Goal: Task Accomplishment & Management: Manage account settings

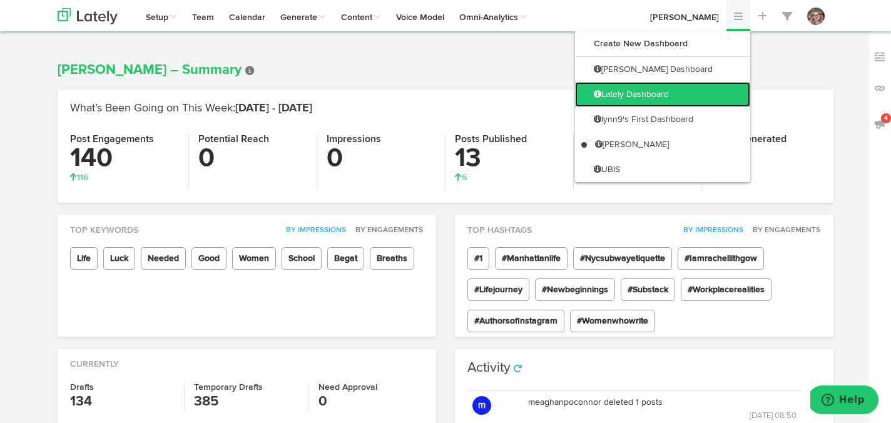
click at [703, 88] on link "Lately Dashboard" at bounding box center [662, 94] width 175 height 25
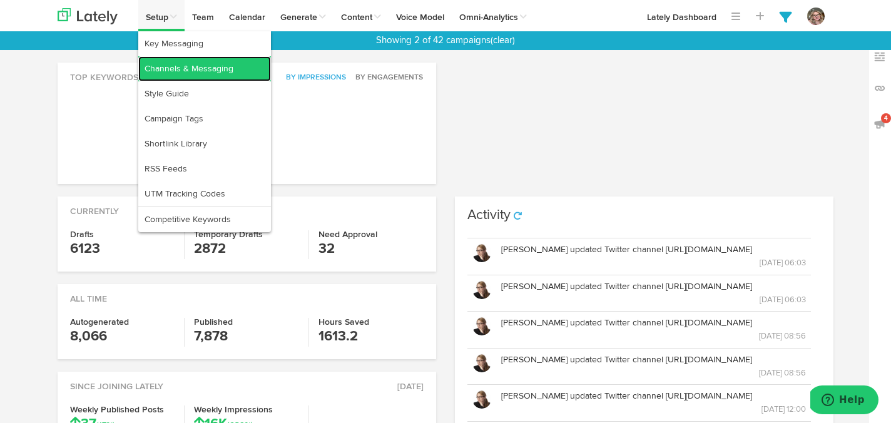
click at [158, 64] on link "Channels & Messaging" at bounding box center [204, 68] width 133 height 25
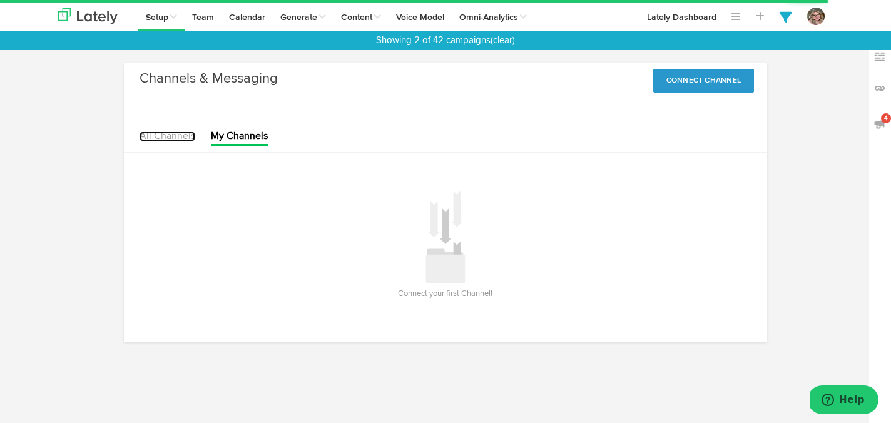
click at [162, 134] on link "All Channels" at bounding box center [167, 136] width 56 height 10
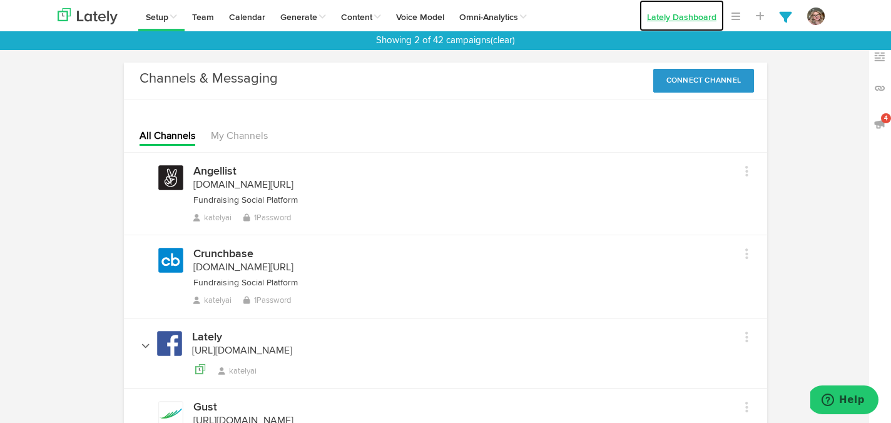
click at [694, 13] on link "Lately Dashboard" at bounding box center [681, 15] width 84 height 31
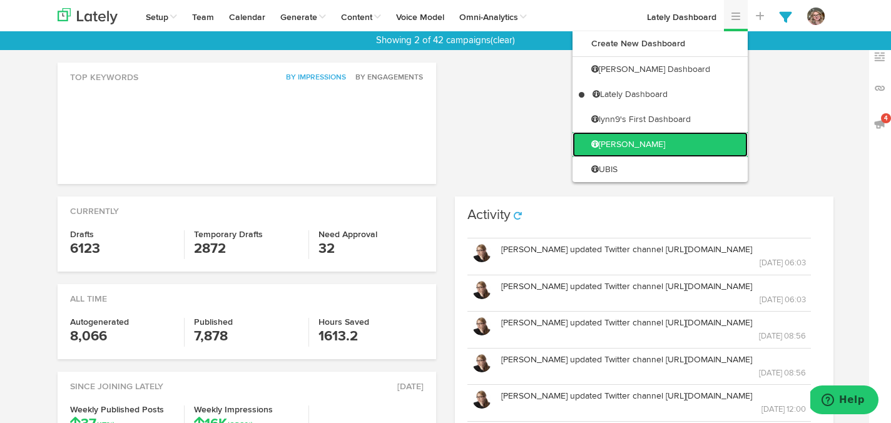
click at [711, 148] on link "[PERSON_NAME]" at bounding box center [659, 144] width 175 height 25
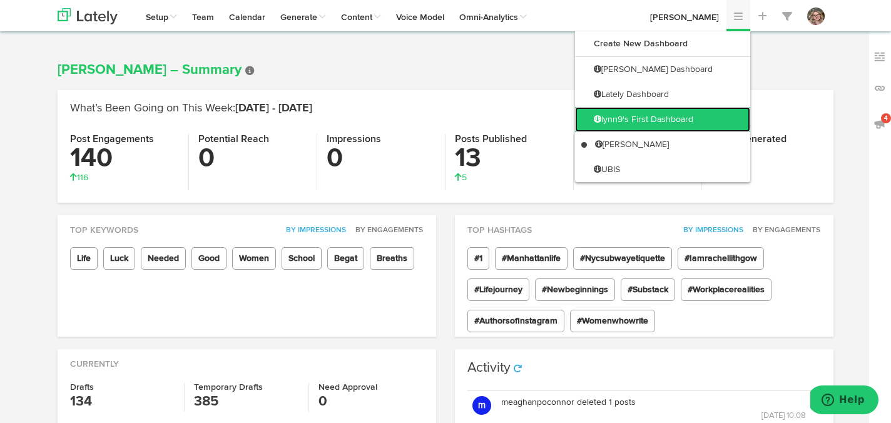
click at [718, 115] on link "lynn9's First Dashboard" at bounding box center [662, 119] width 175 height 25
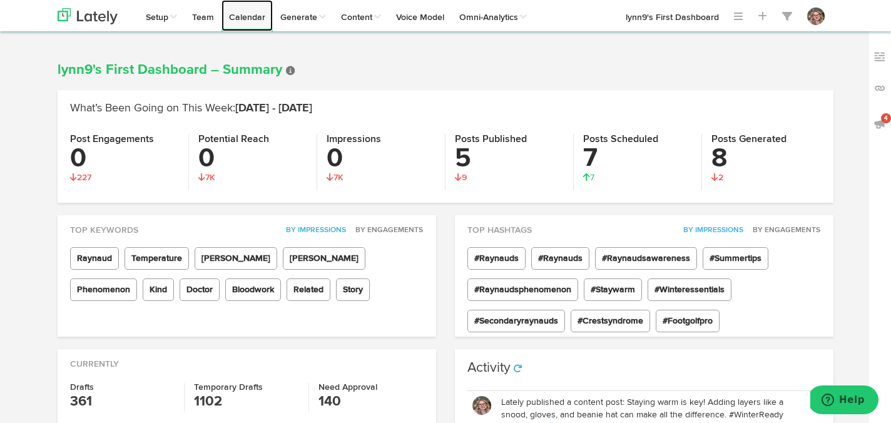
click at [258, 19] on link "Calendar" at bounding box center [246, 15] width 51 height 31
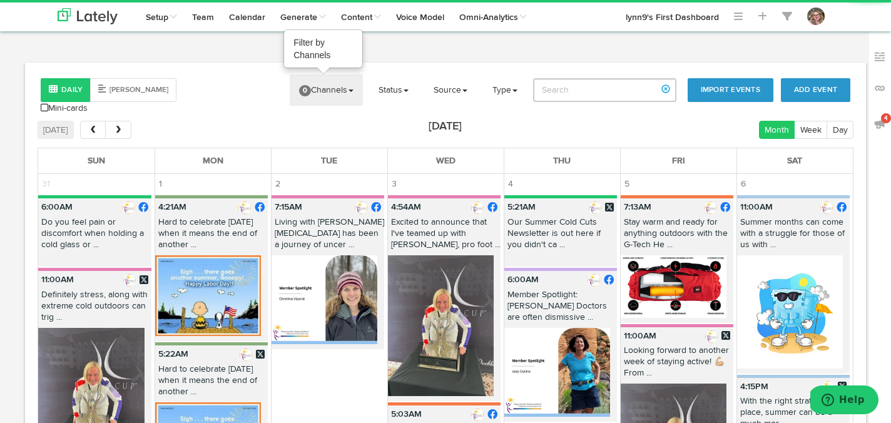
click at [332, 89] on link "0 Channels" at bounding box center [326, 89] width 73 height 31
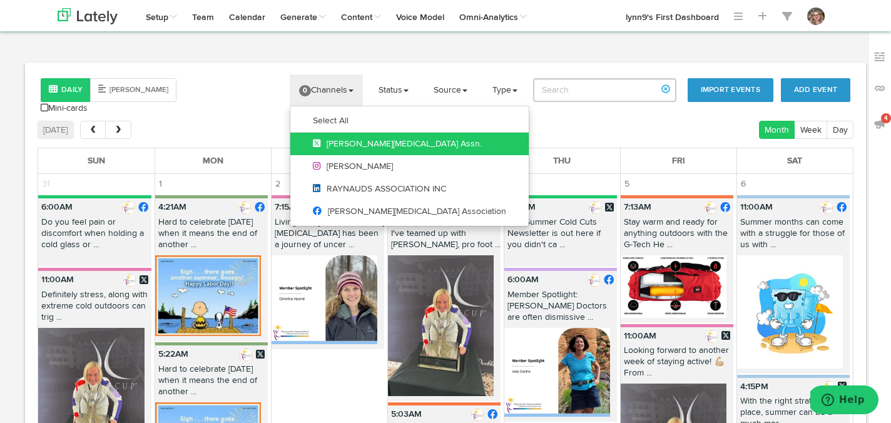
click at [320, 134] on link "[PERSON_NAME][MEDICAL_DATA] Assn." at bounding box center [409, 144] width 238 height 23
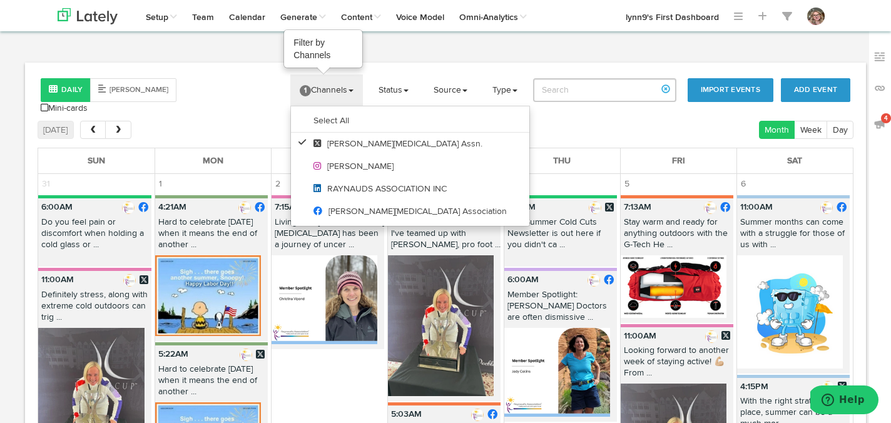
click at [323, 86] on link "1 Channels" at bounding box center [326, 89] width 73 height 31
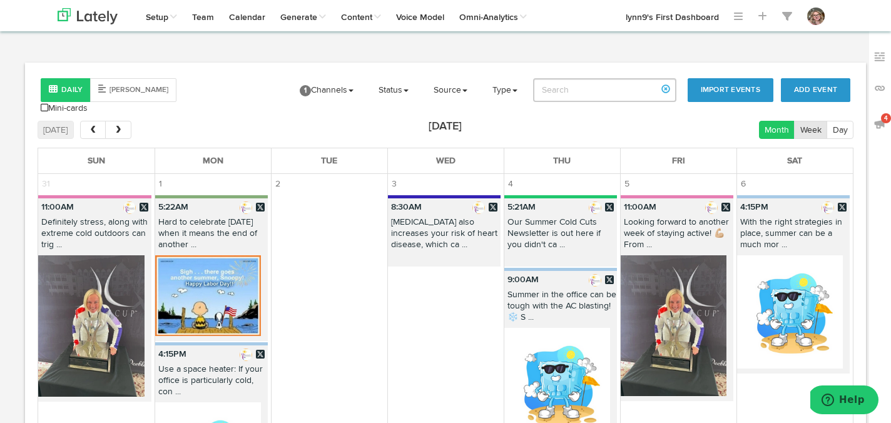
click at [808, 121] on button "Week" at bounding box center [810, 130] width 33 height 18
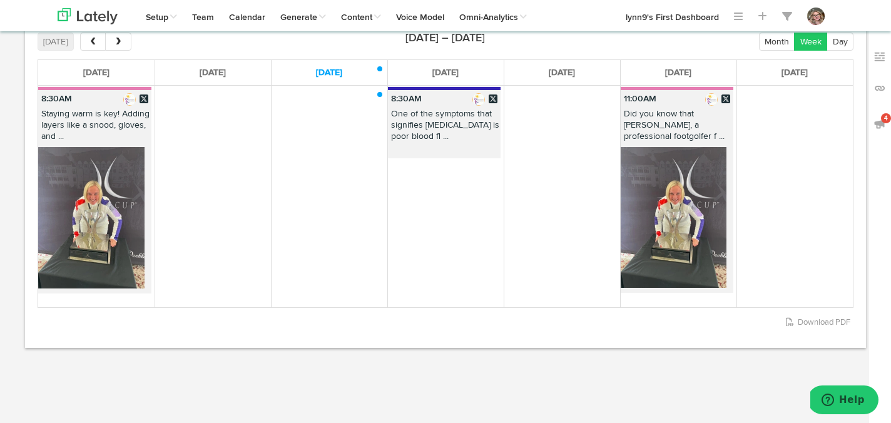
scroll to position [80, 0]
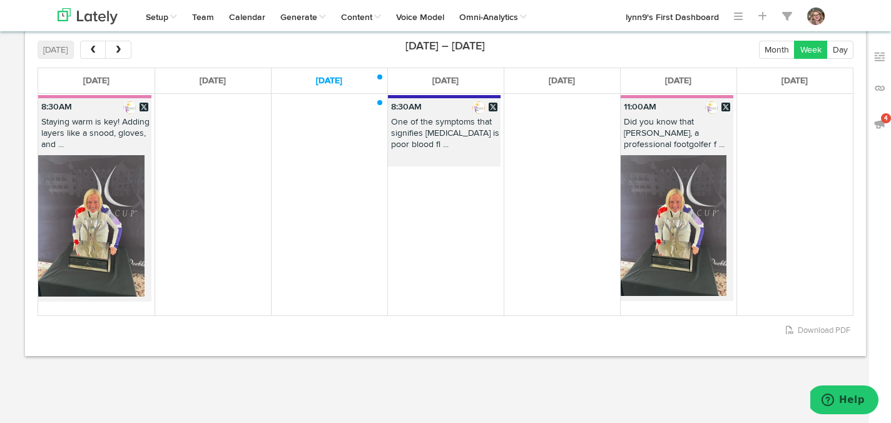
click at [116, 46] on span "next" at bounding box center [118, 50] width 11 height 9
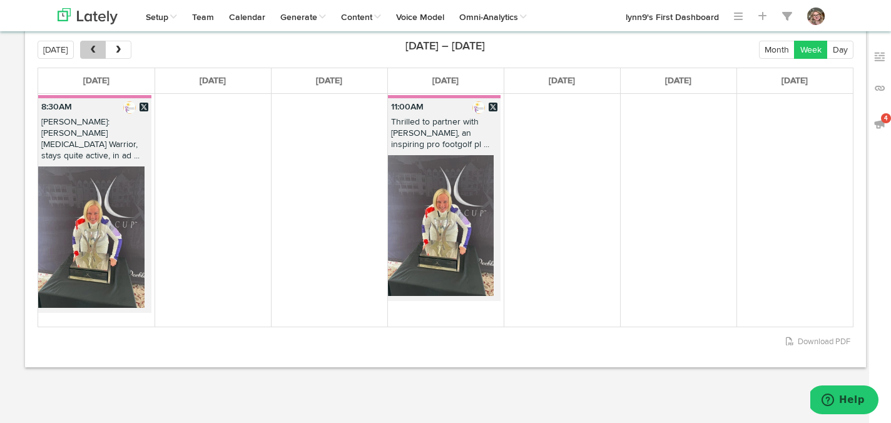
click at [94, 46] on span "prev" at bounding box center [93, 50] width 11 height 9
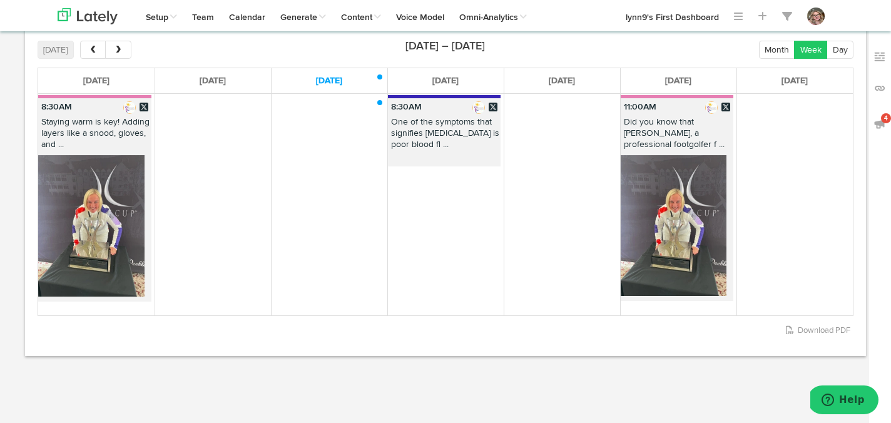
scroll to position [0, 0]
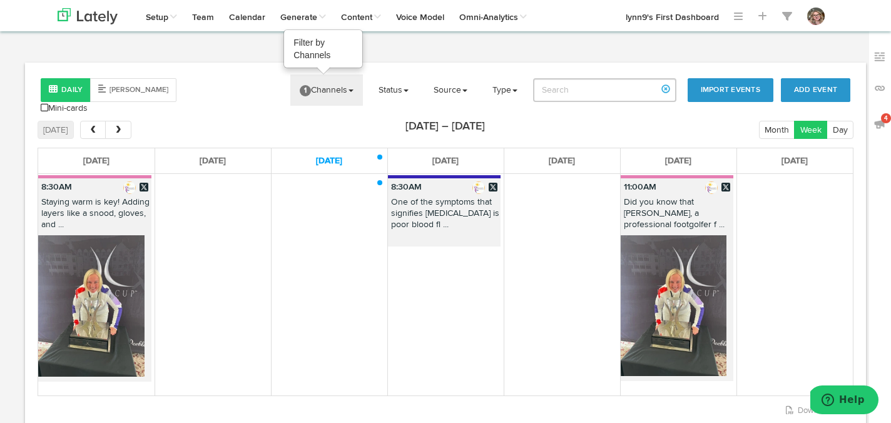
click at [314, 98] on link "1 Channels" at bounding box center [326, 89] width 73 height 31
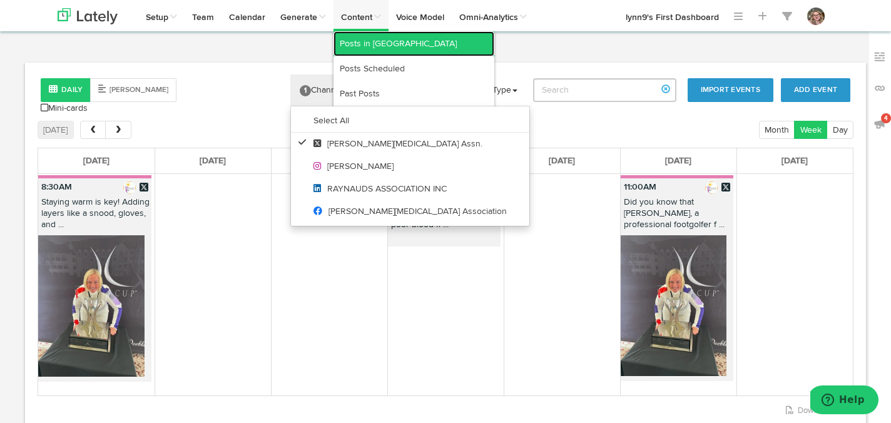
click at [374, 44] on link "Posts in [GEOGRAPHIC_DATA]" at bounding box center [413, 43] width 161 height 25
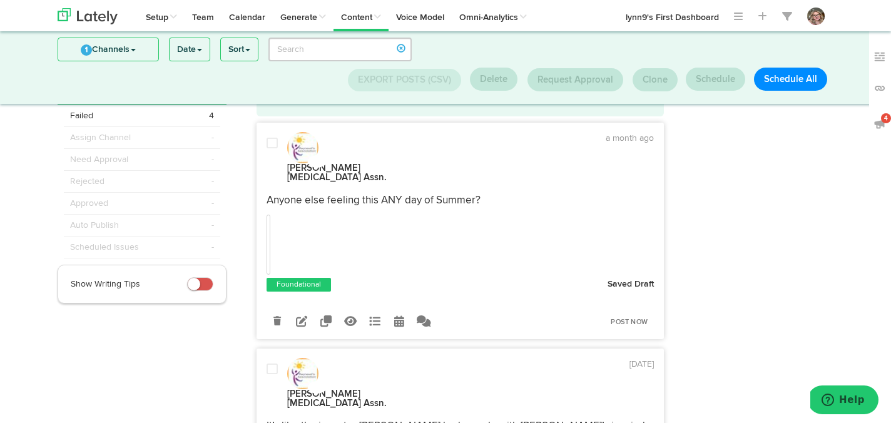
scroll to position [48, 0]
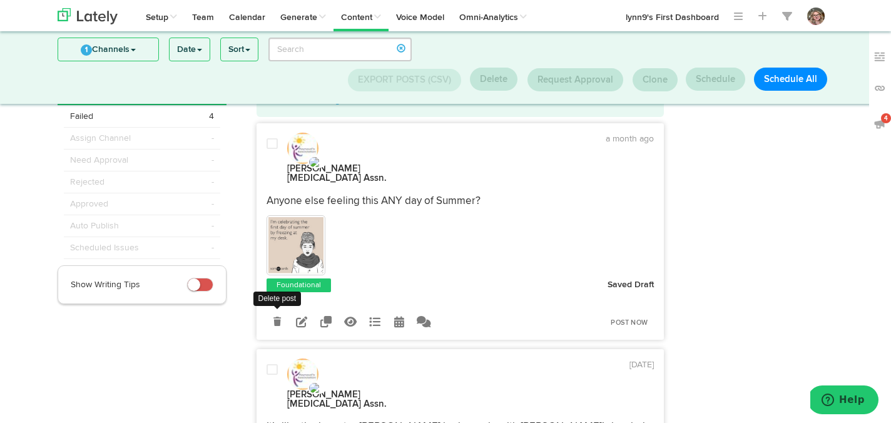
click at [282, 311] on link at bounding box center [277, 322] width 22 height 22
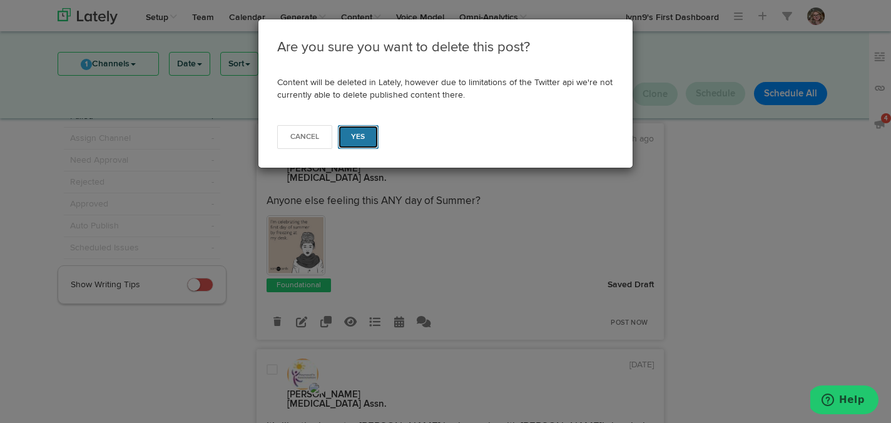
click at [367, 138] on button "Yes" at bounding box center [358, 137] width 41 height 24
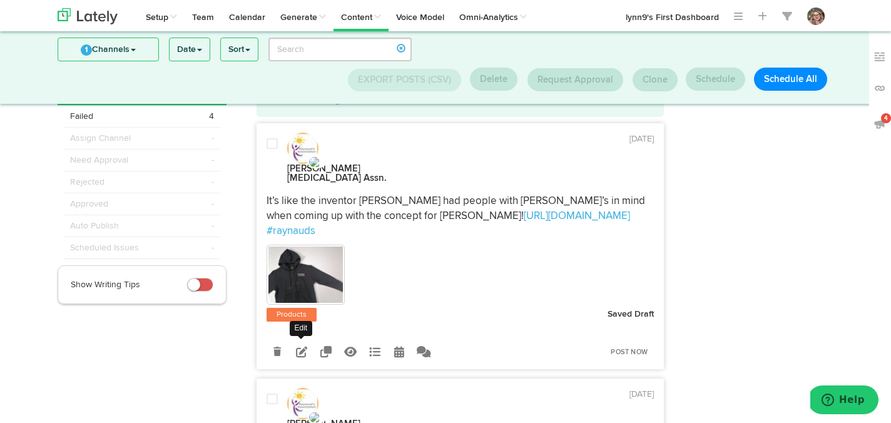
click at [305, 346] on icon at bounding box center [301, 351] width 11 height 11
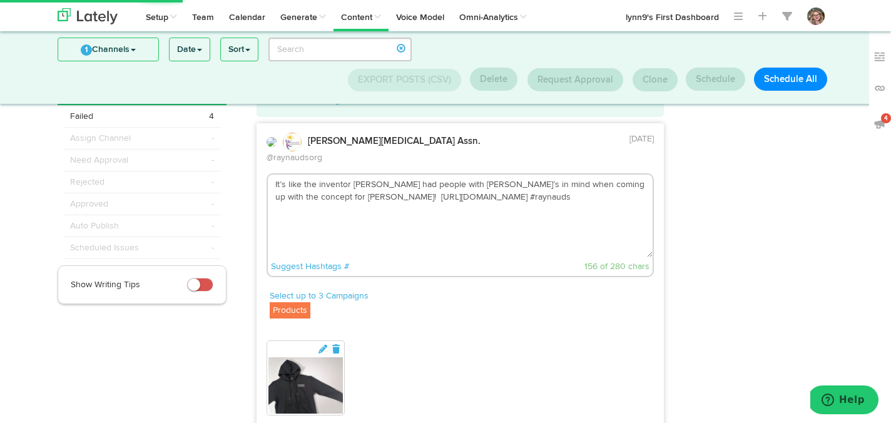
click at [383, 185] on textarea "It’s like the inventor [PERSON_NAME] had people with [PERSON_NAME]’s in mind wh…" at bounding box center [460, 216] width 385 height 83
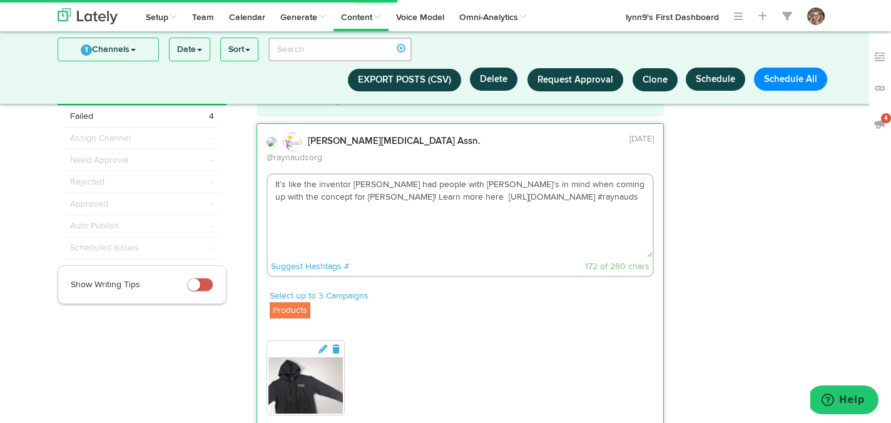
type textarea "It’s like the inventor [PERSON_NAME] had people with [PERSON_NAME]’s in mind wh…"
click at [477, 257] on div "Suggest Hashtags # 172 of 280 chars" at bounding box center [460, 266] width 385 height 19
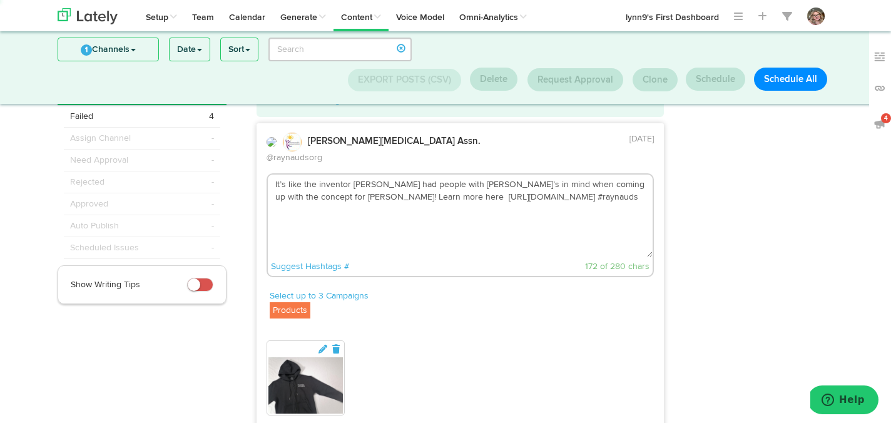
scroll to position [203, 0]
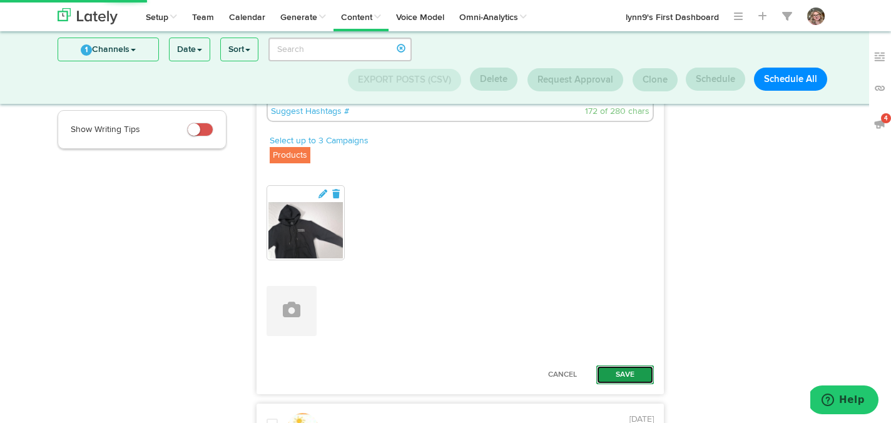
click at [622, 365] on button "Save" at bounding box center [625, 374] width 58 height 19
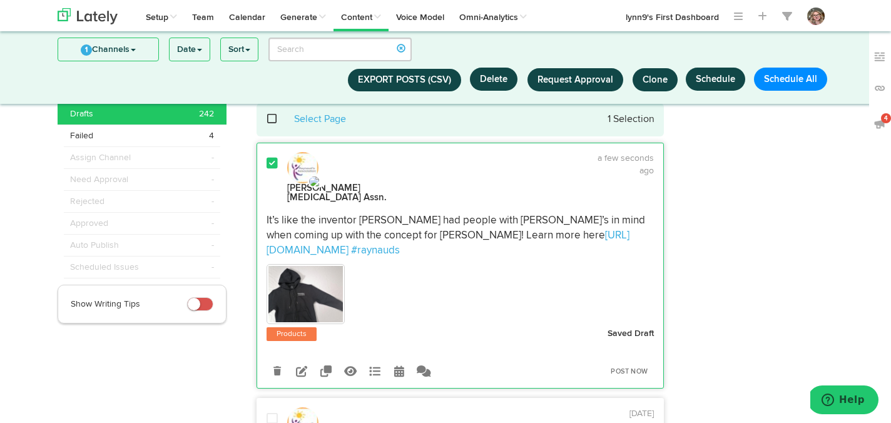
scroll to position [0, 0]
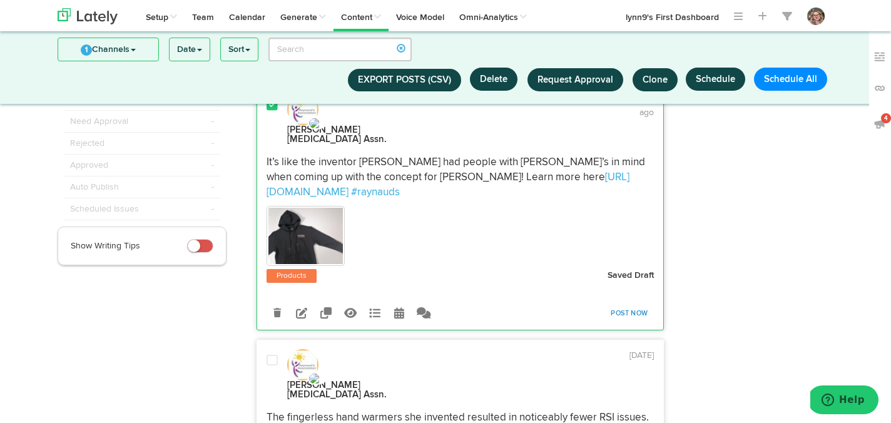
click at [613, 305] on link "Post Now" at bounding box center [628, 314] width 49 height 18
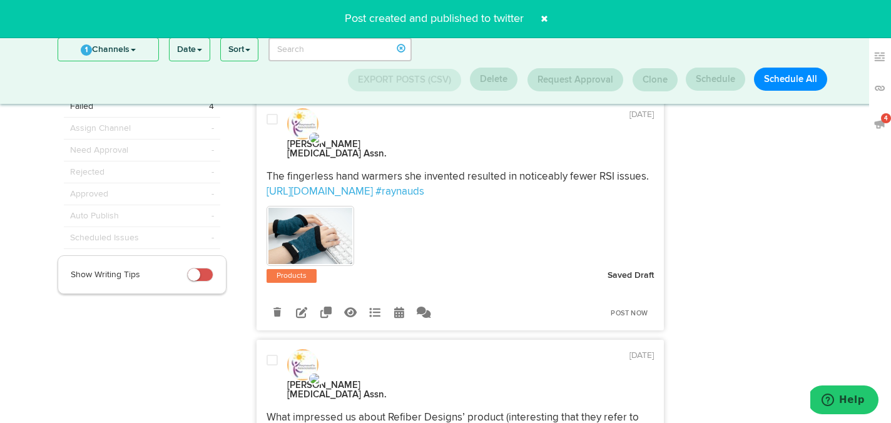
scroll to position [73, 0]
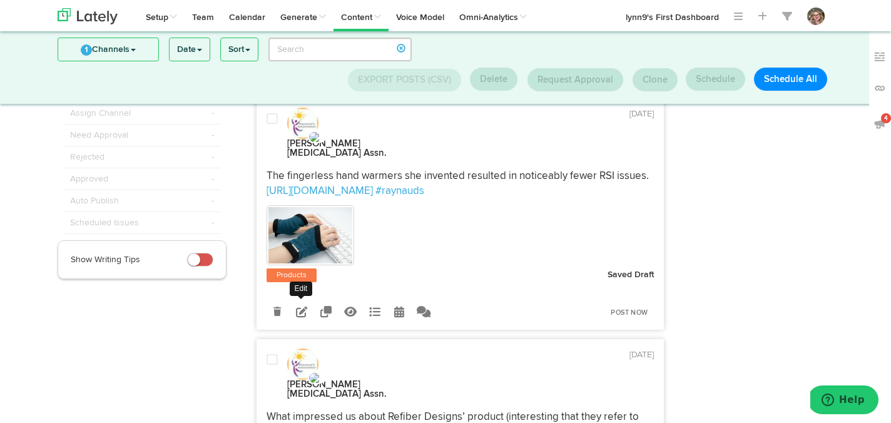
click at [303, 306] on icon at bounding box center [301, 311] width 11 height 11
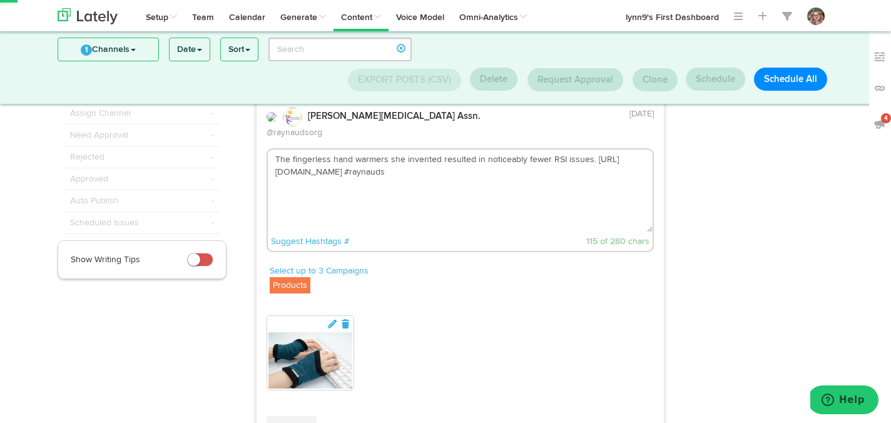
click at [288, 149] on textarea "The fingerless hand warmers she invented resulted in noticeably fewer RSI issue…" at bounding box center [460, 190] width 385 height 83
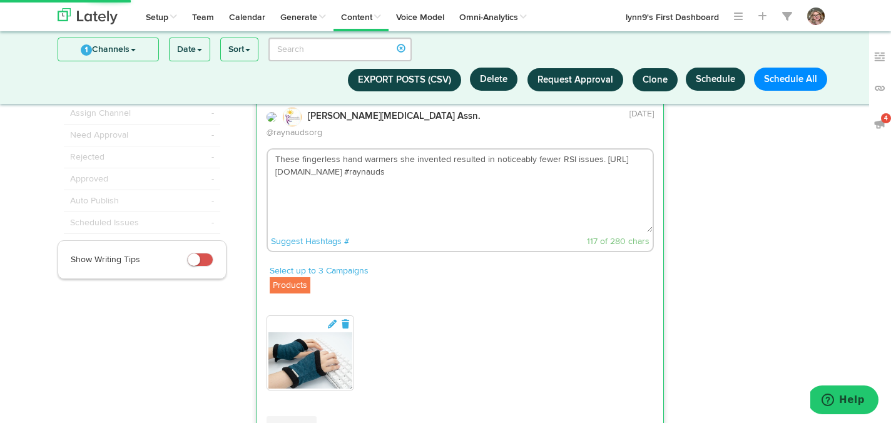
drag, startPoint x: 354, startPoint y: 158, endPoint x: 275, endPoint y: 159, distance: 79.4
click at [275, 159] on textarea "These fingerless hand warmers she invented resulted in noticeably fewer RSI iss…" at bounding box center [460, 190] width 385 height 83
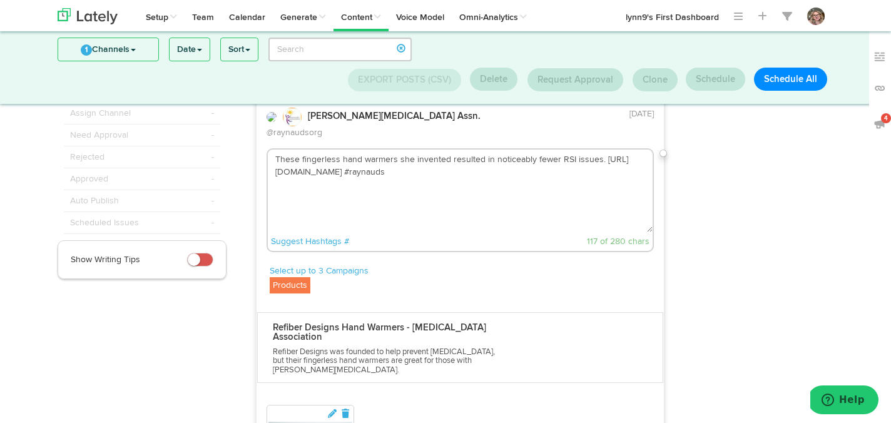
click at [412, 149] on textarea "These fingerless hand warmers she invented resulted in noticeably fewer RSI iss…" at bounding box center [460, 190] width 385 height 83
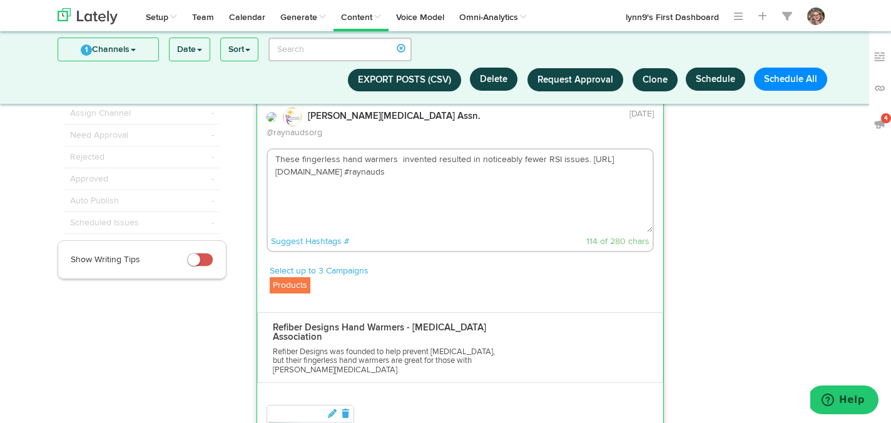
paste textarea "@RefiberDesigns"
click at [475, 189] on textarea "These fingerless hand warmers @RefiberDesigns invented resulted in noticeably f…" at bounding box center [460, 190] width 385 height 83
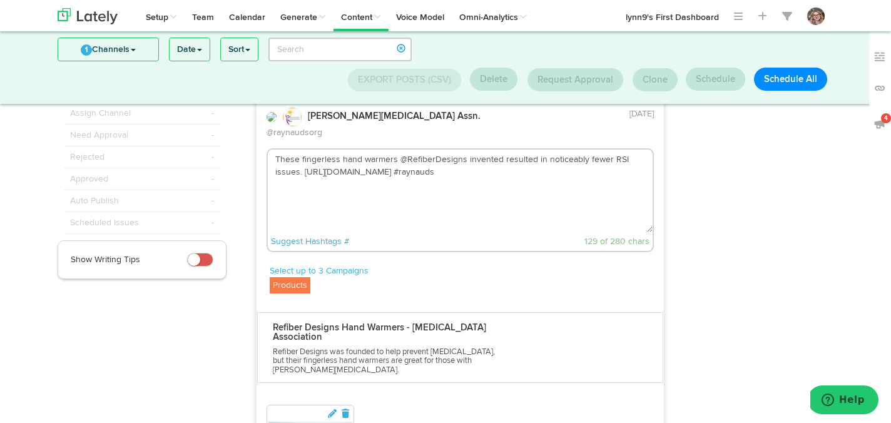
click at [301, 161] on textarea "These fingerless hand warmers @RefiberDesigns invented resulted in noticeably f…" at bounding box center [460, 190] width 385 height 83
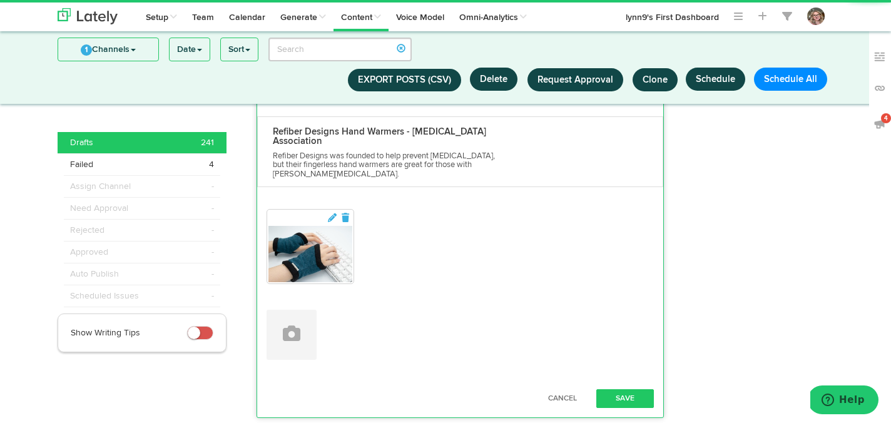
scroll to position [298, 0]
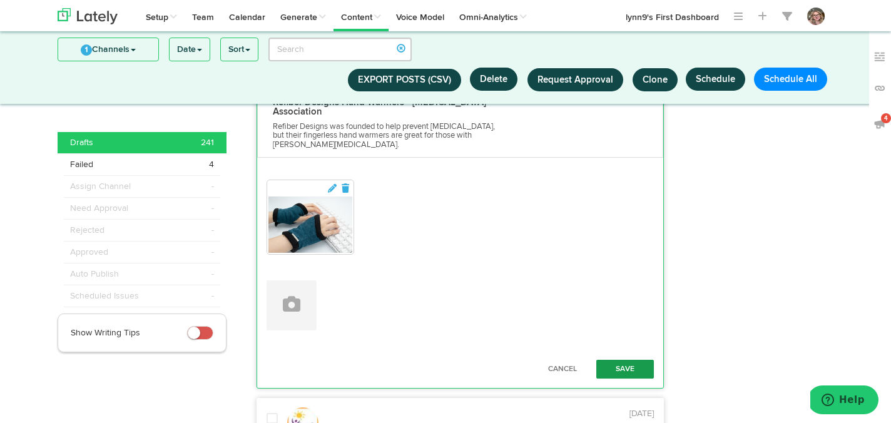
type textarea "These fingerless hand warmers @RefiberDesigns invented resulted in noticeably f…"
click at [612, 360] on button "Save" at bounding box center [625, 369] width 58 height 19
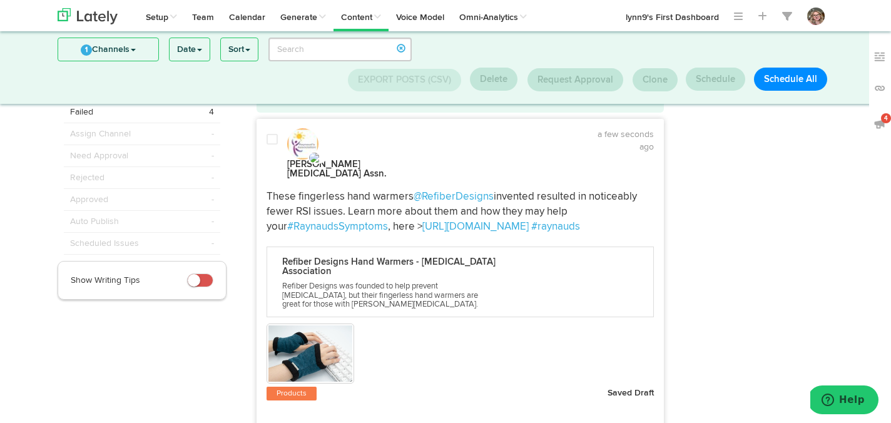
scroll to position [116, 0]
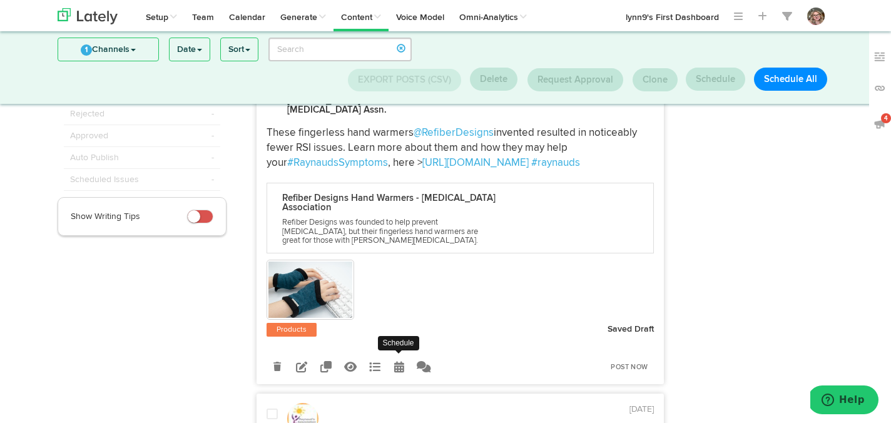
click at [394, 361] on icon at bounding box center [399, 366] width 10 height 11
select select "10"
select select "26"
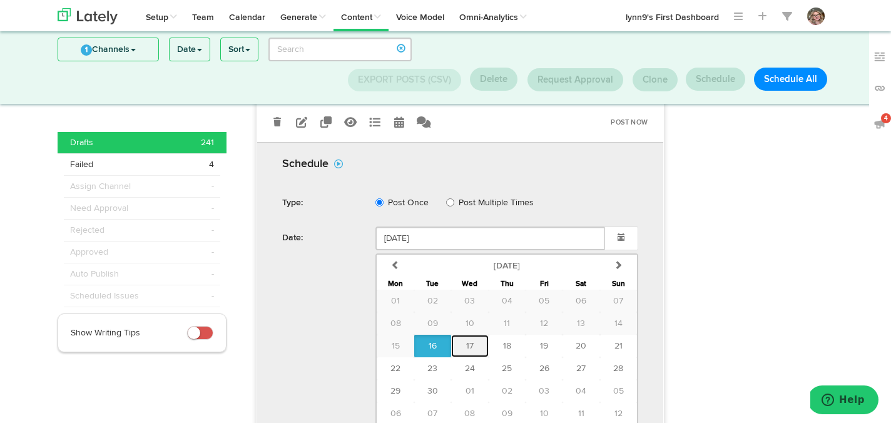
click at [472, 335] on button "17" at bounding box center [469, 346] width 37 height 23
type input "[DATE]"
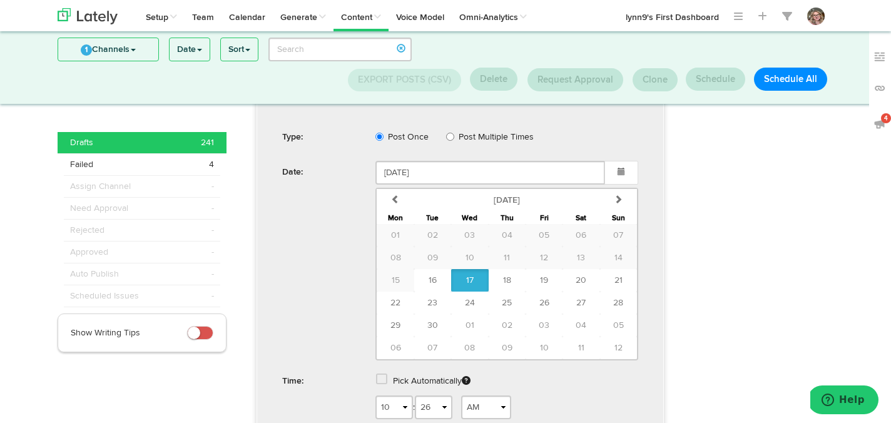
scroll to position [428, 0]
click at [402, 394] on select "1 2 3 4 5 6 7 8 9 10 11 12" at bounding box center [394, 406] width 38 height 24
select select "8"
click at [375, 394] on select "1 2 3 4 5 6 7 8 9 10 11 12" at bounding box center [394, 406] width 38 height 24
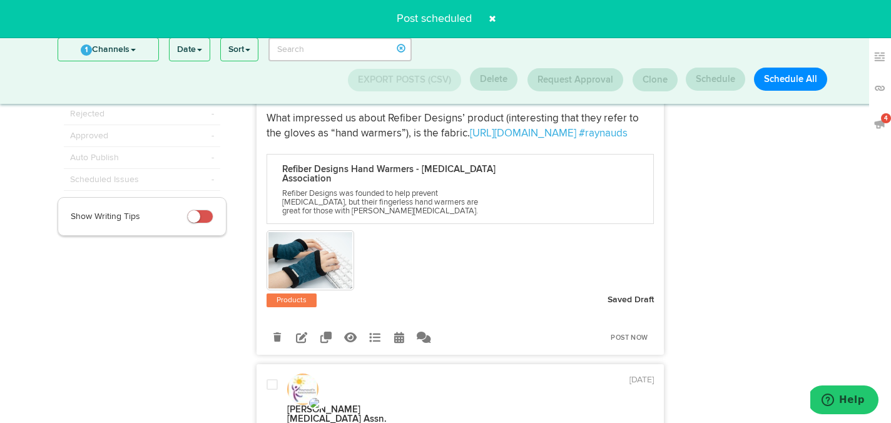
scroll to position [111, 0]
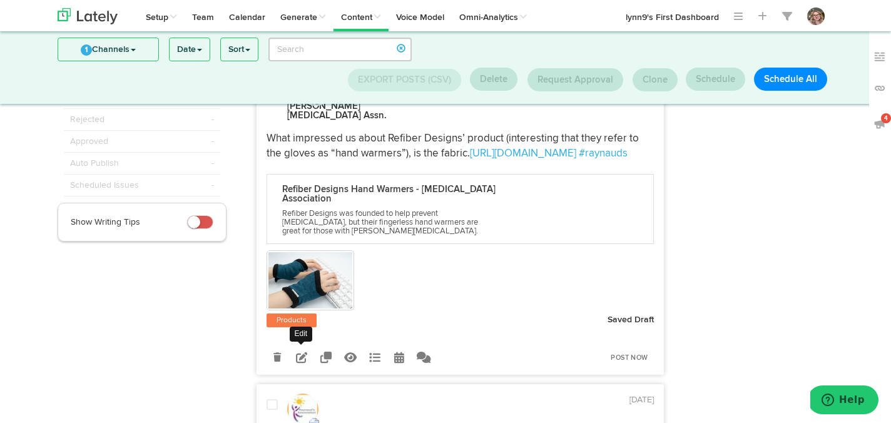
click at [305, 352] on icon at bounding box center [301, 357] width 11 height 11
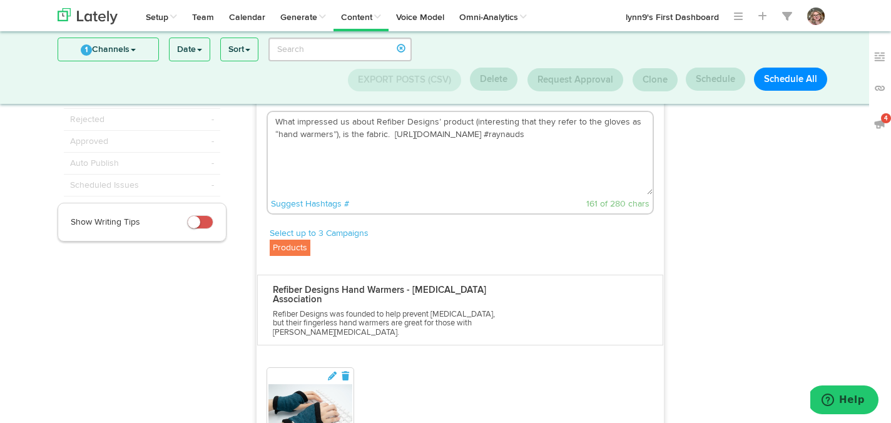
scroll to position [76, 0]
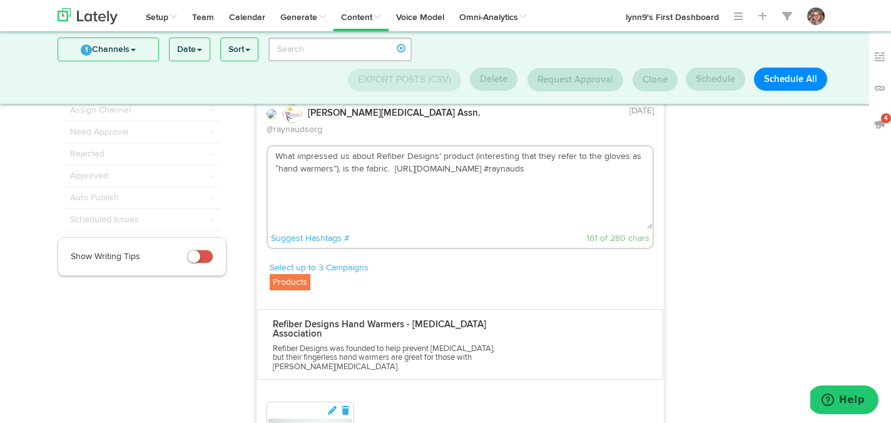
drag, startPoint x: 438, startPoint y: 143, endPoint x: 378, endPoint y: 143, distance: 60.0
click at [378, 146] on textarea "What impressed us about Refiber Designs’ product (interesting that they refer t…" at bounding box center [460, 187] width 385 height 83
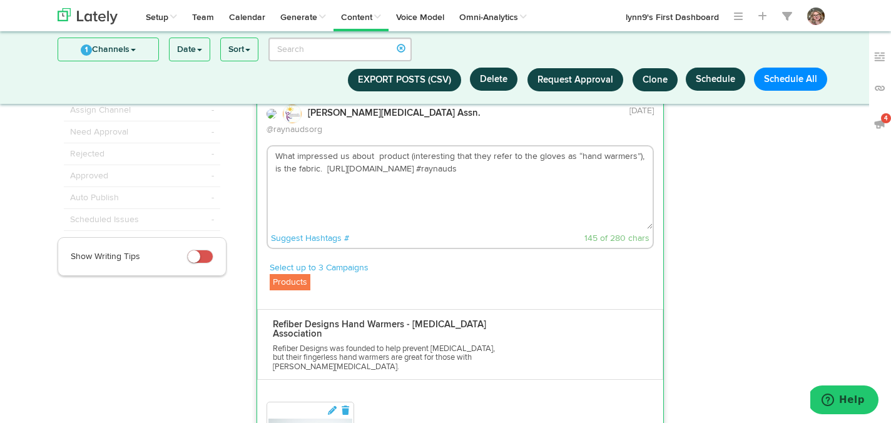
paste textarea "@RefiberDesigns"
click at [538, 191] on textarea "What impressed us about @RefiberDesigns product (interesting that they refer to…" at bounding box center [460, 187] width 385 height 83
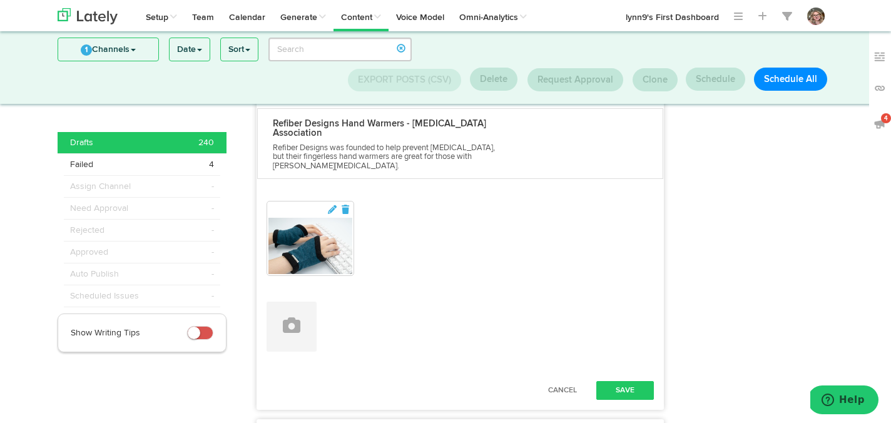
scroll to position [298, 0]
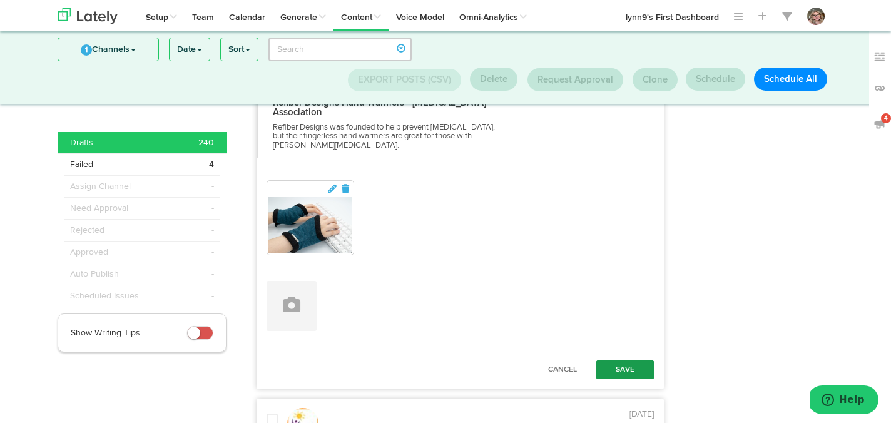
type textarea "What impressed us about @RefiberDesigns product (interesting that they refer to…"
click at [626, 360] on button "Save" at bounding box center [625, 369] width 58 height 19
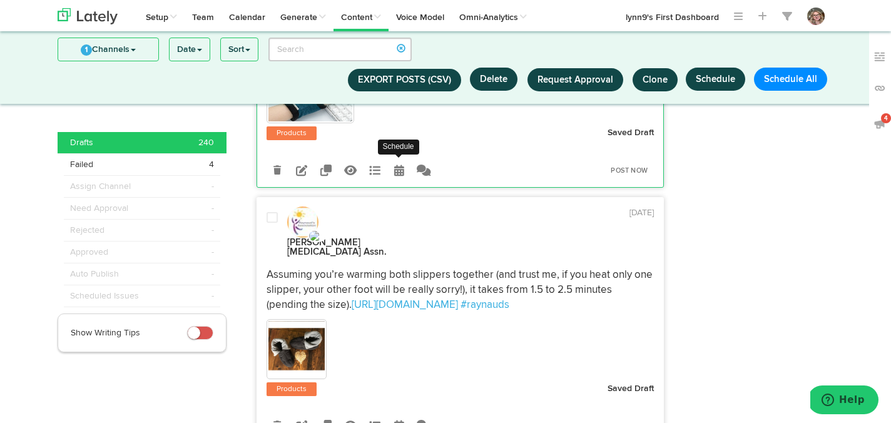
click at [396, 165] on icon at bounding box center [399, 170] width 10 height 11
select select "10"
select select "27"
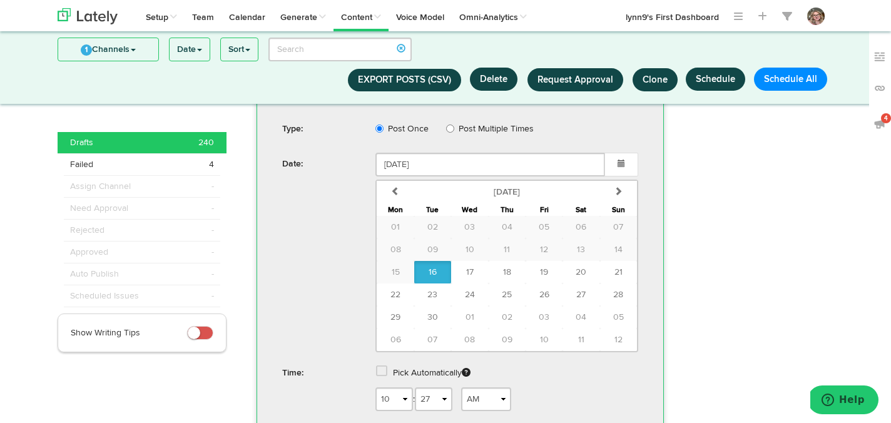
scroll to position [461, 0]
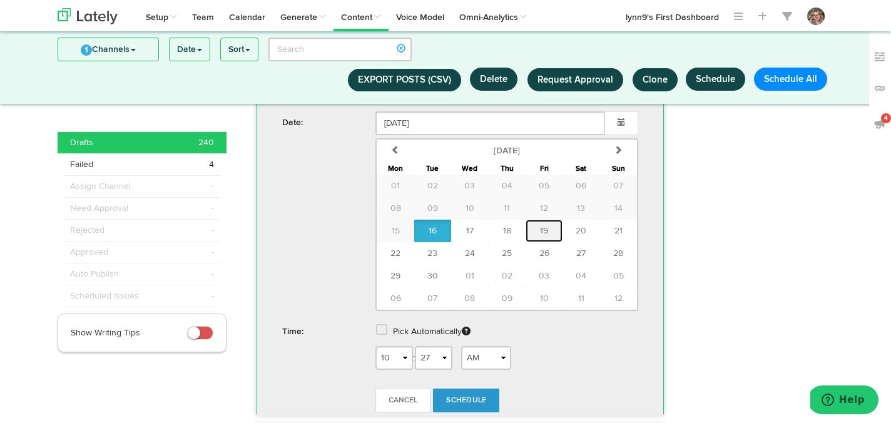
click at [541, 226] on span "19" at bounding box center [544, 230] width 8 height 9
type input "[DATE]"
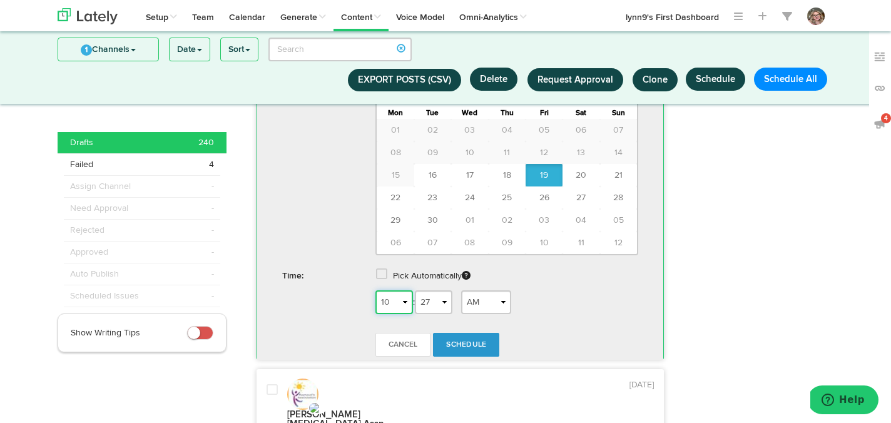
click at [388, 290] on select "1 2 3 4 5 6 7 8 9 10 11 12" at bounding box center [394, 302] width 38 height 24
select select "7"
click at [375, 290] on select "1 2 3 4 5 6 7 8 9 10 11 12" at bounding box center [394, 302] width 38 height 24
click at [475, 333] on link "Schedule" at bounding box center [466, 345] width 66 height 24
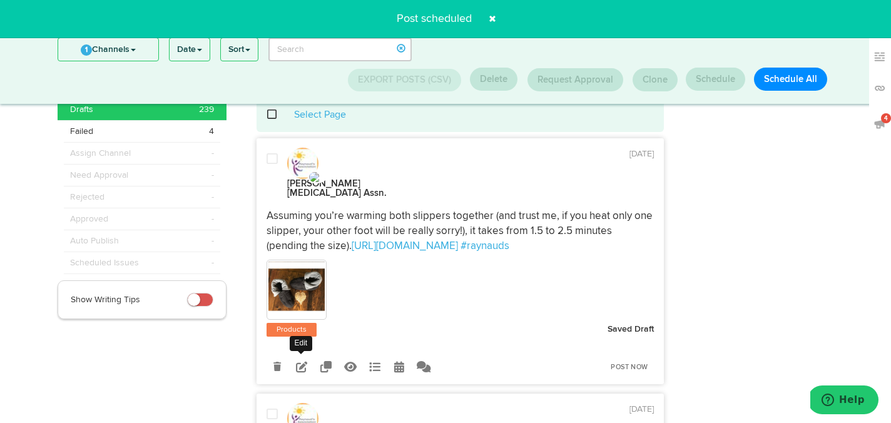
scroll to position [33, 0]
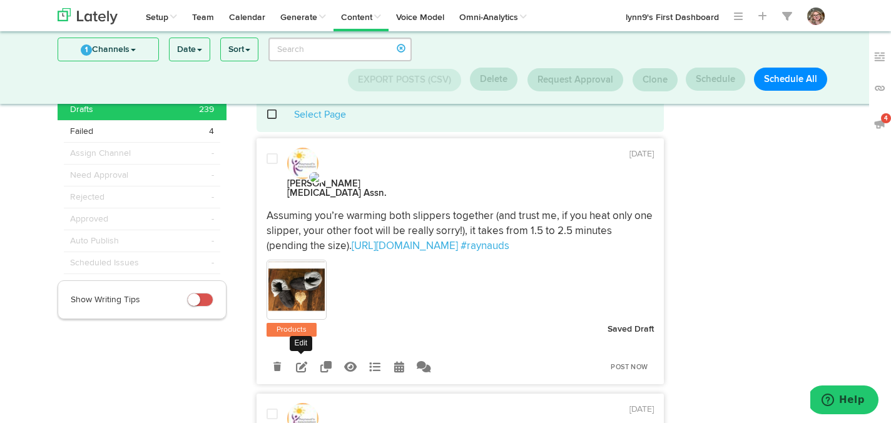
click at [298, 361] on icon at bounding box center [301, 366] width 11 height 11
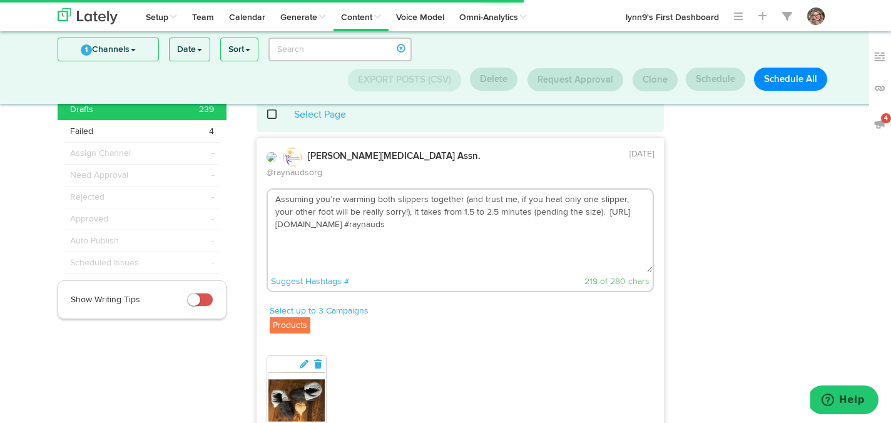
drag, startPoint x: 358, startPoint y: 214, endPoint x: 276, endPoint y: 213, distance: 81.9
click at [276, 213] on textarea "Assuming you’re warming both slippers together (and trust me, if you heat only …" at bounding box center [460, 231] width 385 height 83
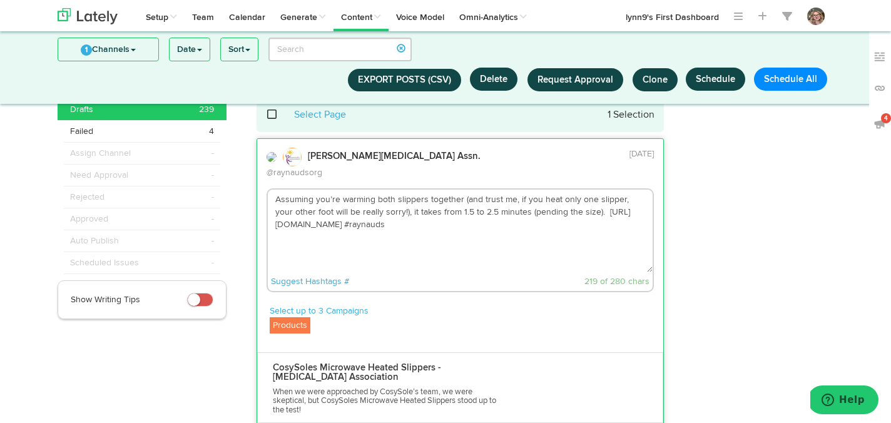
click at [595, 200] on textarea "Assuming you’re warming both slippers together (and trust me, if you heat only …" at bounding box center [460, 231] width 385 height 83
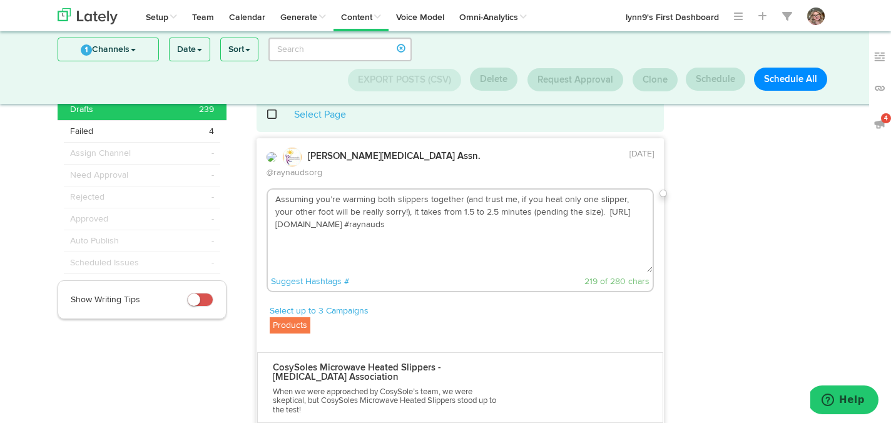
paste textarea "@Cosysoles"
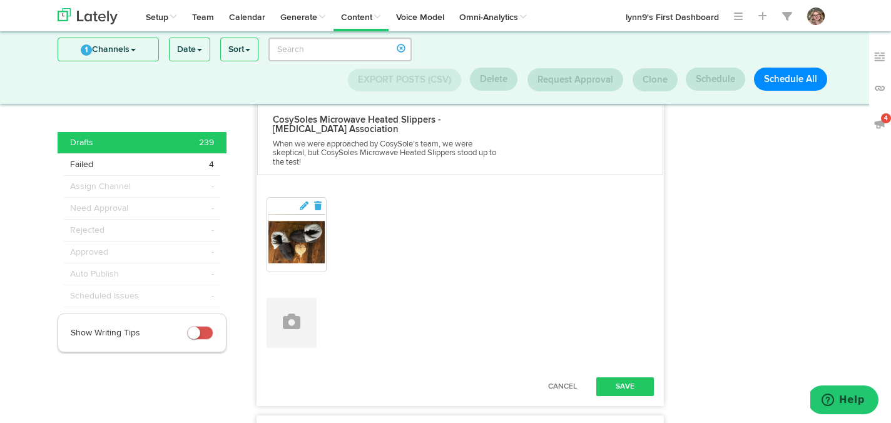
scroll to position [307, 0]
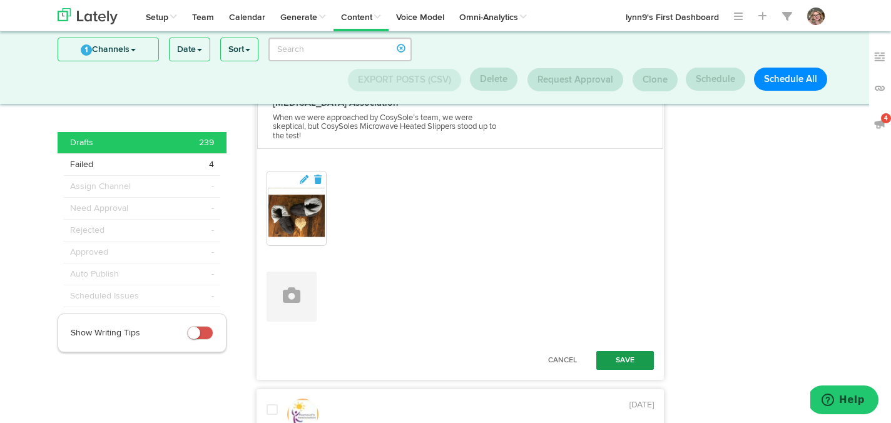
type textarea "Assuming you’re warming both slippers together (and trust me, if you heat only …"
click at [619, 351] on button "Save" at bounding box center [625, 360] width 58 height 19
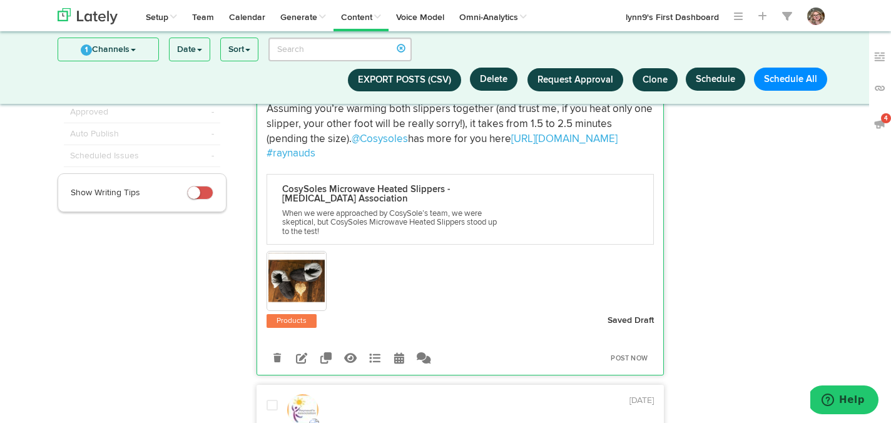
scroll to position [167, 0]
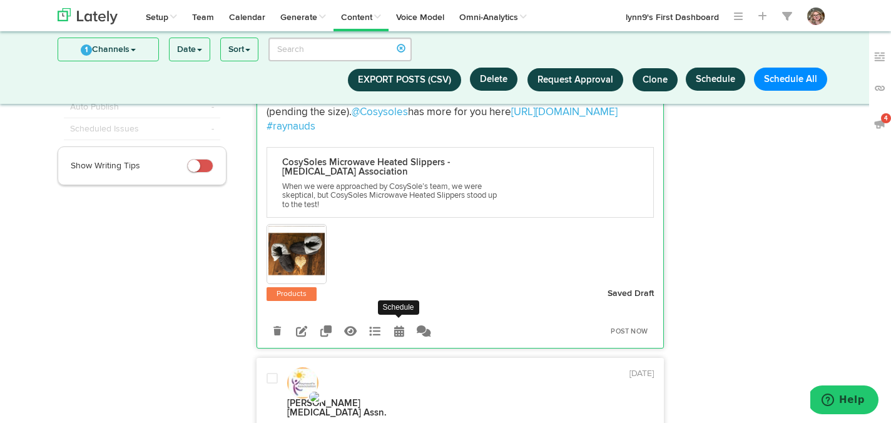
click at [402, 325] on icon at bounding box center [399, 330] width 10 height 11
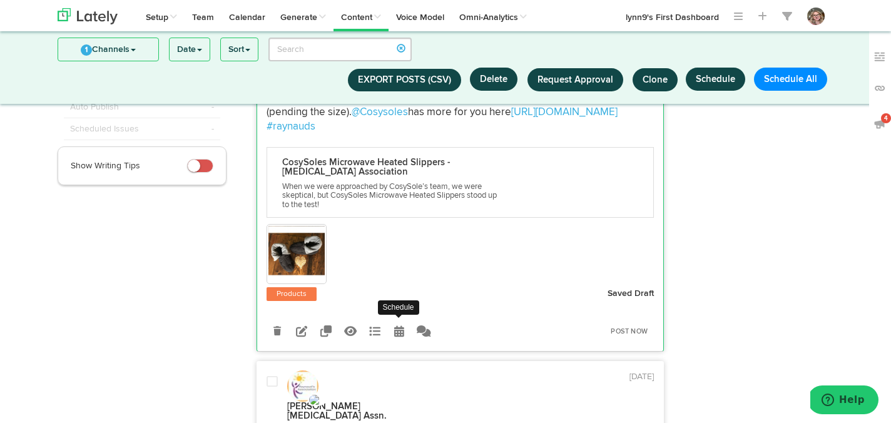
radio input "true"
select select "10"
select select "28"
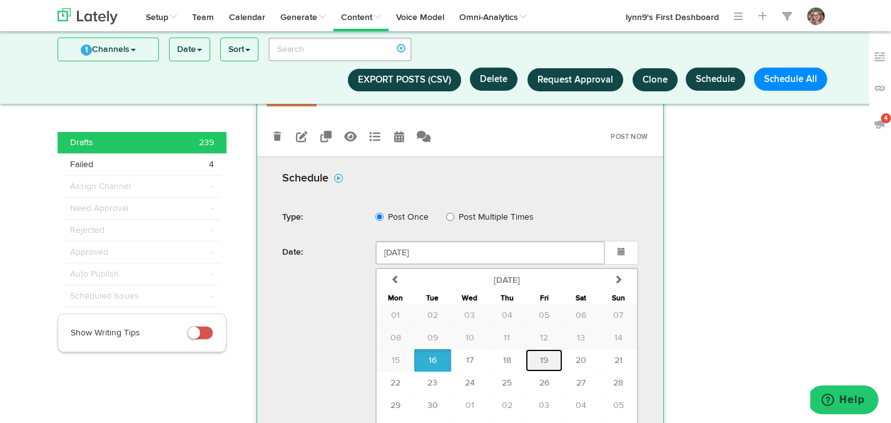
click at [537, 349] on button "19" at bounding box center [543, 360] width 37 height 23
type input "[DATE]"
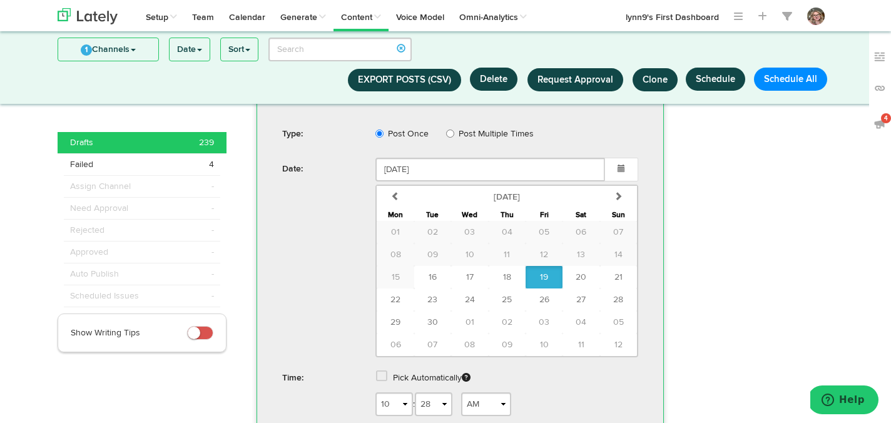
scroll to position [457, 0]
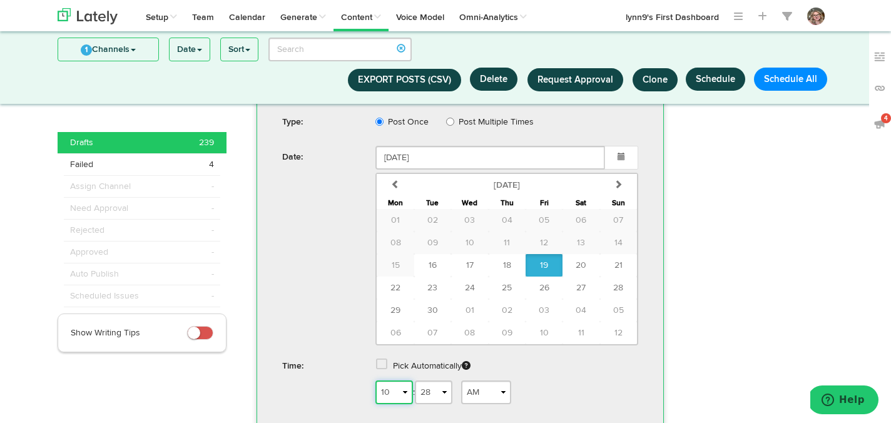
click at [407, 380] on select "1 2 3 4 5 6 7 8 9 10 11 12" at bounding box center [394, 392] width 38 height 24
select select "11"
click at [375, 380] on select "1 2 3 4 5 6 7 8 9 10 11 12" at bounding box center [394, 392] width 38 height 24
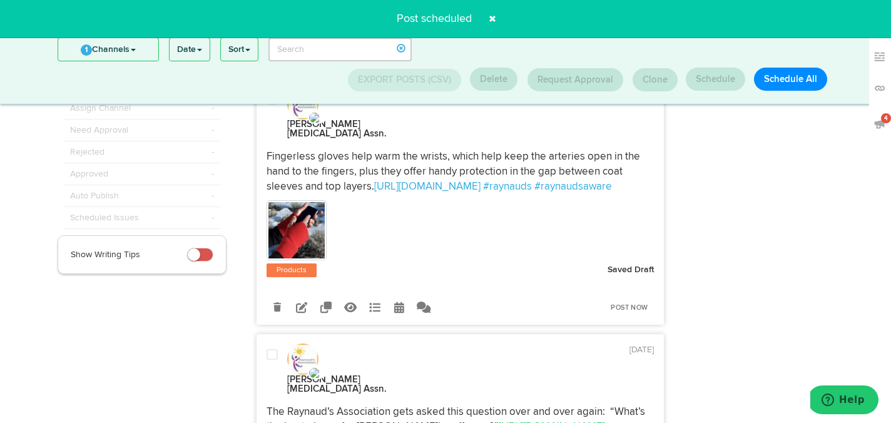
scroll to position [44, 0]
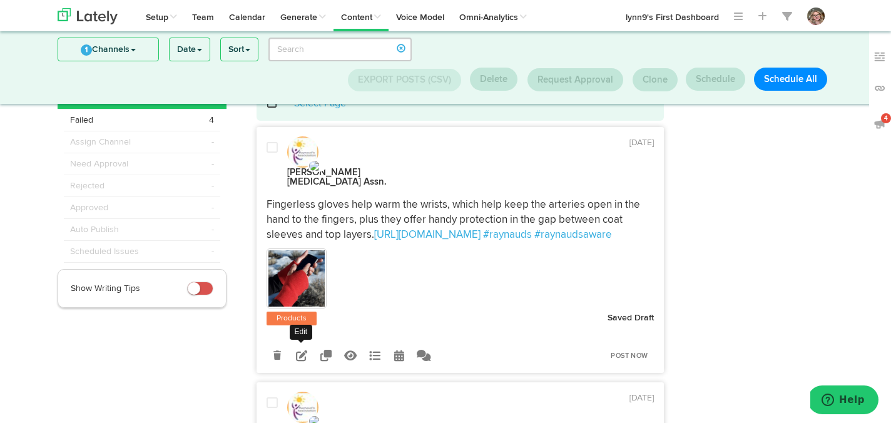
click at [301, 350] on icon at bounding box center [301, 355] width 11 height 11
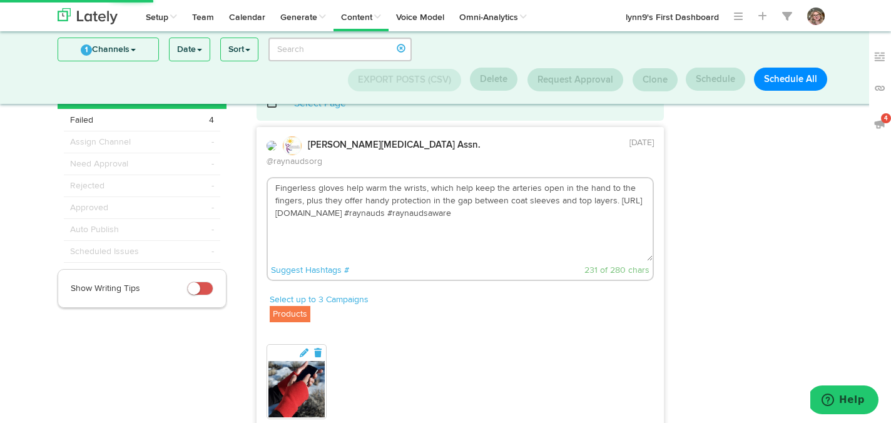
drag, startPoint x: 359, startPoint y: 201, endPoint x: 273, endPoint y: 201, distance: 85.7
click at [273, 201] on textarea "Fingerless gloves help warm the wrists, which help keep the arteries open in th…" at bounding box center [460, 219] width 385 height 83
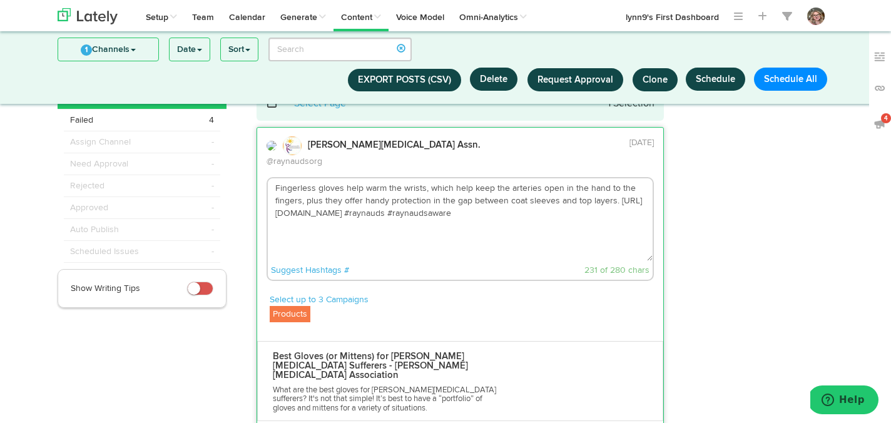
click at [418, 261] on div "Suggest Hashtags # 231 of 280 chars" at bounding box center [460, 270] width 385 height 19
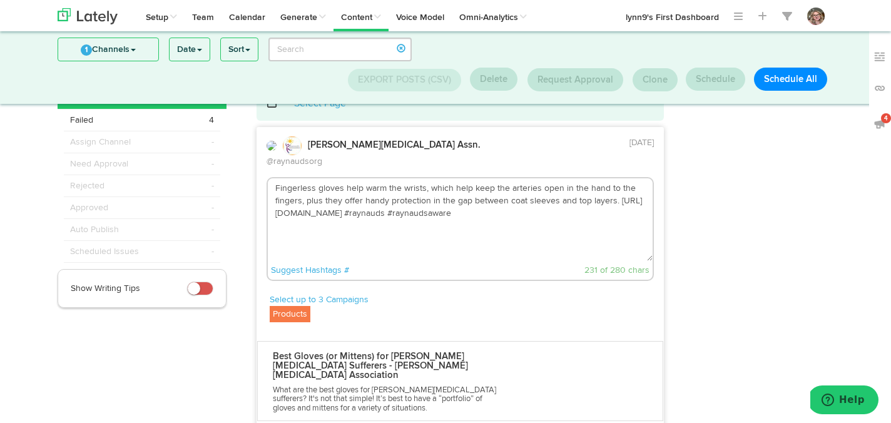
click at [617, 188] on textarea "Fingerless gloves help warm the wrists, which help keep the arteries open in th…" at bounding box center [460, 219] width 385 height 83
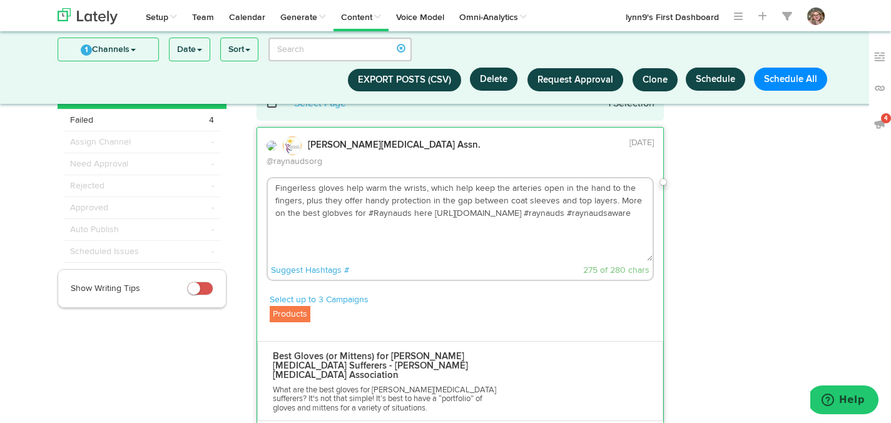
drag, startPoint x: 557, startPoint y: 205, endPoint x: 517, endPoint y: 205, distance: 40.7
click at [517, 205] on textarea "Fingerless gloves help warm the wrists, which help keep the arteries open in th…" at bounding box center [460, 219] width 385 height 83
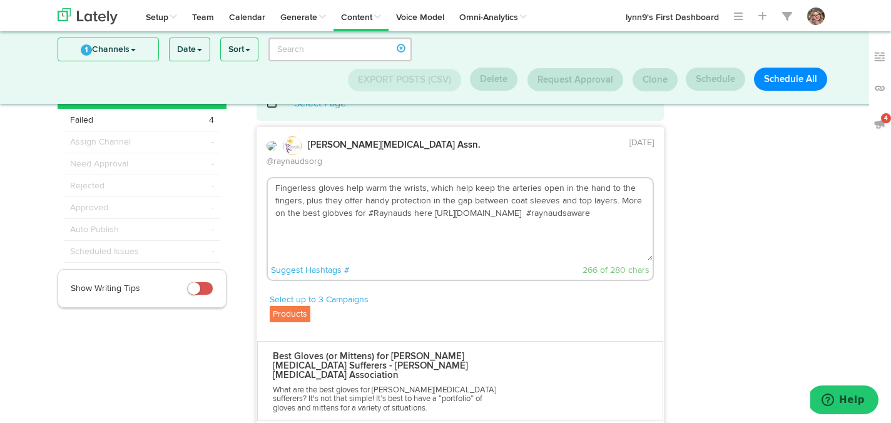
click at [595, 191] on textarea "Fingerless gloves help warm the wrists, which help keep the arteries open in th…" at bounding box center [460, 219] width 385 height 83
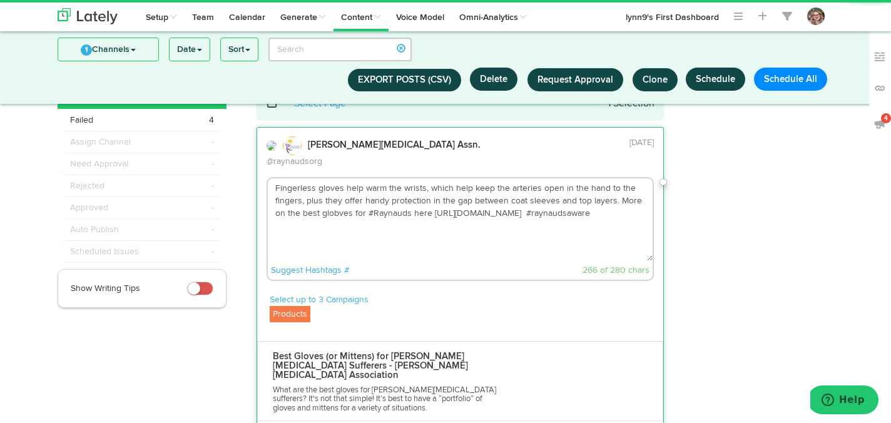
click at [591, 200] on textarea "Fingerless gloves help warm the wrists, which help keep the arteries open in th…" at bounding box center [460, 219] width 385 height 83
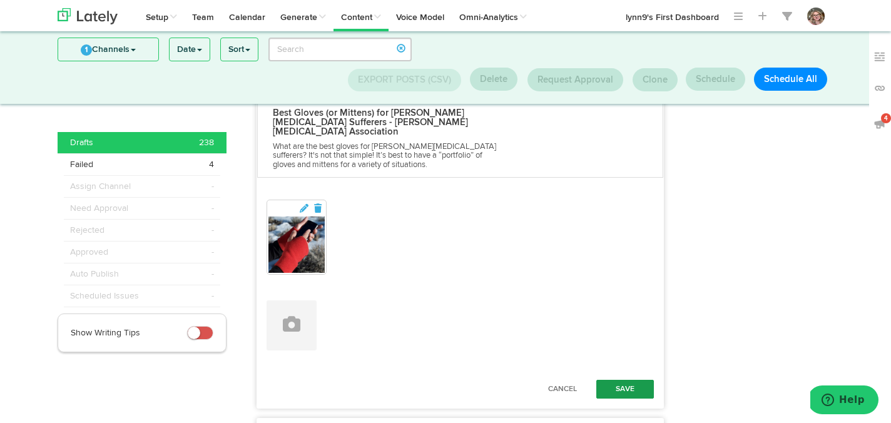
scroll to position [333, 0]
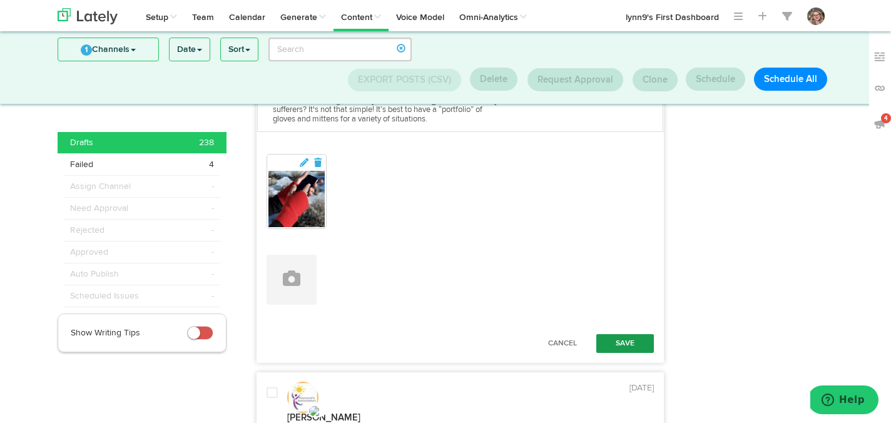
type textarea "Fingerless gloves help warm the wrists, which help keep the arteries open in th…"
click at [616, 334] on button "Save" at bounding box center [625, 343] width 58 height 19
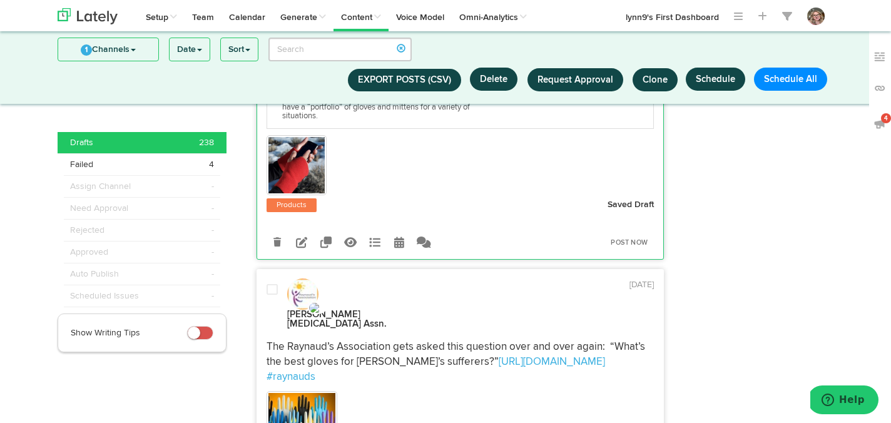
scroll to position [268, 0]
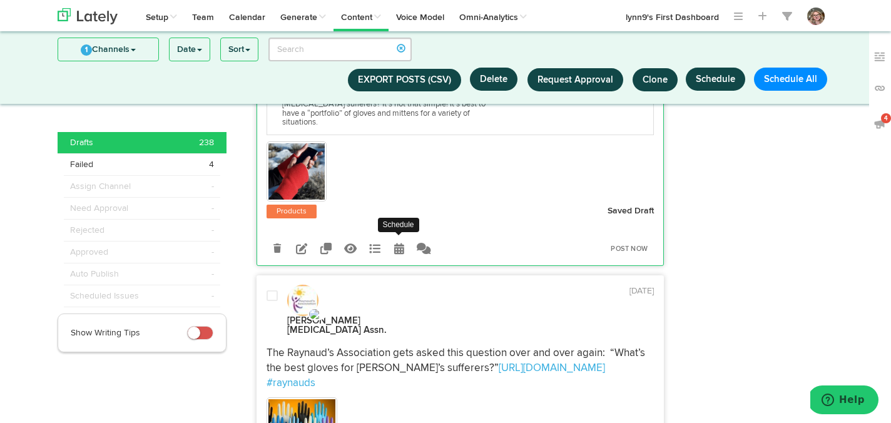
click at [394, 243] on icon at bounding box center [399, 248] width 10 height 11
select select "10"
select select "29"
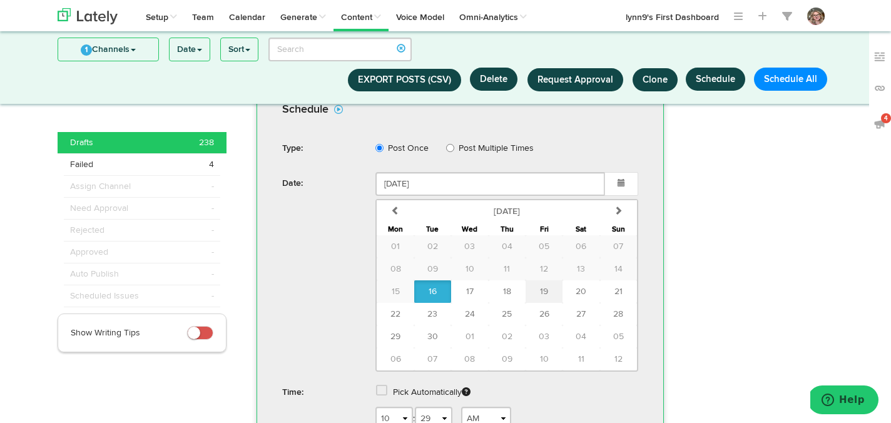
scroll to position [450, 0]
click at [594, 278] on button "20" at bounding box center [580, 289] width 37 height 23
type input "[DATE]"
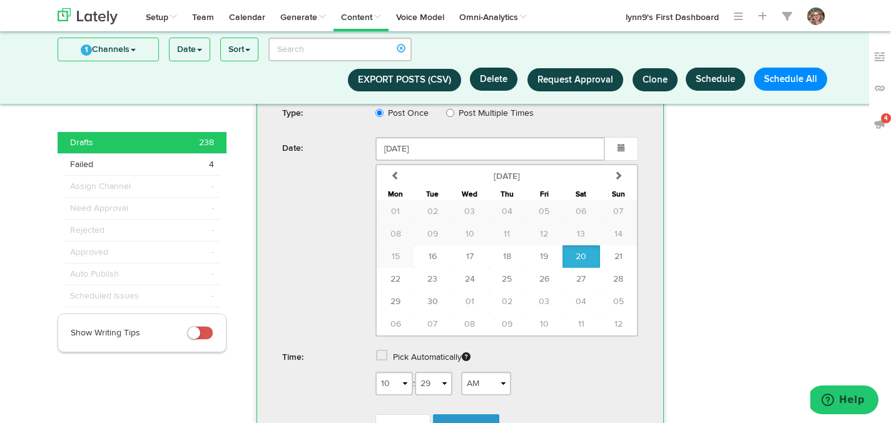
scroll to position [559, 0]
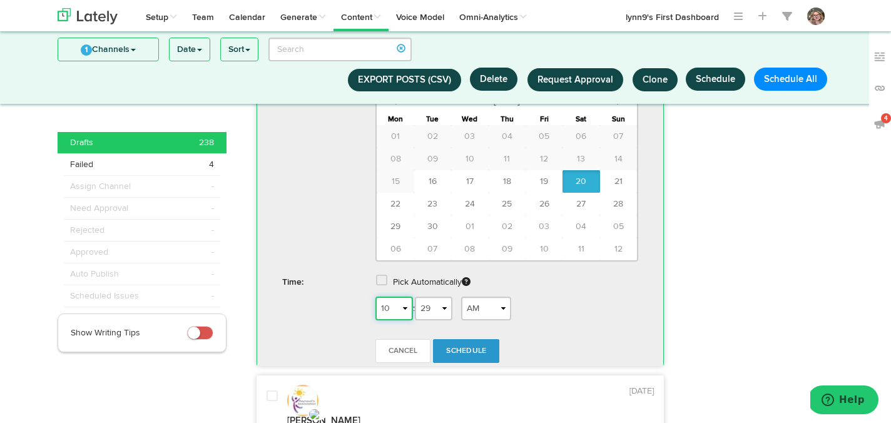
click at [407, 296] on select "1 2 3 4 5 6 7 8 9 10 11 12" at bounding box center [394, 308] width 38 height 24
select select "7"
click at [375, 296] on select "1 2 3 4 5 6 7 8 9 10 11 12" at bounding box center [394, 308] width 38 height 24
click at [463, 347] on span "Schedule" at bounding box center [466, 351] width 40 height 8
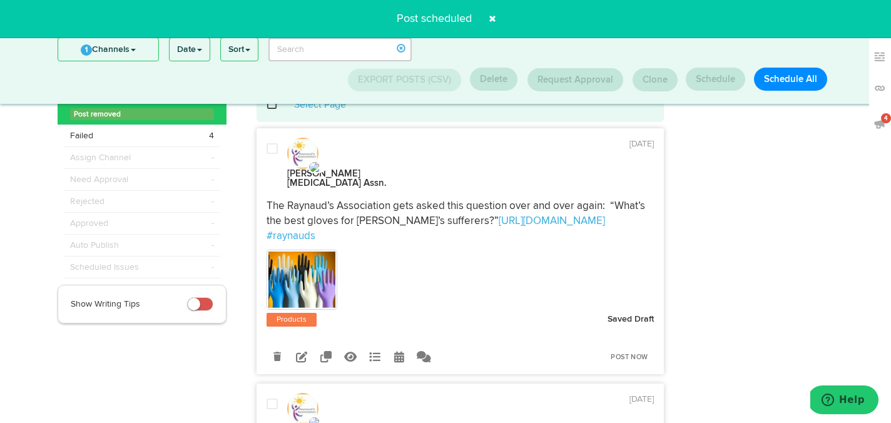
scroll to position [19, 0]
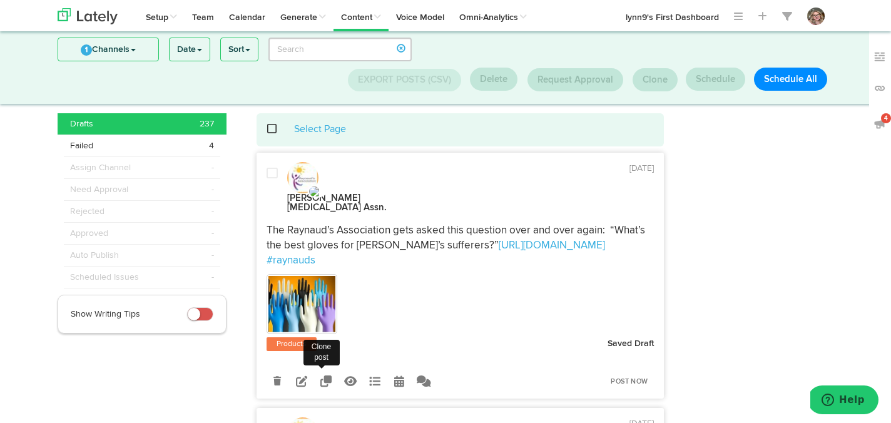
click at [306, 375] on icon at bounding box center [301, 380] width 11 height 11
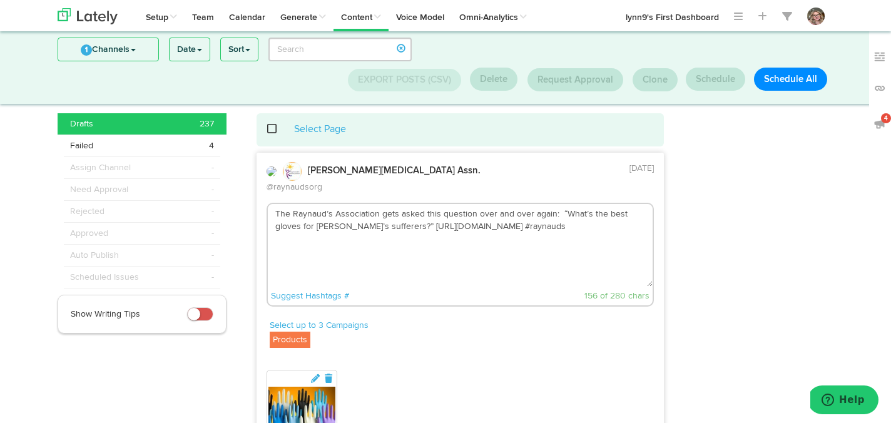
click at [401, 213] on textarea "The Raynaud’s Association gets asked this question over and over again: “What’s…" at bounding box center [460, 245] width 385 height 83
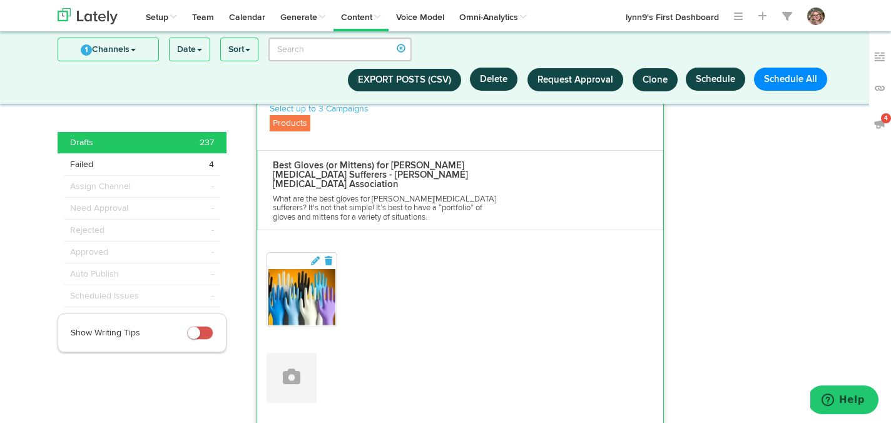
scroll to position [353, 0]
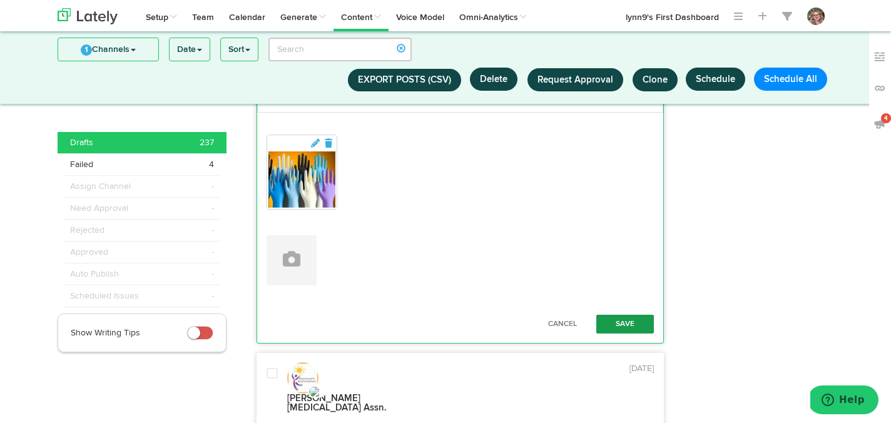
type textarea "The Raynaud’s Association gets asked this question over and over again: “What’s…"
click at [614, 315] on button "Save" at bounding box center [625, 324] width 58 height 19
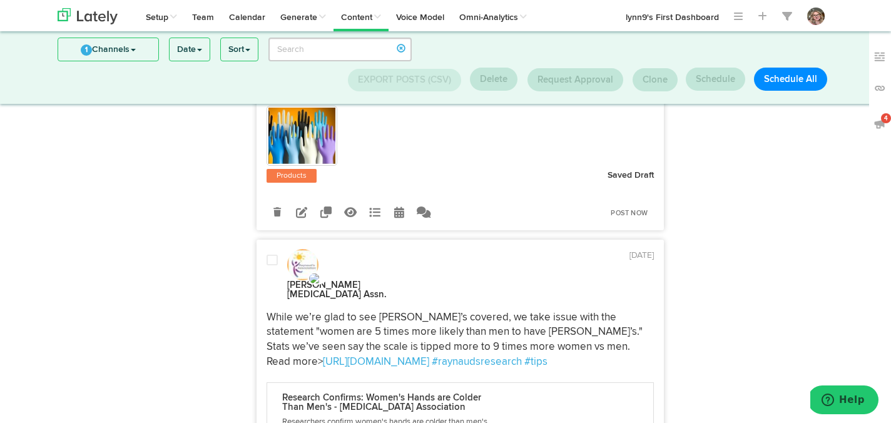
scroll to position [215, 0]
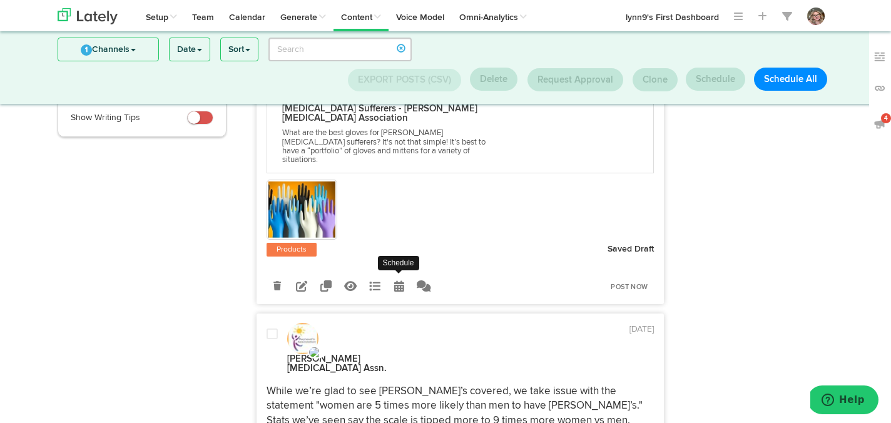
click at [402, 280] on icon at bounding box center [399, 285] width 10 height 11
select select "10"
select select "29"
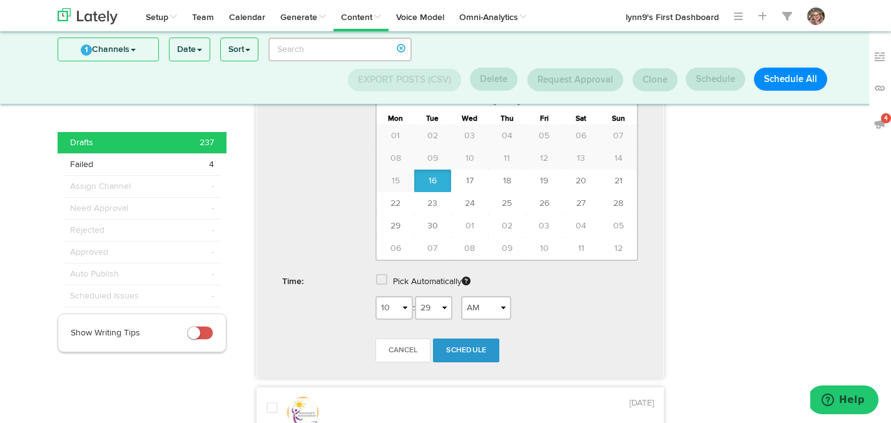
scroll to position [548, 0]
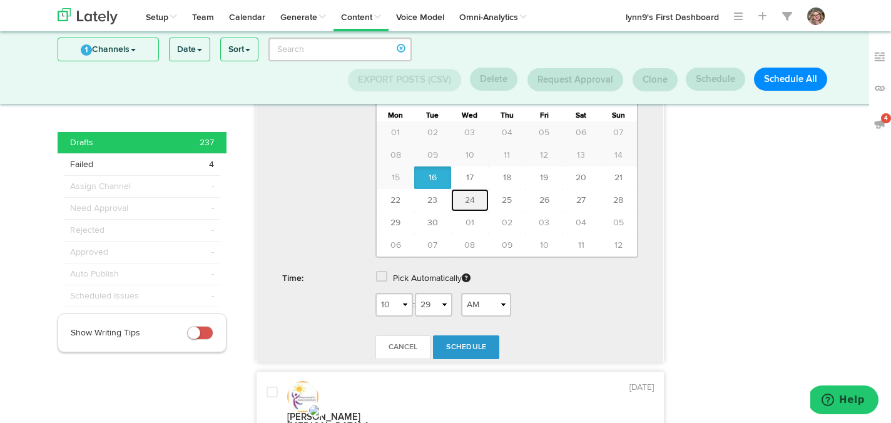
click at [473, 189] on button "24" at bounding box center [469, 200] width 37 height 23
type input "[DATE]"
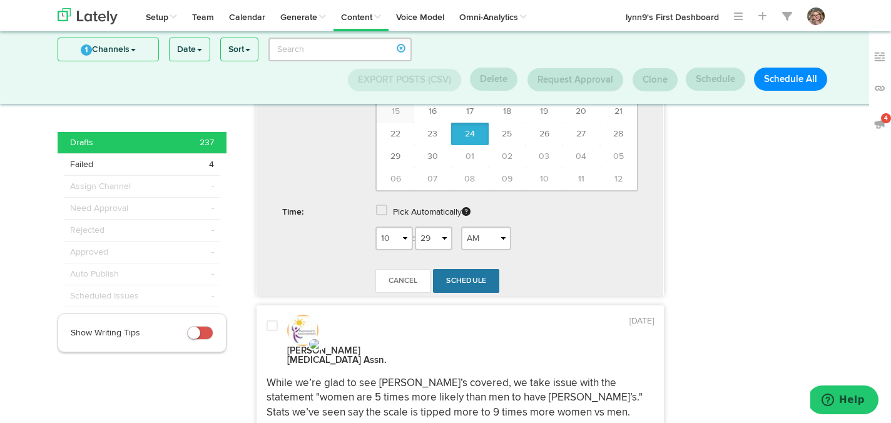
click at [474, 269] on link "Schedule" at bounding box center [466, 281] width 66 height 24
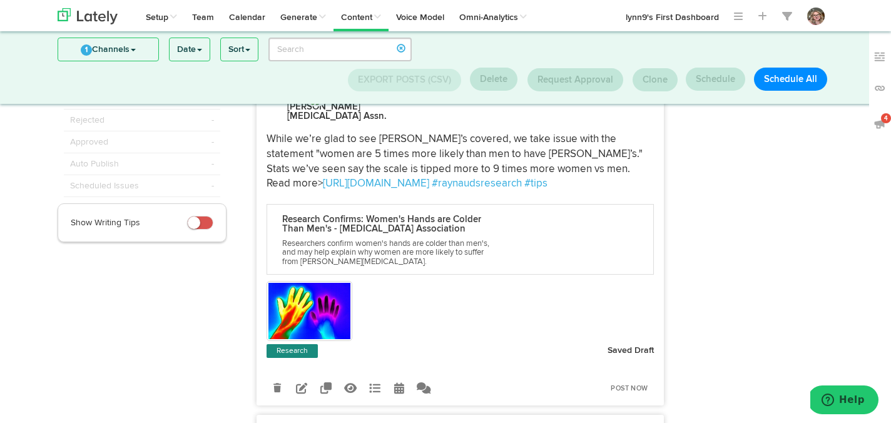
scroll to position [159, 0]
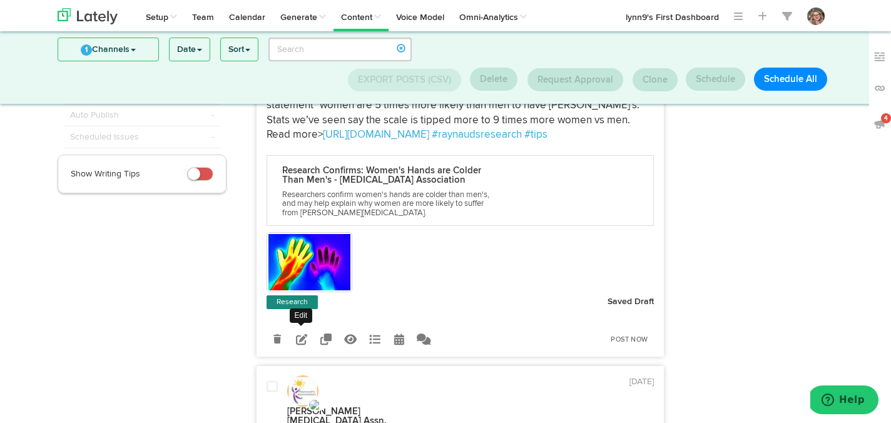
click at [297, 333] on icon at bounding box center [301, 338] width 11 height 11
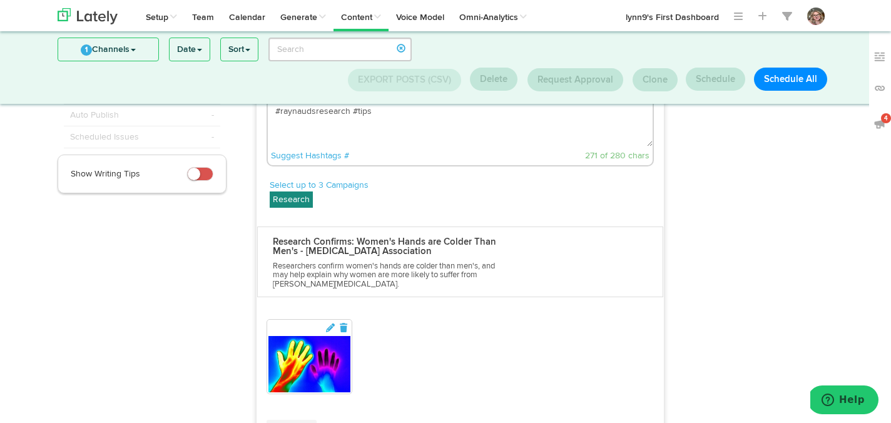
scroll to position [78, 0]
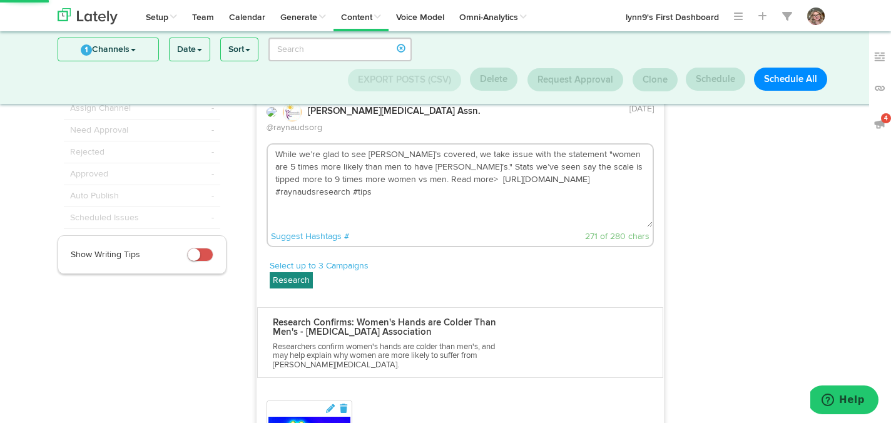
click at [439, 165] on textarea "While we’re glad to see [PERSON_NAME]’s covered, we take issue with the stateme…" at bounding box center [460, 185] width 385 height 83
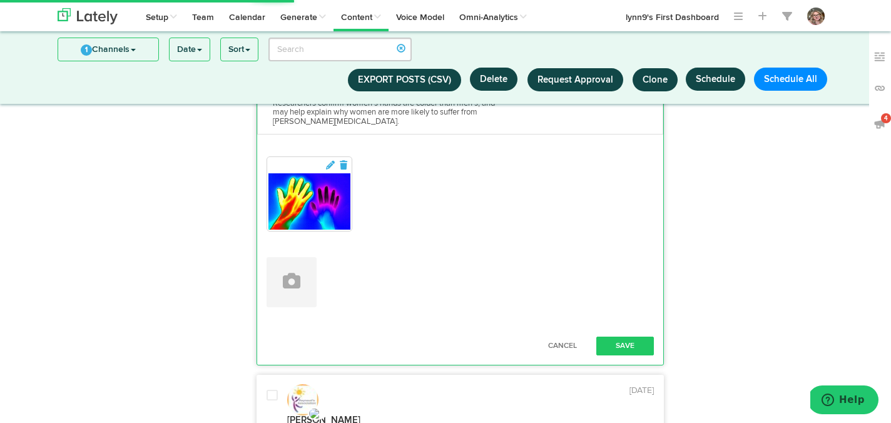
scroll to position [356, 0]
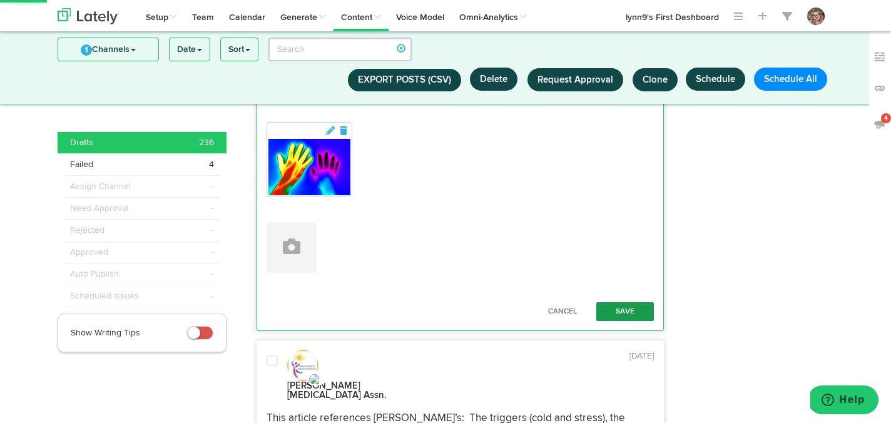
type textarea "While we’re glad to see [PERSON_NAME]’s covered, we take issue with the stateme…"
click at [610, 302] on button "Save" at bounding box center [625, 311] width 58 height 19
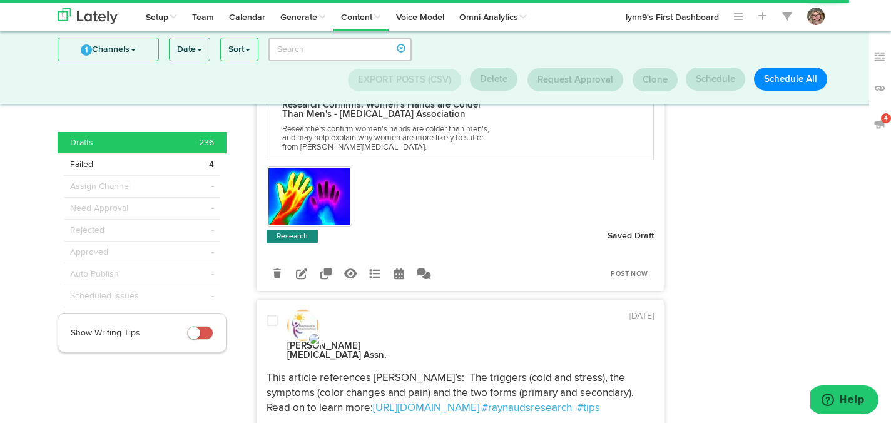
scroll to position [190, 0]
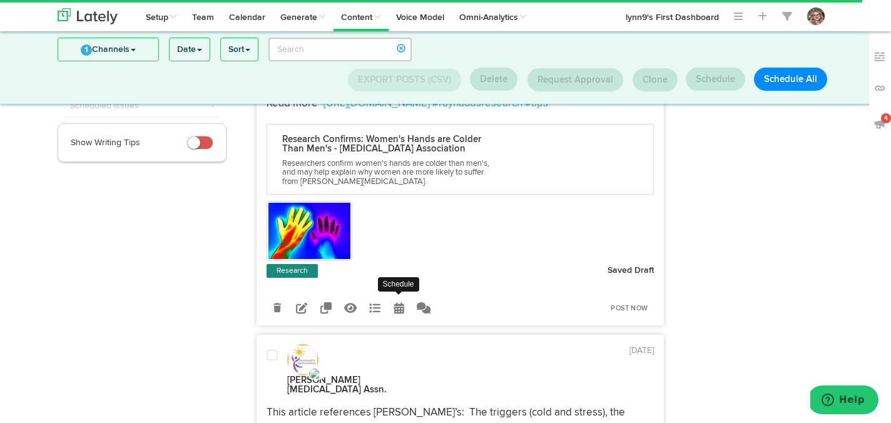
click at [394, 302] on icon at bounding box center [399, 307] width 10 height 11
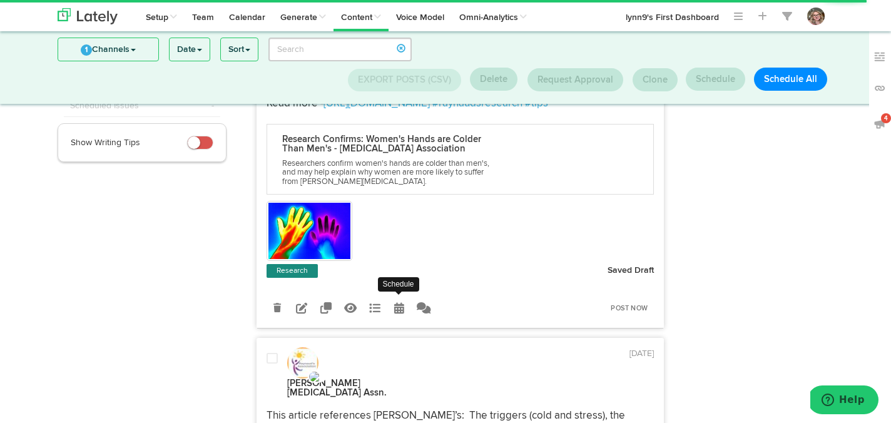
radio input "true"
select select "10"
select select "29"
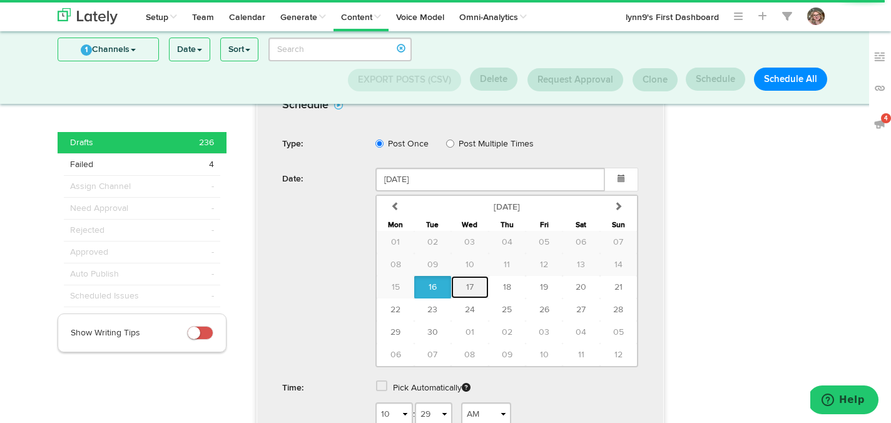
click at [477, 276] on button "17" at bounding box center [469, 287] width 37 height 23
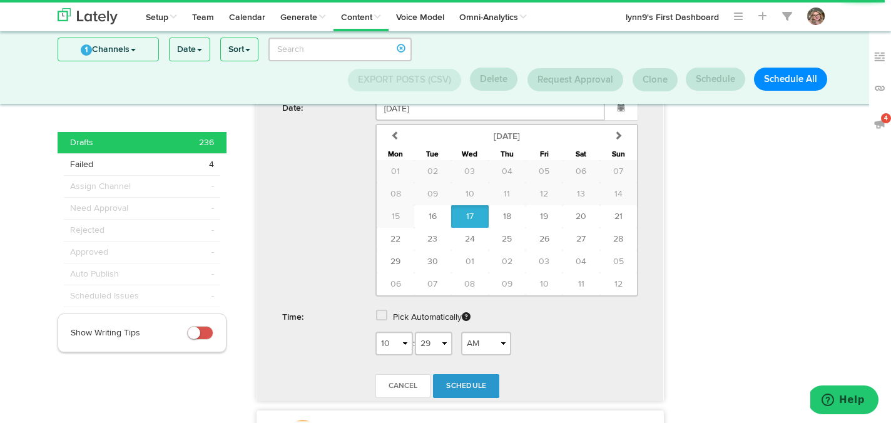
scroll to position [524, 0]
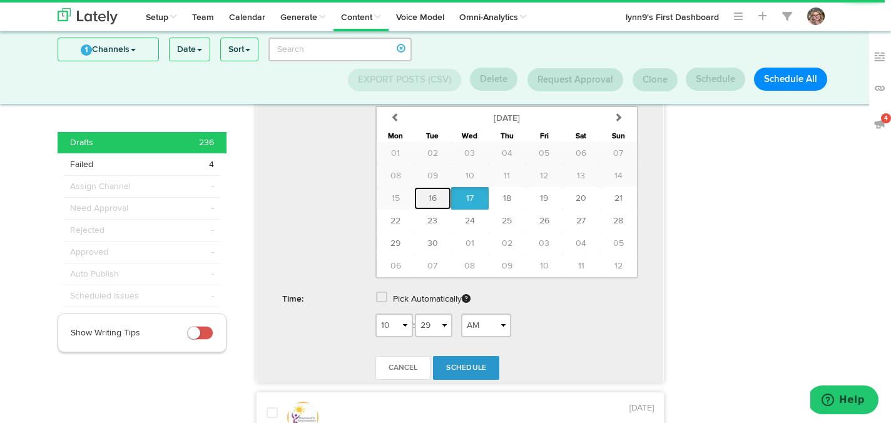
click at [440, 187] on button "16" at bounding box center [432, 198] width 37 height 23
type input "[DATE]"
click at [405, 313] on select "1 2 3 4 5 6 7 8 9 10 11 12" at bounding box center [394, 325] width 38 height 24
select select "11"
click at [375, 313] on select "1 2 3 4 5 6 7 8 9 10 11 12" at bounding box center [394, 325] width 38 height 24
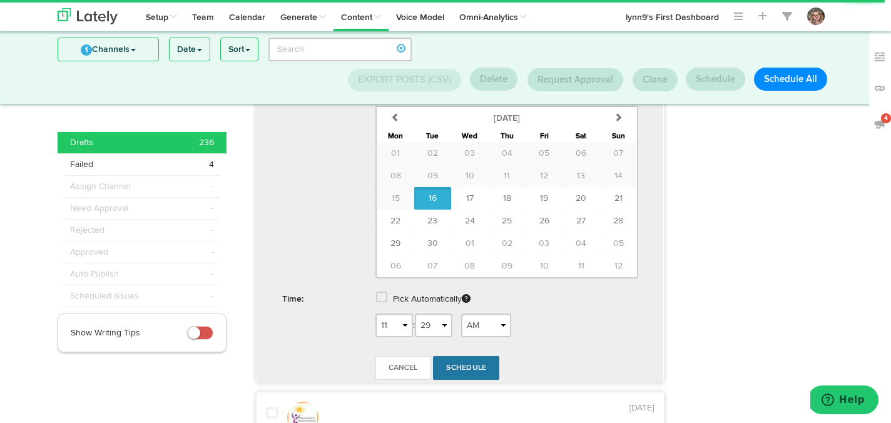
click at [463, 356] on link "Schedule" at bounding box center [466, 368] width 66 height 24
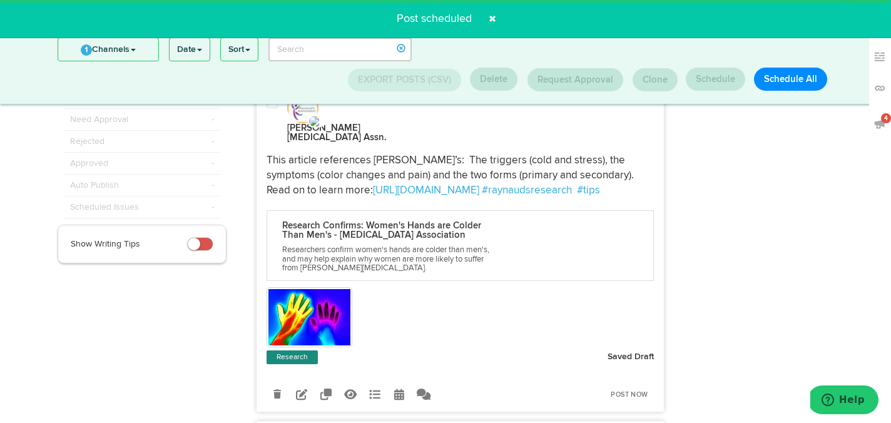
scroll to position [111, 0]
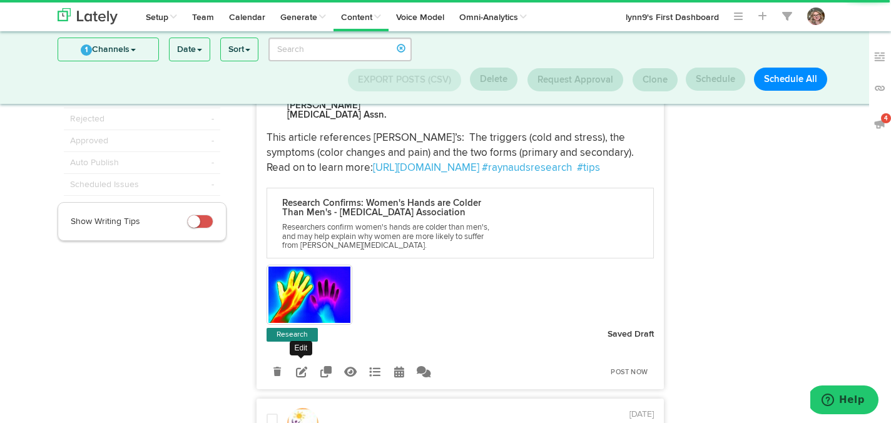
click at [301, 366] on icon at bounding box center [301, 371] width 11 height 11
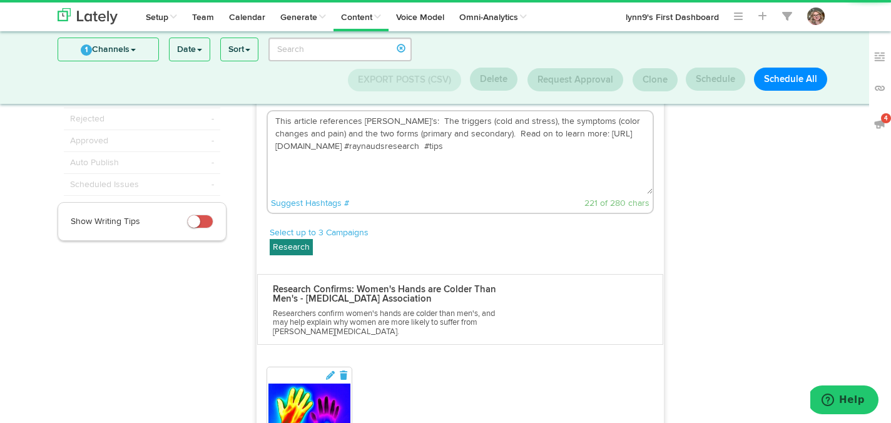
click at [573, 119] on textarea "This article references [PERSON_NAME]’s: The triggers (cold and stress), the sy…" at bounding box center [460, 152] width 385 height 83
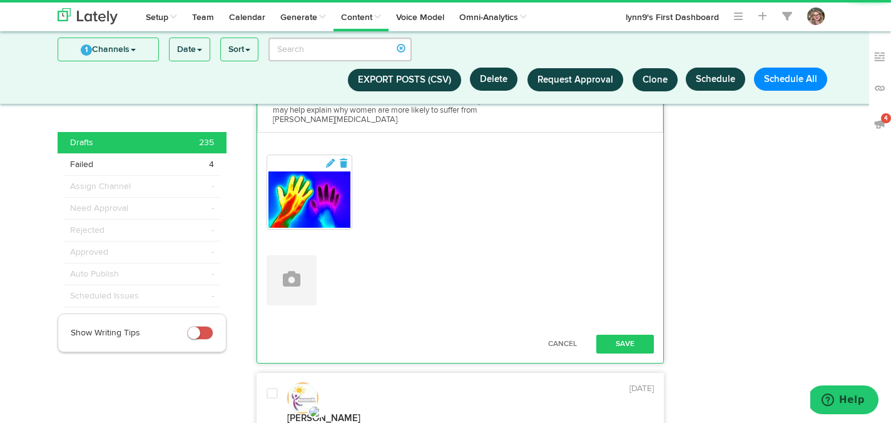
scroll to position [353, 0]
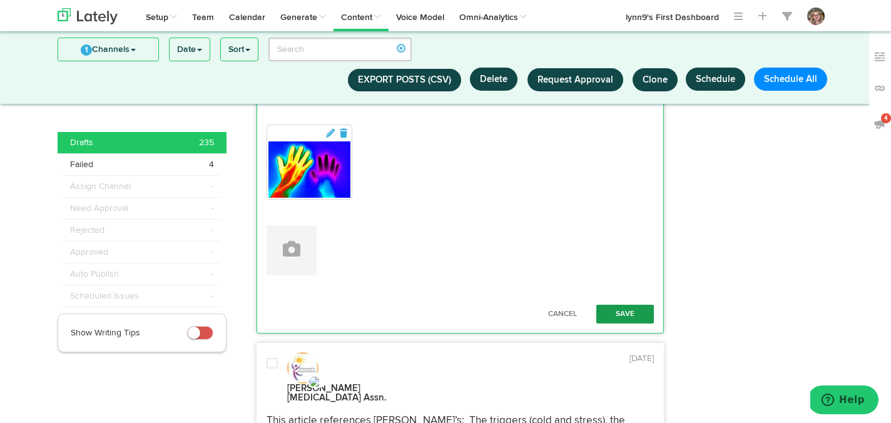
type textarea "This article references [PERSON_NAME]’s: The triggers (cold and stress), the sy…"
click at [629, 305] on button "Save" at bounding box center [625, 314] width 58 height 19
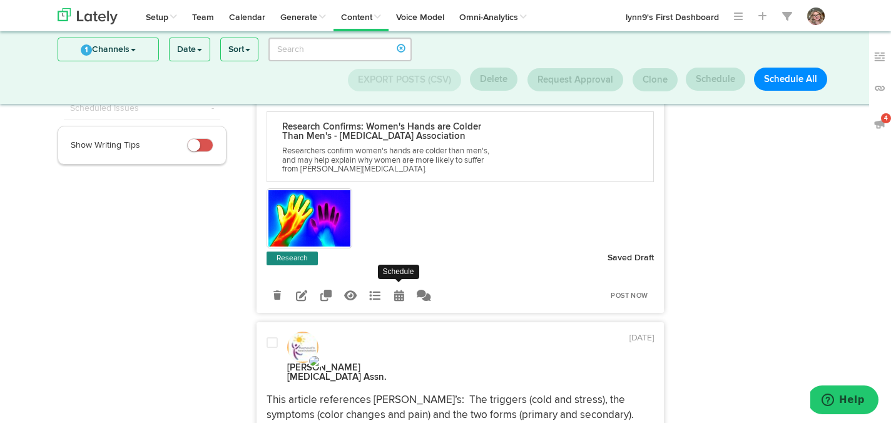
click at [402, 290] on icon at bounding box center [399, 295] width 10 height 11
radio input "true"
select select "10"
select select "29"
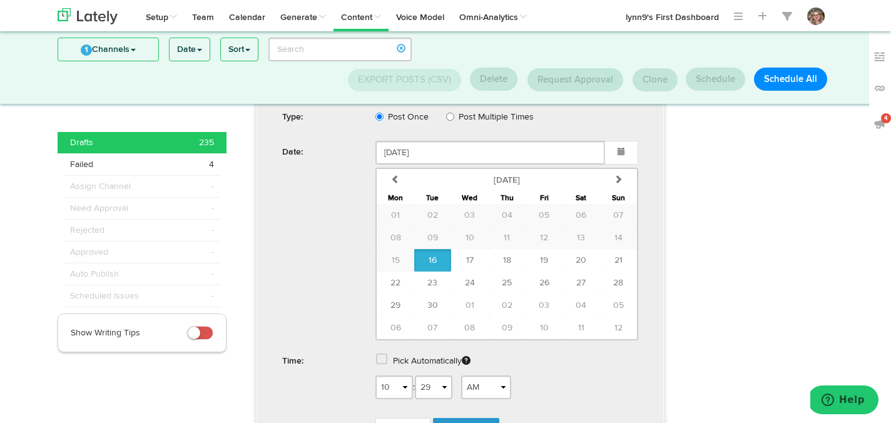
scroll to position [448, 0]
click at [541, 247] on button "19" at bounding box center [543, 258] width 37 height 23
type input "[DATE]"
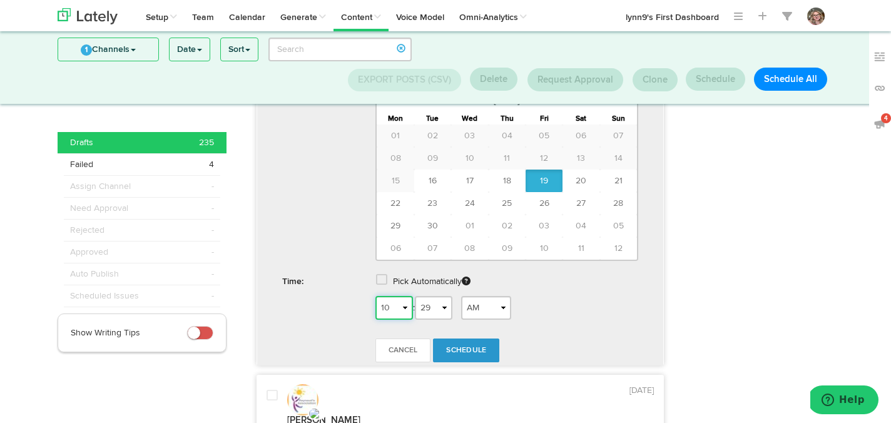
click at [407, 296] on select "1 2 3 4 5 6 7 8 9 10 11 12" at bounding box center [394, 308] width 38 height 24
click at [375, 296] on select "1 2 3 4 5 6 7 8 9 10 11 12" at bounding box center [394, 308] width 38 height 24
click at [398, 296] on select "1 2 3 4 5 6 7 8 9 10 11 12" at bounding box center [394, 308] width 38 height 24
select select "5"
click at [375, 296] on select "1 2 3 4 5 6 7 8 9 10 11 12" at bounding box center [394, 308] width 38 height 24
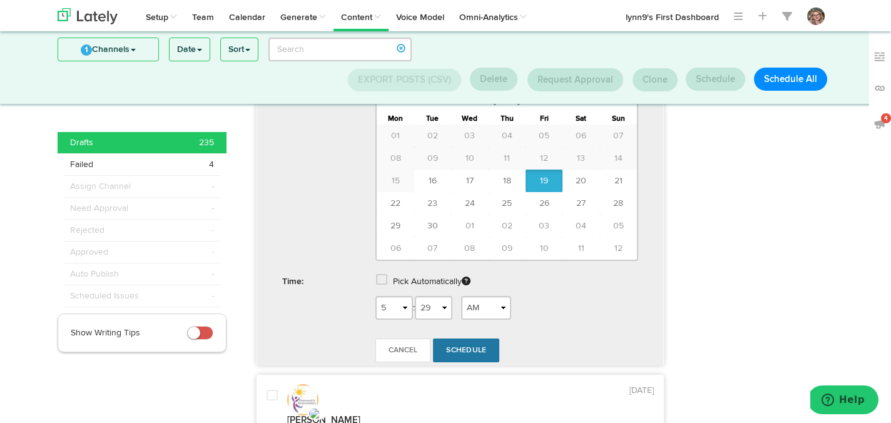
click at [463, 338] on link "Schedule" at bounding box center [466, 350] width 66 height 24
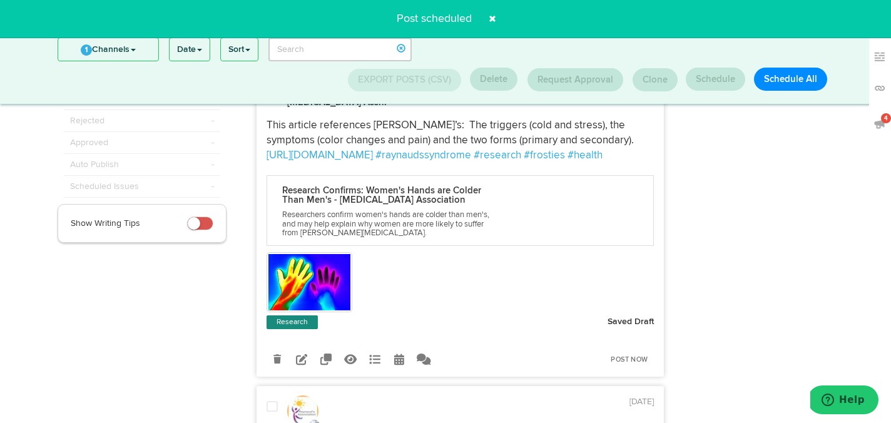
scroll to position [106, 0]
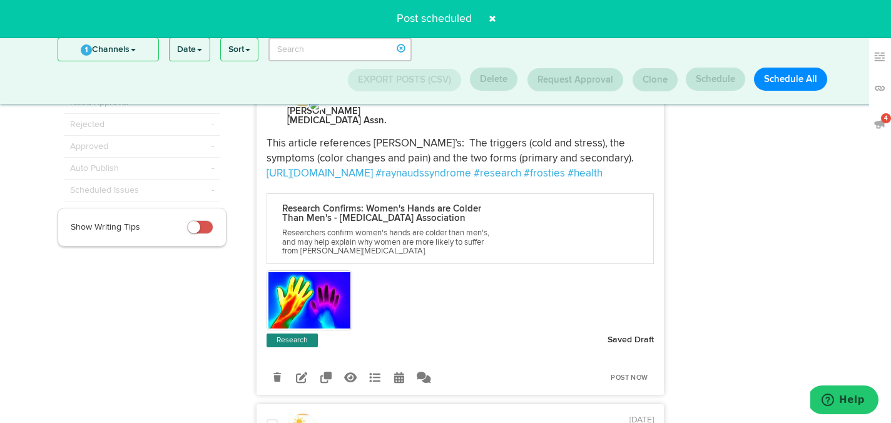
click at [296, 372] on icon at bounding box center [301, 377] width 11 height 11
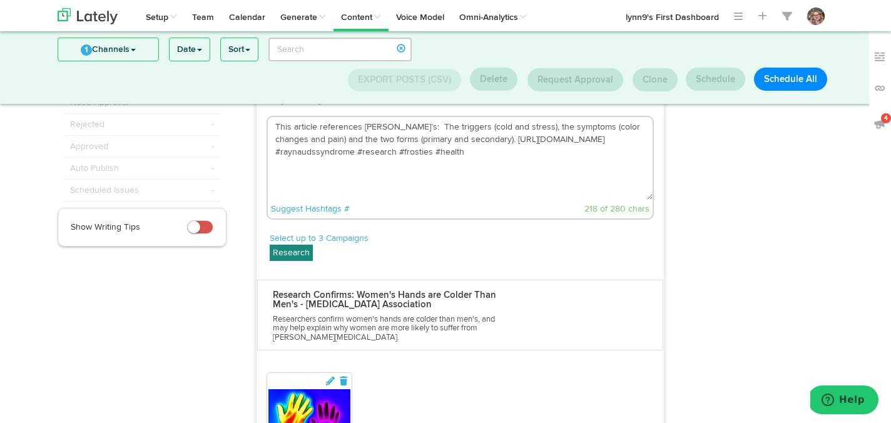
click at [479, 126] on textarea "This article references [PERSON_NAME]’s: The triggers (cold and stress), the sy…" at bounding box center [460, 158] width 385 height 83
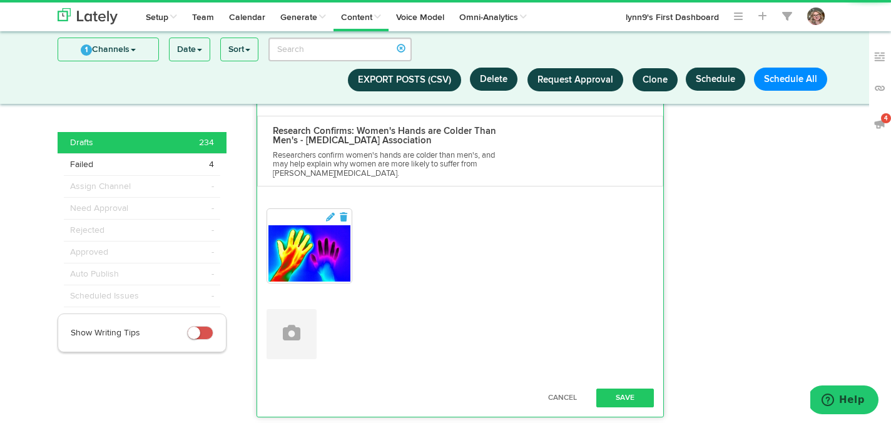
scroll to position [315, 0]
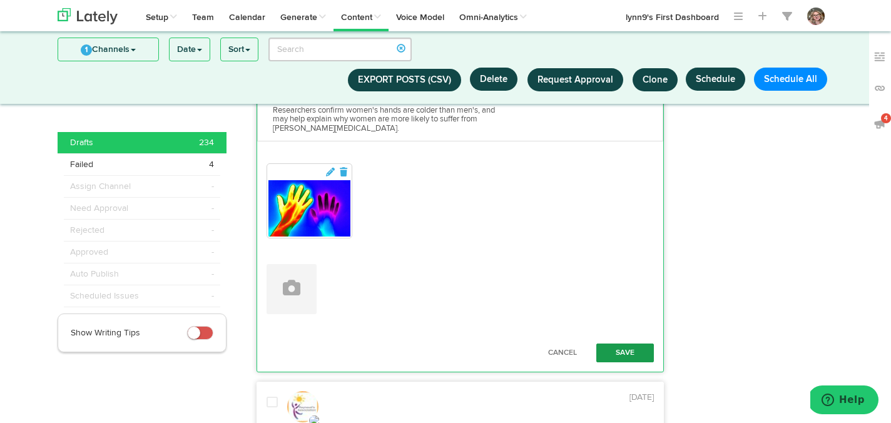
type textarea "This article references [PERSON_NAME]’s: The triggers (cold and stress), the sy…"
click at [622, 343] on button "Save" at bounding box center [625, 352] width 58 height 19
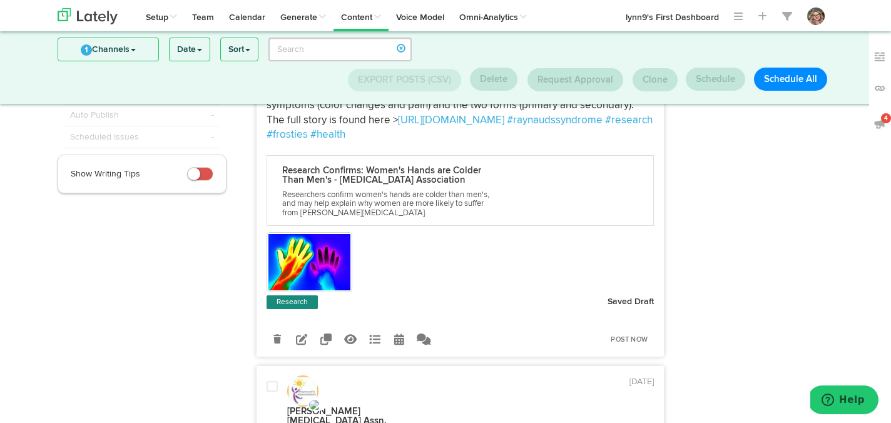
scroll to position [196, 0]
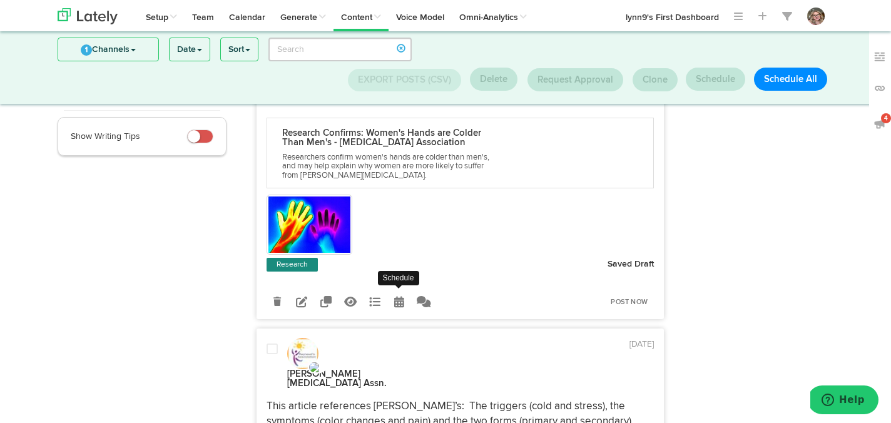
click at [390, 290] on link at bounding box center [399, 301] width 22 height 22
select select "10"
select select "30"
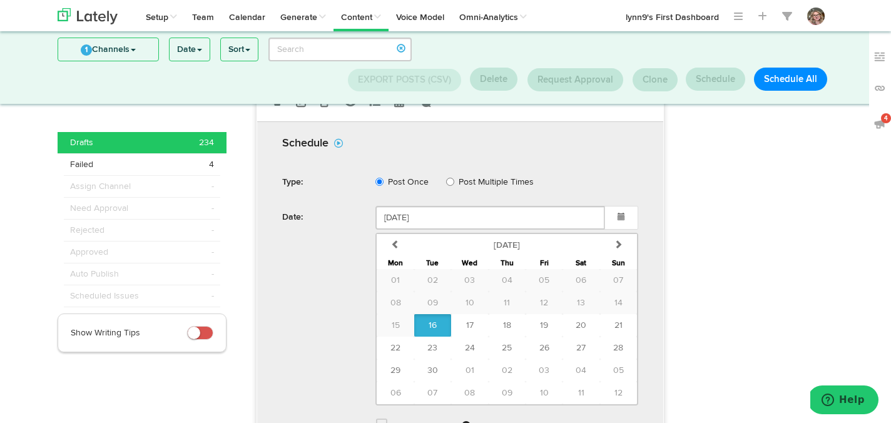
scroll to position [455, 0]
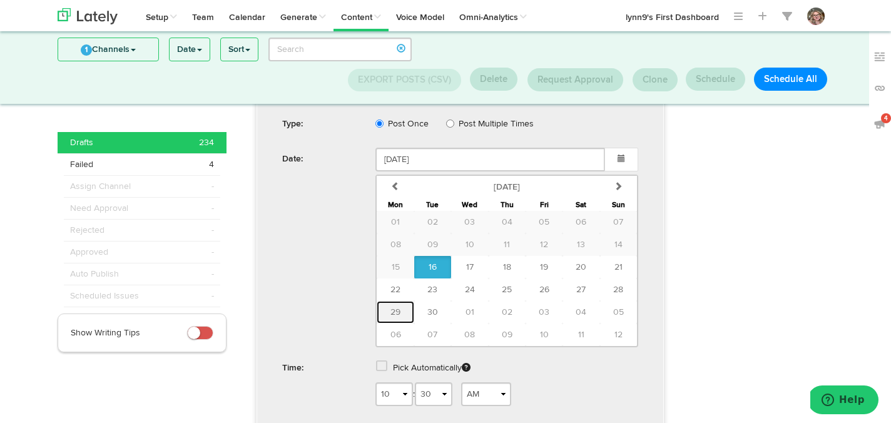
click at [412, 301] on button "29" at bounding box center [395, 312] width 37 height 23
type input "[DATE]"
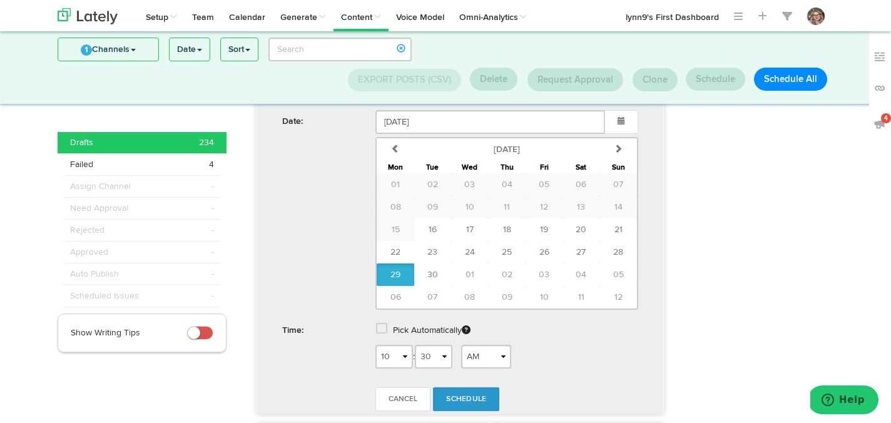
scroll to position [533, 0]
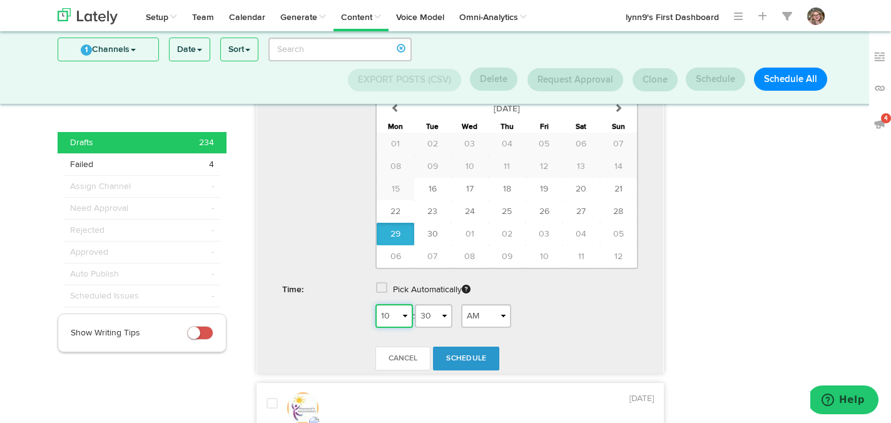
click at [406, 304] on select "1 2 3 4 5 6 7 8 9 10 11 12" at bounding box center [394, 316] width 38 height 24
select select "7"
click at [375, 304] on select "1 2 3 4 5 6 7 8 9 10 11 12" at bounding box center [394, 316] width 38 height 24
click at [456, 347] on link "Schedule" at bounding box center [466, 359] width 66 height 24
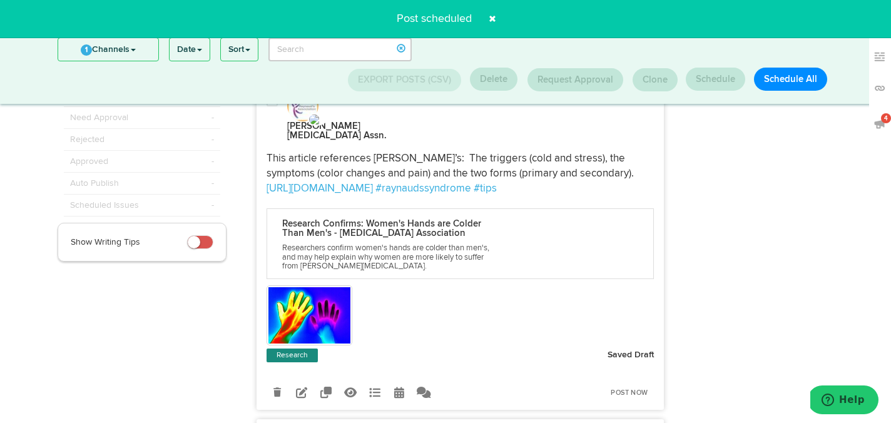
scroll to position [91, 0]
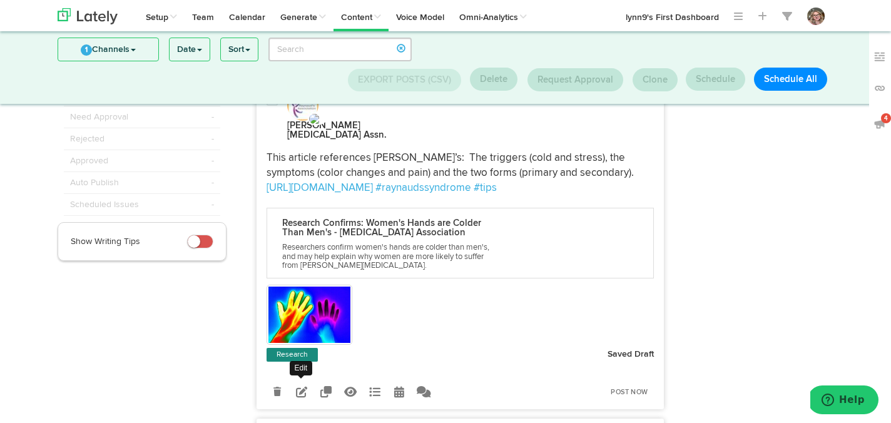
click at [306, 386] on icon at bounding box center [301, 391] width 11 height 11
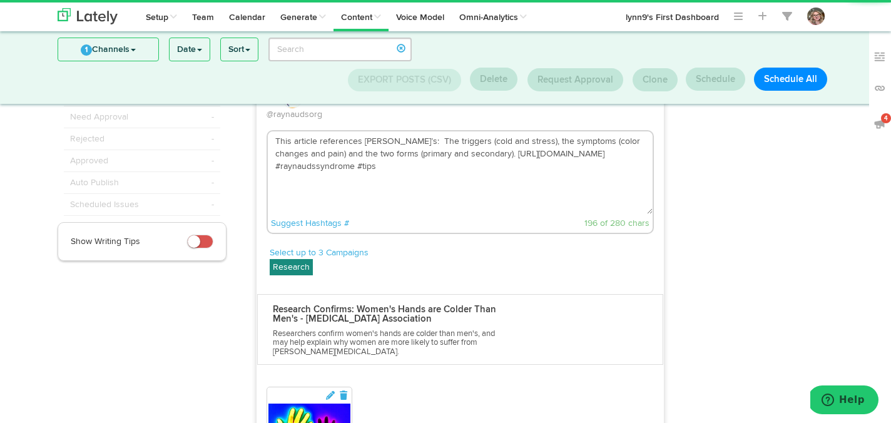
click at [434, 142] on textarea "This article references [PERSON_NAME]’s: The triggers (cold and stress), the sy…" at bounding box center [460, 172] width 385 height 83
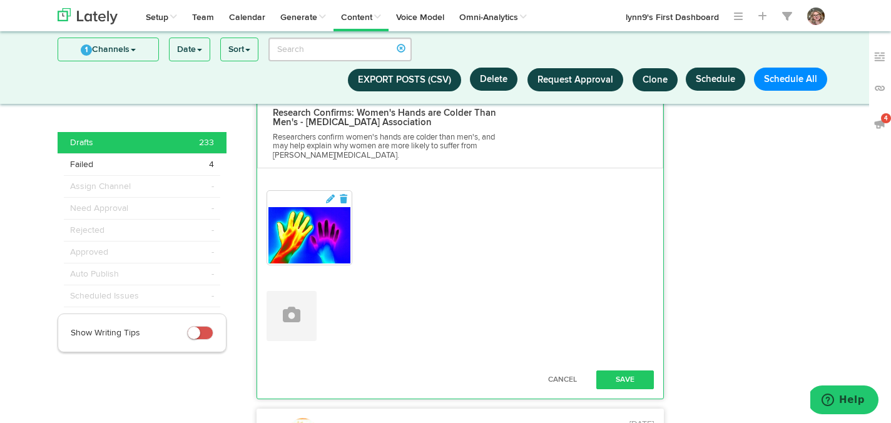
scroll to position [308, 0]
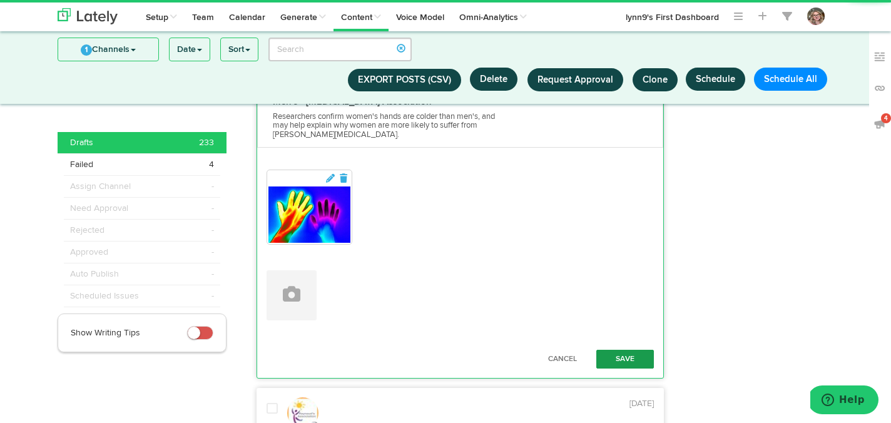
type textarea "This article references [PERSON_NAME]’s: The triggers (cold and stress), the sy…"
click at [618, 350] on button "Save" at bounding box center [625, 359] width 58 height 19
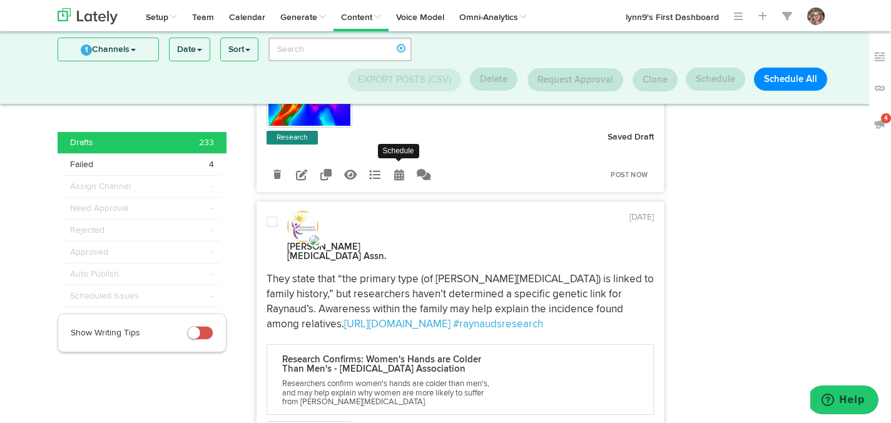
click at [400, 163] on link at bounding box center [399, 174] width 22 height 22
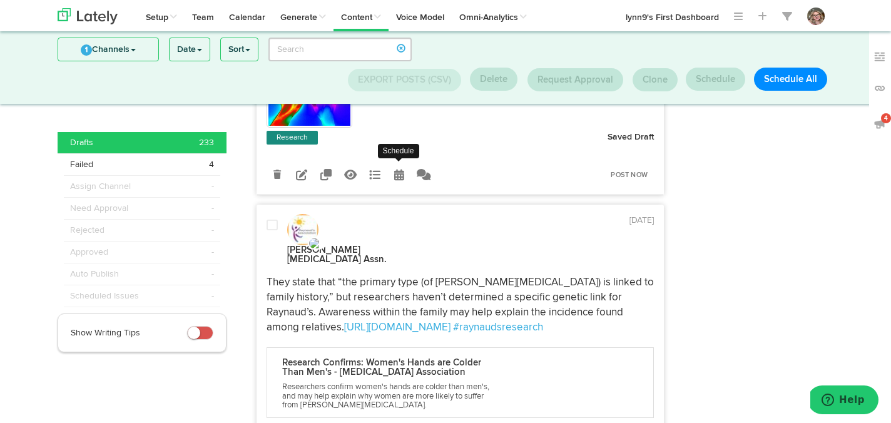
radio input "true"
select select "10"
select select "30"
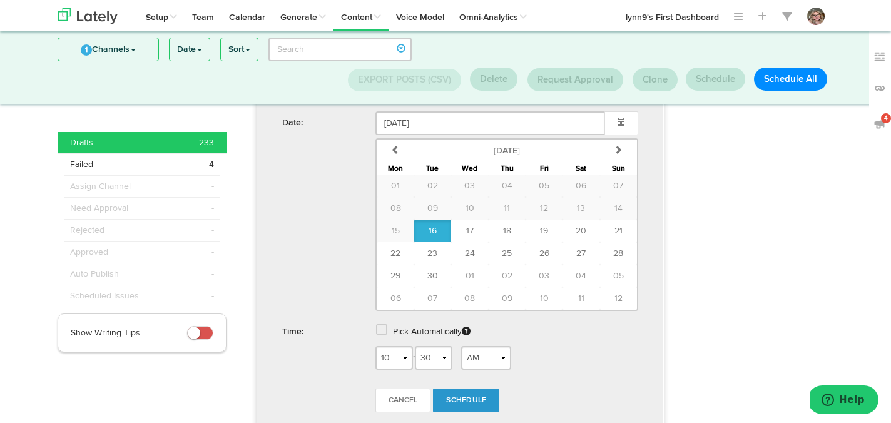
scroll to position [481, 0]
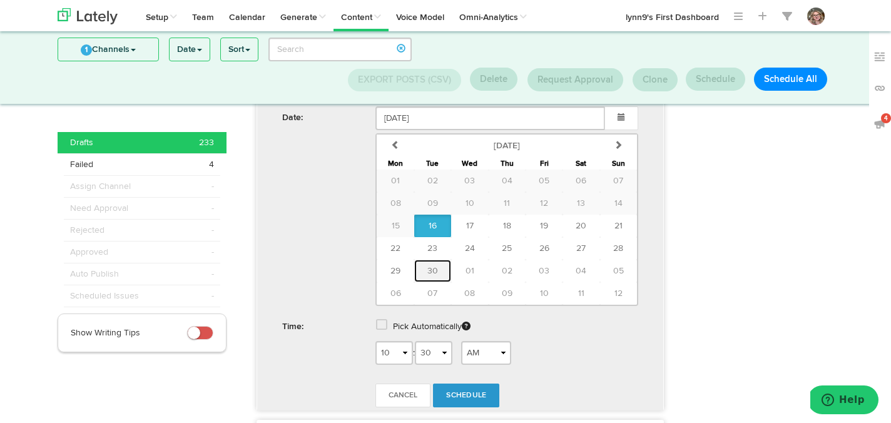
click at [436, 260] on button "30" at bounding box center [432, 271] width 37 height 23
type input "[DATE]"
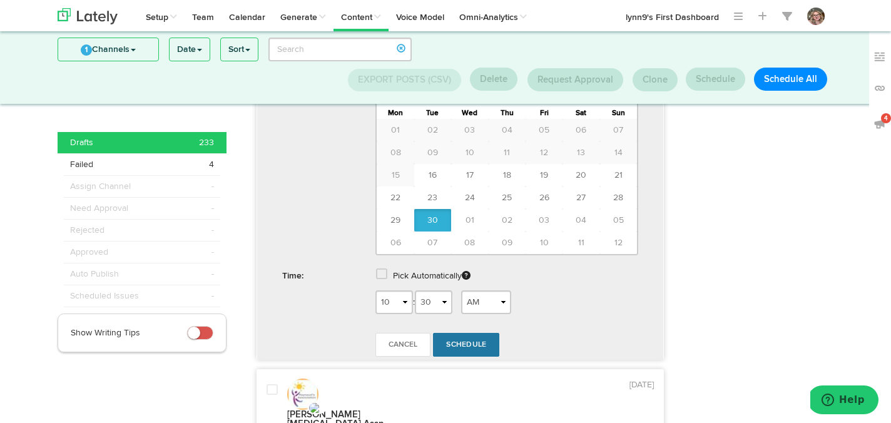
click at [458, 341] on span "Schedule" at bounding box center [466, 345] width 40 height 8
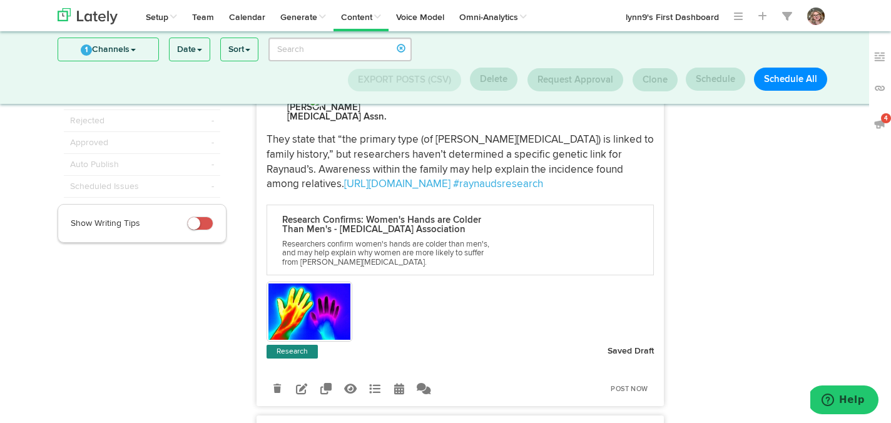
scroll to position [138, 0]
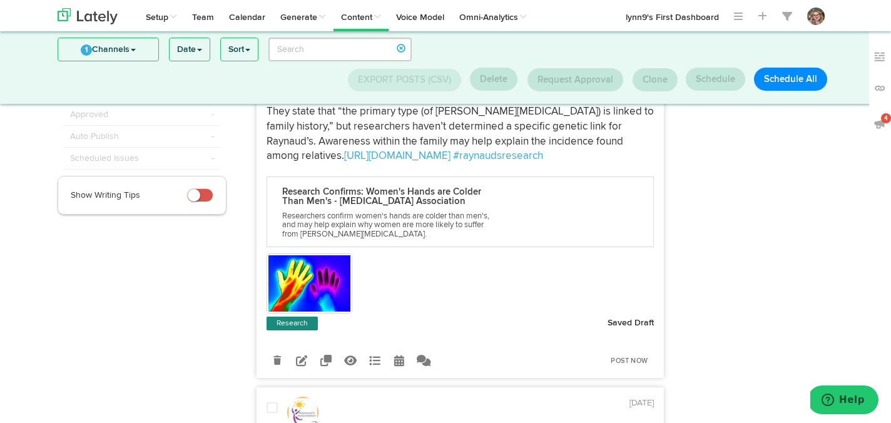
click at [305, 349] on link at bounding box center [302, 360] width 22 height 22
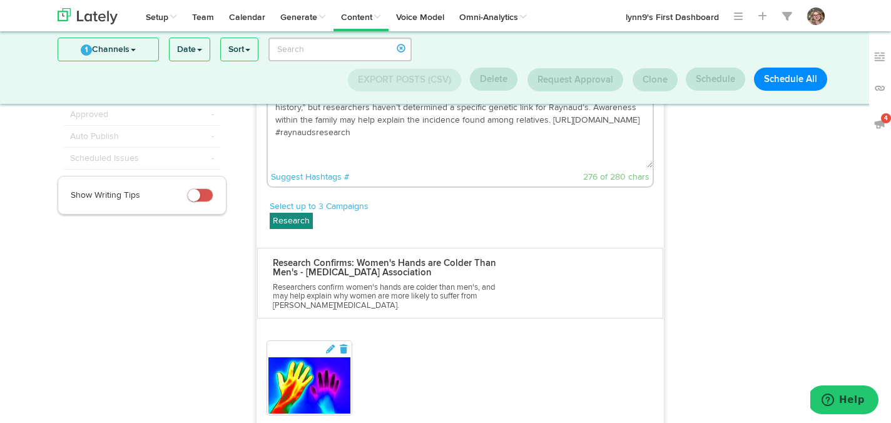
scroll to position [83, 0]
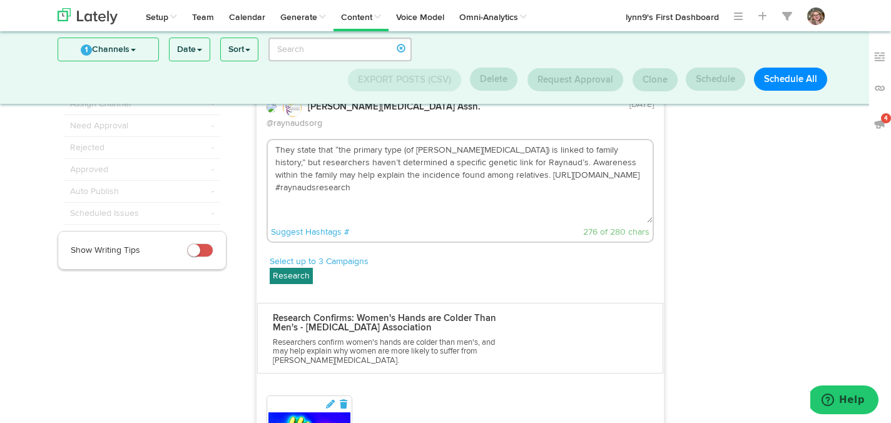
drag, startPoint x: 612, startPoint y: 166, endPoint x: 532, endPoint y: 165, distance: 80.1
click at [532, 165] on textarea "They state that “the primary type (of [PERSON_NAME][MEDICAL_DATA]) is linked to…" at bounding box center [460, 181] width 385 height 83
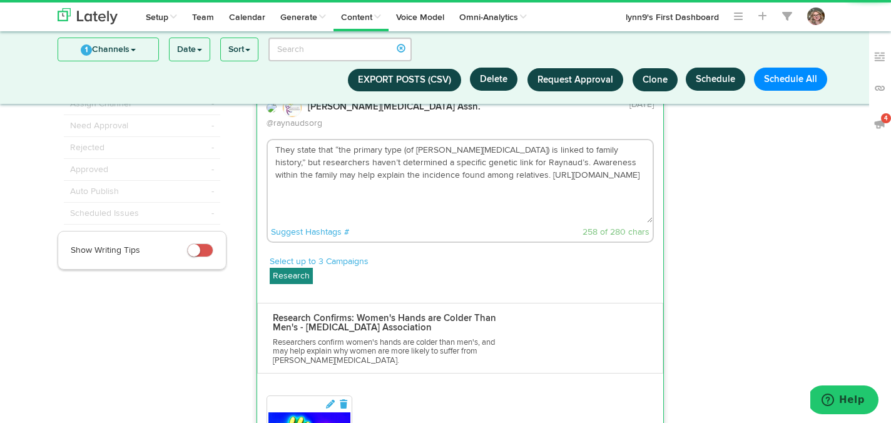
click at [445, 161] on textarea "They state that “the primary type (of [PERSON_NAME][MEDICAL_DATA]) is linked to…" at bounding box center [460, 181] width 385 height 83
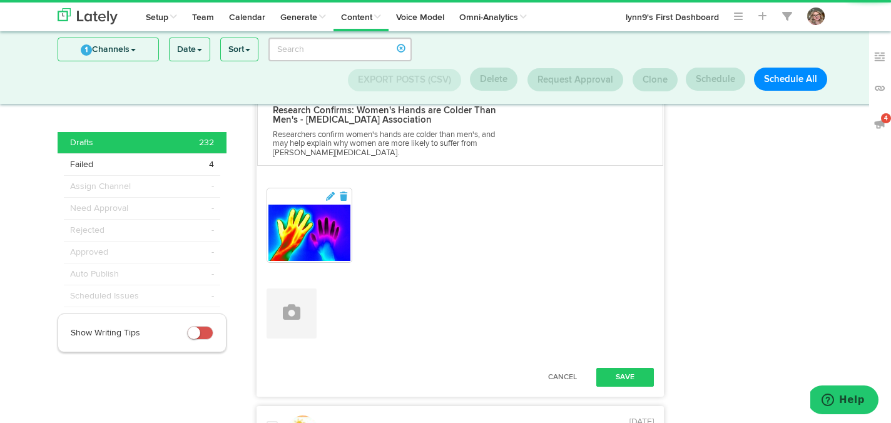
scroll to position [343, 0]
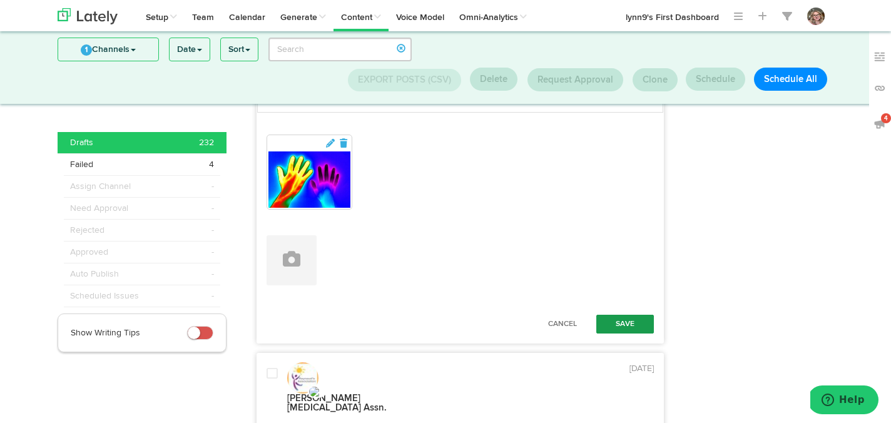
type textarea "They state that “the primary type (of [PERSON_NAME][MEDICAL_DATA]) is linked to…"
click at [605, 315] on button "Save" at bounding box center [625, 324] width 58 height 19
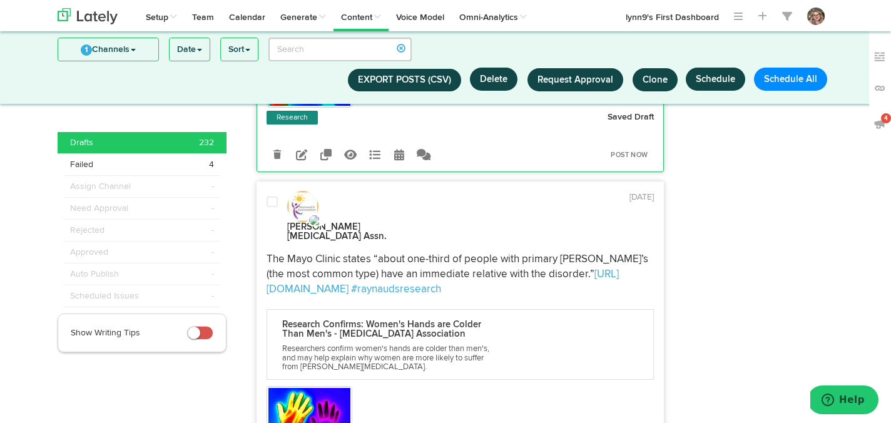
scroll to position [260, 0]
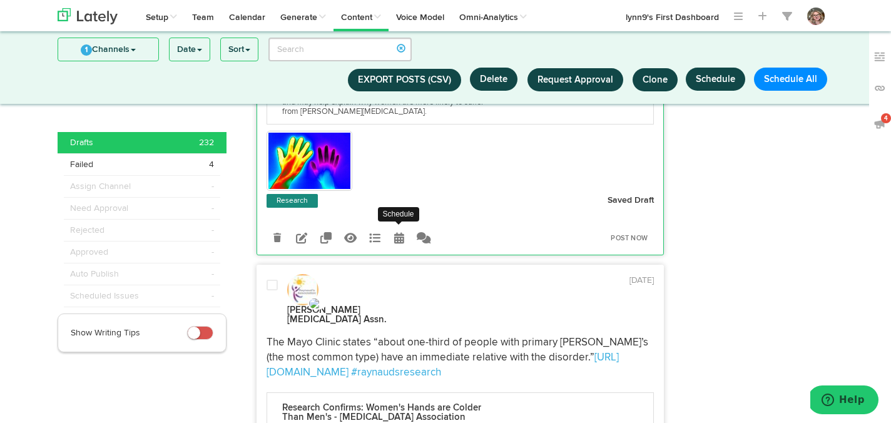
click at [404, 226] on link at bounding box center [399, 237] width 22 height 22
select select "10"
select select "31"
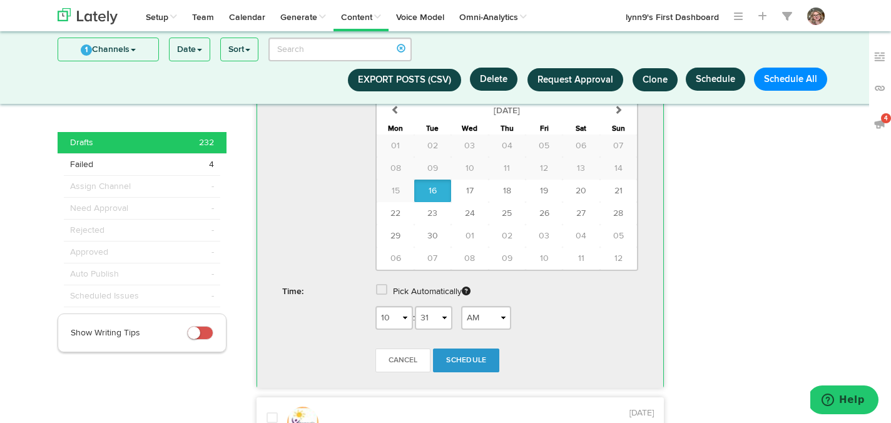
scroll to position [532, 0]
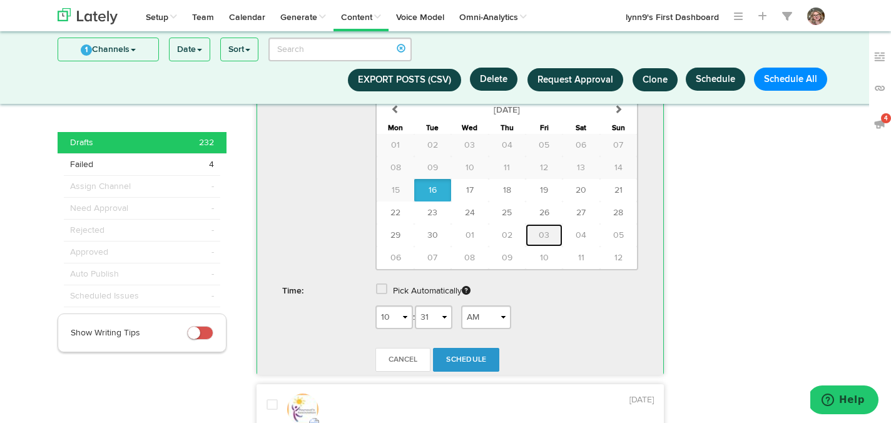
click at [539, 231] on span "03" at bounding box center [544, 235] width 11 height 9
type input "[DATE]"
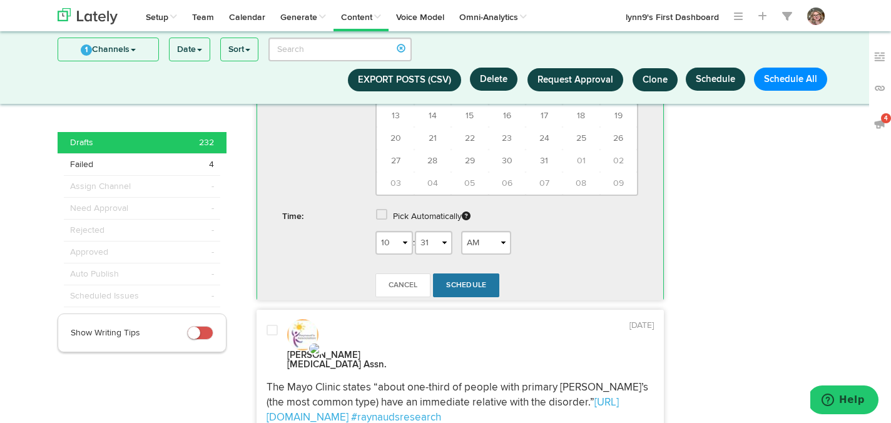
click at [477, 281] on span "Schedule" at bounding box center [466, 285] width 40 height 8
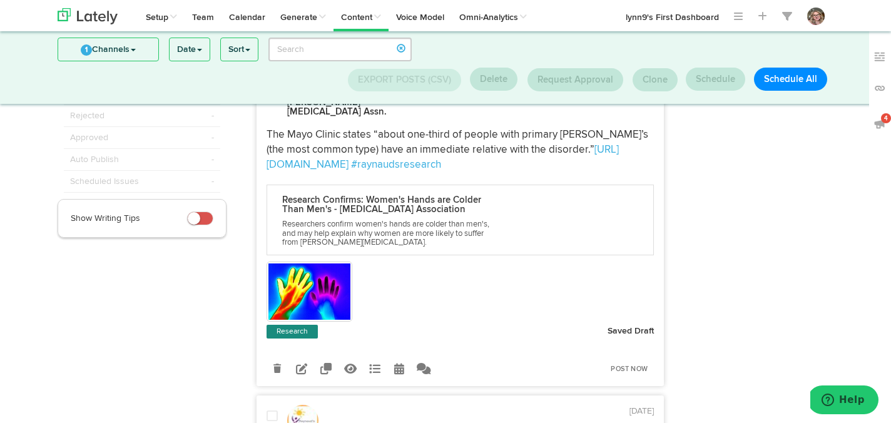
scroll to position [126, 0]
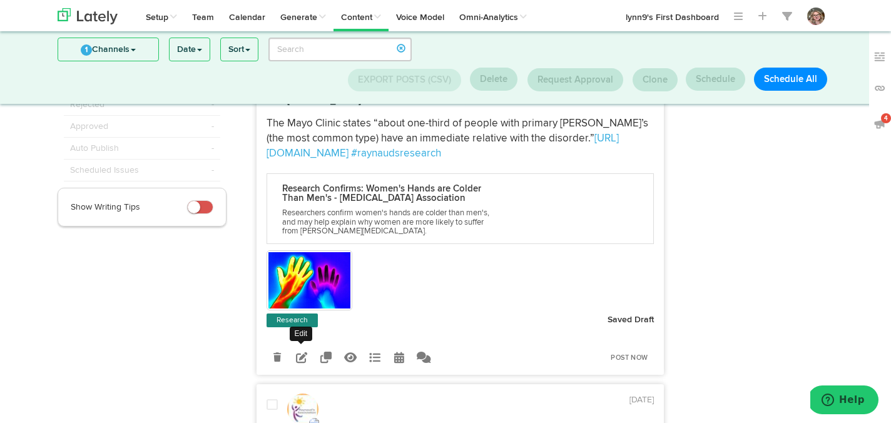
click at [305, 352] on icon at bounding box center [301, 357] width 11 height 11
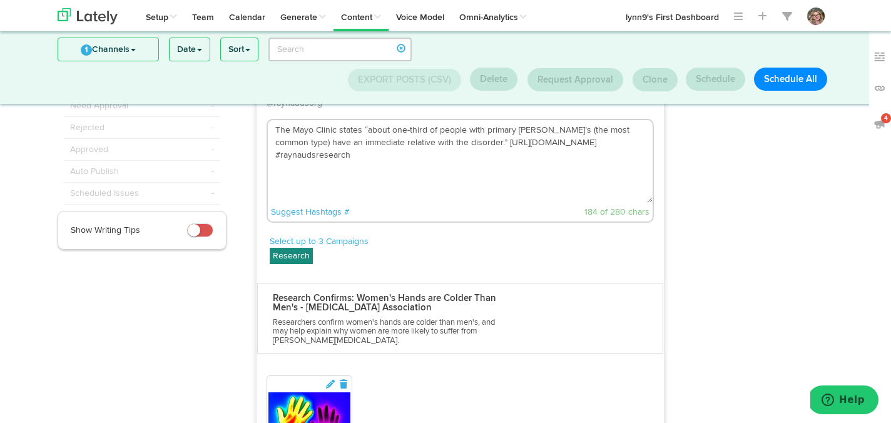
scroll to position [64, 0]
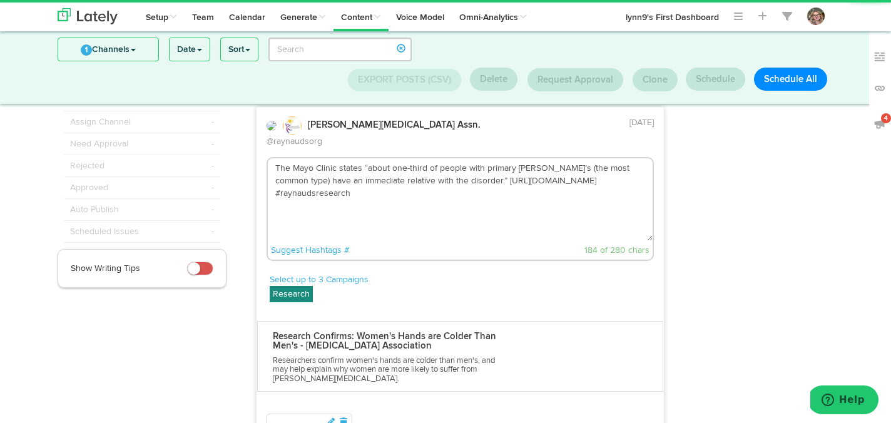
click at [472, 169] on textarea "The Mayo Clinic states “about one-third of people with primary [PERSON_NAME]’s …" at bounding box center [460, 199] width 385 height 83
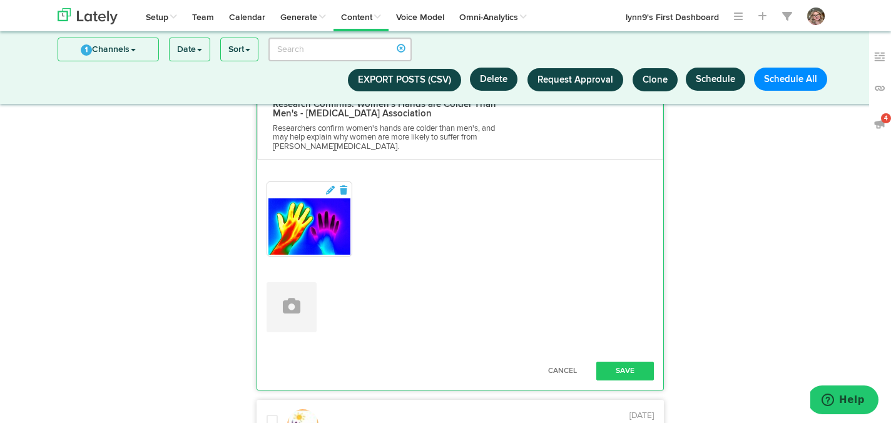
scroll to position [351, 0]
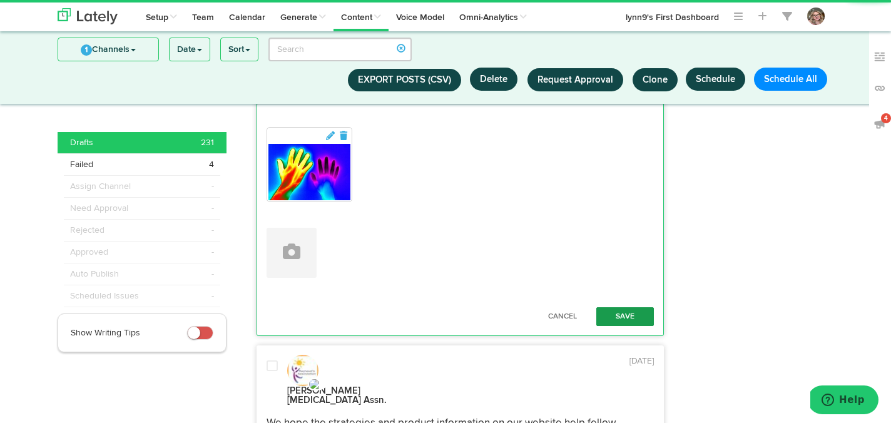
type textarea "The Mayo Clinic states “about one-third of people with primary [PERSON_NAME]’s …"
click at [616, 307] on button "Save" at bounding box center [625, 316] width 58 height 19
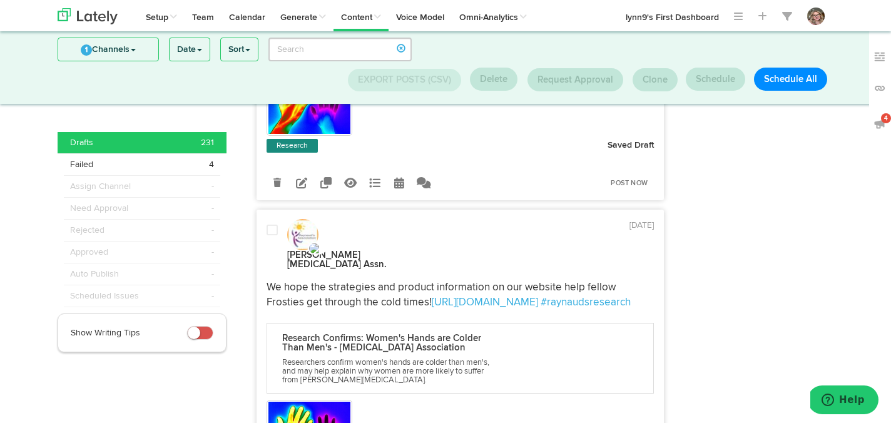
scroll to position [213, 0]
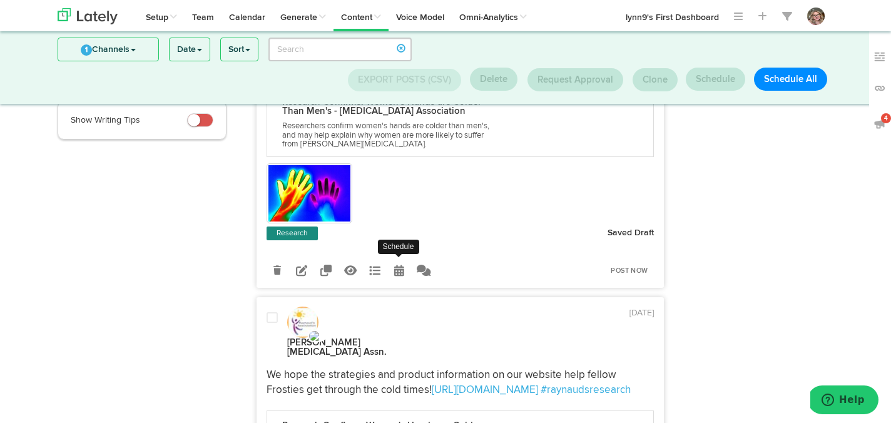
click at [398, 265] on icon at bounding box center [399, 270] width 10 height 11
select select "10"
select select "31"
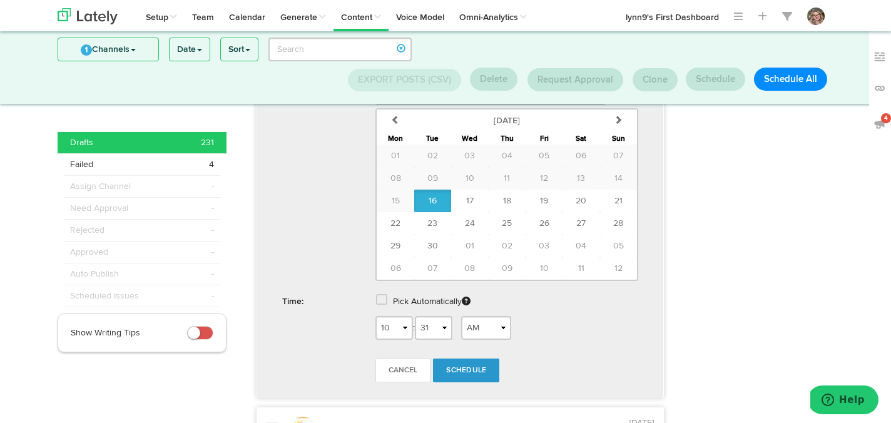
scroll to position [510, 0]
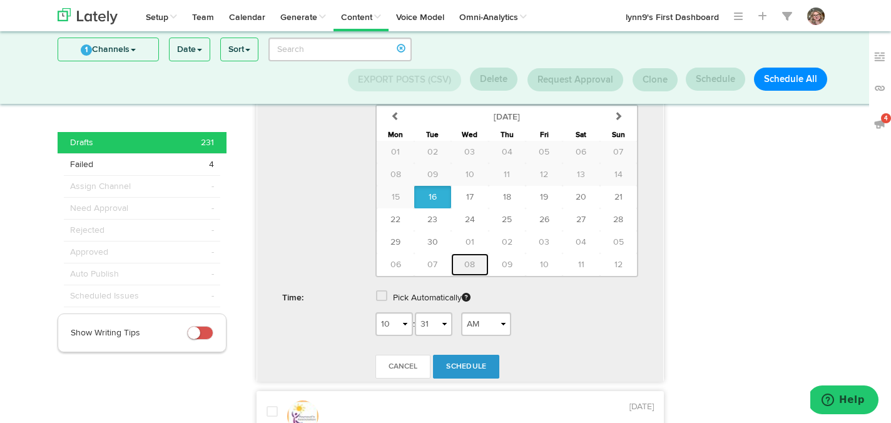
click at [465, 260] on span "08" at bounding box center [469, 264] width 11 height 9
type input "[DATE]"
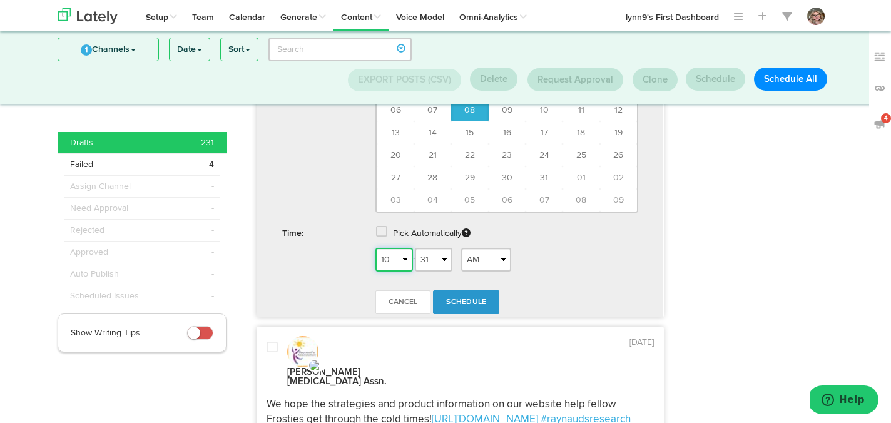
click at [397, 248] on select "1 2 3 4 5 6 7 8 9 10 11 12" at bounding box center [394, 260] width 38 height 24
select select "8"
click at [375, 248] on select "1 2 3 4 5 6 7 8 9 10 11 12" at bounding box center [394, 260] width 38 height 24
click at [474, 298] on span "Schedule" at bounding box center [466, 302] width 40 height 8
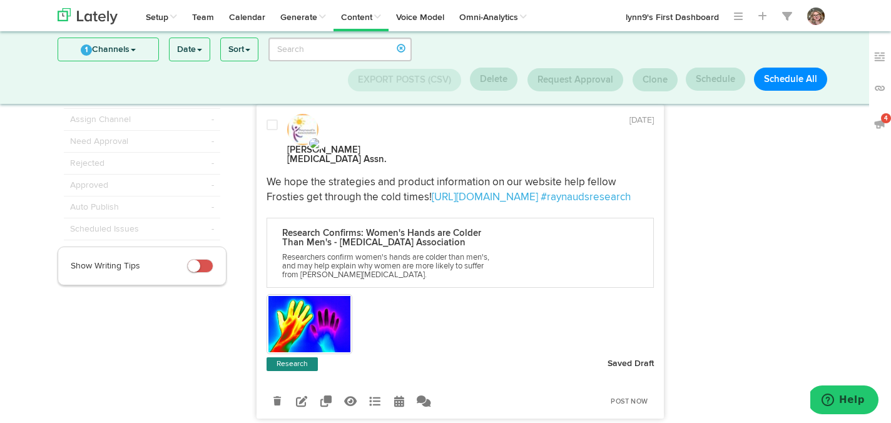
scroll to position [99, 0]
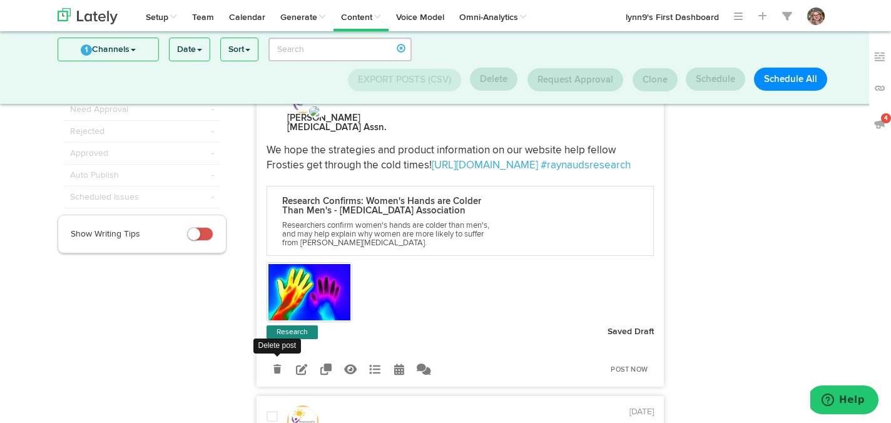
click at [281, 358] on link at bounding box center [277, 369] width 22 height 22
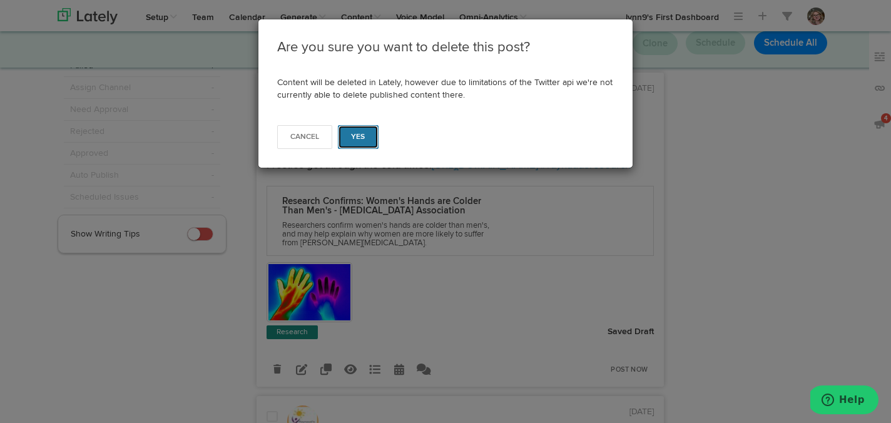
click at [354, 148] on button "Yes" at bounding box center [358, 137] width 41 height 24
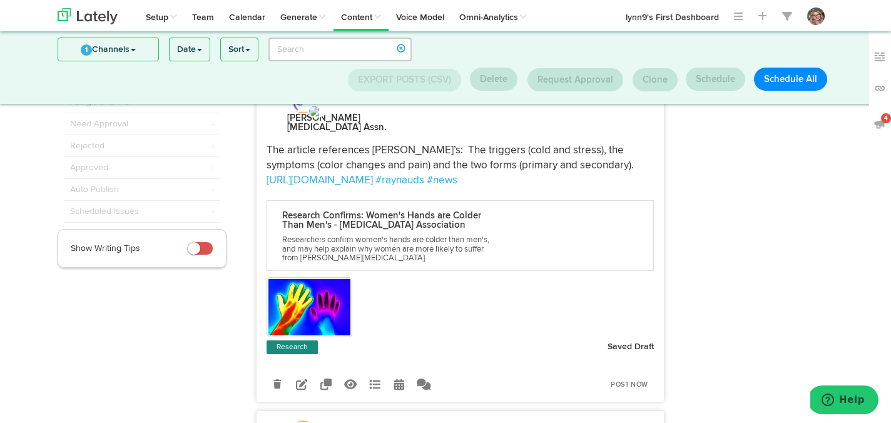
scroll to position [102, 0]
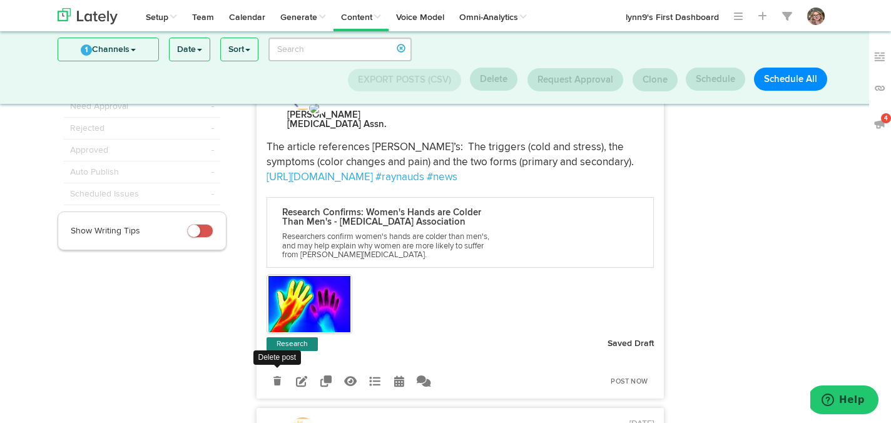
click at [275, 377] on icon at bounding box center [277, 381] width 8 height 9
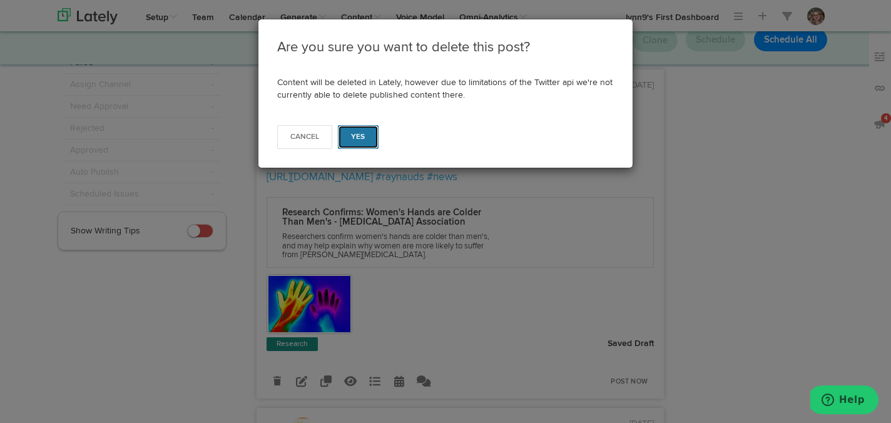
click at [359, 134] on span "Yes" at bounding box center [358, 137] width 14 height 8
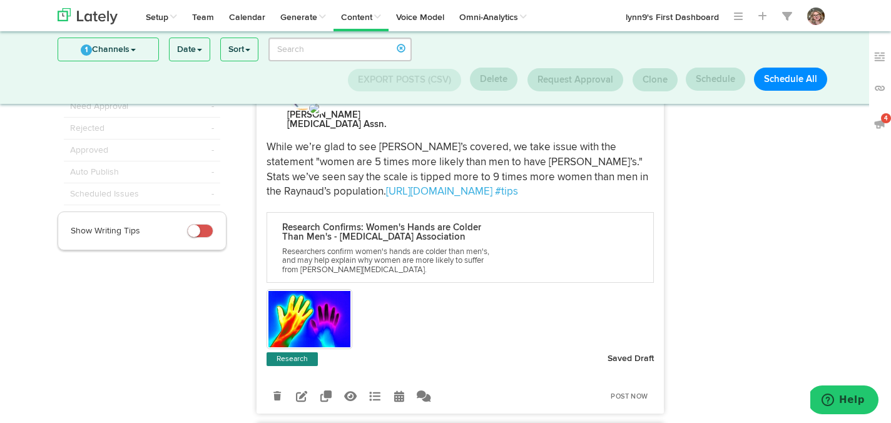
scroll to position [143, 0]
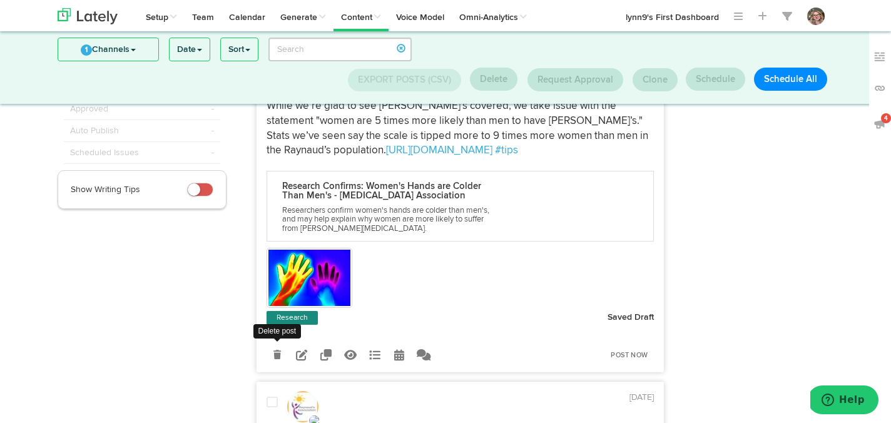
click at [282, 343] on link at bounding box center [277, 354] width 22 height 22
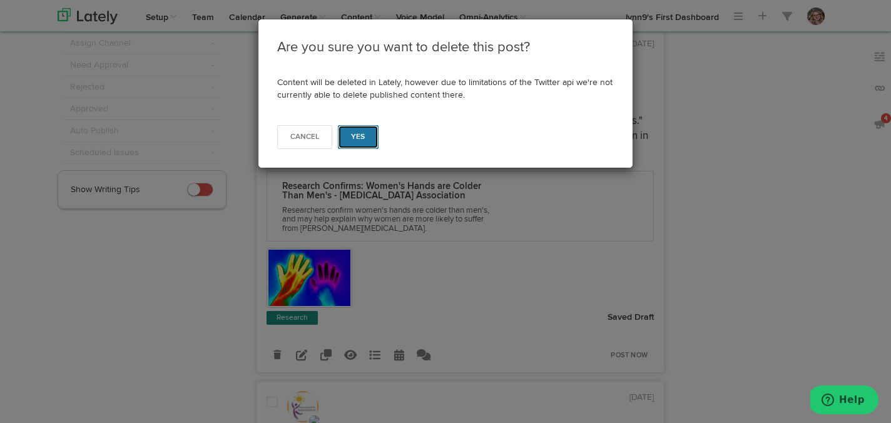
click at [350, 144] on button "Yes" at bounding box center [358, 137] width 41 height 24
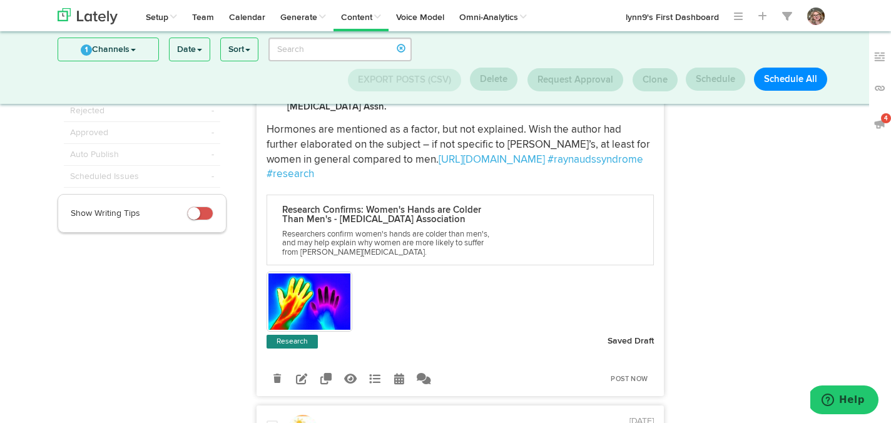
scroll to position [123, 0]
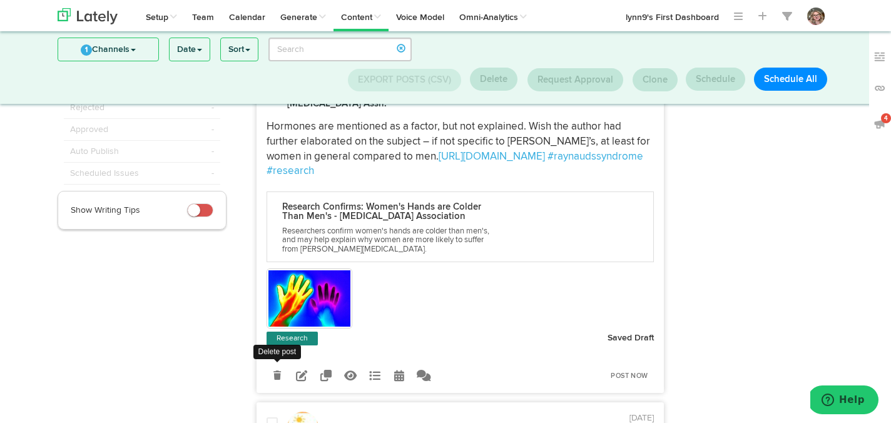
click at [280, 371] on icon at bounding box center [277, 375] width 8 height 9
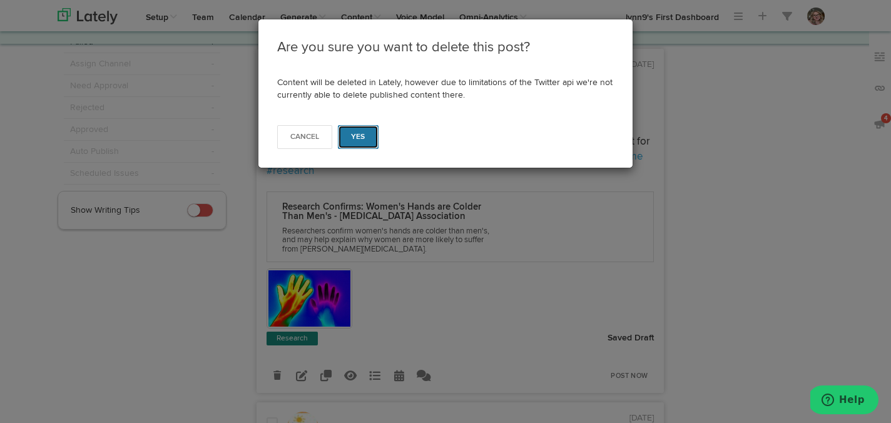
click at [355, 141] on button "Yes" at bounding box center [358, 137] width 41 height 24
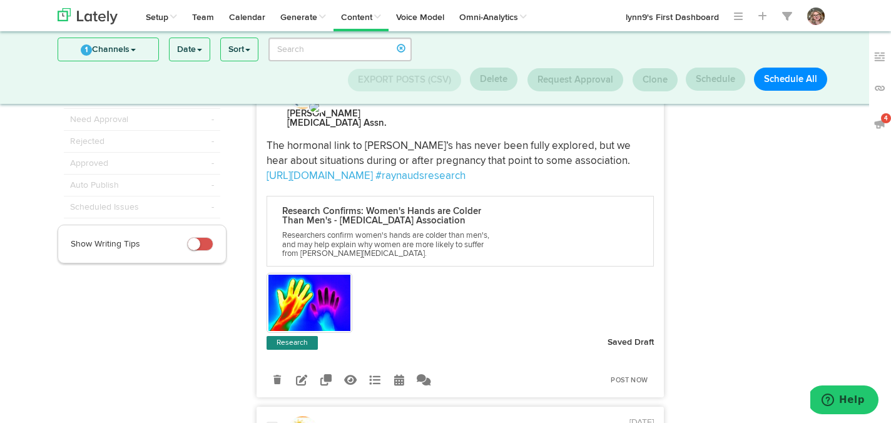
scroll to position [118, 0]
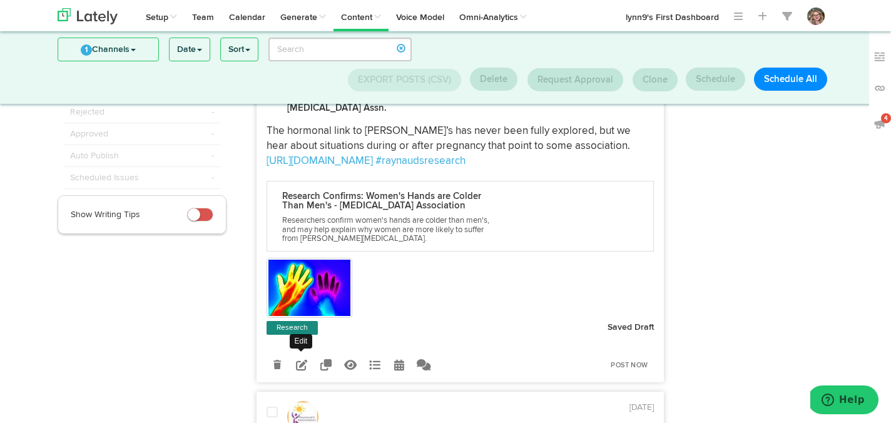
click at [310, 353] on link at bounding box center [302, 364] width 22 height 22
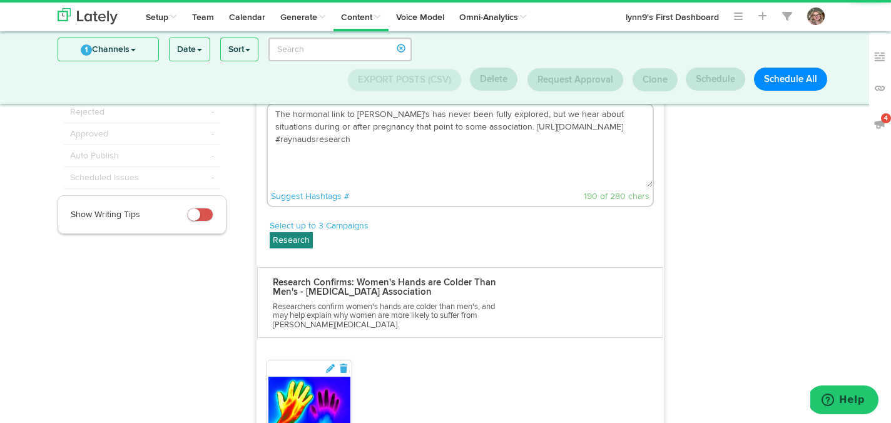
click at [493, 114] on textarea "The hormonal link to [PERSON_NAME]’s has never been fully explored, but we hear…" at bounding box center [460, 145] width 385 height 83
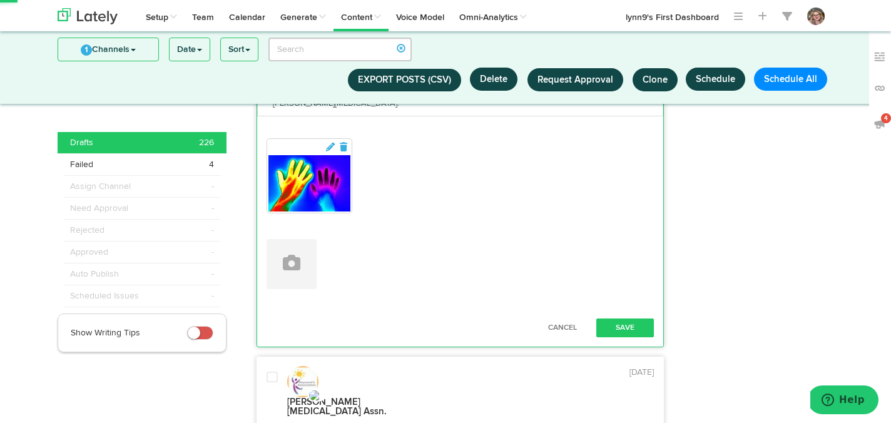
scroll to position [358, 0]
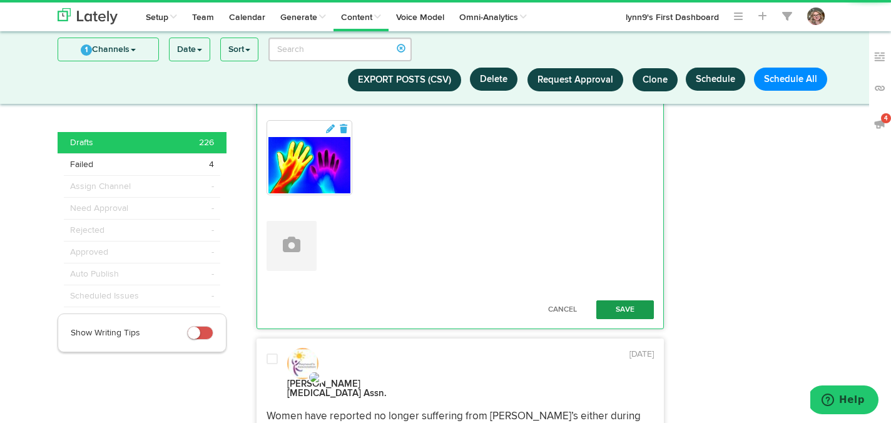
type textarea "The hormonal link to [PERSON_NAME]’s has never been fully explored, but we hear…"
click at [604, 300] on button "Save" at bounding box center [625, 309] width 58 height 19
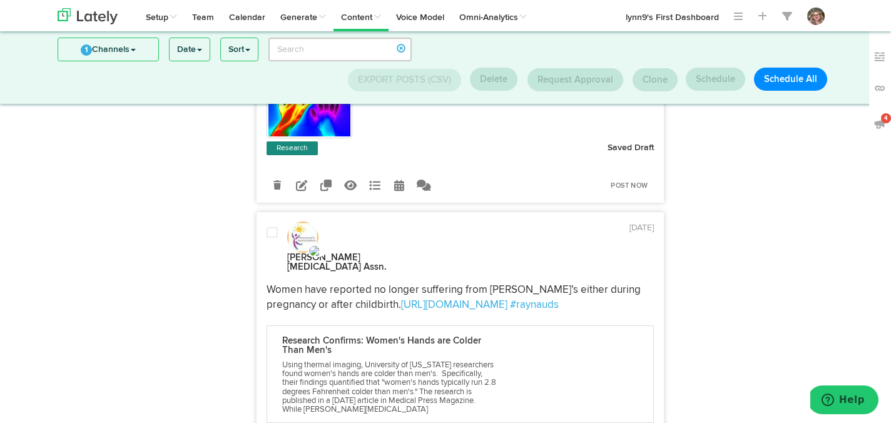
scroll to position [180, 0]
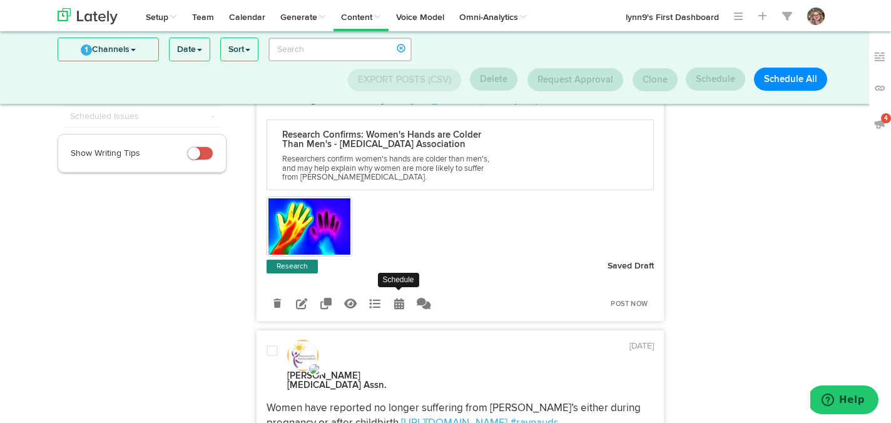
click at [397, 298] on icon at bounding box center [399, 303] width 10 height 11
select select "10"
select select "32"
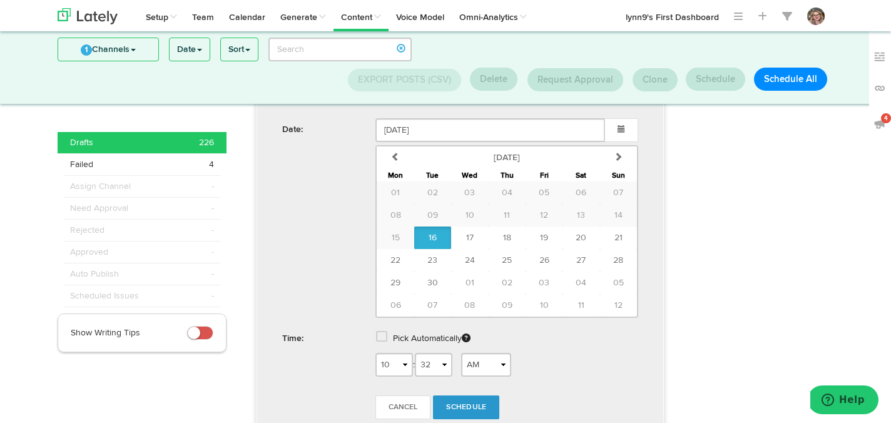
scroll to position [479, 0]
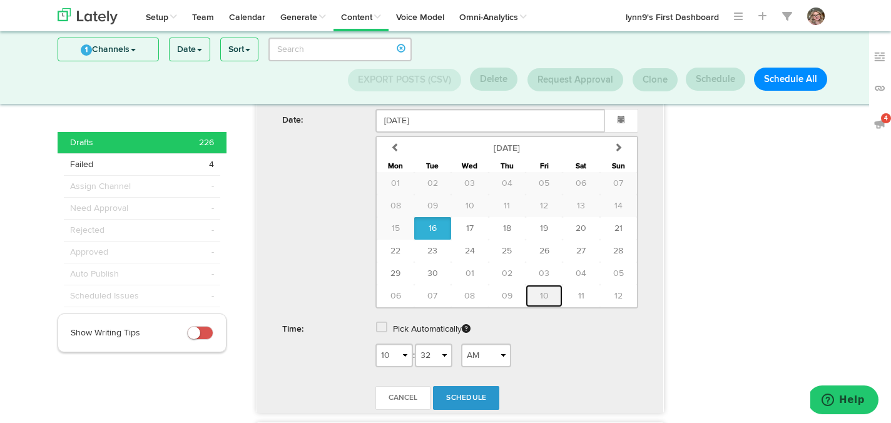
click at [549, 285] on button "10" at bounding box center [543, 296] width 37 height 23
type input "[DATE]"
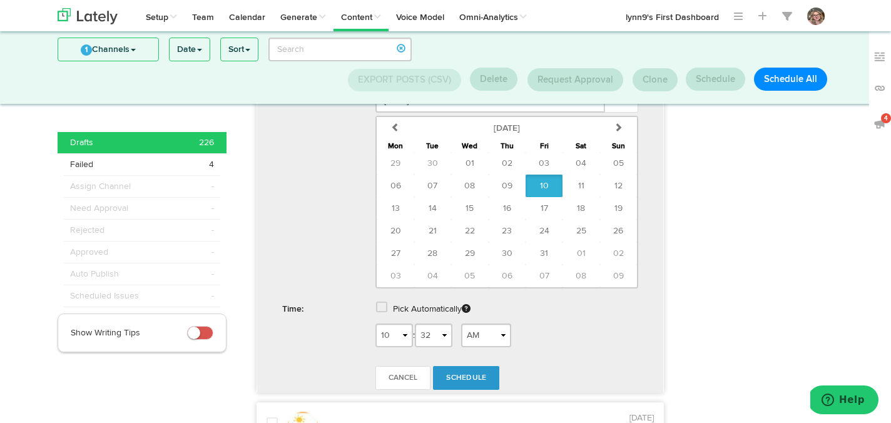
scroll to position [525, 0]
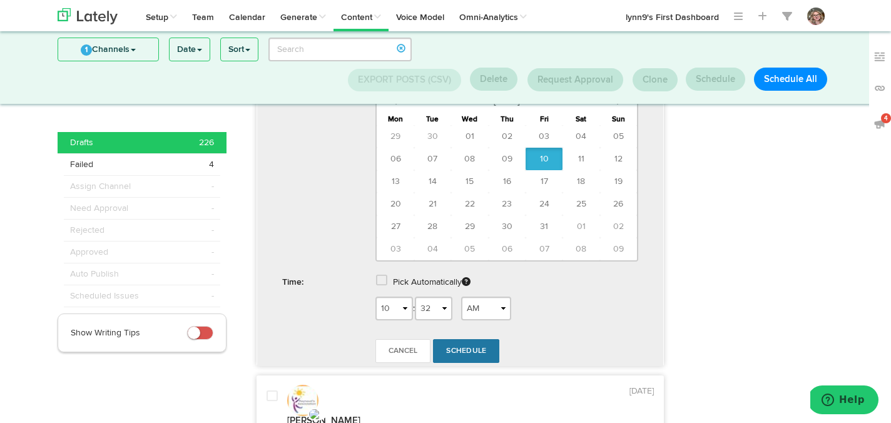
click at [467, 339] on link "Schedule" at bounding box center [466, 351] width 66 height 24
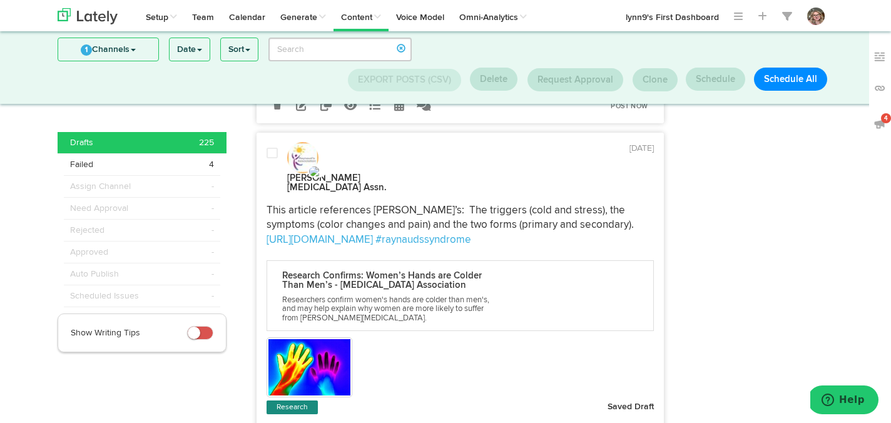
scroll to position [5556, 0]
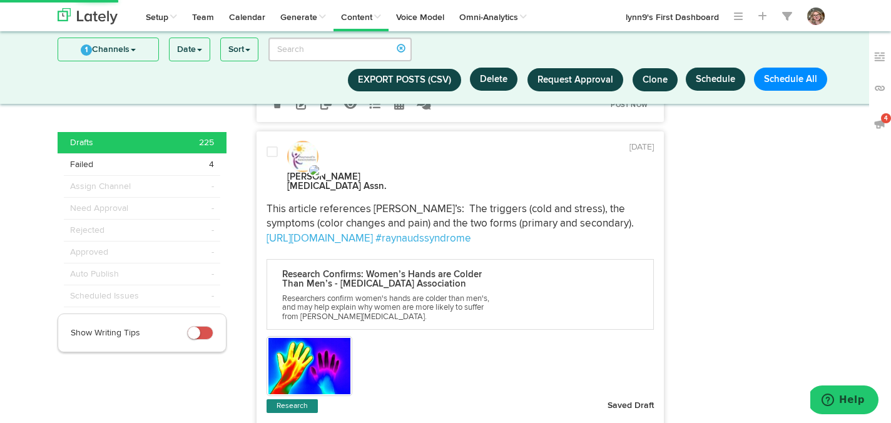
drag, startPoint x: 602, startPoint y: 178, endPoint x: 522, endPoint y: 176, distance: 80.1
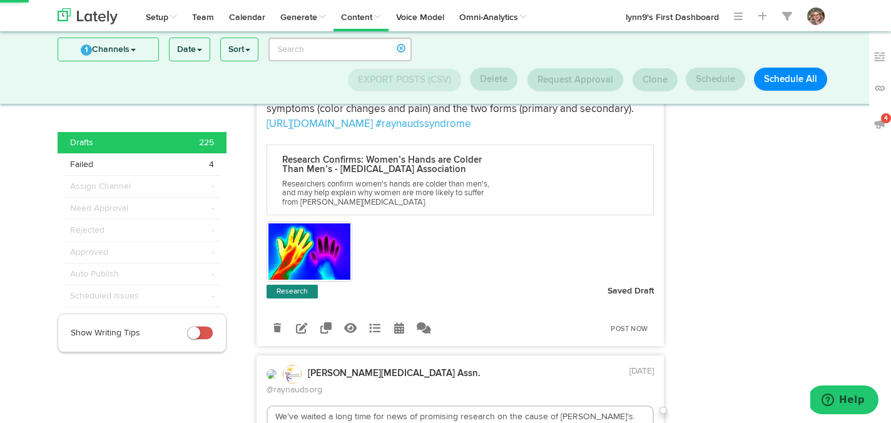
scroll to position [5749, 0]
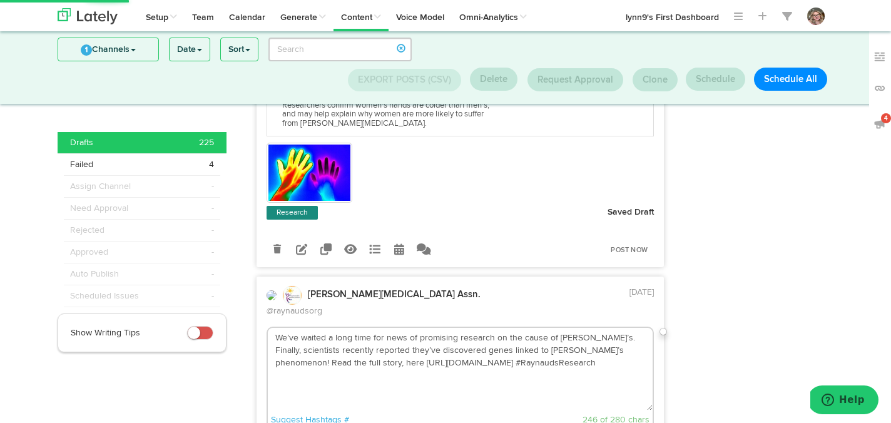
type textarea "We’ve waited a long time for news of promising research on the cause of [PERSON…"
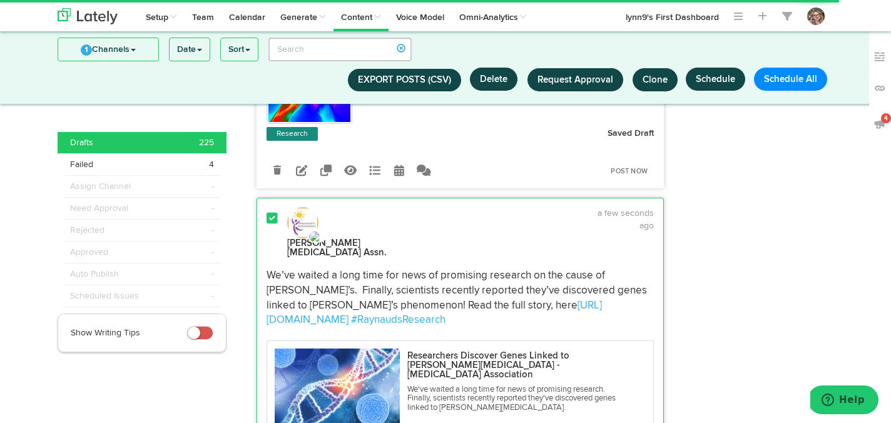
scroll to position [5873, 0]
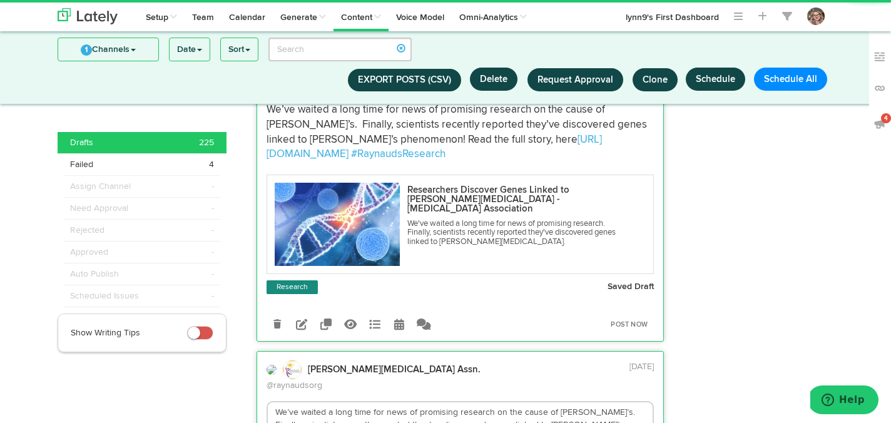
scroll to position [6008, 0]
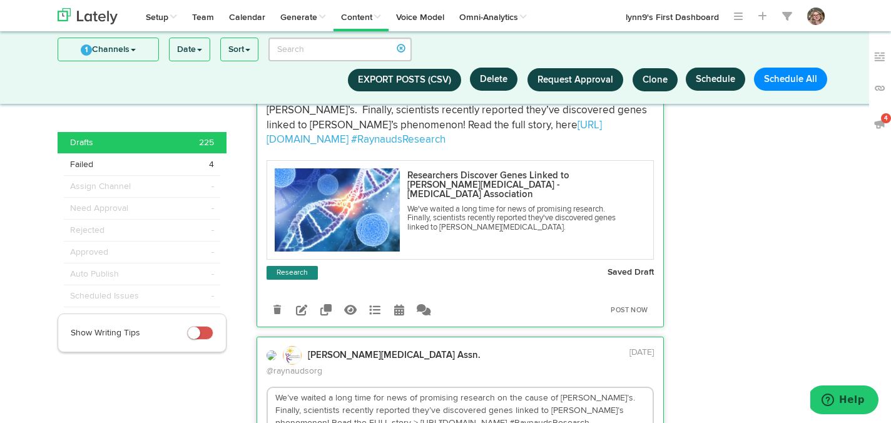
type textarea "We’ve waited a long time for news of promising research on the cause of [PERSON…"
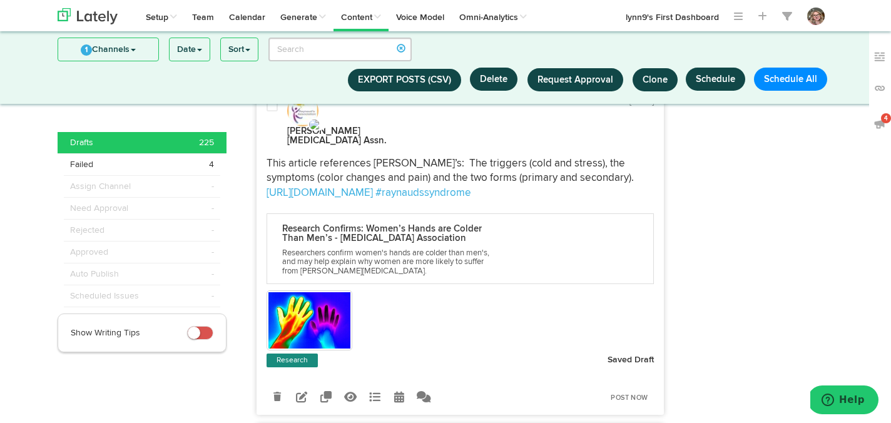
scroll to position [5740, 0]
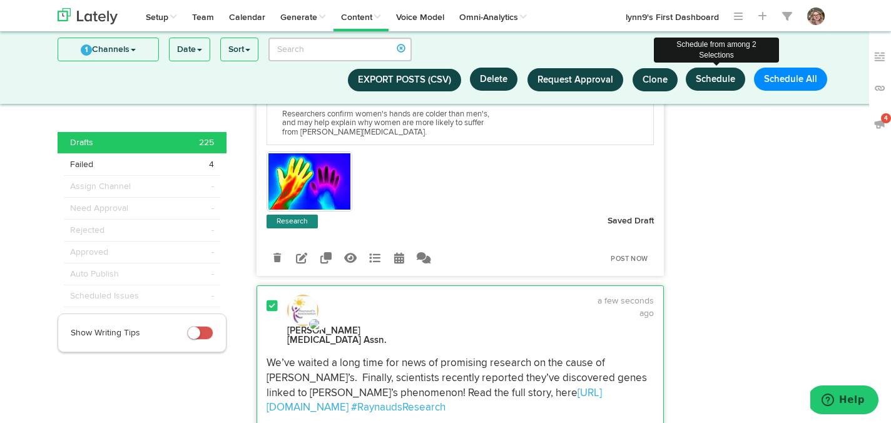
click at [713, 78] on button "Schedule" at bounding box center [715, 79] width 59 height 23
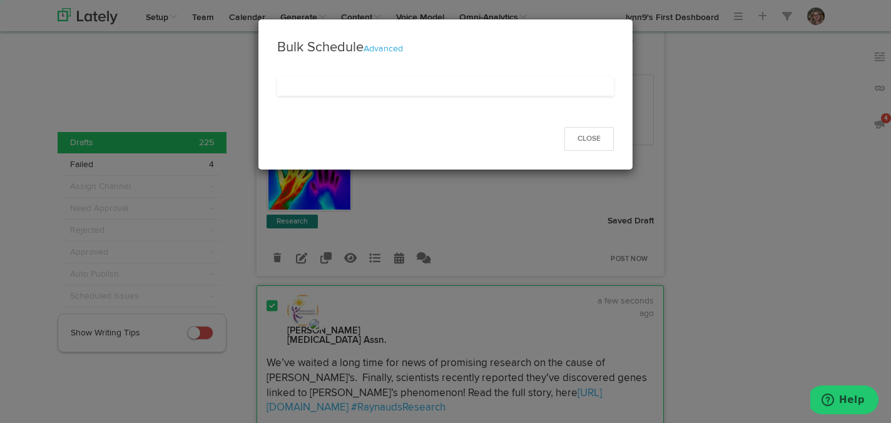
select select "6"
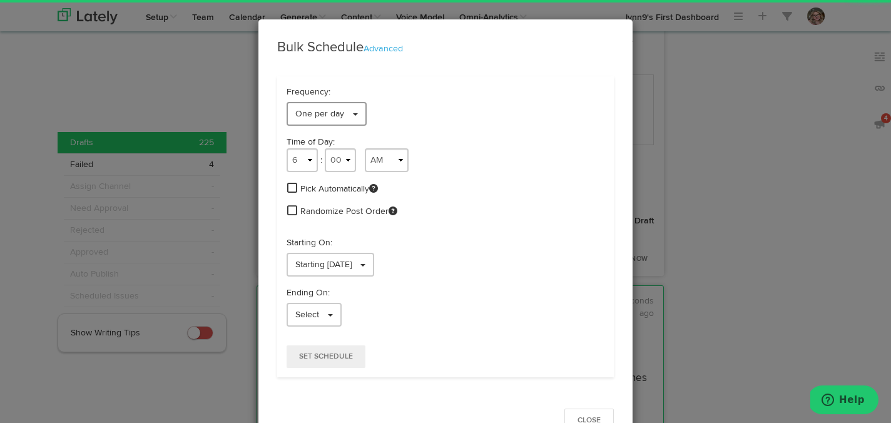
click at [356, 111] on link "One per day" at bounding box center [326, 114] width 80 height 24
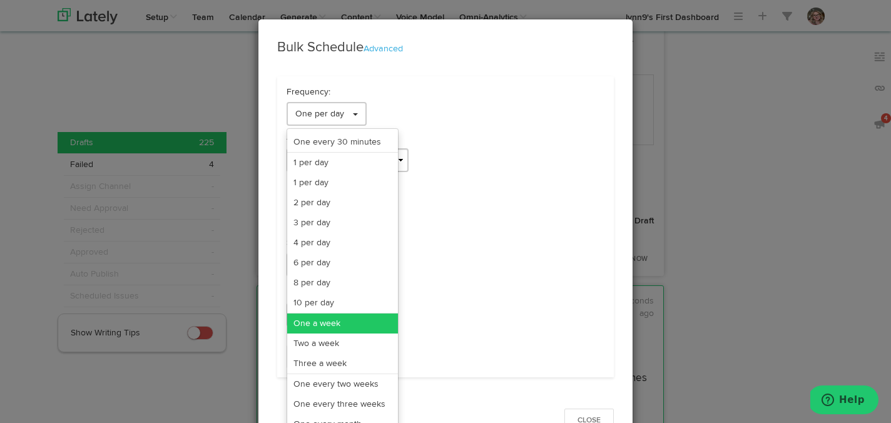
click at [345, 323] on link "One a week" at bounding box center [342, 323] width 111 height 20
select select "6"
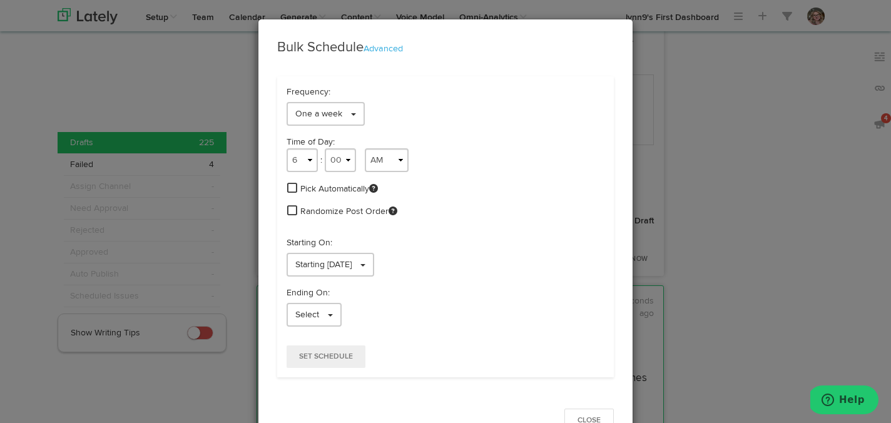
click at [291, 184] on span at bounding box center [292, 187] width 10 height 11
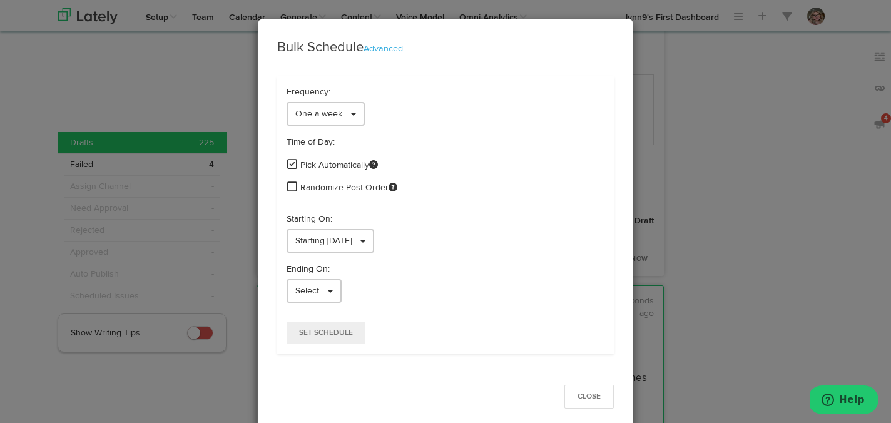
click at [291, 186] on span at bounding box center [292, 186] width 10 height 11
click at [293, 234] on link "Starting [DATE]" at bounding box center [330, 241] width 88 height 24
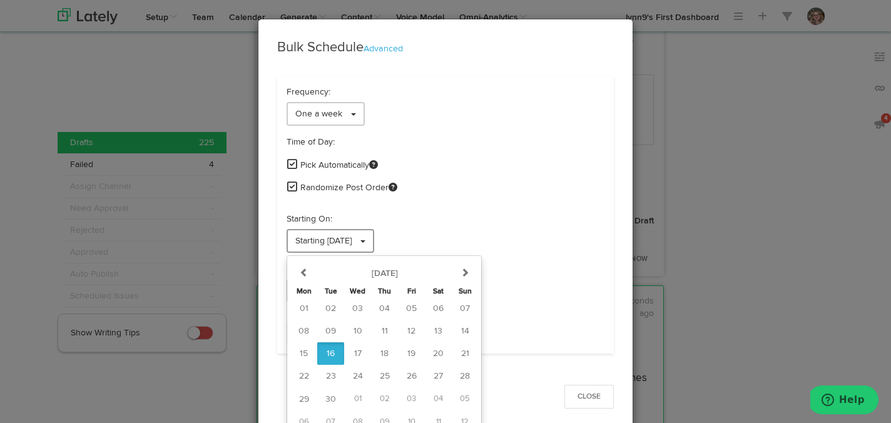
scroll to position [10, 0]
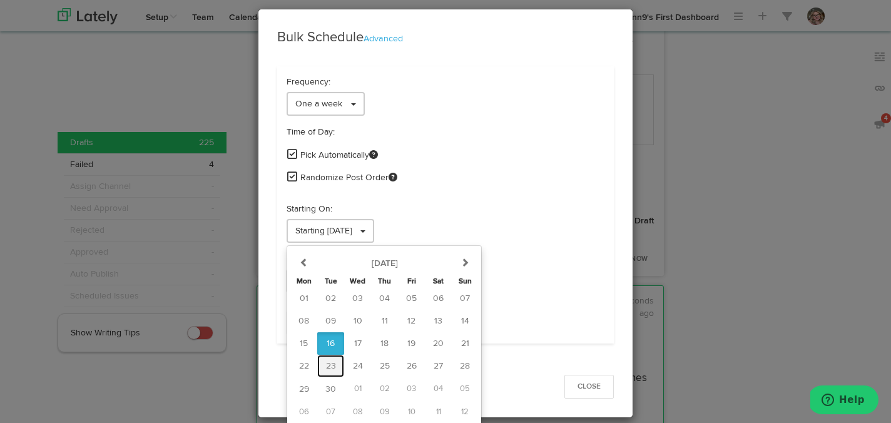
click at [327, 367] on span "23" at bounding box center [331, 366] width 10 height 9
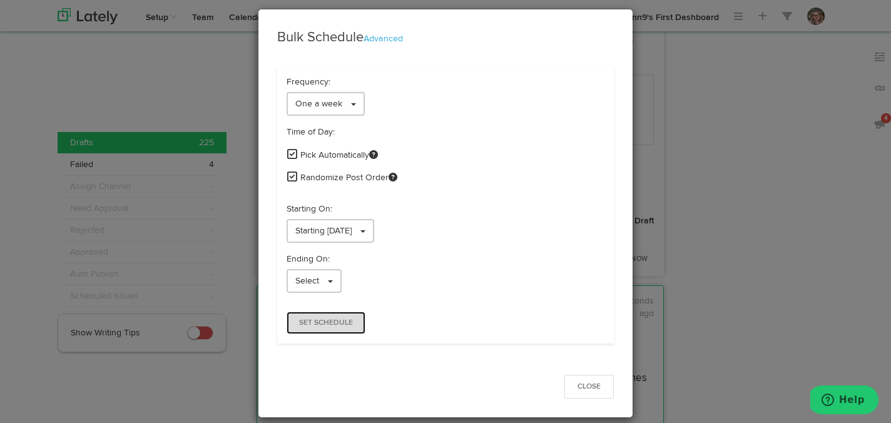
click at [327, 323] on span "Set Schedule" at bounding box center [326, 323] width 54 height 8
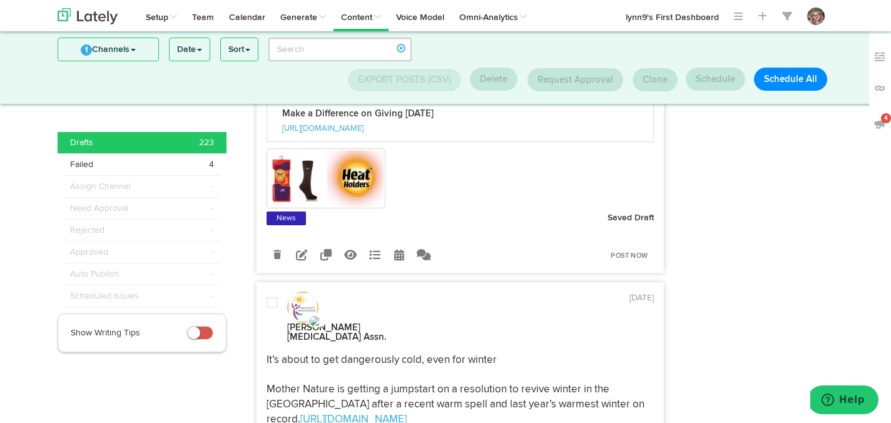
scroll to position [7455, 0]
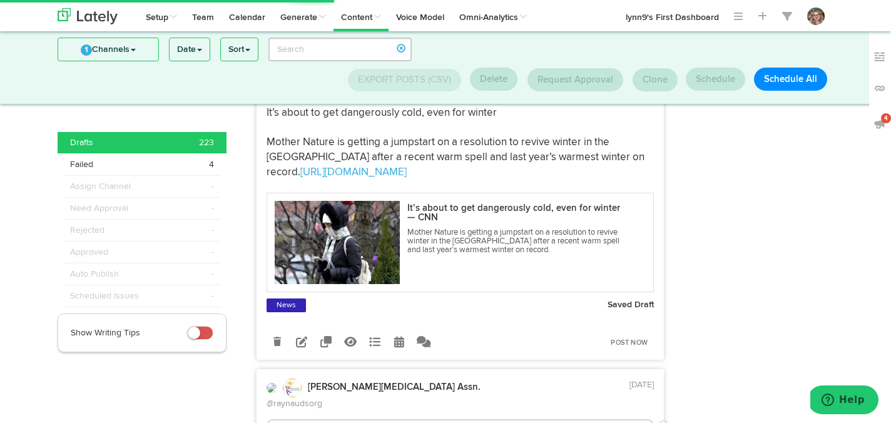
scroll to position [7700, 0]
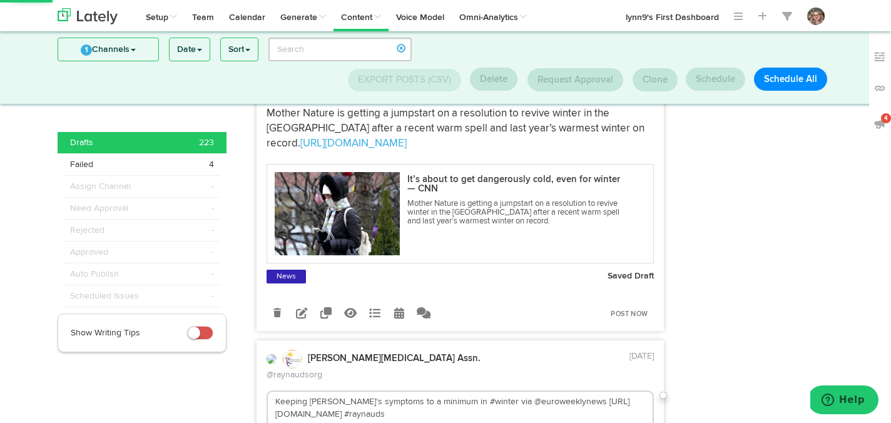
type textarea "Keeping [PERSON_NAME]’s symptoms to a minimum in #winter via @euroweeklynews [U…"
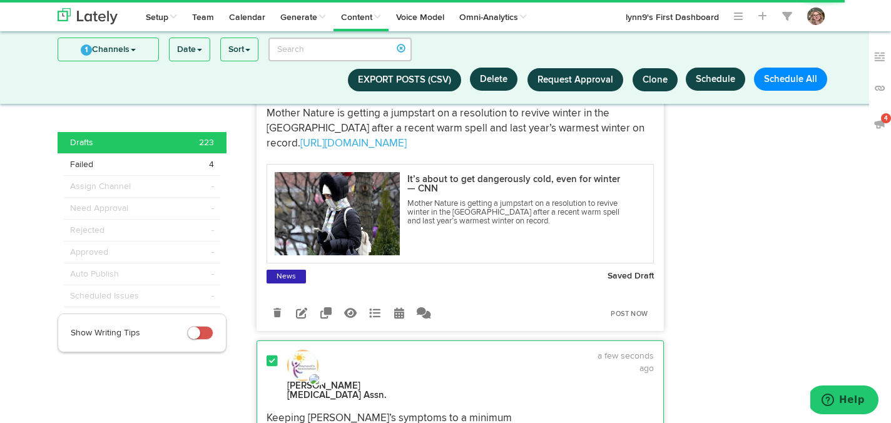
scroll to position [7733, 0]
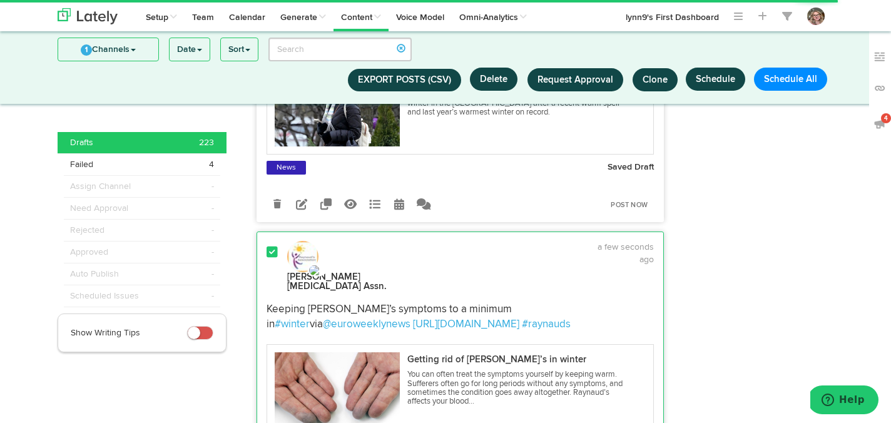
scroll to position [7935, 0]
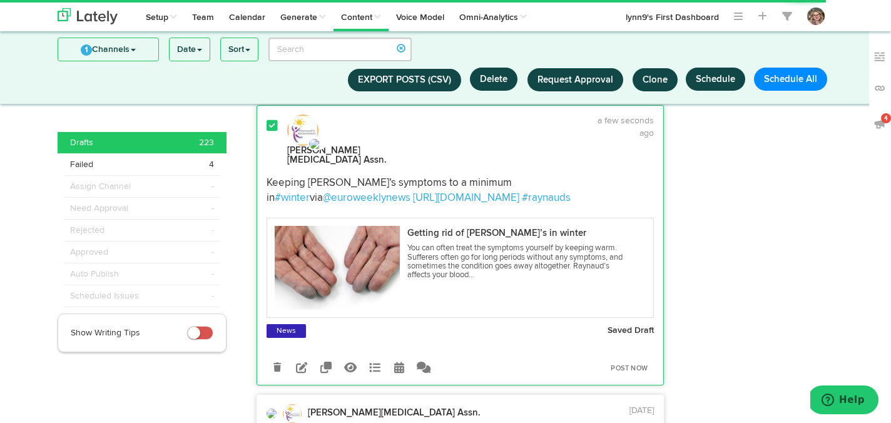
type textarea "Having your fingertips turn white is a common symptom of a condition known as "…"
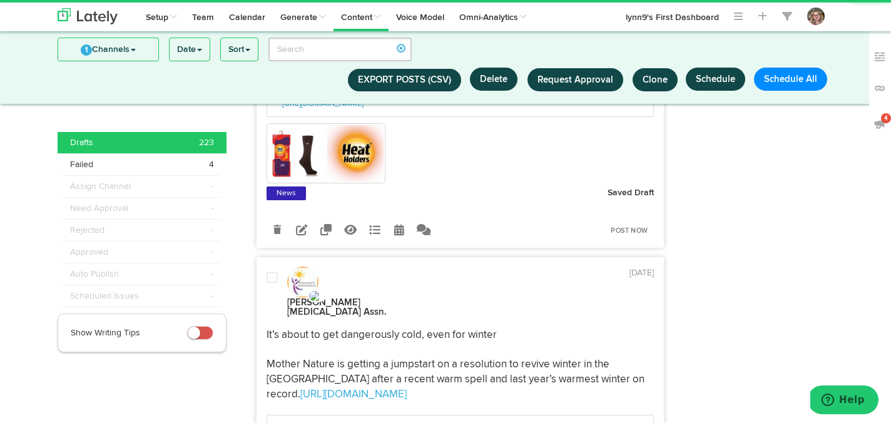
scroll to position [7427, 0]
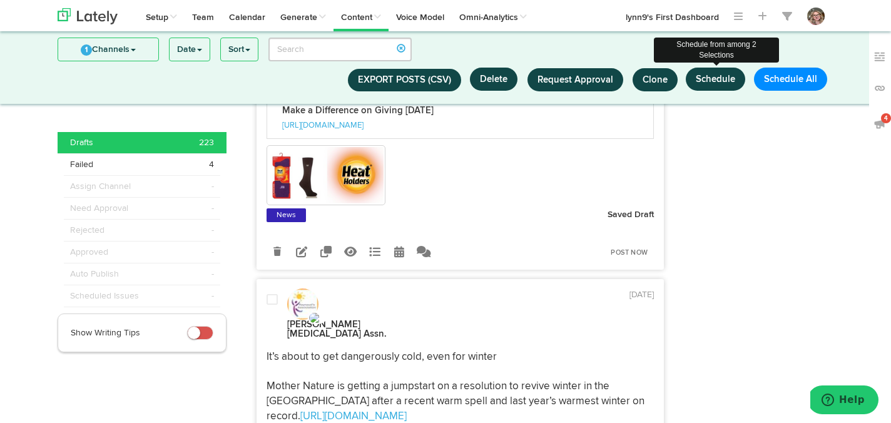
click at [706, 83] on button "Schedule" at bounding box center [715, 79] width 59 height 23
select select "6"
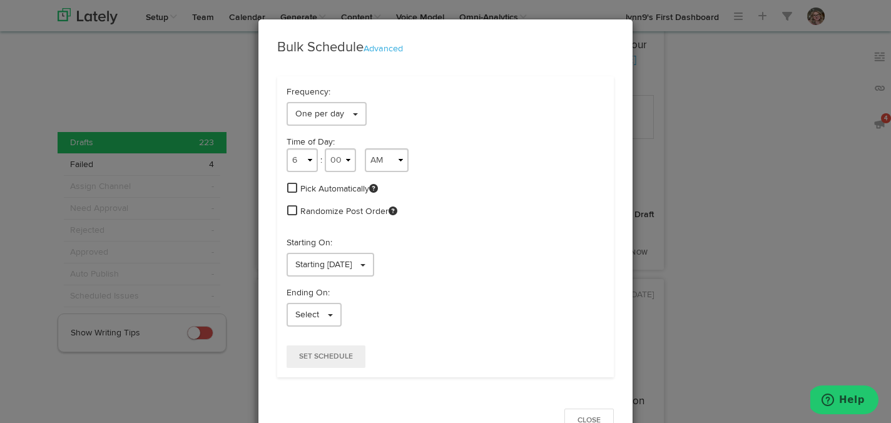
click at [374, 117] on div "One per day One every 30 minutes 1 per day 1 per day 2 per day 3 per day 4 per …" at bounding box center [445, 114] width 318 height 24
click at [361, 116] on link "One per day" at bounding box center [326, 114] width 80 height 24
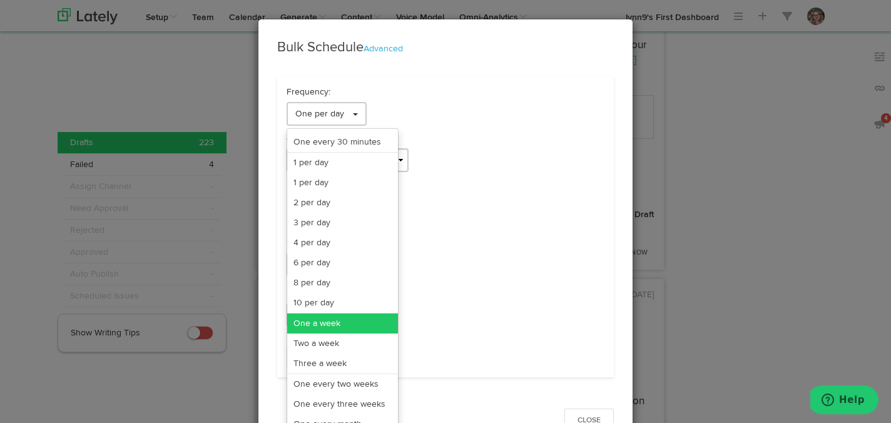
click at [353, 318] on link "One a week" at bounding box center [342, 323] width 111 height 20
select select "6"
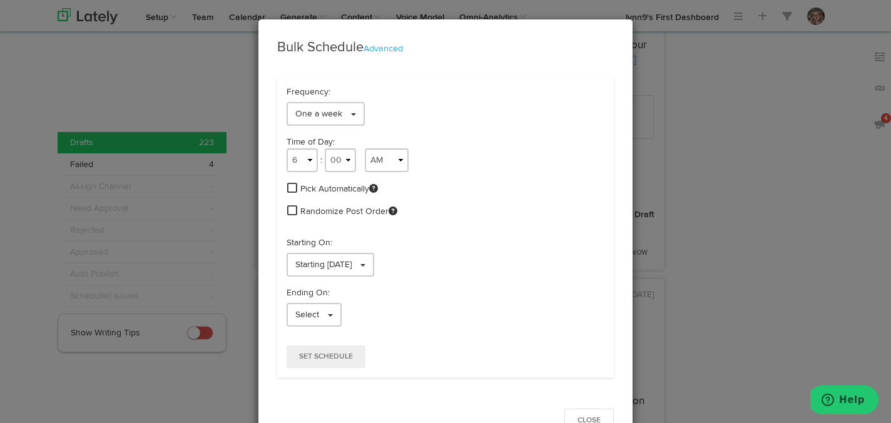
click at [292, 182] on span at bounding box center [292, 187] width 10 height 11
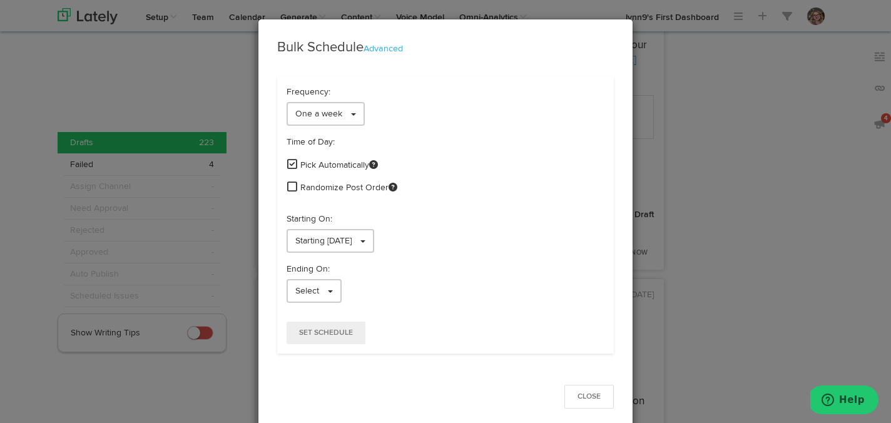
click at [291, 188] on span at bounding box center [292, 186] width 10 height 11
click at [301, 226] on div "Starting On: Starting [DATE]" at bounding box center [445, 233] width 337 height 40
click at [300, 240] on span "Starting [DATE]" at bounding box center [323, 240] width 56 height 9
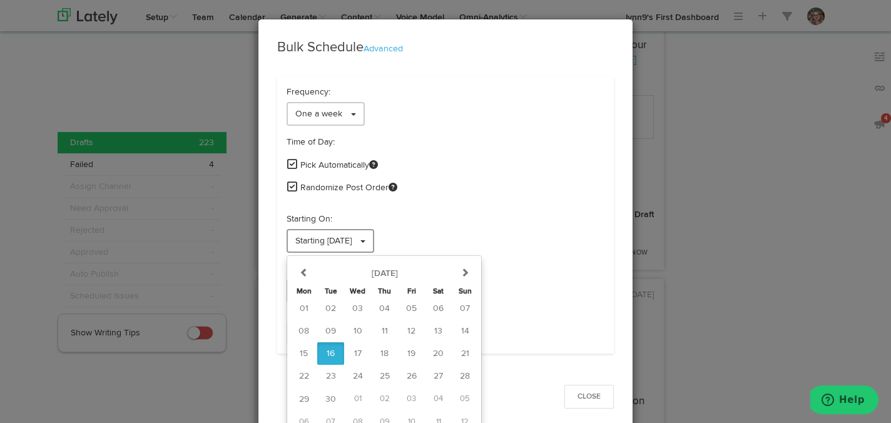
scroll to position [10, 0]
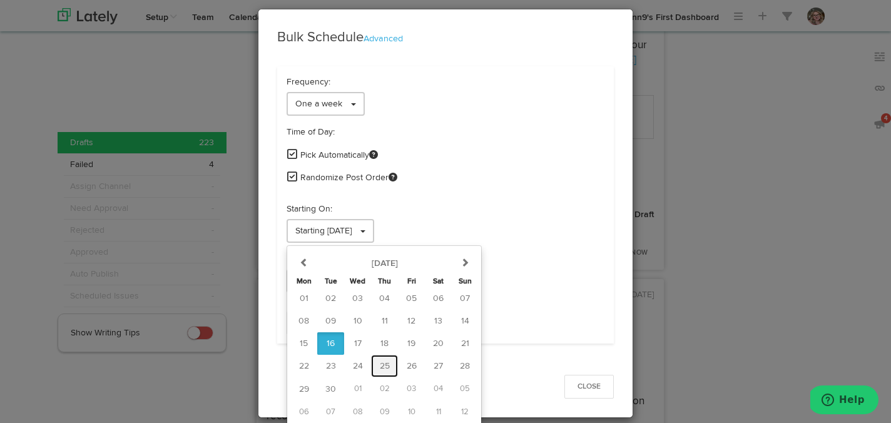
click at [384, 368] on span "25" at bounding box center [385, 366] width 10 height 9
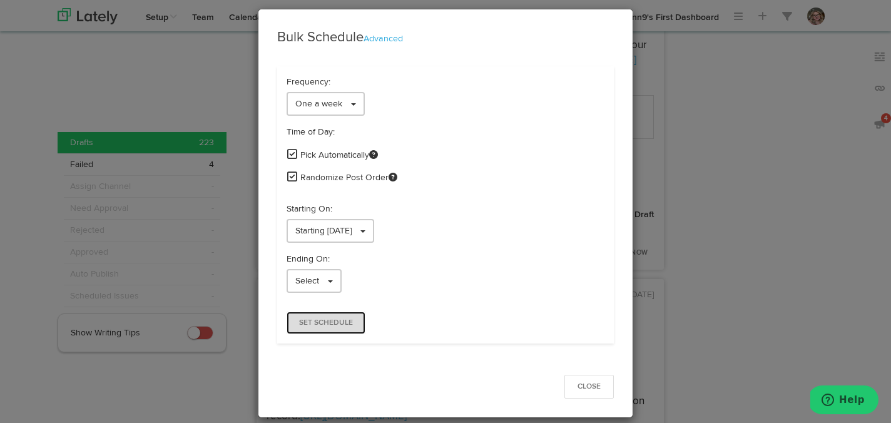
click at [323, 332] on button "Set Schedule" at bounding box center [325, 322] width 79 height 23
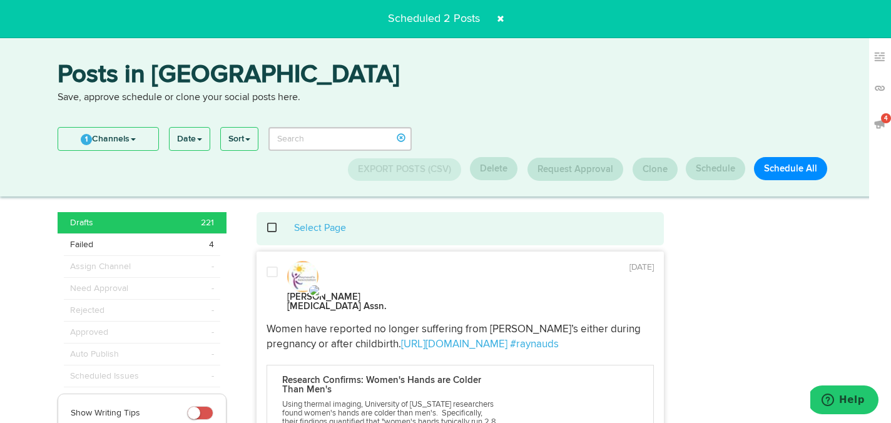
click at [504, 21] on span at bounding box center [500, 19] width 20 height 20
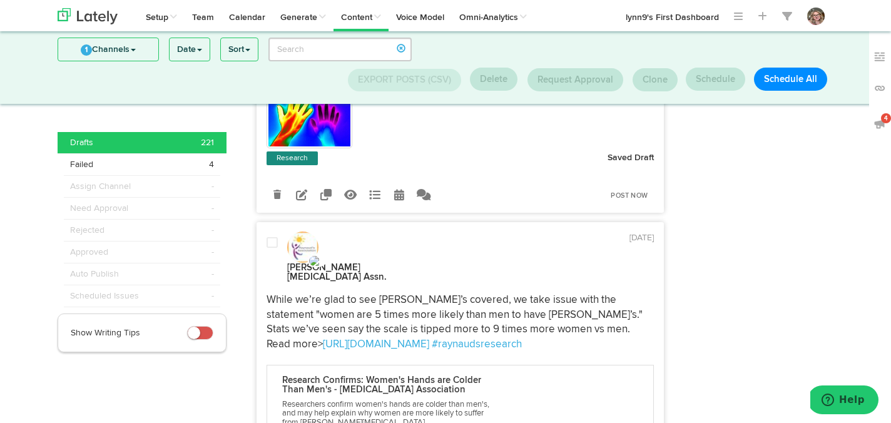
scroll to position [7766, 0]
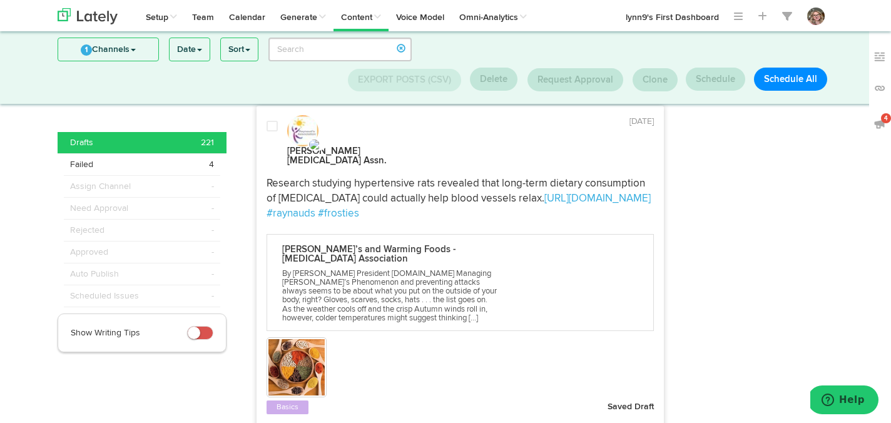
scroll to position [7787, 0]
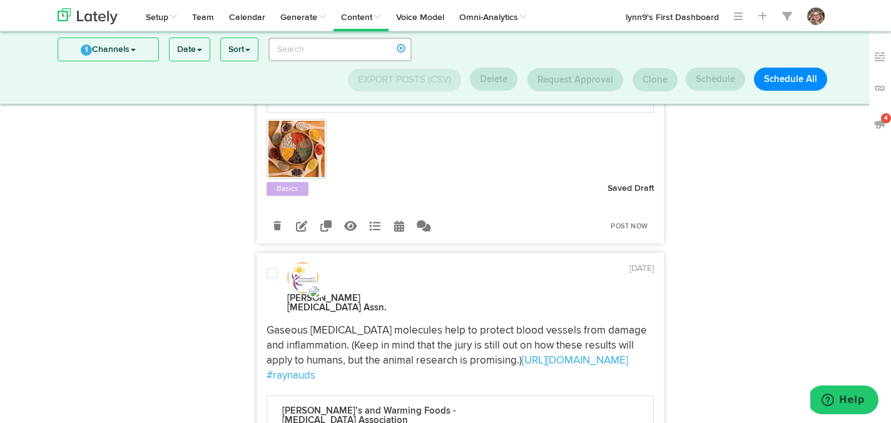
scroll to position [0, 0]
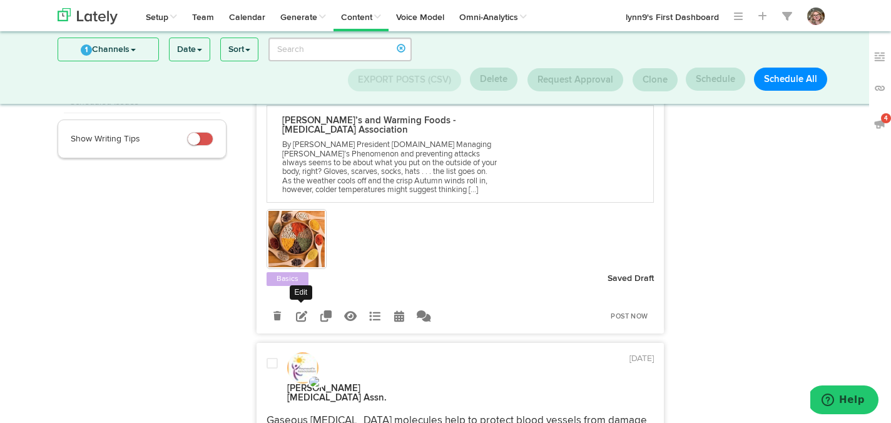
click at [298, 310] on icon at bounding box center [301, 315] width 11 height 11
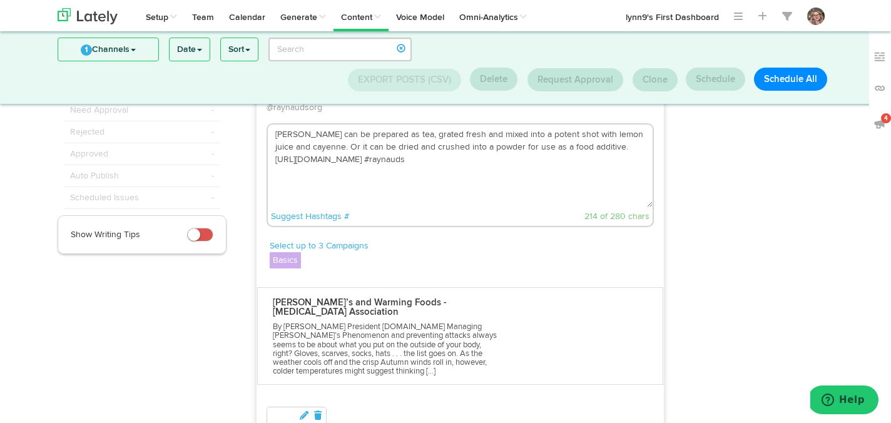
scroll to position [88, 0]
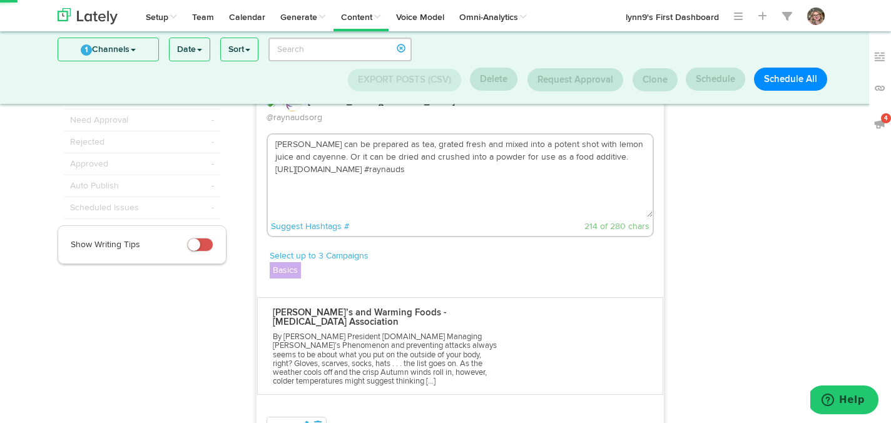
click at [424, 164] on textarea "[PERSON_NAME] can be prepared as tea, grated fresh and mixed into a potent shot…" at bounding box center [460, 175] width 385 height 83
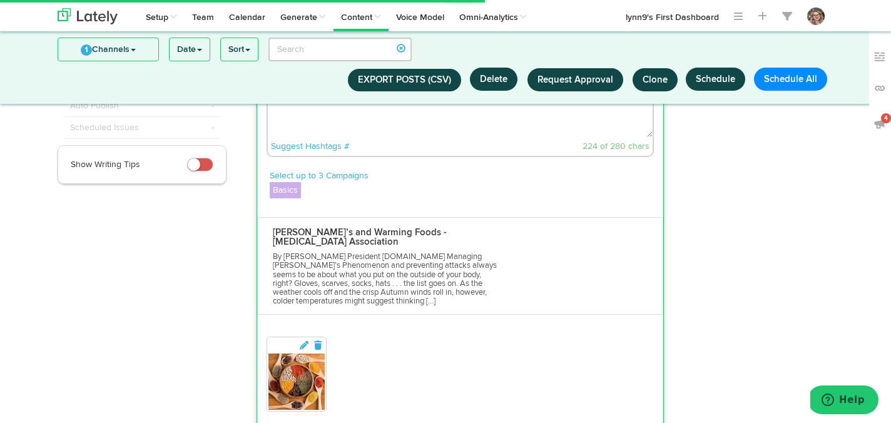
scroll to position [273, 0]
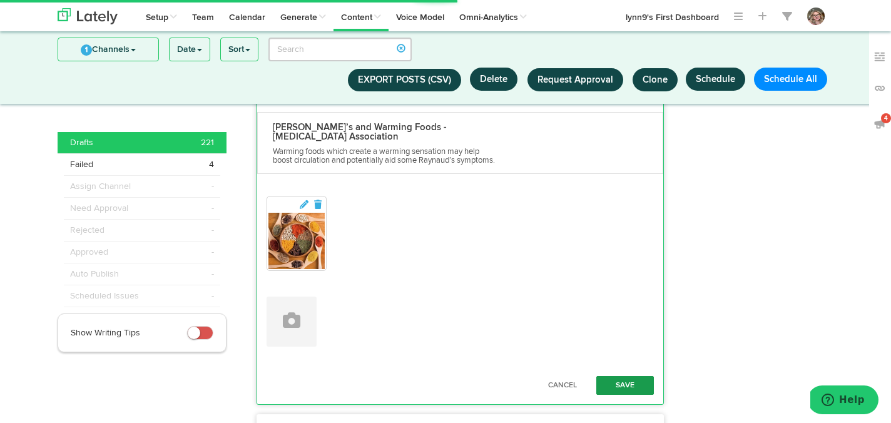
type textarea "[PERSON_NAME] can be prepared as tea, grated fresh and mixed into a potent shot…"
click at [614, 382] on button "Save" at bounding box center [625, 385] width 58 height 19
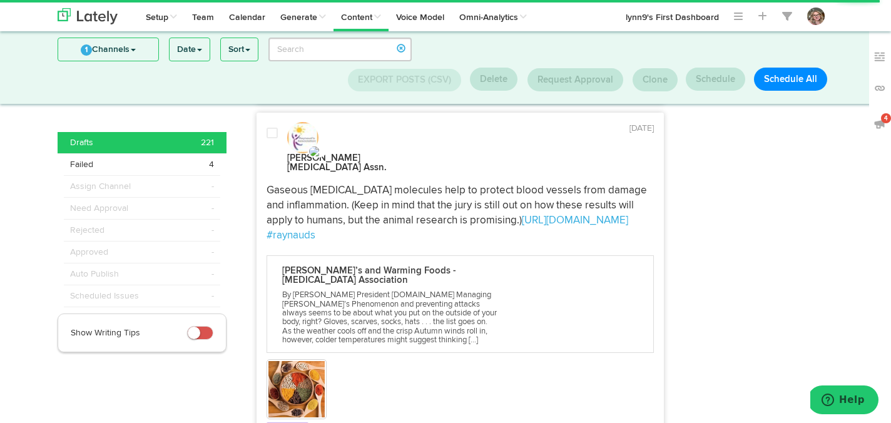
scroll to position [429, 0]
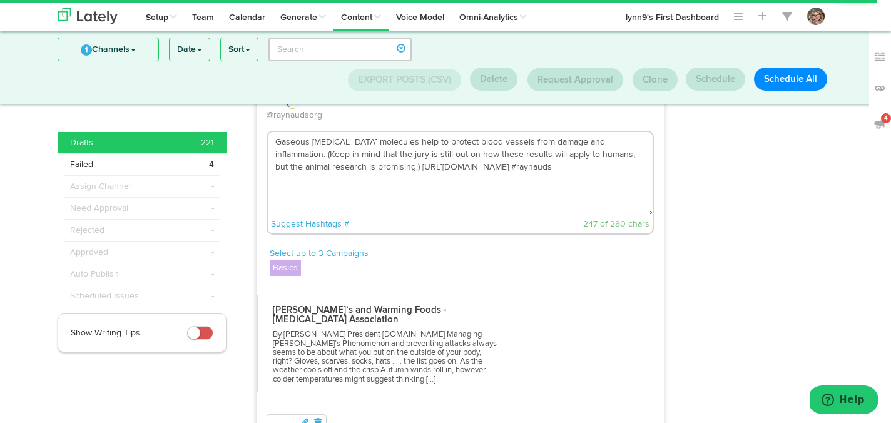
click at [502, 153] on textarea "Gaseous [MEDICAL_DATA] molecules help to protect blood vessels from damage and …" at bounding box center [460, 173] width 385 height 83
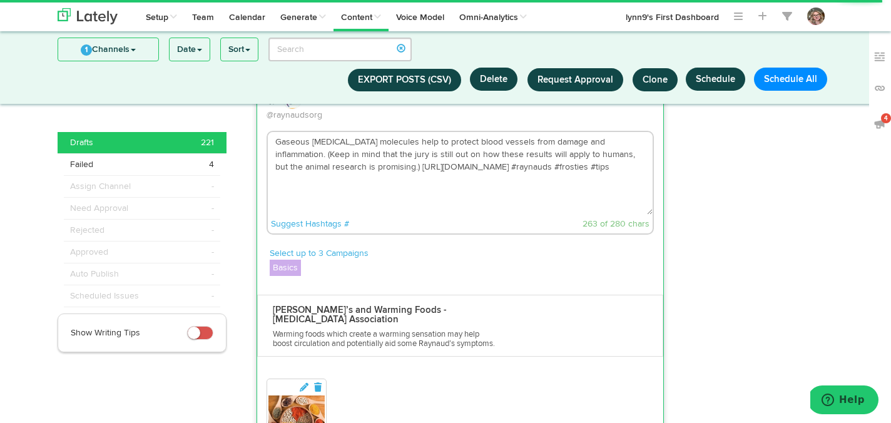
scroll to position [662, 0]
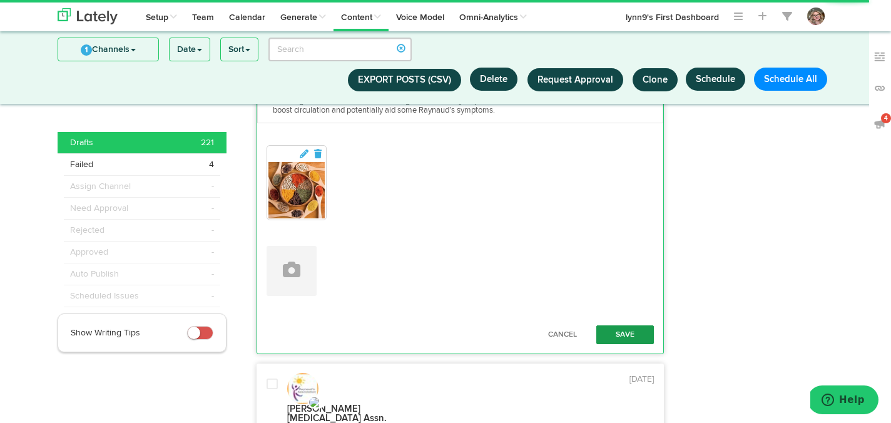
type textarea "Gaseous [MEDICAL_DATA] molecules help to protect blood vessels from damage and …"
click at [624, 325] on button "Save" at bounding box center [625, 334] width 58 height 19
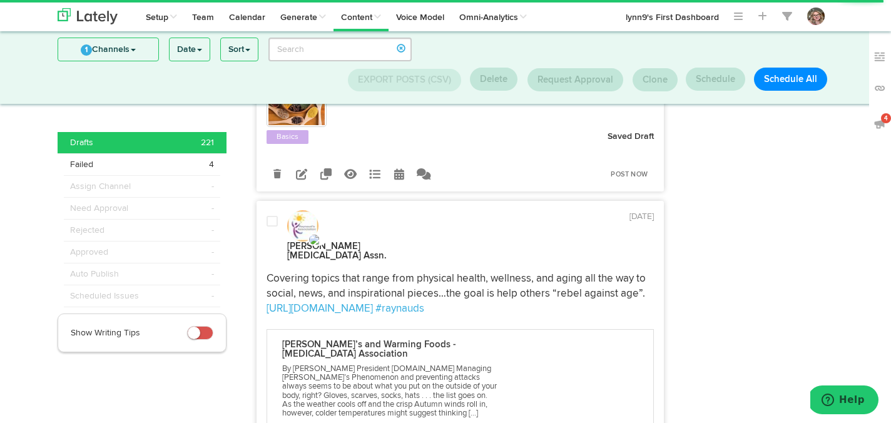
scroll to position [811, 0]
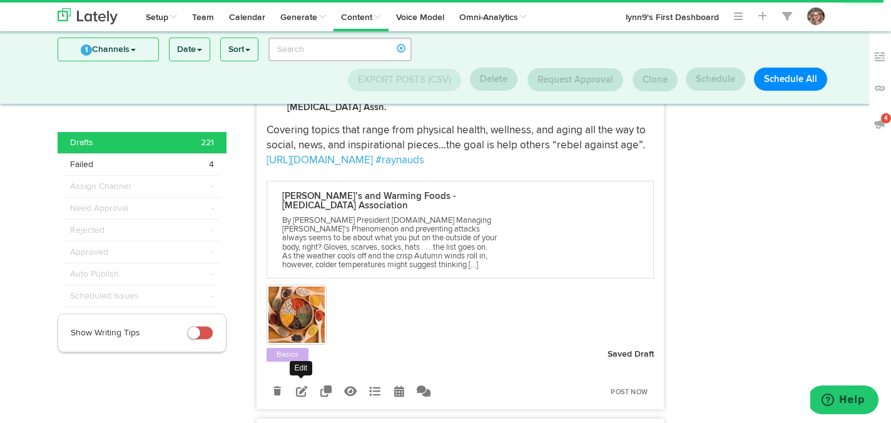
click at [302, 385] on icon at bounding box center [301, 390] width 11 height 11
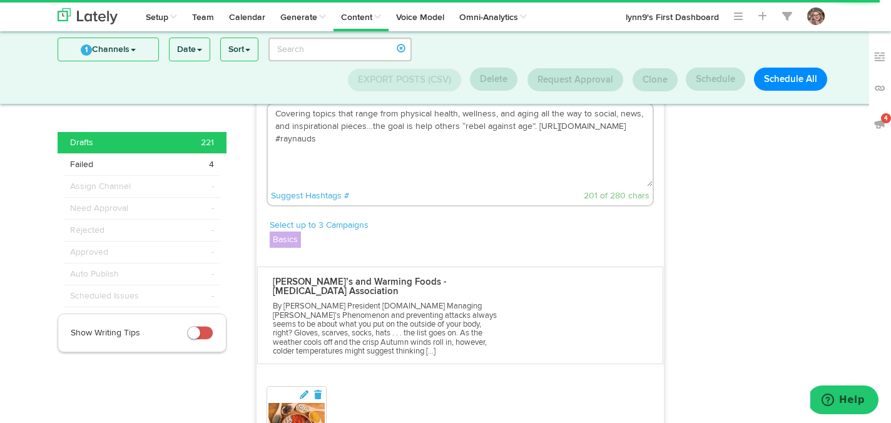
scroll to position [745, 0]
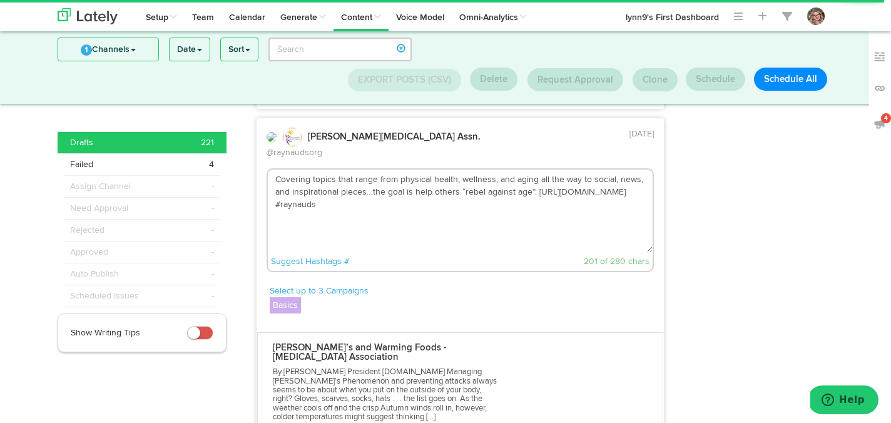
click at [408, 175] on textarea "Covering topics that range from physical health, wellness, and aging all the wa…" at bounding box center [460, 211] width 385 height 83
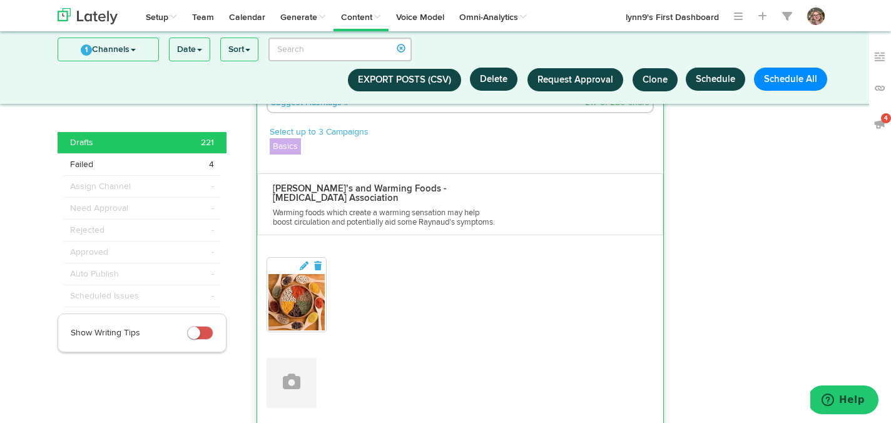
scroll to position [923, 0]
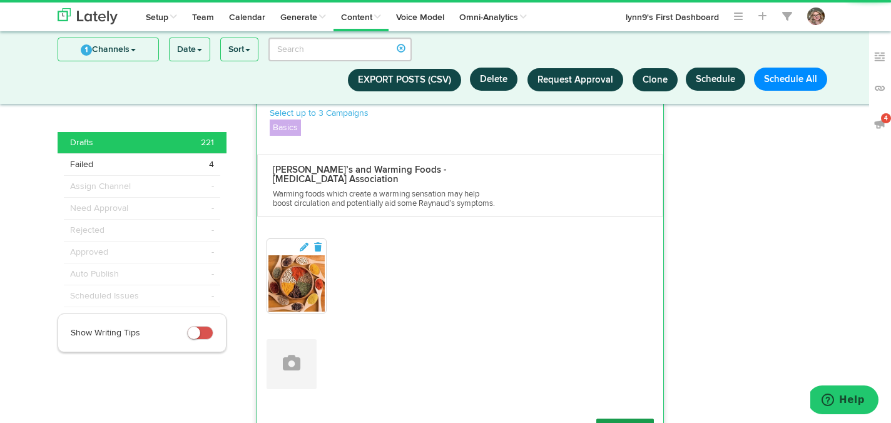
type textarea "Covering topics that range from physical health, wellness, and aging all the wa…"
click at [620, 418] on button "Save" at bounding box center [625, 427] width 58 height 19
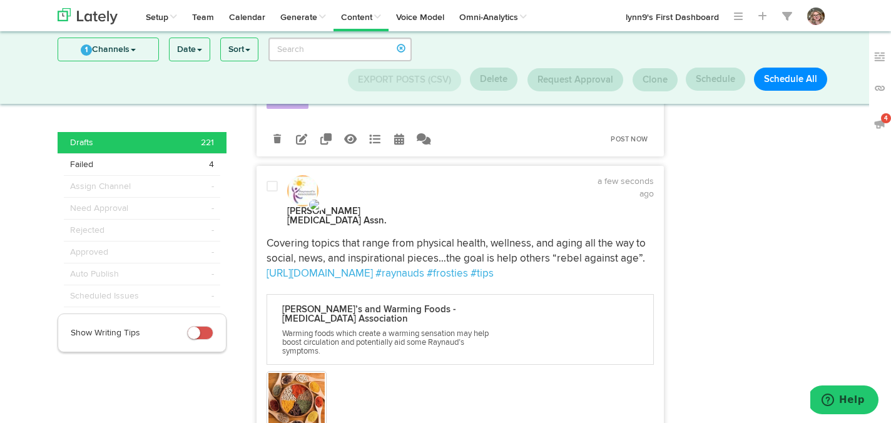
click at [277, 175] on div "[PERSON_NAME][MEDICAL_DATA] Assn. a few seconds ago [URL][DOMAIN_NAME] #raynaud…" at bounding box center [460, 334] width 407 height 319
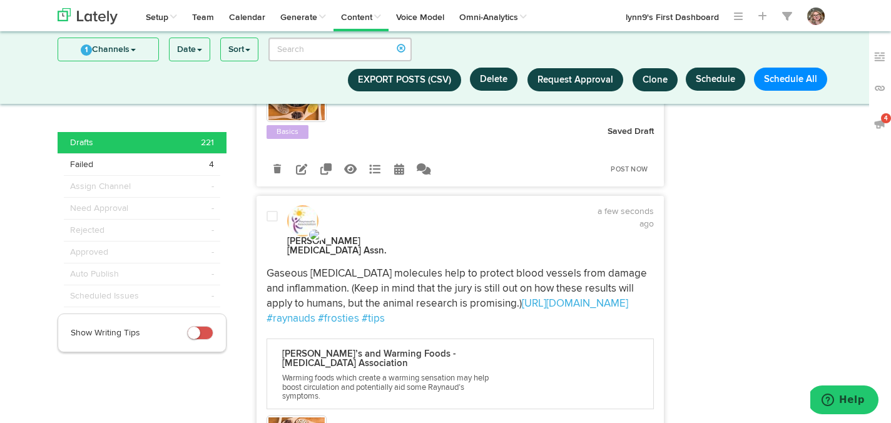
click at [273, 210] on span at bounding box center [271, 216] width 11 height 13
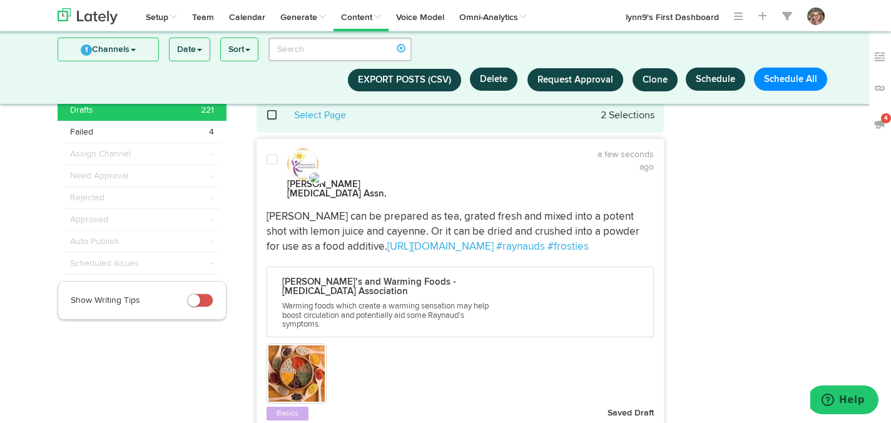
scroll to position [23, 0]
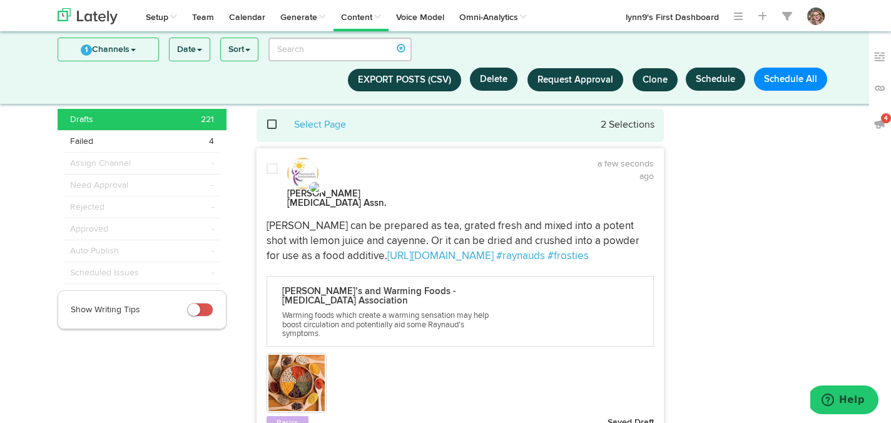
click at [271, 180] on div at bounding box center [272, 186] width 30 height 47
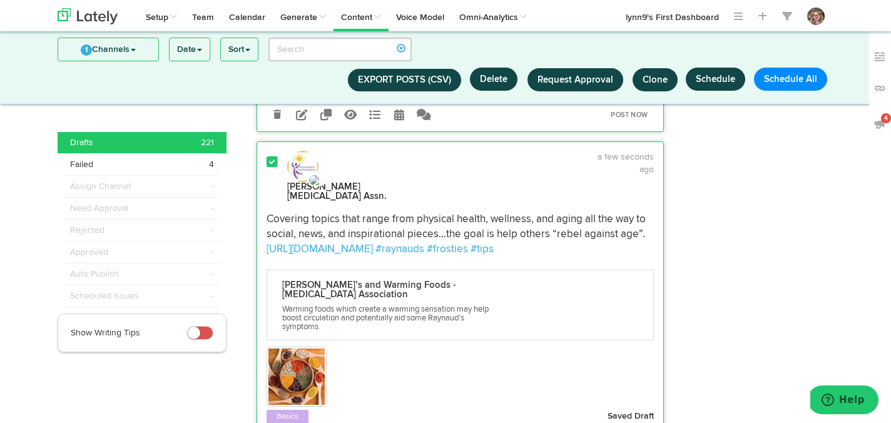
scroll to position [744, 0]
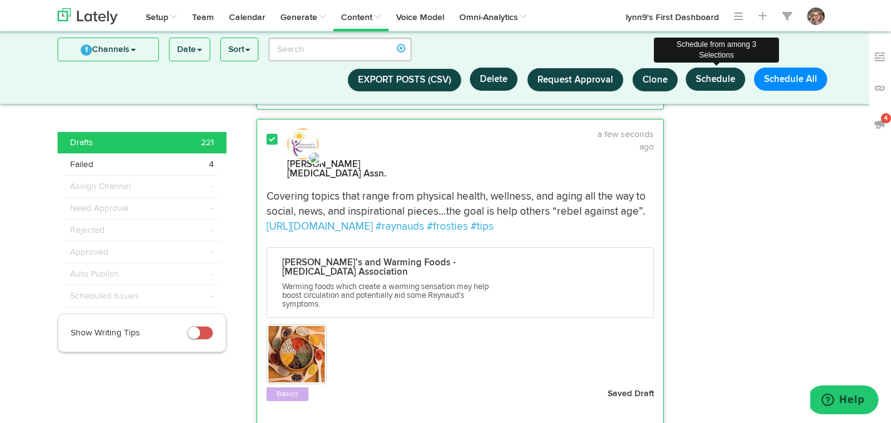
click at [702, 81] on button "Schedule" at bounding box center [715, 79] width 59 height 23
select select "6"
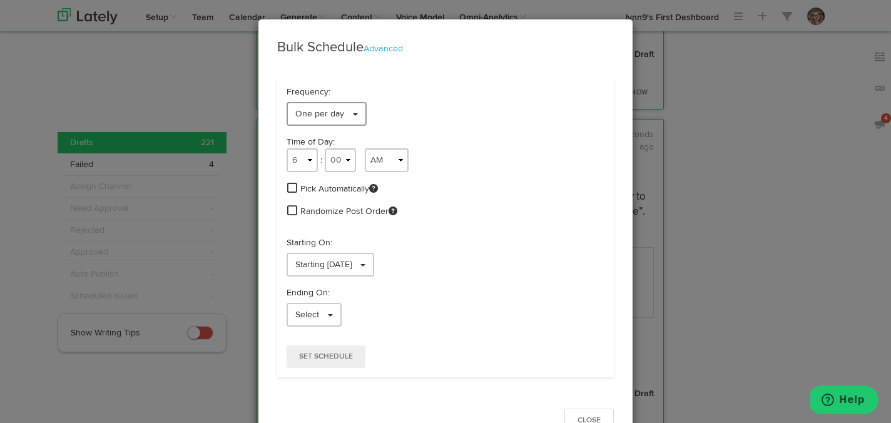
click at [358, 114] on link "One per day" at bounding box center [326, 114] width 80 height 24
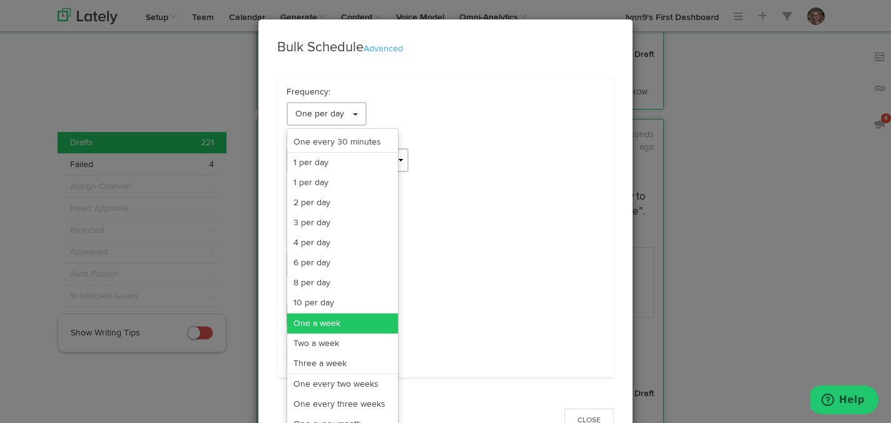
click at [337, 326] on link "One a week" at bounding box center [342, 323] width 111 height 20
select select "6"
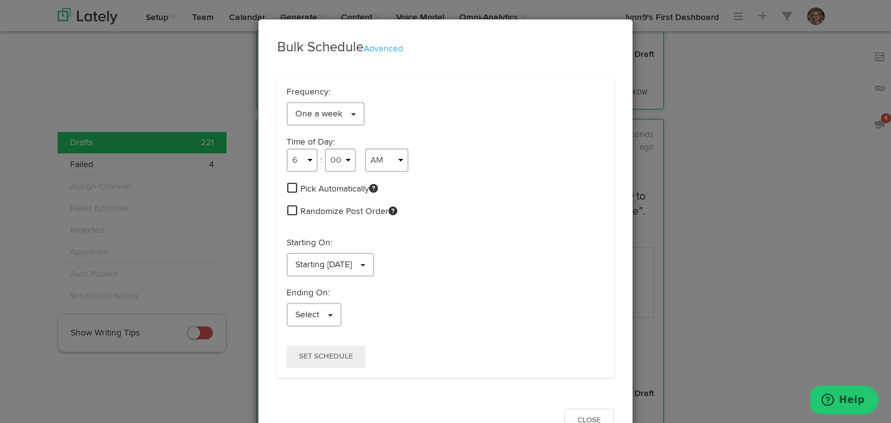
click at [288, 185] on span at bounding box center [292, 187] width 10 height 11
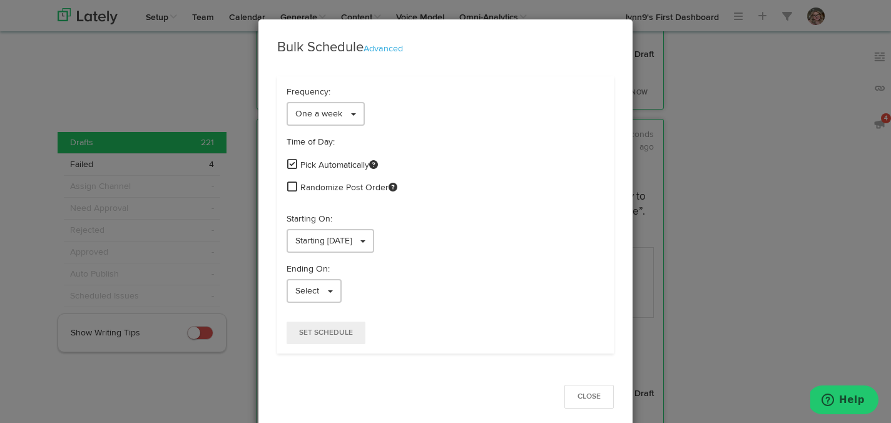
click at [288, 185] on span at bounding box center [292, 186] width 10 height 11
click at [303, 235] on link "Starting [DATE]" at bounding box center [330, 241] width 88 height 24
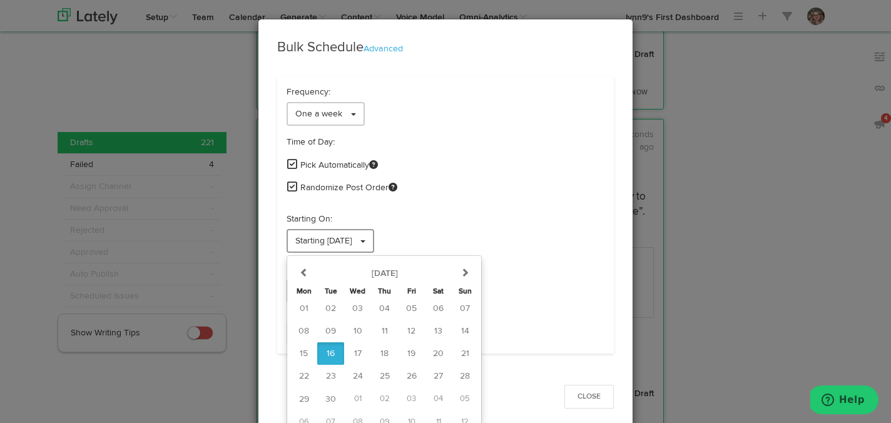
scroll to position [10, 0]
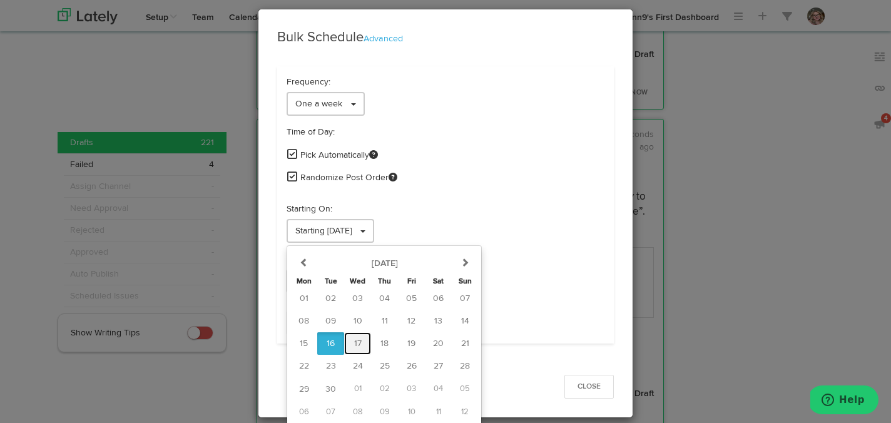
click at [354, 345] on span "17" at bounding box center [358, 343] width 8 height 9
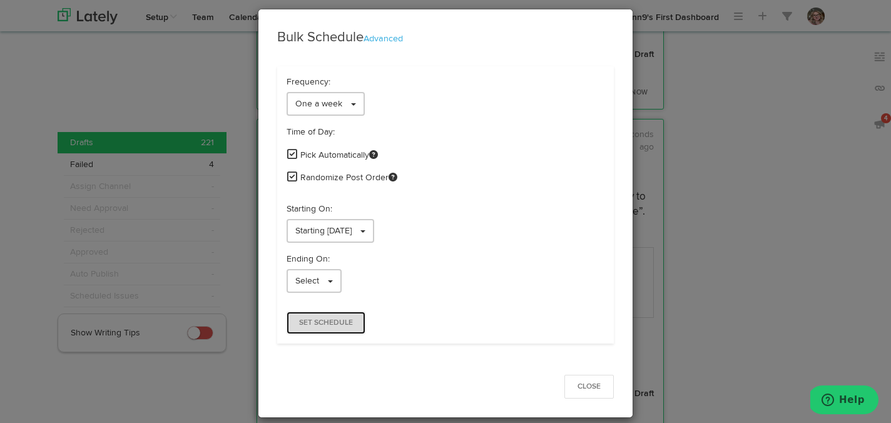
click at [346, 322] on span "Set Schedule" at bounding box center [326, 323] width 54 height 8
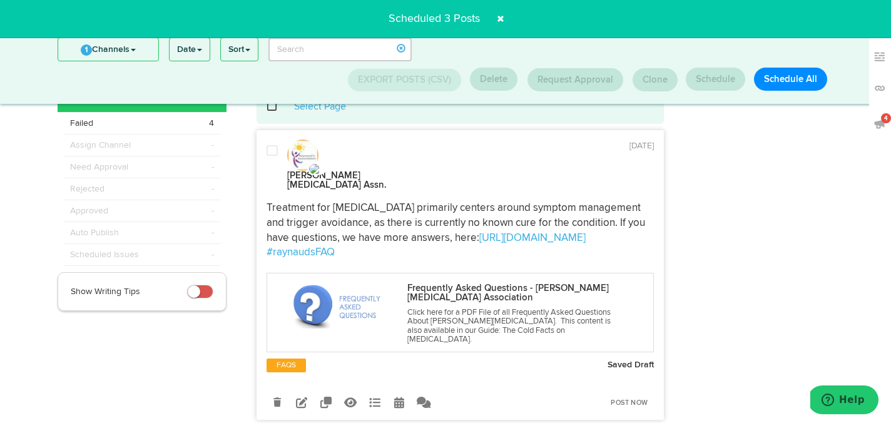
scroll to position [41, 0]
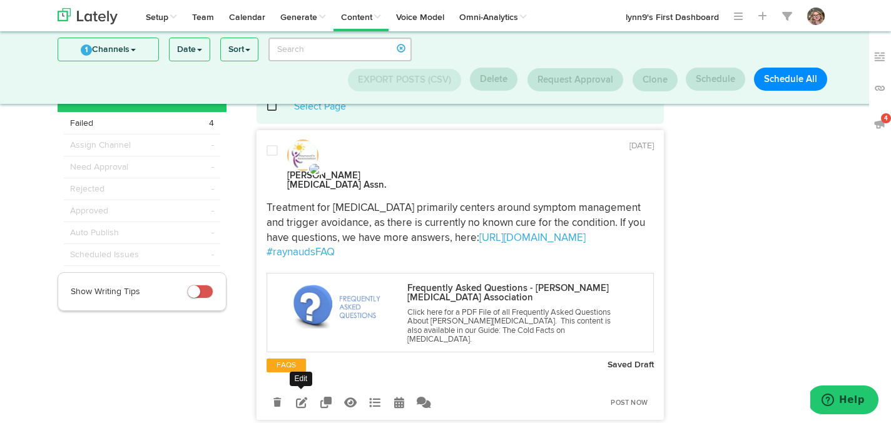
click at [303, 397] on icon at bounding box center [301, 402] width 11 height 11
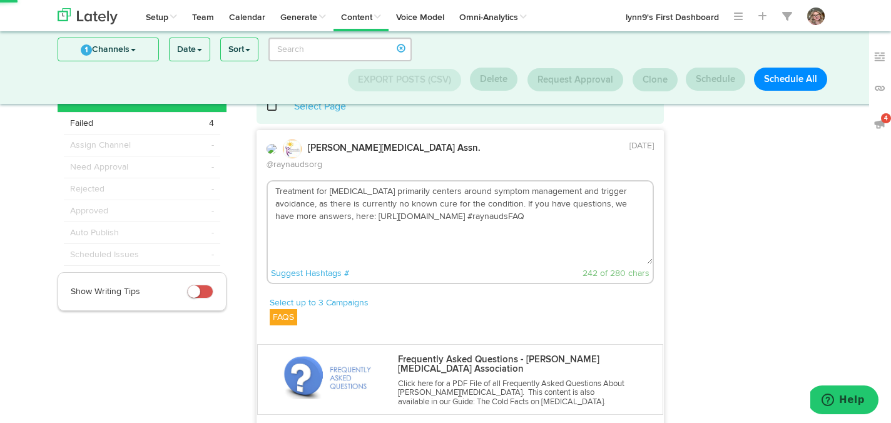
click at [509, 208] on textarea "Treatment for [MEDICAL_DATA] primarily centers around symptom management and tr…" at bounding box center [460, 222] width 385 height 83
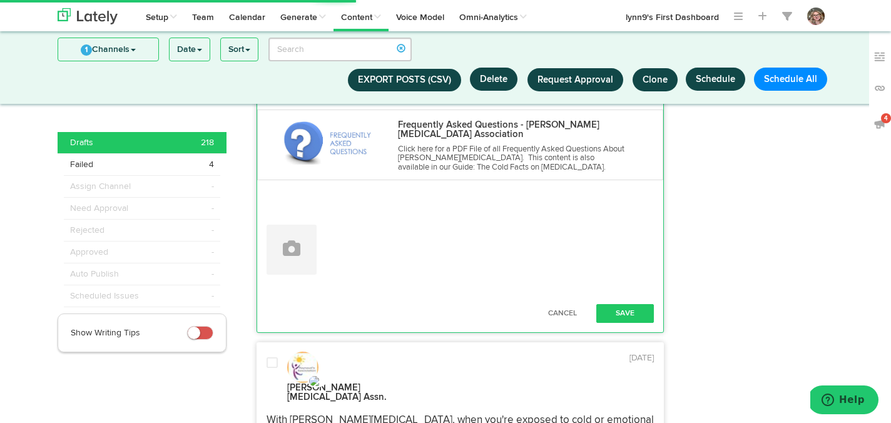
scroll to position [298, 0]
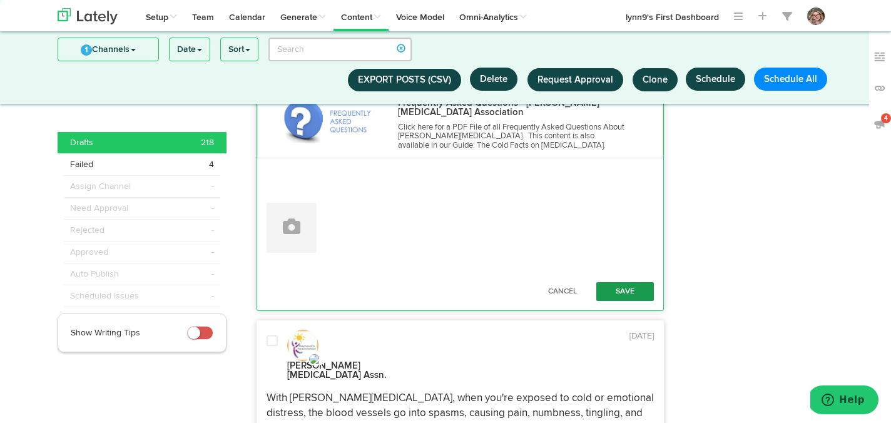
type textarea "Treatment for [MEDICAL_DATA] primarily centers around symptom management and tr…"
click at [614, 282] on button "Save" at bounding box center [625, 291] width 58 height 19
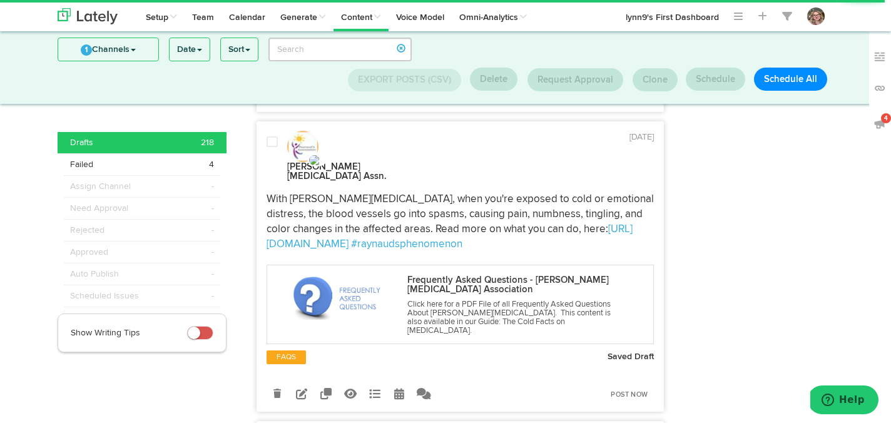
scroll to position [397, 0]
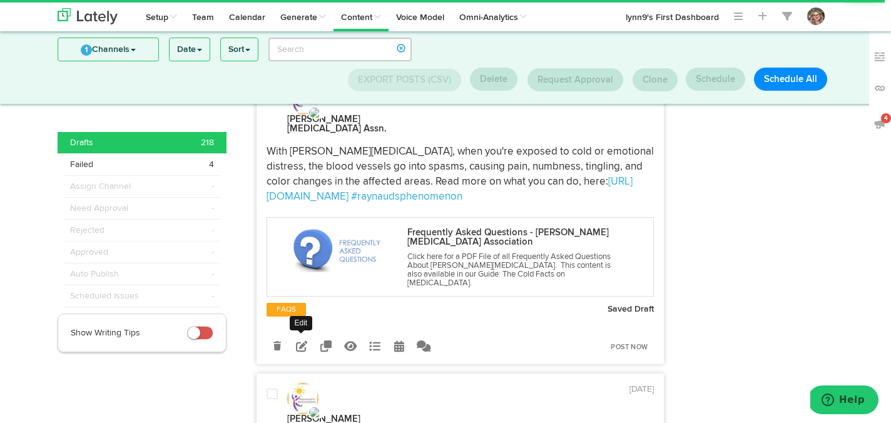
click at [305, 340] on icon at bounding box center [301, 345] width 11 height 11
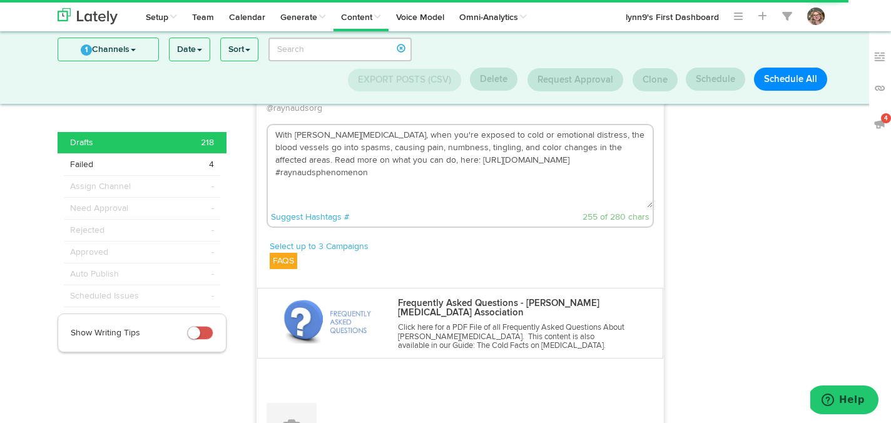
scroll to position [331, 0]
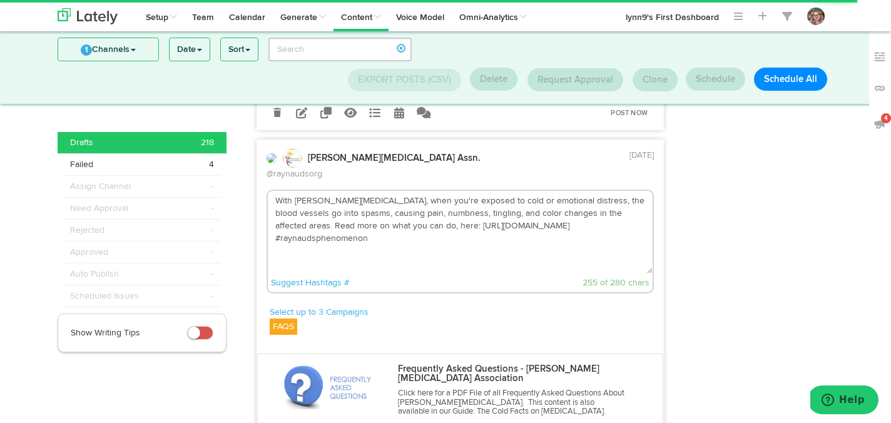
click at [562, 202] on textarea "With [PERSON_NAME][MEDICAL_DATA], when you're exposed to cold or emotional dist…" at bounding box center [460, 232] width 385 height 83
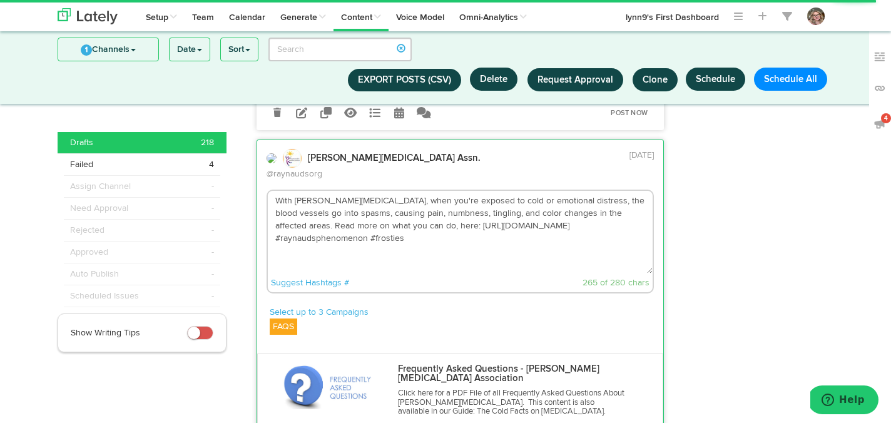
scroll to position [597, 0]
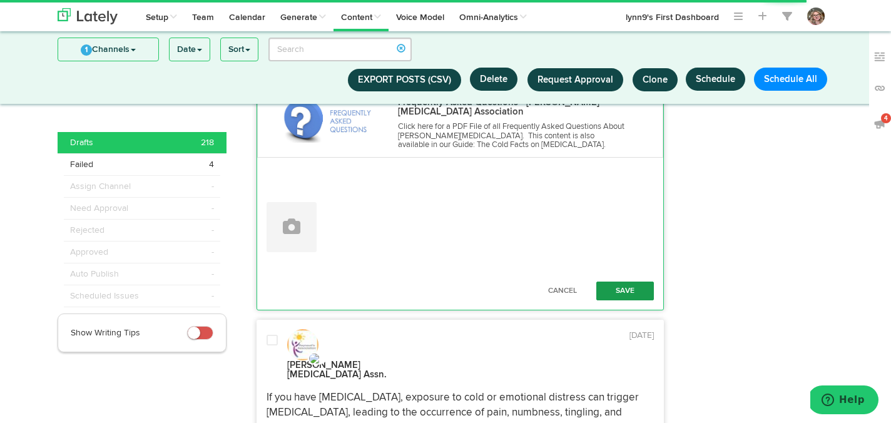
type textarea "With [PERSON_NAME][MEDICAL_DATA], when you're exposed to cold or emotional dist…"
click at [634, 281] on button "Save" at bounding box center [625, 290] width 58 height 19
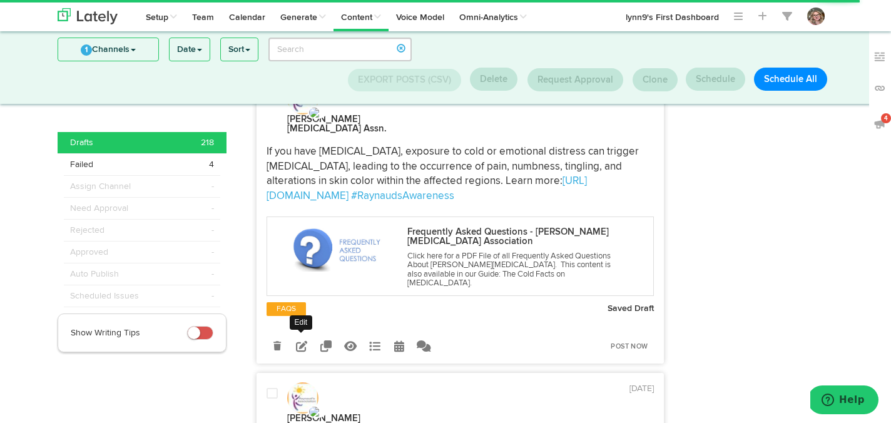
click at [300, 340] on icon at bounding box center [301, 345] width 11 height 11
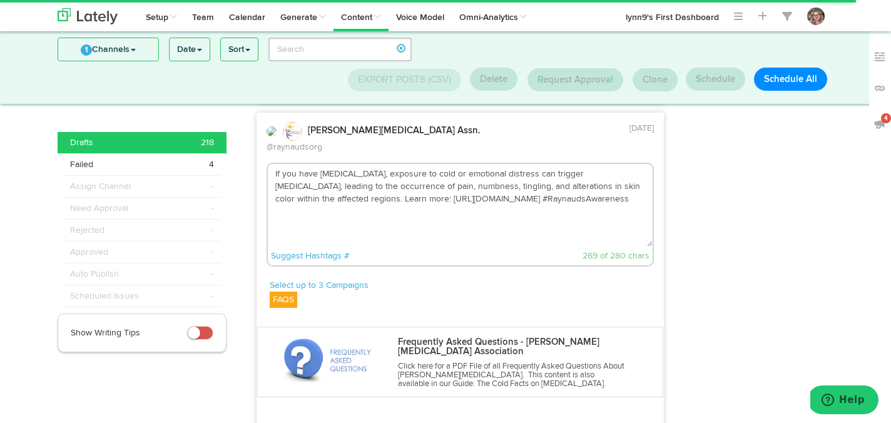
scroll to position [609, 0]
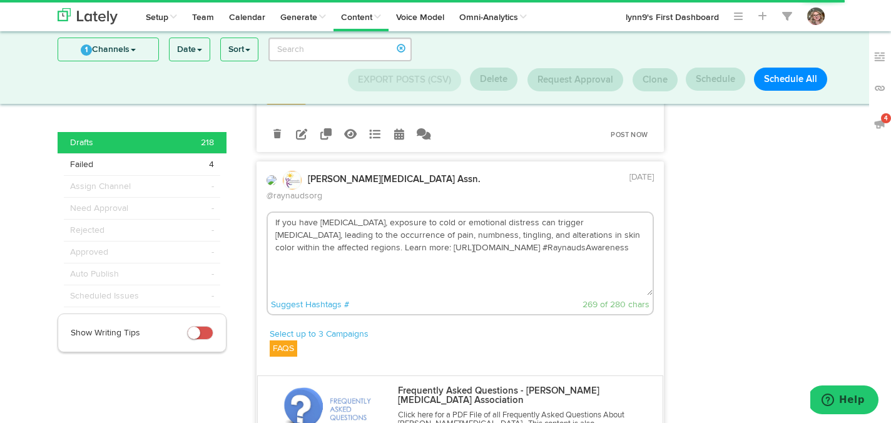
click at [639, 213] on textarea "If you have [MEDICAL_DATA], exposure to cold or emotional distress can trigger …" at bounding box center [460, 254] width 385 height 83
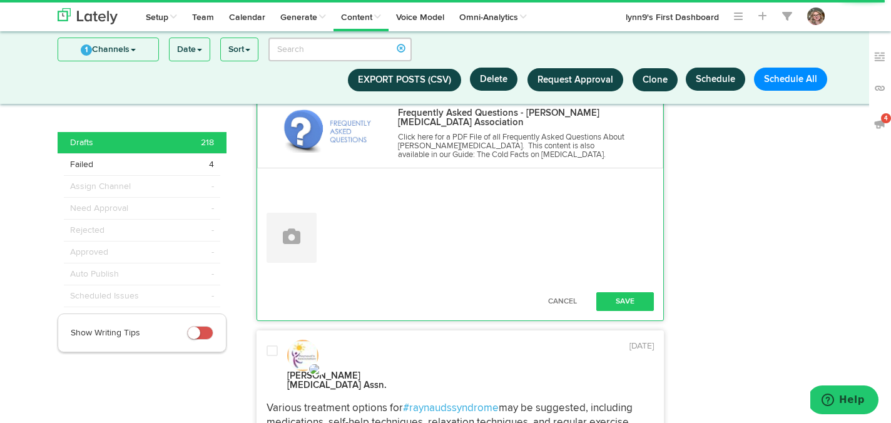
scroll to position [903, 0]
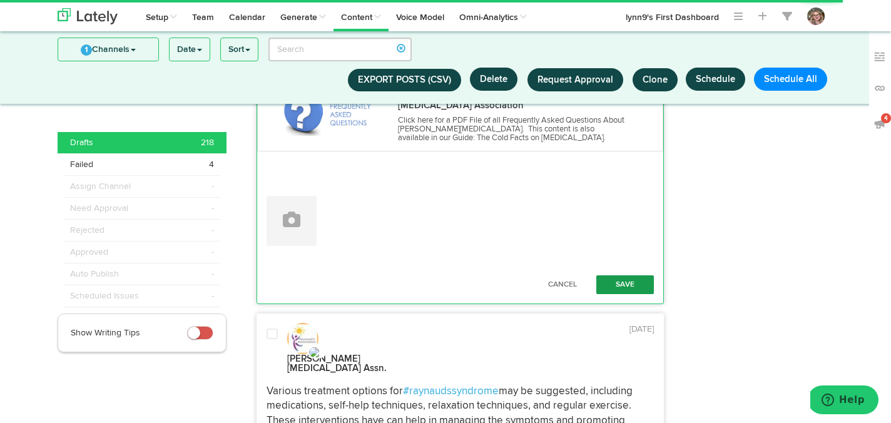
type textarea "If you have [MEDICAL_DATA], exposure to cold or emotional distress can trigger …"
click at [634, 275] on button "Save" at bounding box center [625, 284] width 58 height 19
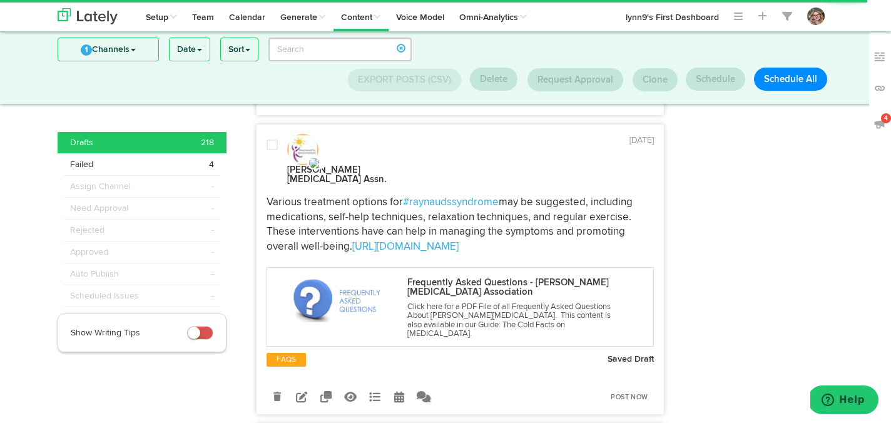
click at [298, 385] on link at bounding box center [302, 396] width 22 height 22
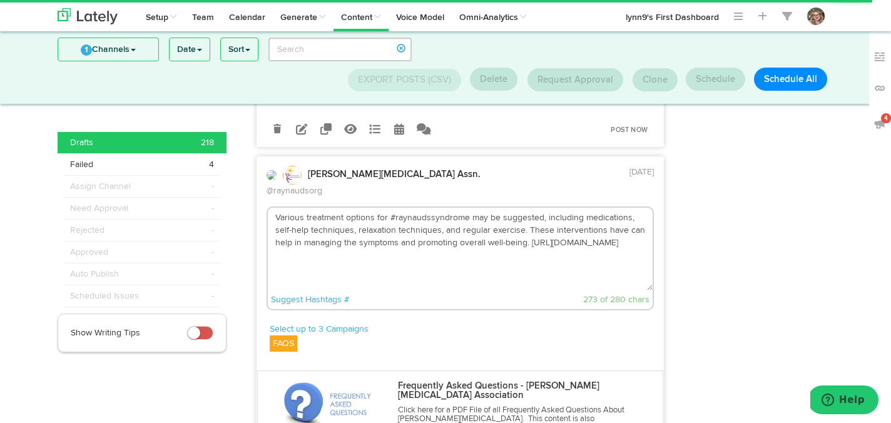
scroll to position [867, 0]
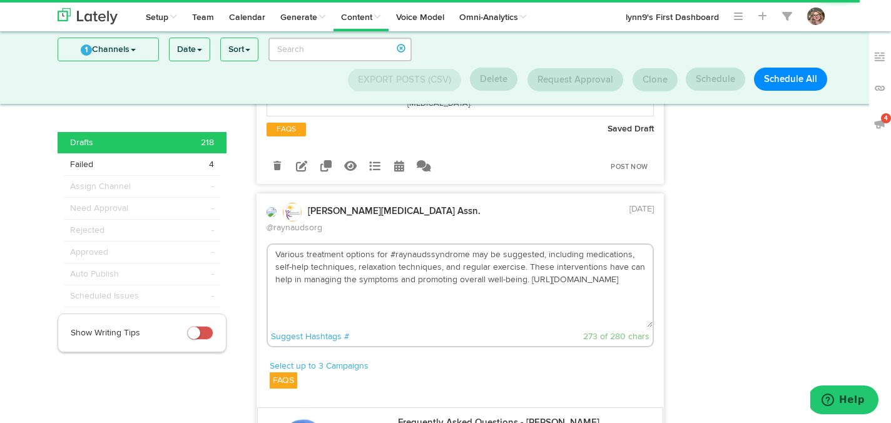
click at [626, 245] on textarea "Various treatment options for #raynaudssyndrome may be suggested, including med…" at bounding box center [460, 286] width 385 height 83
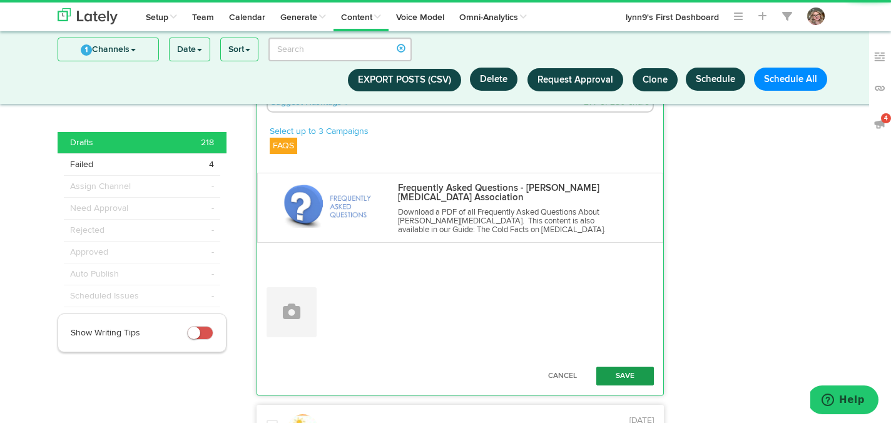
type textarea "Various treatment options for #raynaudssyndrome may be suggested, including med…"
click at [615, 367] on button "Save" at bounding box center [625, 376] width 58 height 19
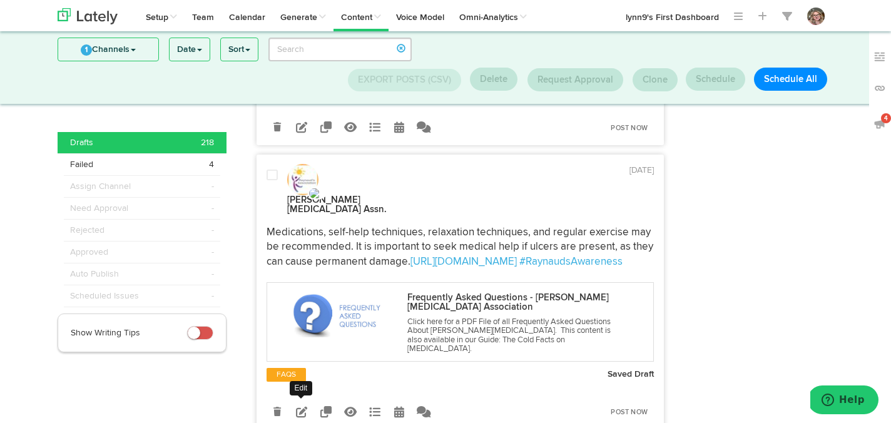
click at [303, 406] on icon at bounding box center [301, 411] width 11 height 11
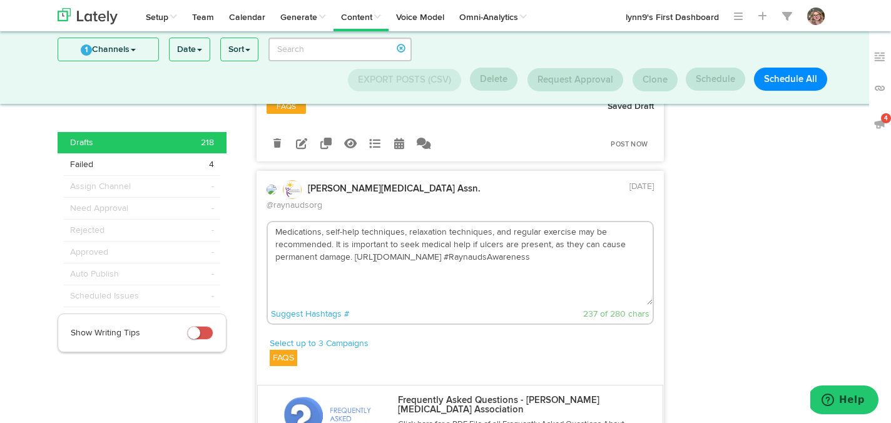
scroll to position [1155, 0]
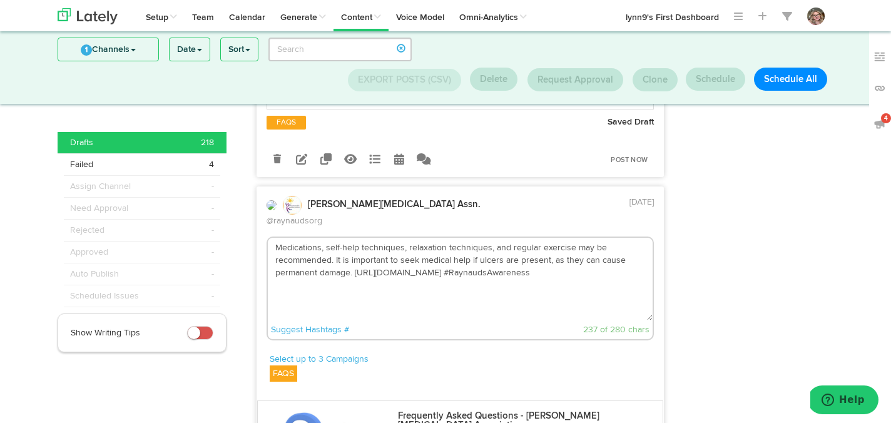
click at [535, 238] on textarea "Medications, self-help techniques, relaxation techniques, and regular exercise …" at bounding box center [460, 279] width 385 height 83
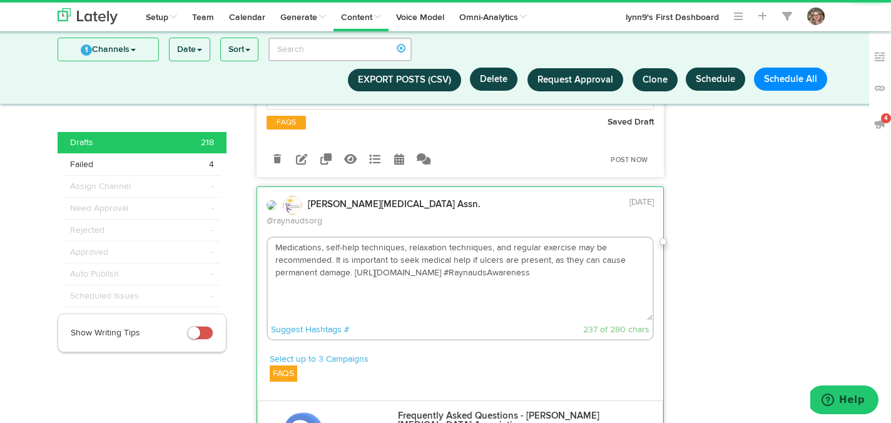
click at [354, 238] on textarea "Medications, self-help techniques, relaxation techniques, and regular exercise …" at bounding box center [460, 279] width 385 height 83
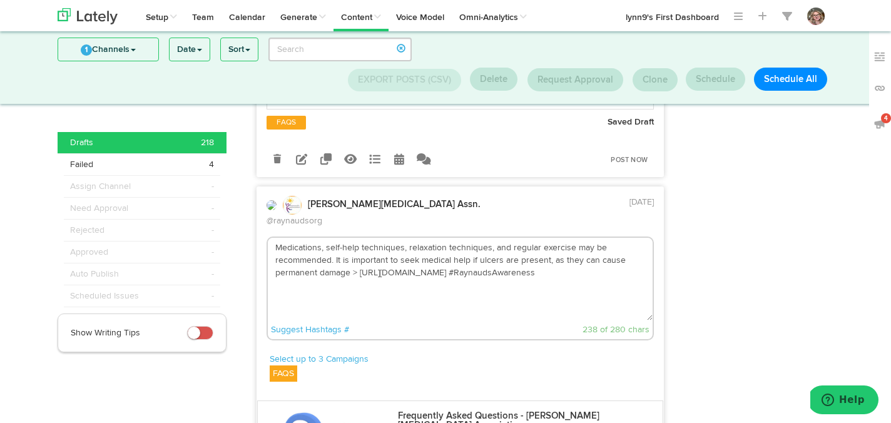
click at [564, 238] on textarea "Medications, self-help techniques, relaxation techniques, and regular exercise …" at bounding box center [460, 279] width 385 height 83
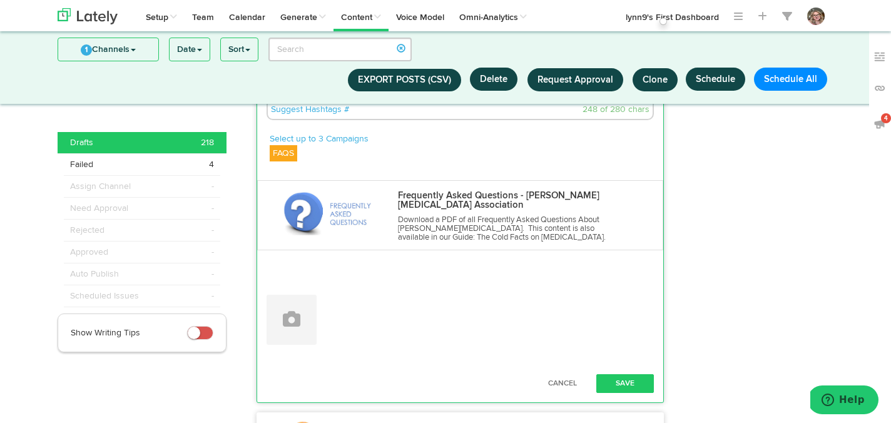
scroll to position [1395, 0]
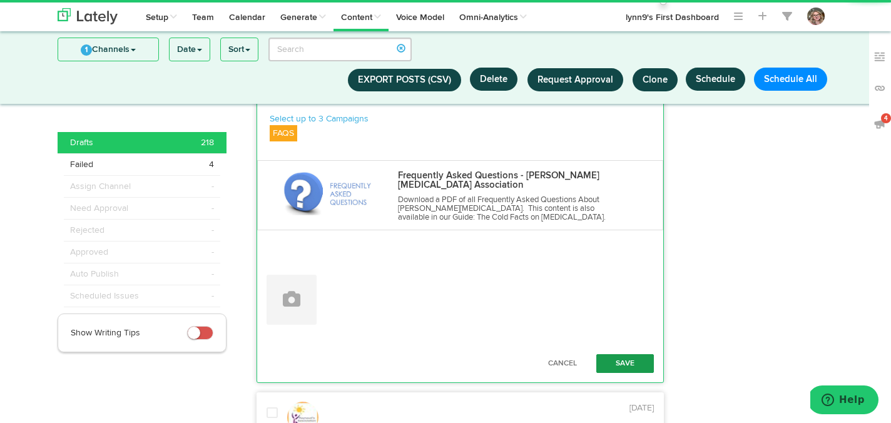
type textarea "Medications, self-help techniques, relaxation techniques, and regular exercise …"
click at [624, 354] on button "Save" at bounding box center [625, 363] width 58 height 19
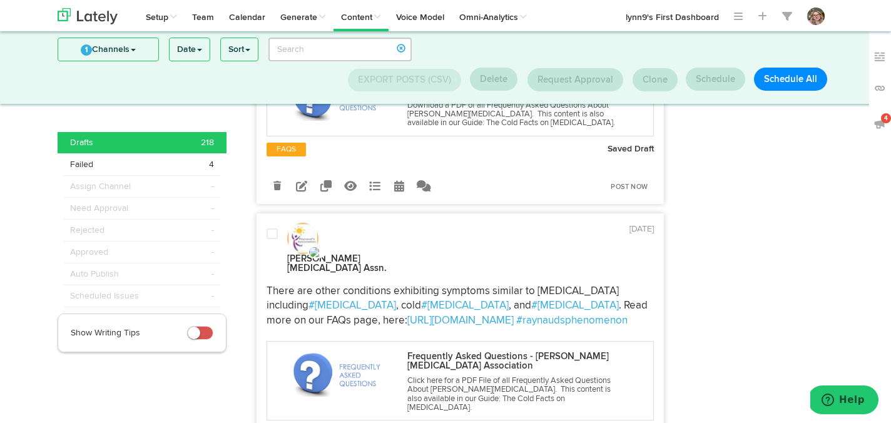
scroll to position [1434, 0]
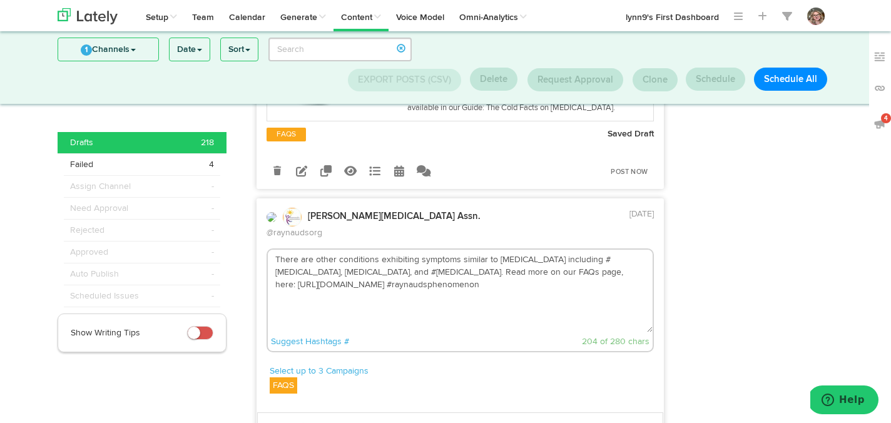
click at [472, 250] on textarea "There are other conditions exhibiting symptoms similar to [MEDICAL_DATA] includ…" at bounding box center [460, 291] width 385 height 83
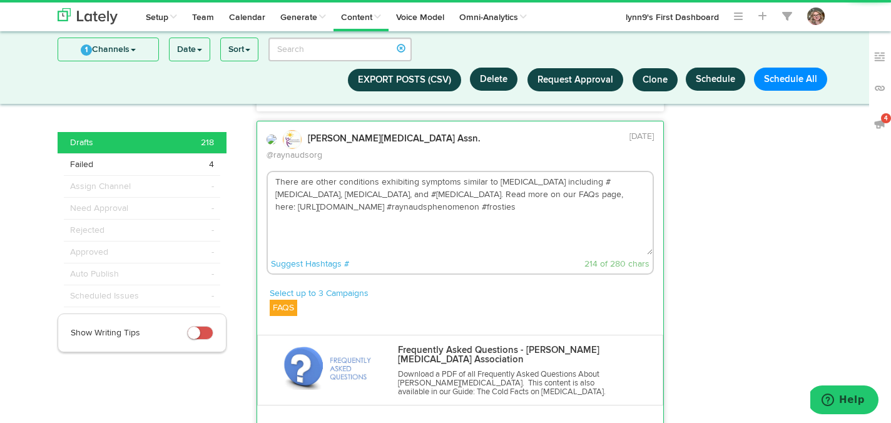
scroll to position [1626, 0]
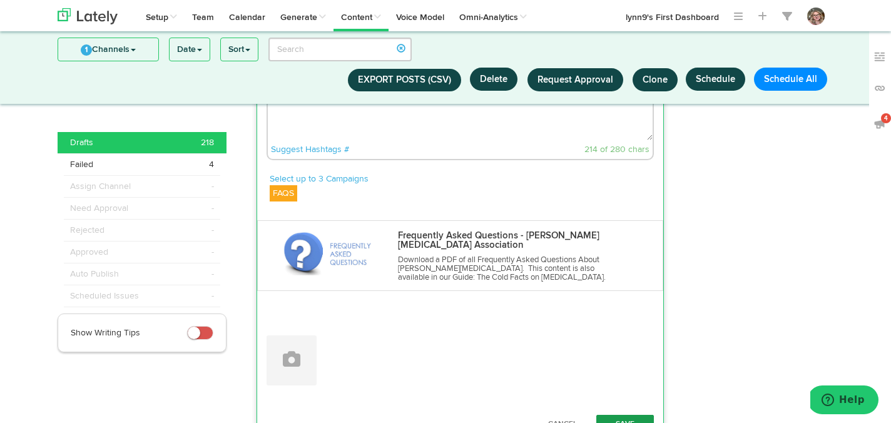
type textarea "There are other conditions exhibiting symptoms similar to [MEDICAL_DATA] includ…"
click at [607, 415] on button "Save" at bounding box center [625, 424] width 58 height 19
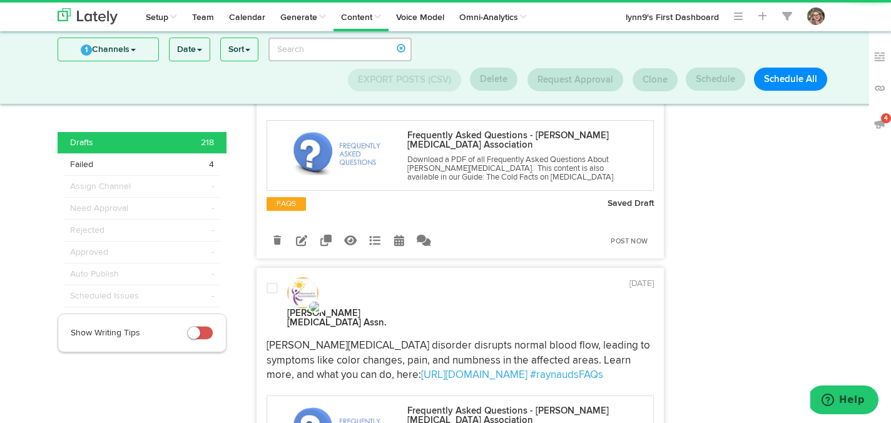
scroll to position [1699, 0]
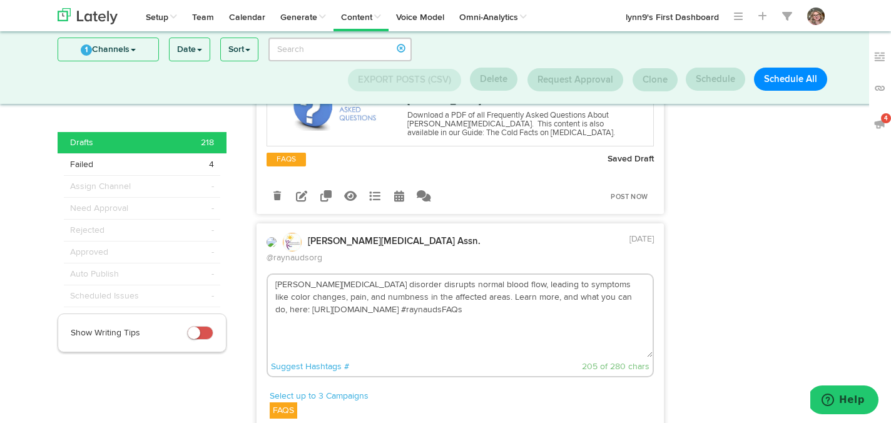
click at [428, 275] on textarea "[PERSON_NAME][MEDICAL_DATA] disorder disrupts normal blood flow, leading to sym…" at bounding box center [460, 316] width 385 height 83
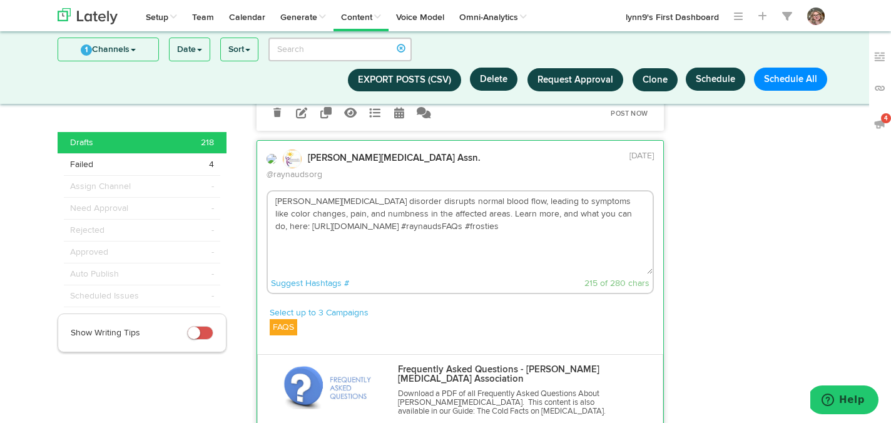
scroll to position [1858, 0]
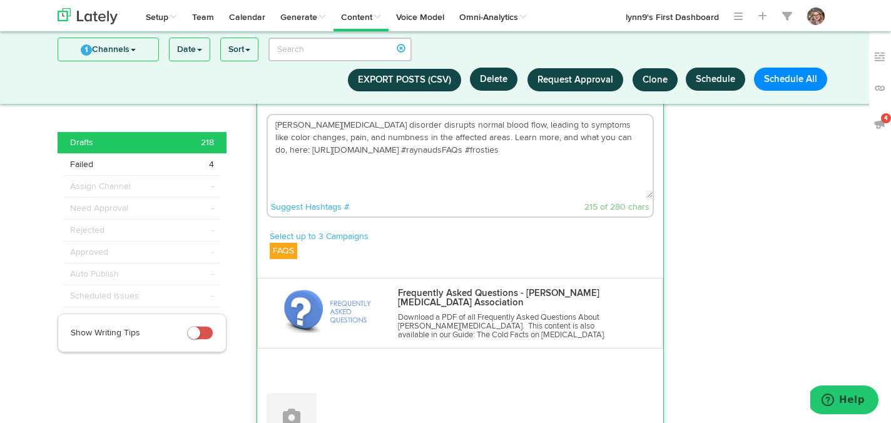
type textarea "[PERSON_NAME][MEDICAL_DATA] disorder disrupts normal blood flow, leading to sym…"
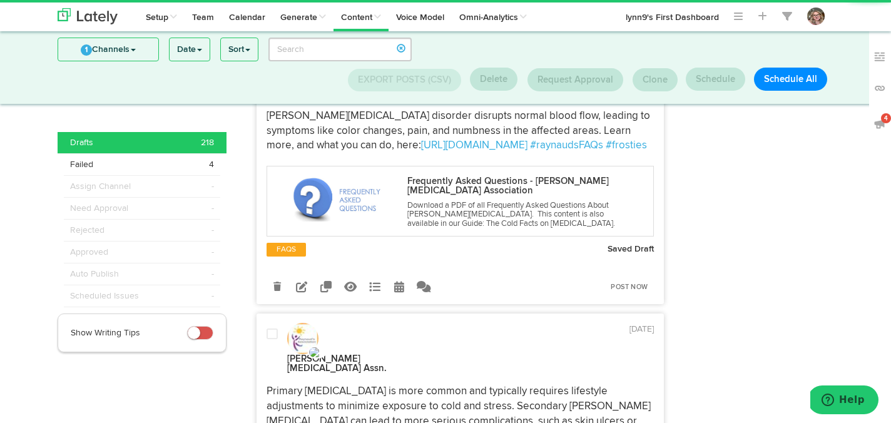
scroll to position [1909, 0]
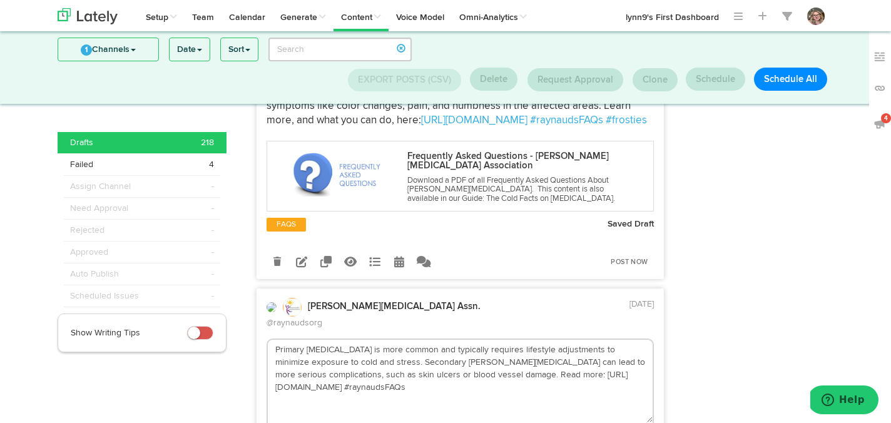
click at [631, 340] on textarea "Primary [MEDICAL_DATA] is more common and typically requires lifestyle adjustme…" at bounding box center [460, 381] width 385 height 83
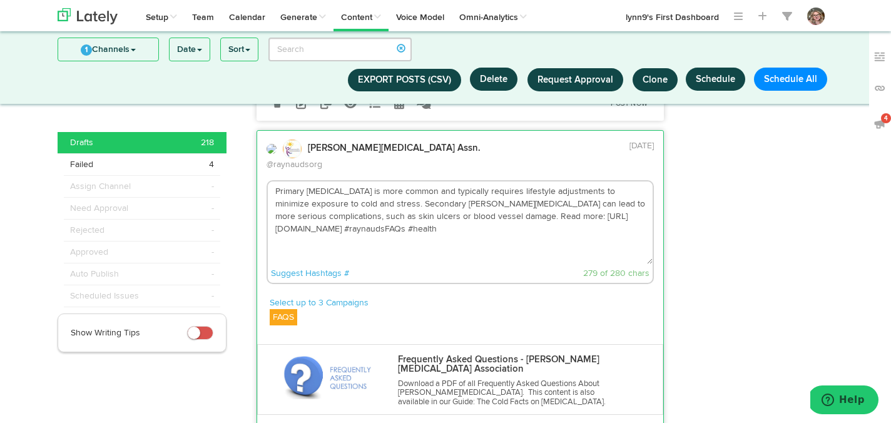
scroll to position [2182, 0]
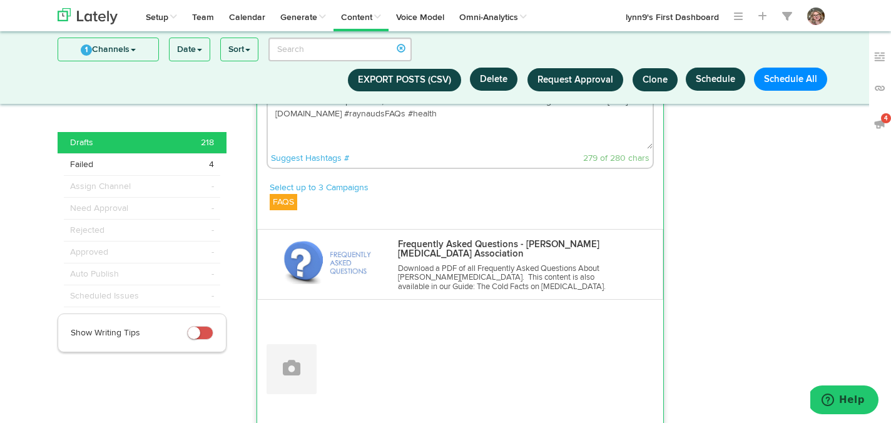
type textarea "Primary [MEDICAL_DATA] is more common and typically requires lifestyle adjustme…"
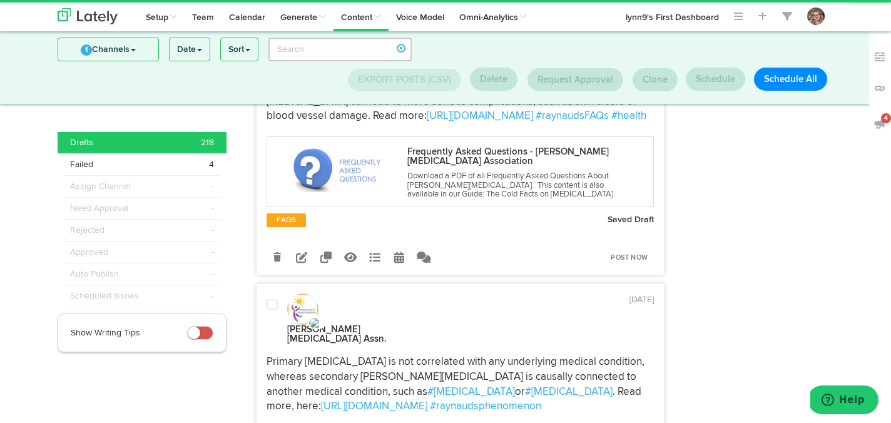
scroll to position [2215, 0]
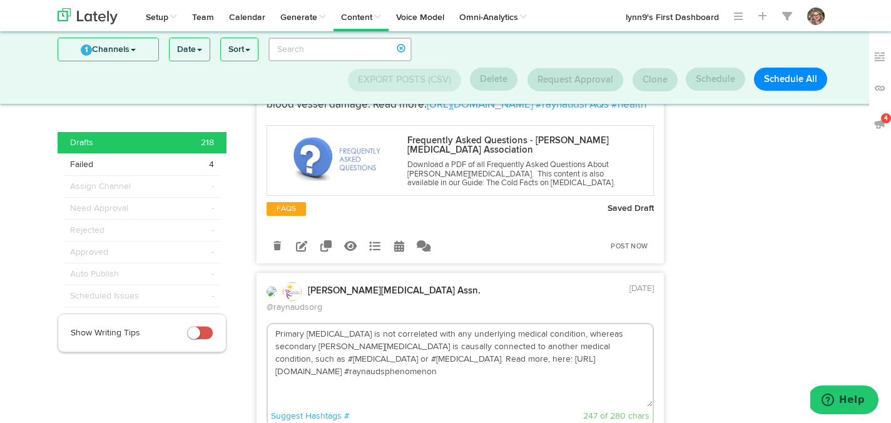
click at [520, 324] on textarea "Primary [MEDICAL_DATA] is not correlated with any underlying medical condition,…" at bounding box center [460, 365] width 385 height 83
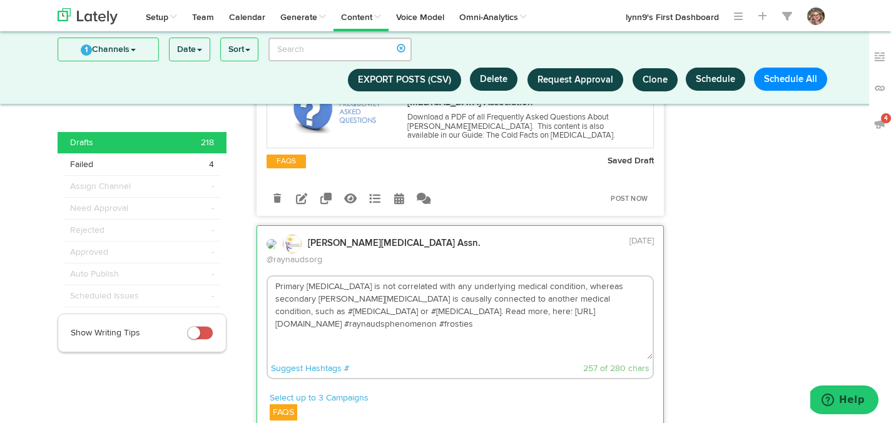
scroll to position [2348, 0]
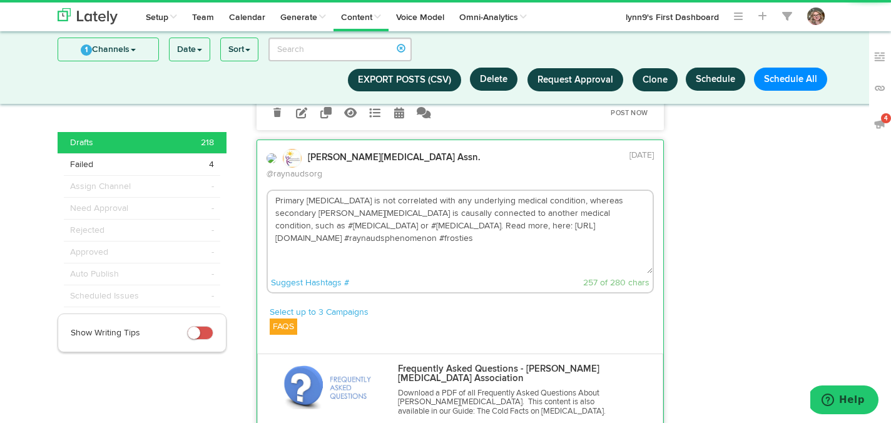
type textarea "Primary [MEDICAL_DATA] is not correlated with any underlying medical condition,…"
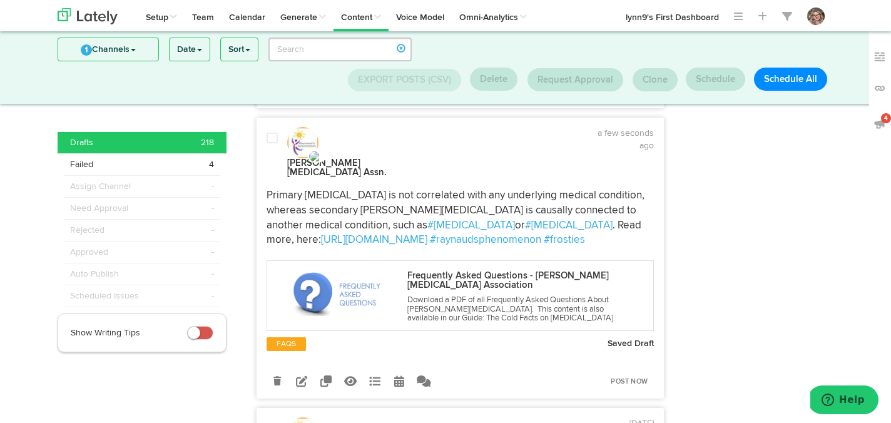
scroll to position [2407, 0]
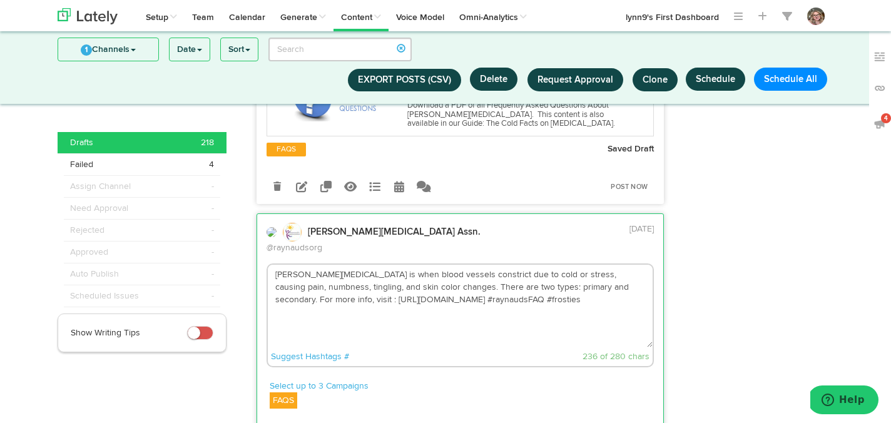
scroll to position [2606, 0]
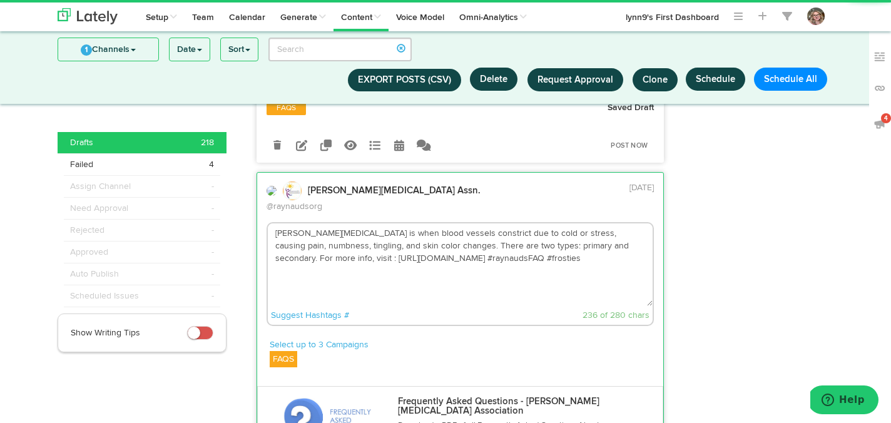
type textarea "[PERSON_NAME][MEDICAL_DATA] is when blood vessels constrict due to cold or stre…"
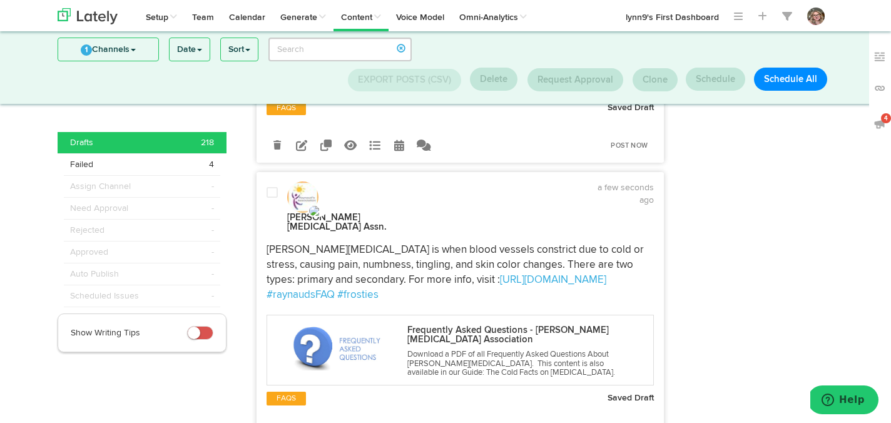
scroll to position [2699, 0]
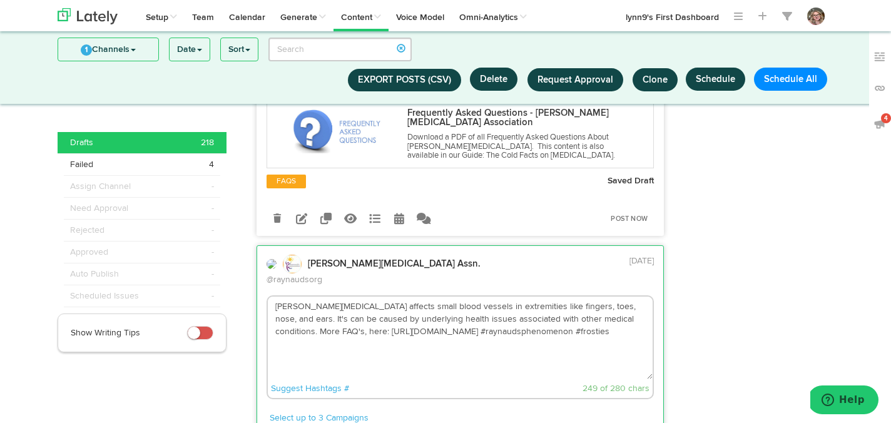
scroll to position [2866, 0]
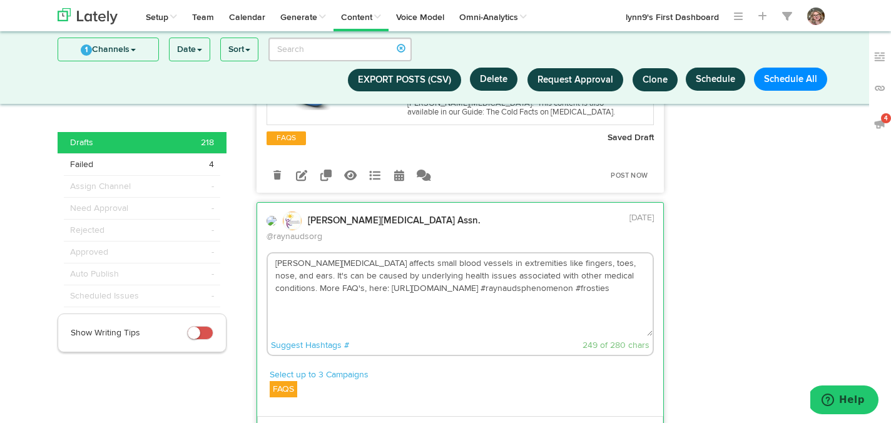
type textarea "[PERSON_NAME][MEDICAL_DATA] affects small blood vessels in extremities like fin…"
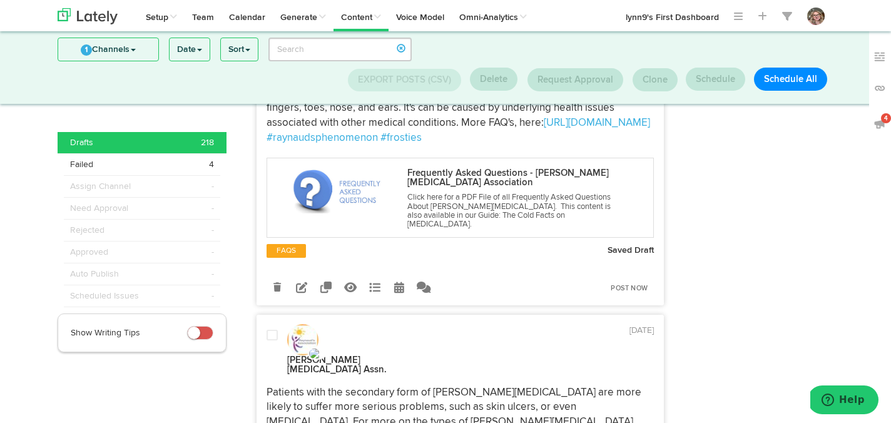
scroll to position [3073, 0]
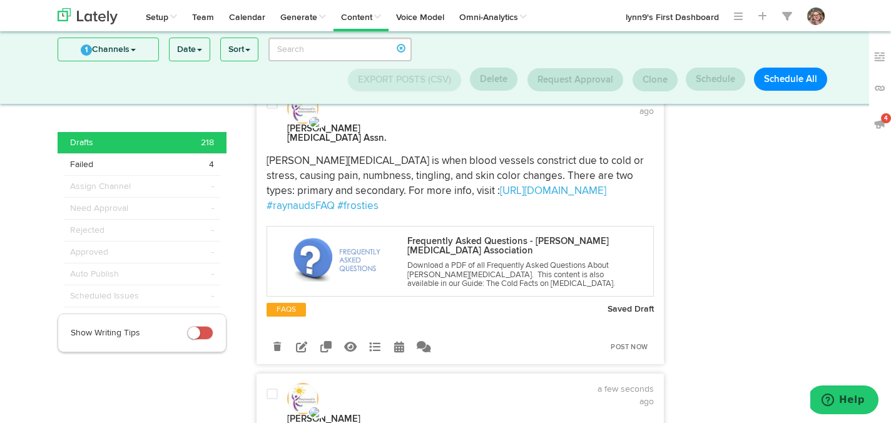
click at [278, 388] on div at bounding box center [272, 411] width 30 height 47
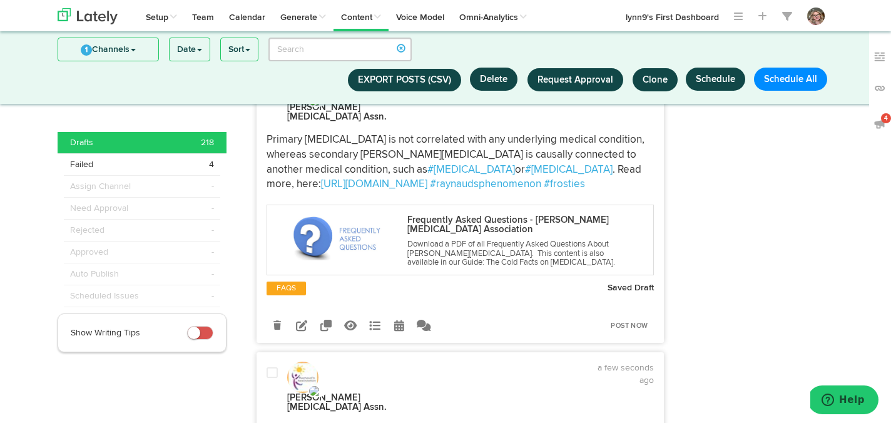
click at [278, 367] on div at bounding box center [272, 390] width 30 height 47
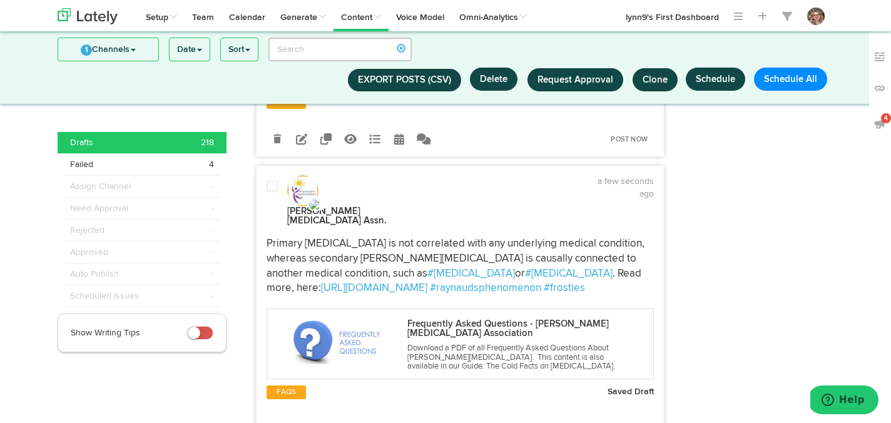
scroll to position [2239, 0]
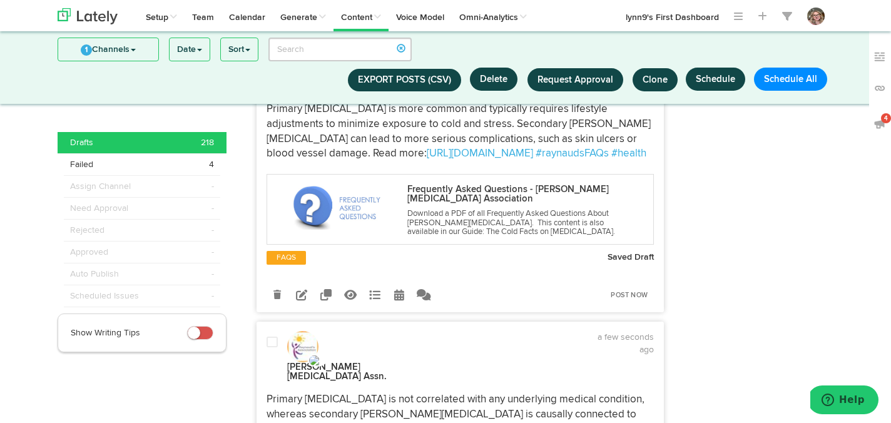
click at [278, 336] on div at bounding box center [272, 359] width 30 height 47
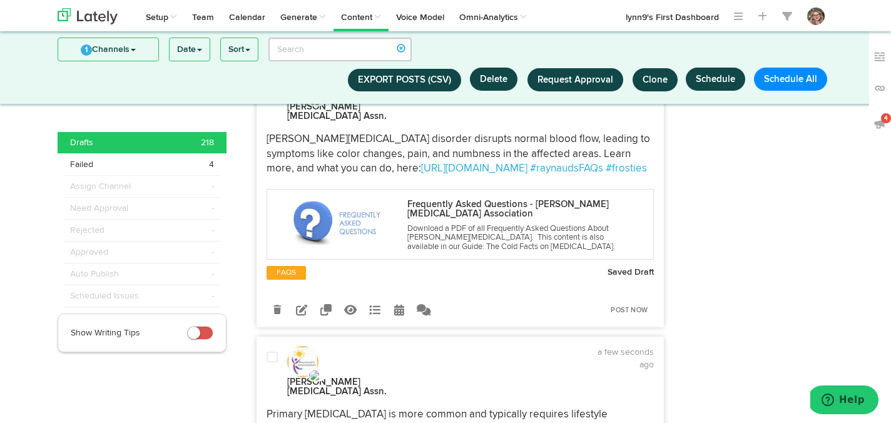
click at [275, 351] on span at bounding box center [271, 357] width 11 height 13
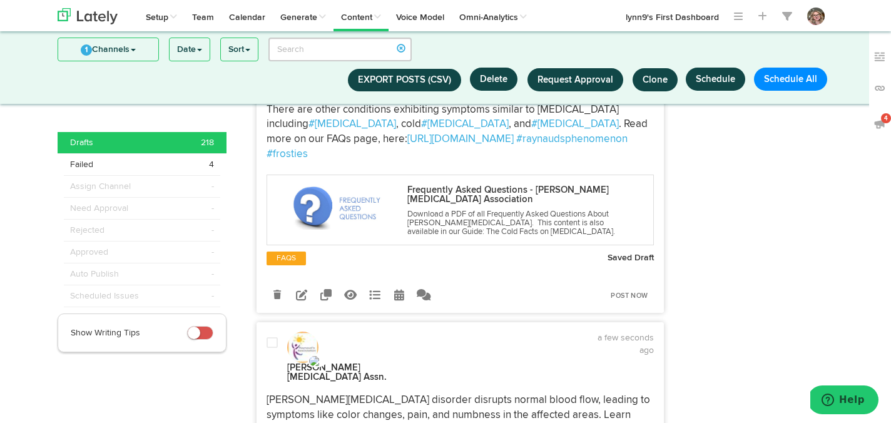
click at [275, 337] on span at bounding box center [271, 343] width 11 height 13
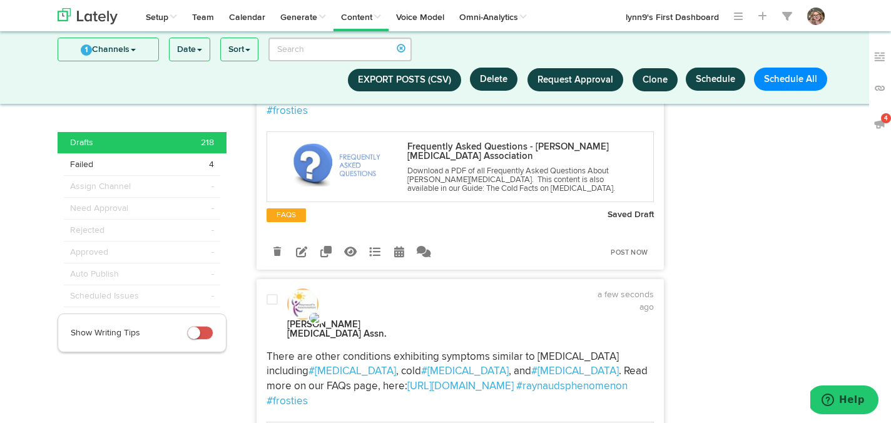
click at [275, 293] on span at bounding box center [271, 299] width 11 height 13
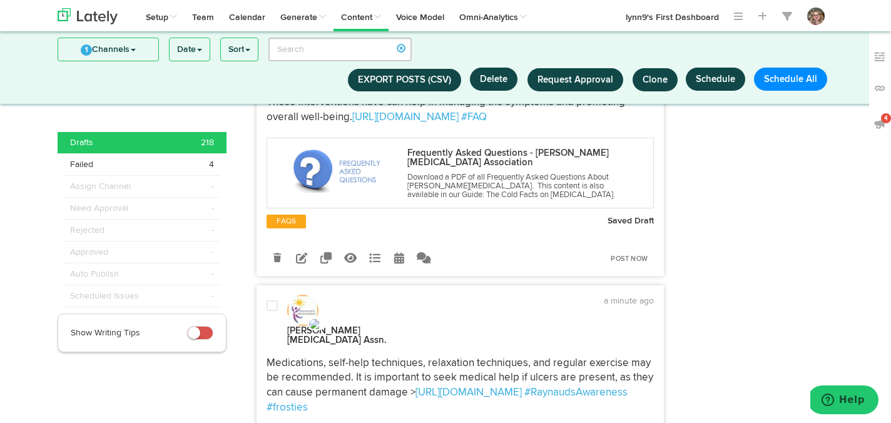
click at [275, 300] on div at bounding box center [272, 323] width 30 height 47
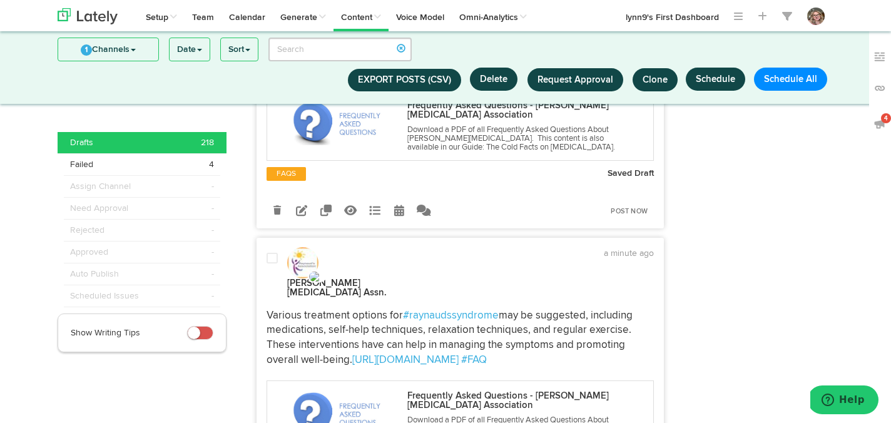
click at [275, 310] on span "Various treatment options for" at bounding box center [334, 315] width 136 height 11
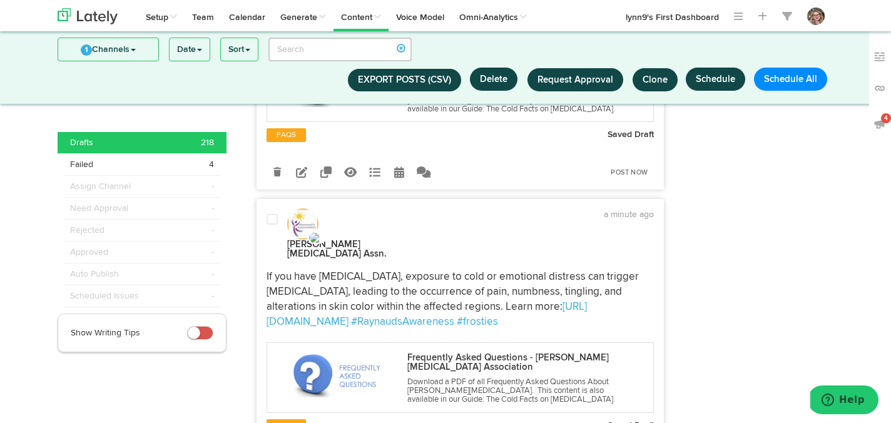
click at [269, 213] on div at bounding box center [272, 236] width 30 height 47
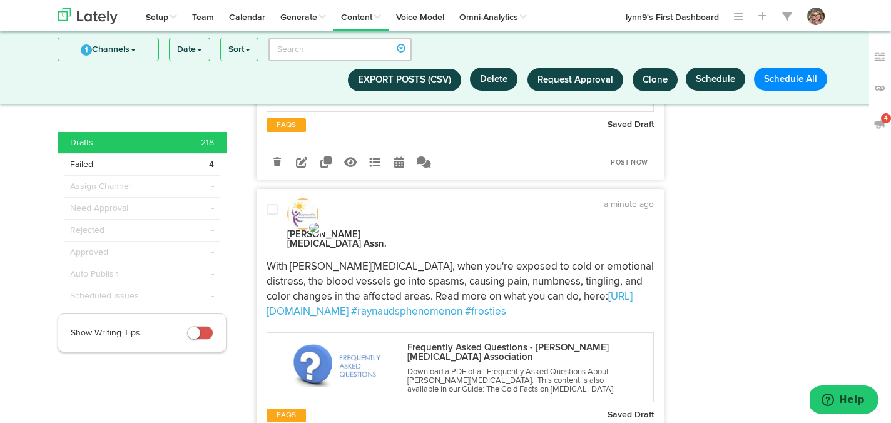
click at [269, 203] on span at bounding box center [271, 209] width 11 height 13
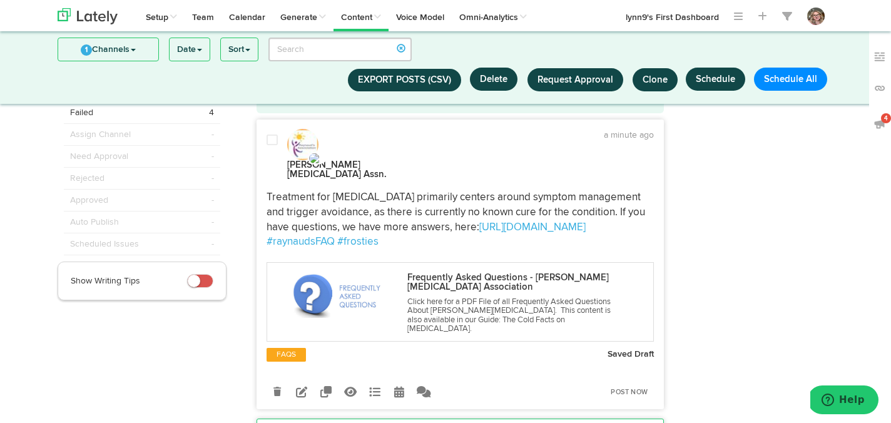
click at [269, 148] on div at bounding box center [272, 157] width 30 height 47
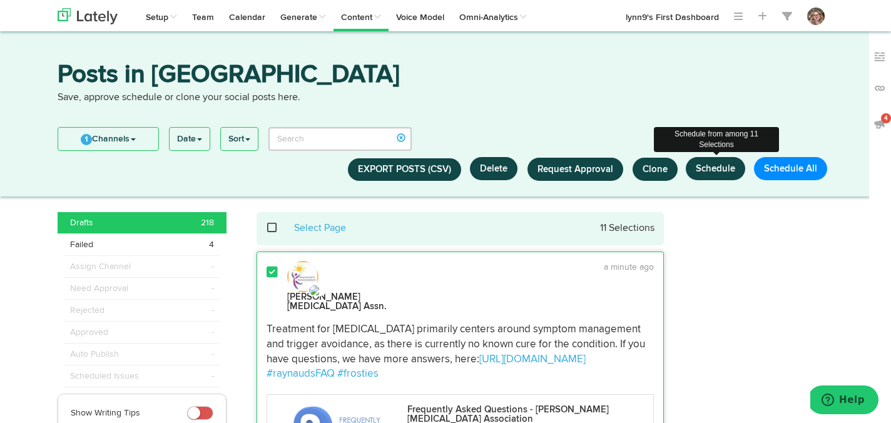
click at [719, 163] on button "Schedule" at bounding box center [715, 168] width 59 height 23
select select "6"
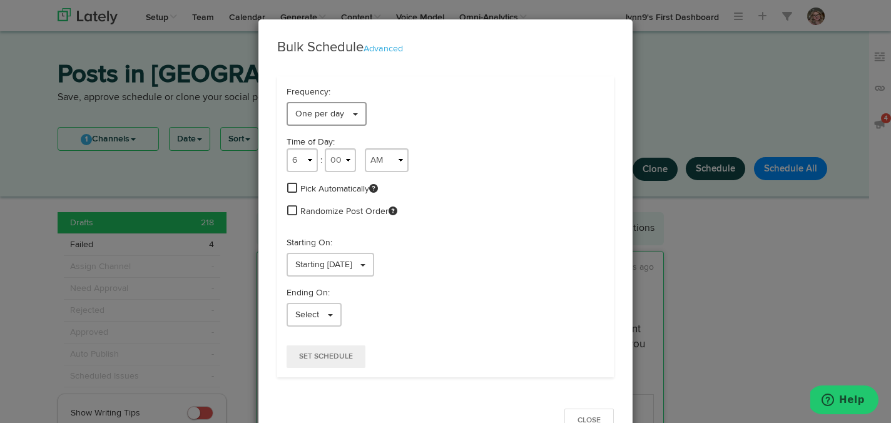
click at [359, 111] on link "One per day" at bounding box center [326, 114] width 80 height 24
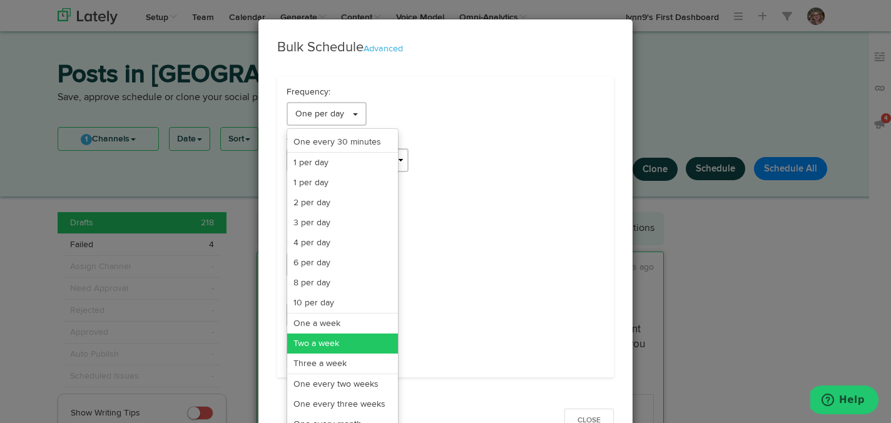
click at [351, 344] on link "Two a week" at bounding box center [342, 343] width 111 height 20
select select "11"
select select "6"
select select "PM"
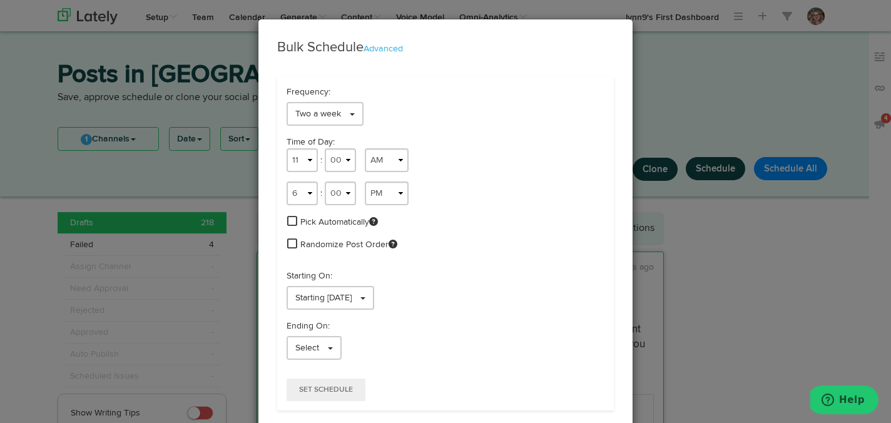
click at [295, 217] on span at bounding box center [292, 220] width 10 height 11
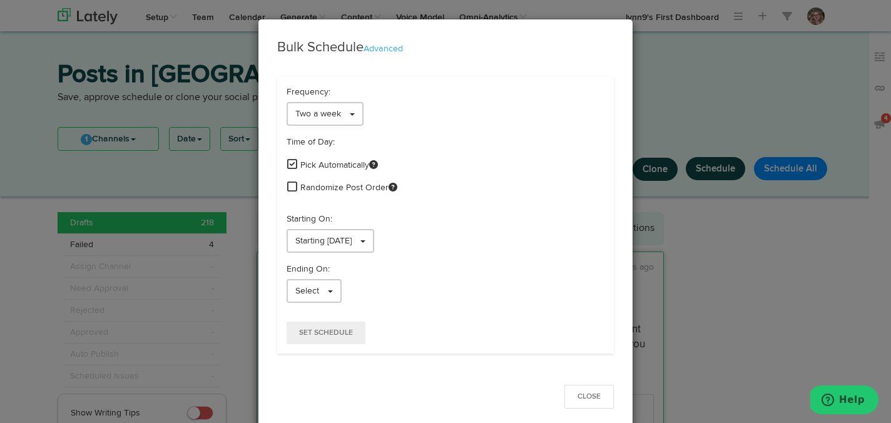
click at [288, 180] on link at bounding box center [292, 187] width 10 height 15
click at [304, 240] on span "Starting [DATE]" at bounding box center [323, 240] width 56 height 9
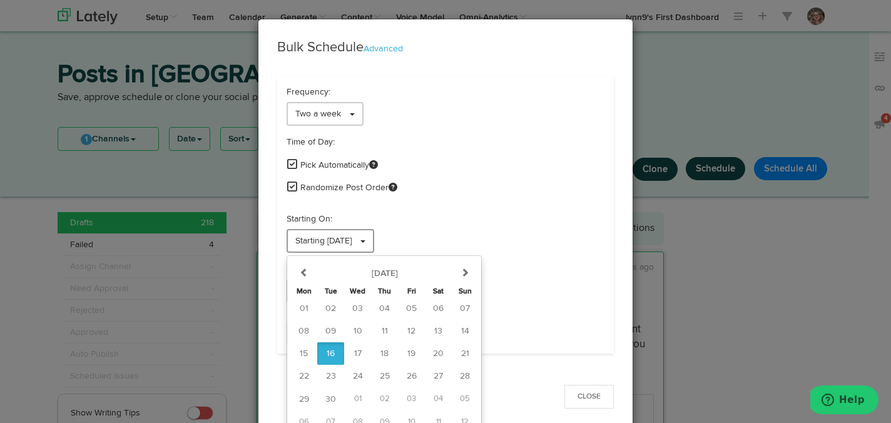
scroll to position [10, 0]
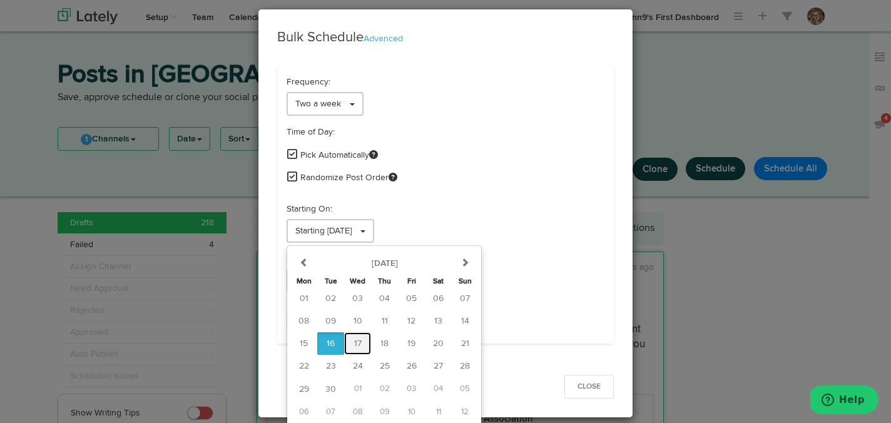
click at [360, 345] on span "17" at bounding box center [358, 343] width 8 height 9
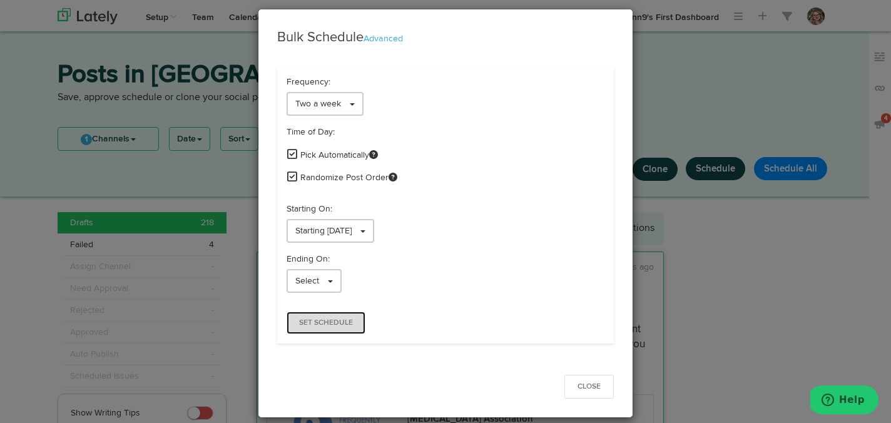
click at [332, 317] on button "Set Schedule" at bounding box center [325, 322] width 79 height 23
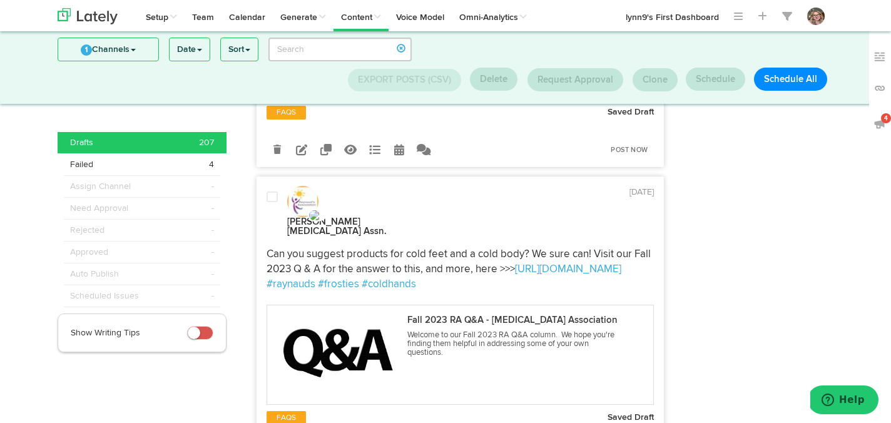
scroll to position [3110, 0]
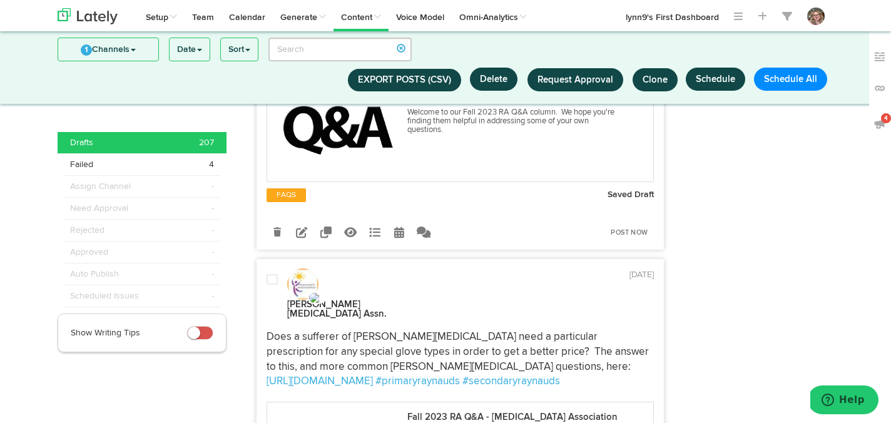
scroll to position [2650, 0]
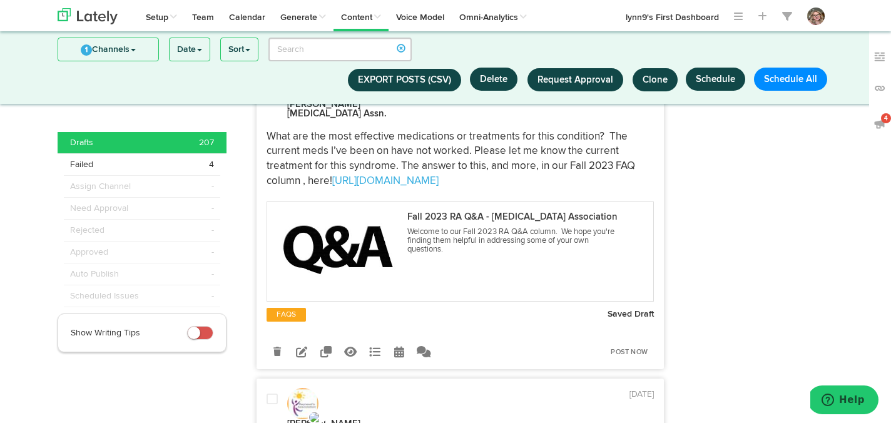
scroll to position [2471, 0]
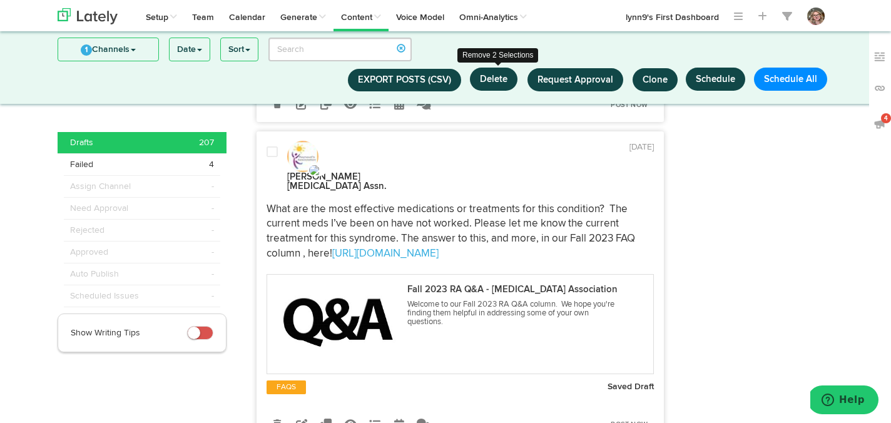
click at [510, 76] on button "Delete" at bounding box center [494, 79] width 48 height 23
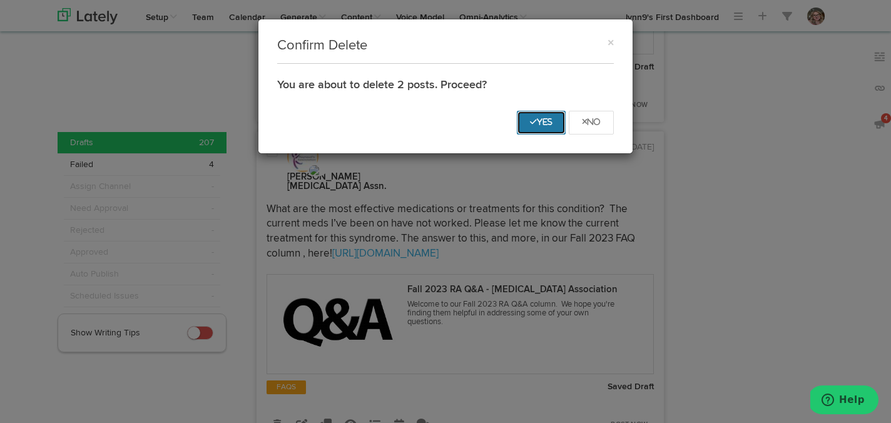
click at [545, 124] on icon "Yes" at bounding box center [541, 122] width 23 height 8
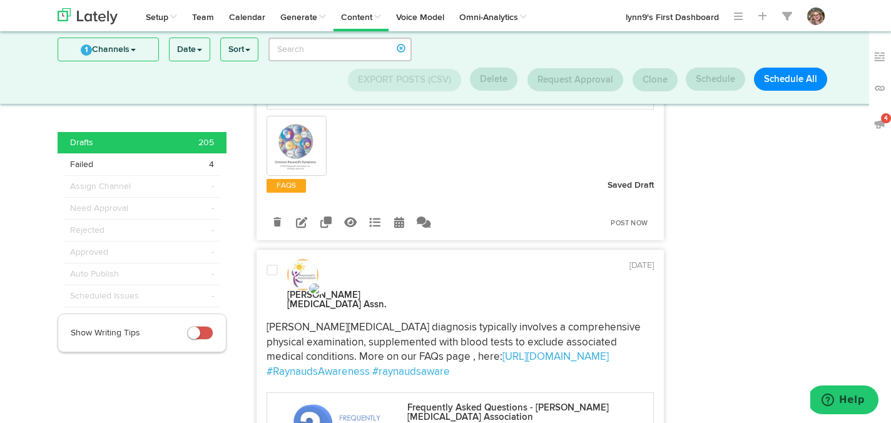
scroll to position [0, 0]
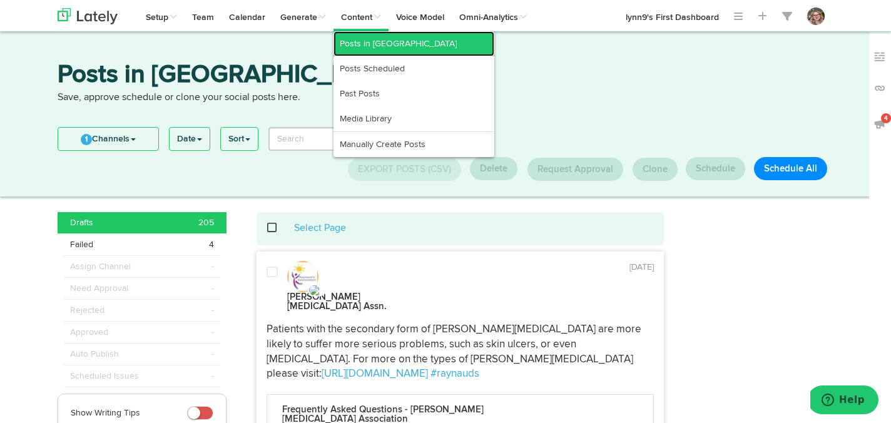
click at [372, 47] on link "Posts in [GEOGRAPHIC_DATA]" at bounding box center [413, 43] width 161 height 25
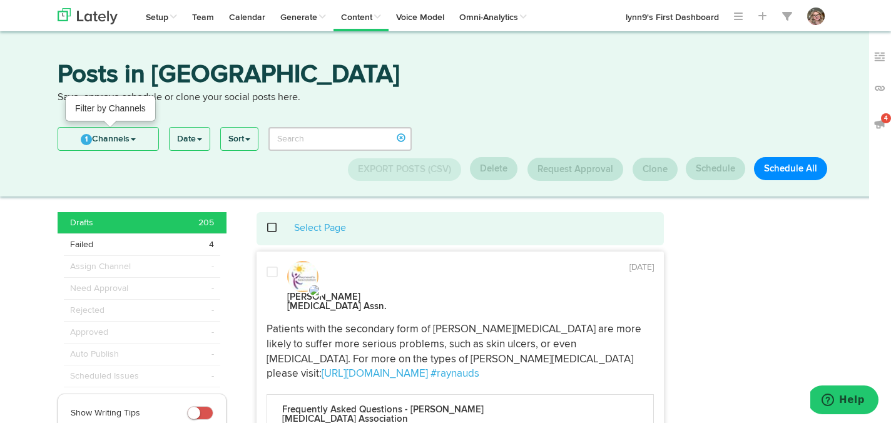
click at [90, 144] on link "1 Channels" at bounding box center [108, 139] width 100 height 23
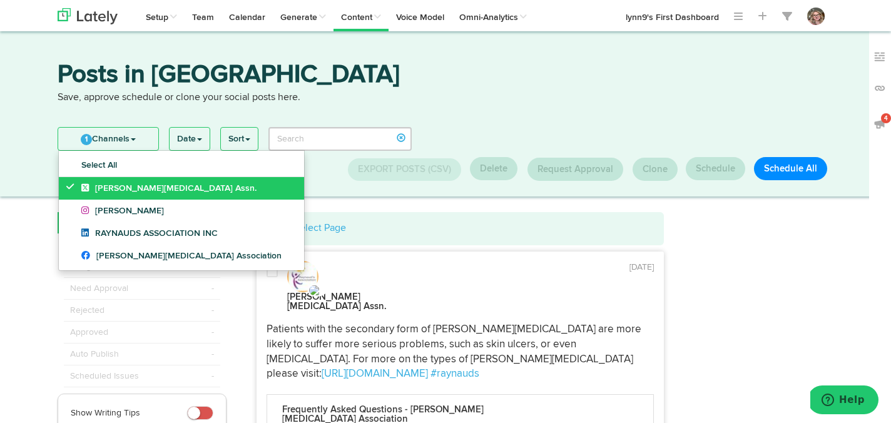
click at [66, 190] on link "[PERSON_NAME][MEDICAL_DATA] Assn." at bounding box center [181, 188] width 245 height 23
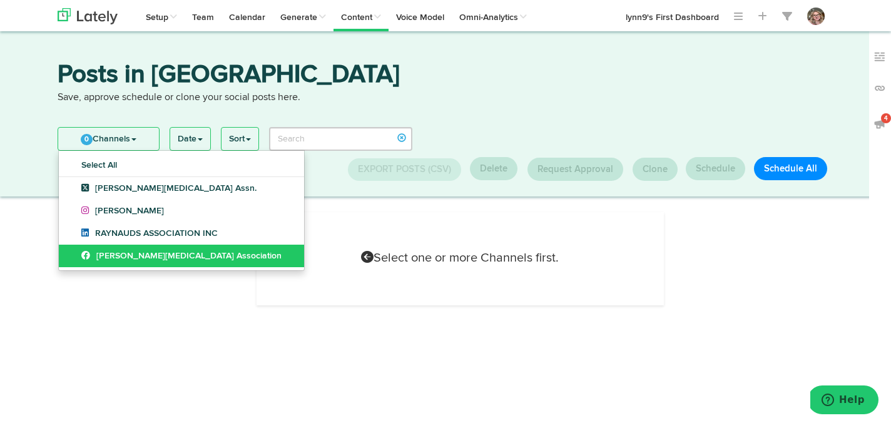
click at [72, 254] on link "[PERSON_NAME][MEDICAL_DATA] Association" at bounding box center [181, 256] width 245 height 23
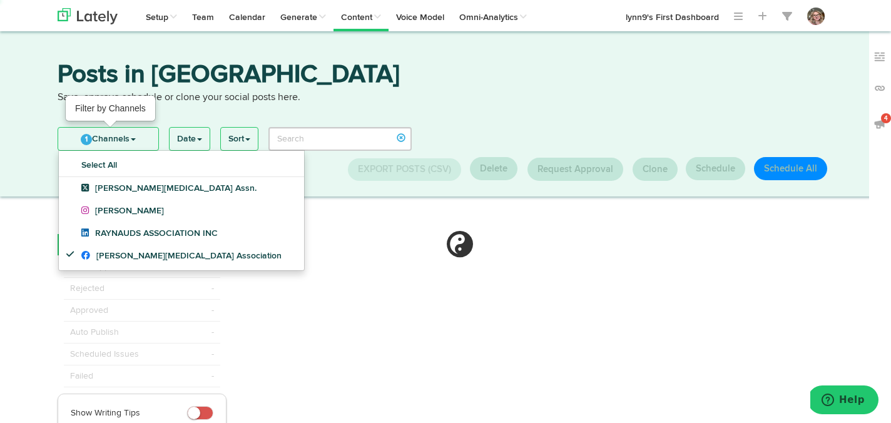
click at [96, 136] on link "1 Channels" at bounding box center [108, 139] width 100 height 23
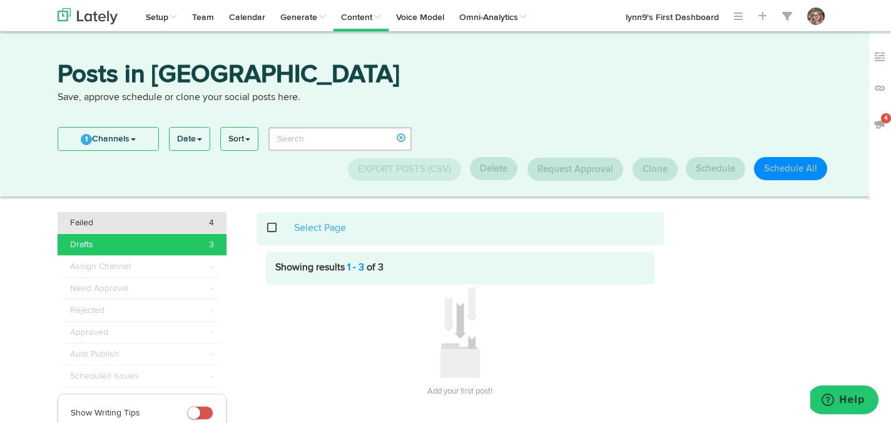
click at [174, 228] on div "Failed 4" at bounding box center [142, 222] width 144 height 13
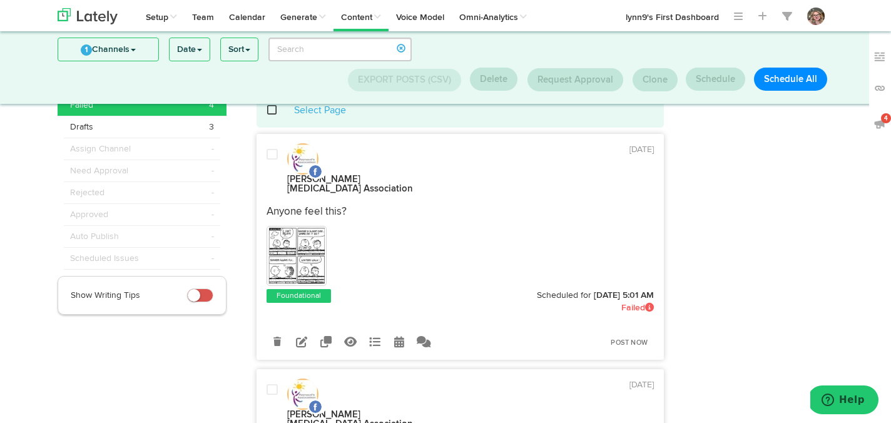
scroll to position [38, 0]
click at [296, 238] on img at bounding box center [296, 256] width 56 height 56
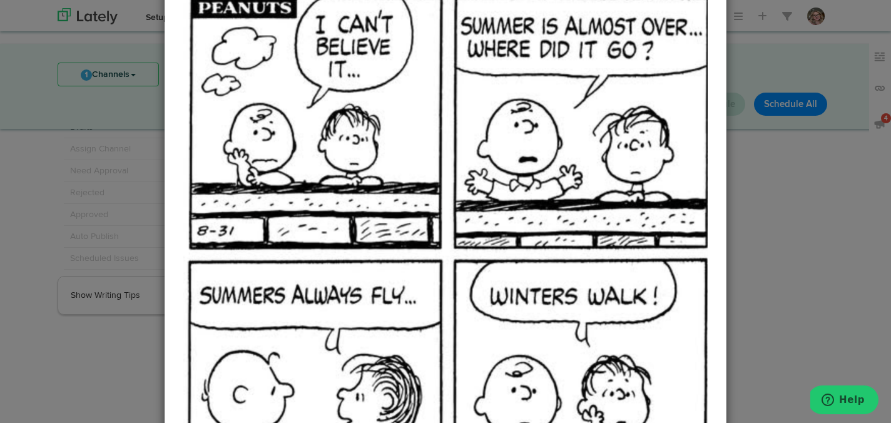
scroll to position [0, 0]
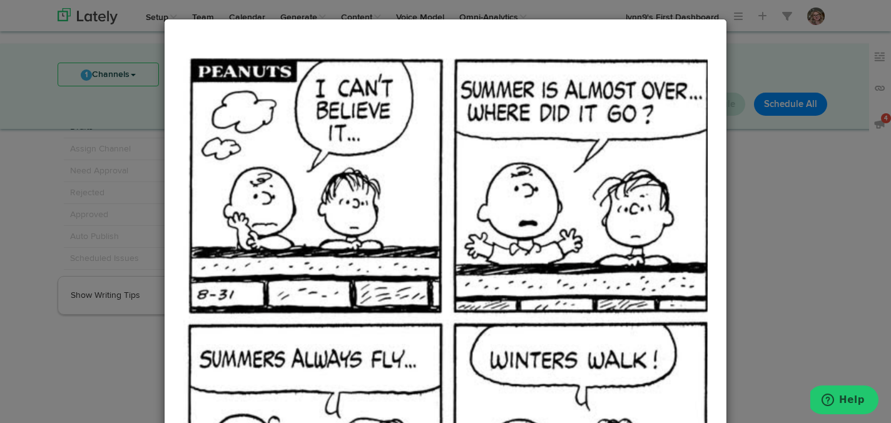
click at [559, 14] on div "Close" at bounding box center [445, 211] width 891 height 423
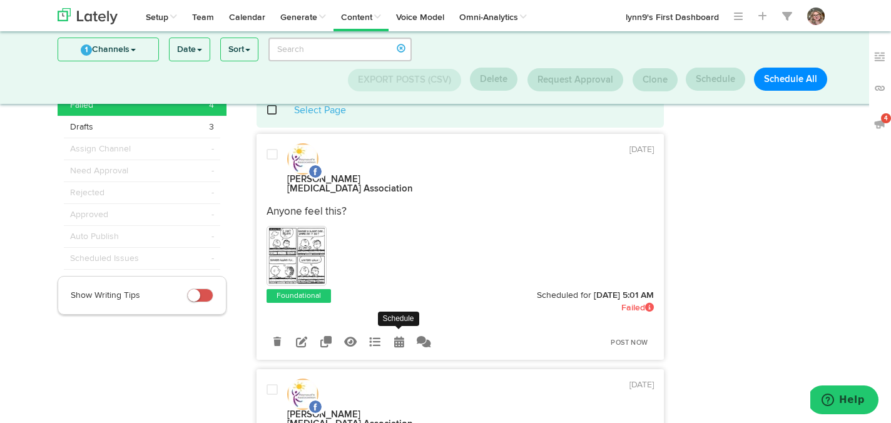
click at [400, 336] on icon at bounding box center [399, 341] width 10 height 11
radio input "true"
select select "5"
select select "01"
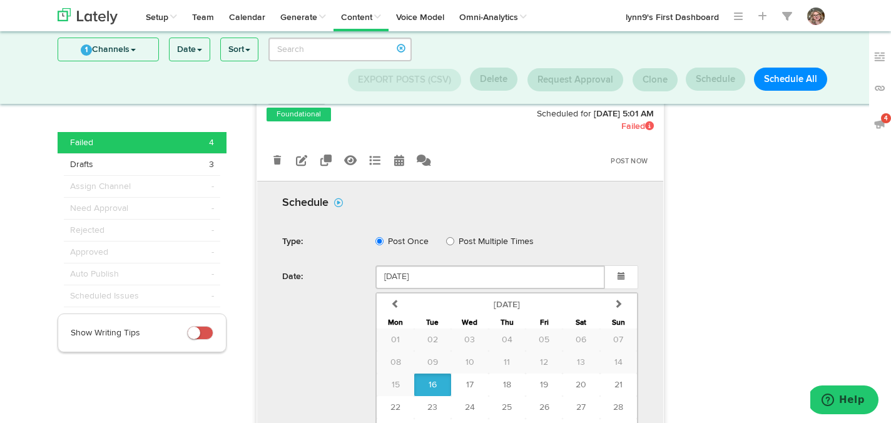
scroll to position [261, 0]
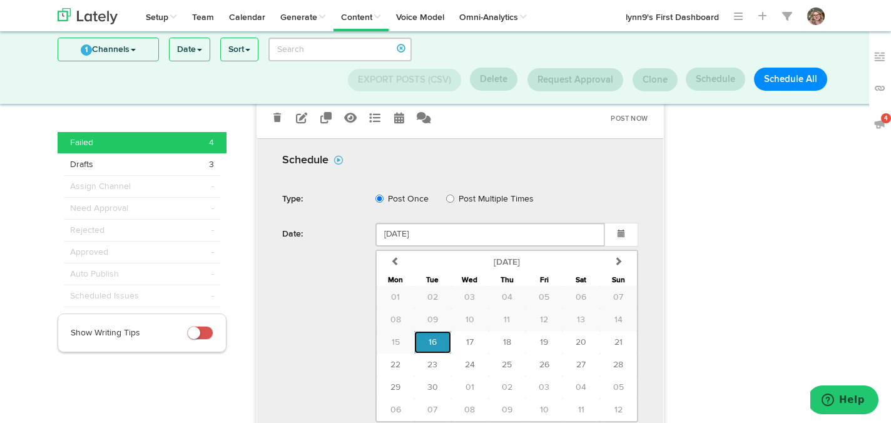
click at [437, 331] on button "16" at bounding box center [432, 342] width 37 height 23
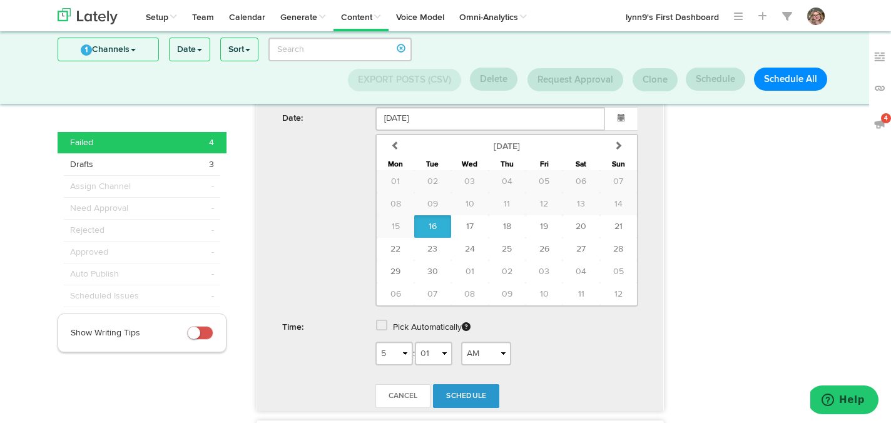
scroll to position [382, 0]
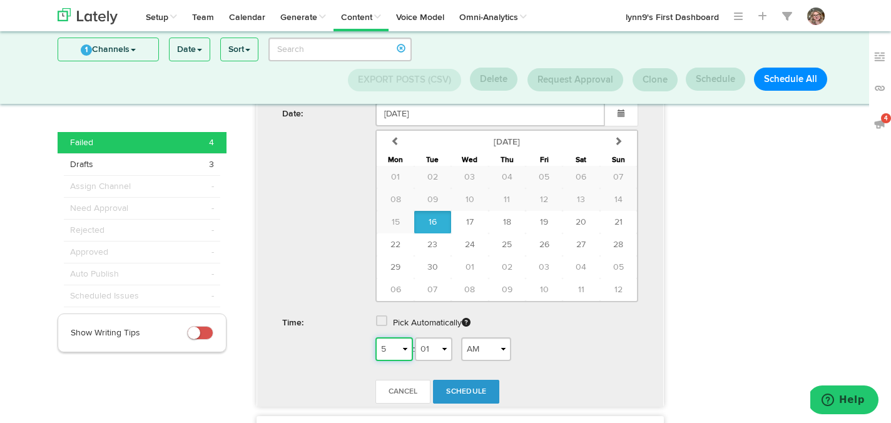
click at [397, 337] on select "1 2 3 4 5 6 7 8 9 10 11 12" at bounding box center [394, 349] width 38 height 24
select select "11"
click at [375, 337] on select "1 2 3 4 5 6 7 8 9 10 11 12" at bounding box center [394, 349] width 38 height 24
click at [462, 388] on span "Schedule" at bounding box center [466, 392] width 40 height 8
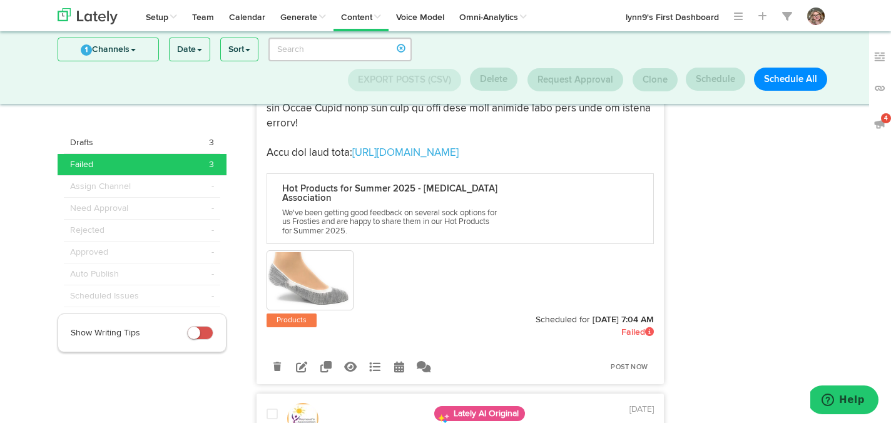
scroll to position [387, 0]
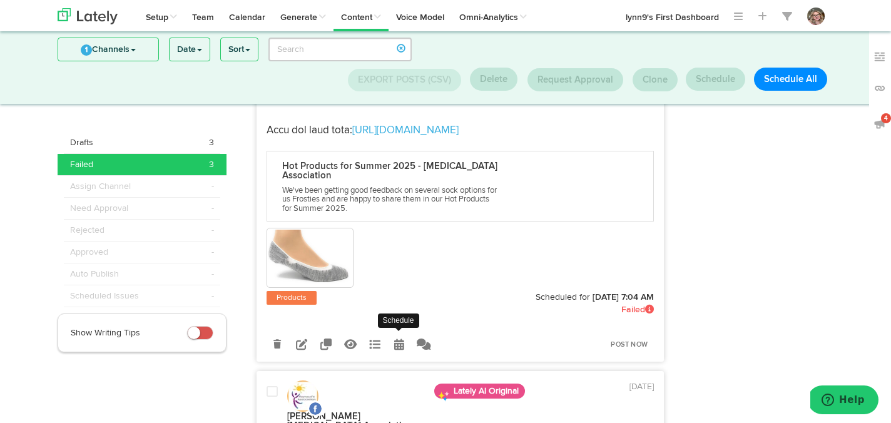
click at [404, 342] on link at bounding box center [399, 344] width 22 height 22
select select "7"
select select "04"
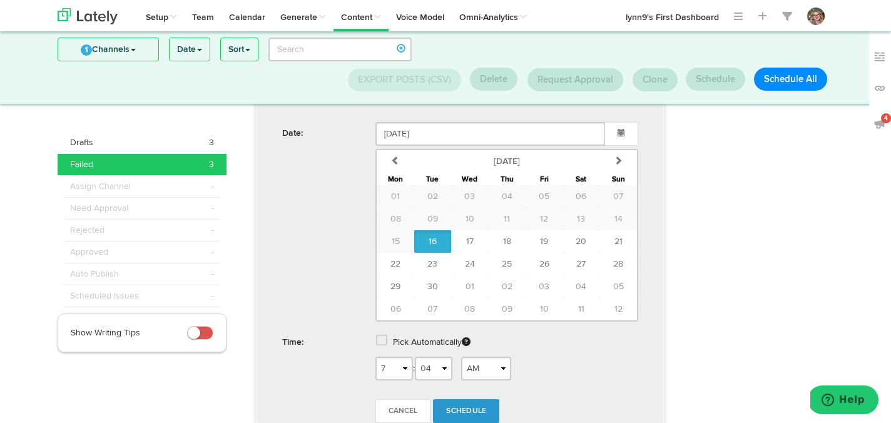
scroll to position [717, 0]
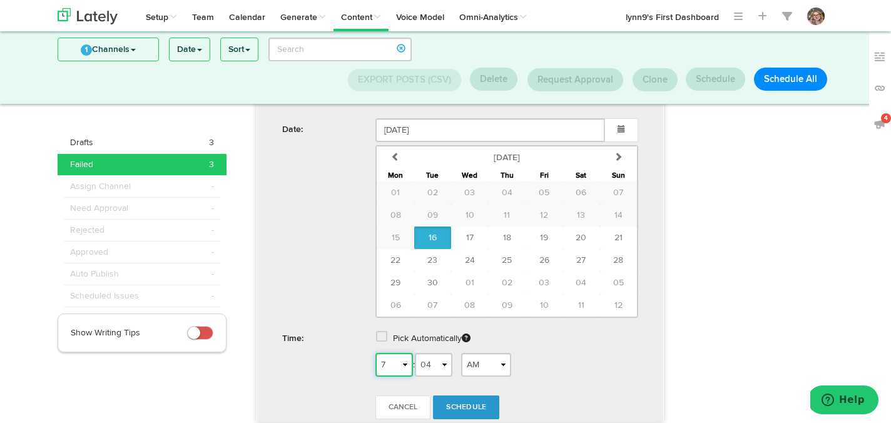
click at [405, 364] on select "1 2 3 4 5 6 7 8 9 10 11 12" at bounding box center [394, 365] width 38 height 24
select select "3"
click at [375, 353] on select "1 2 3 4 5 6 7 8 9 10 11 12" at bounding box center [394, 365] width 38 height 24
click at [488, 358] on select "AM PM" at bounding box center [486, 365] width 50 height 24
click at [465, 353] on select "AM PM" at bounding box center [486, 365] width 50 height 24
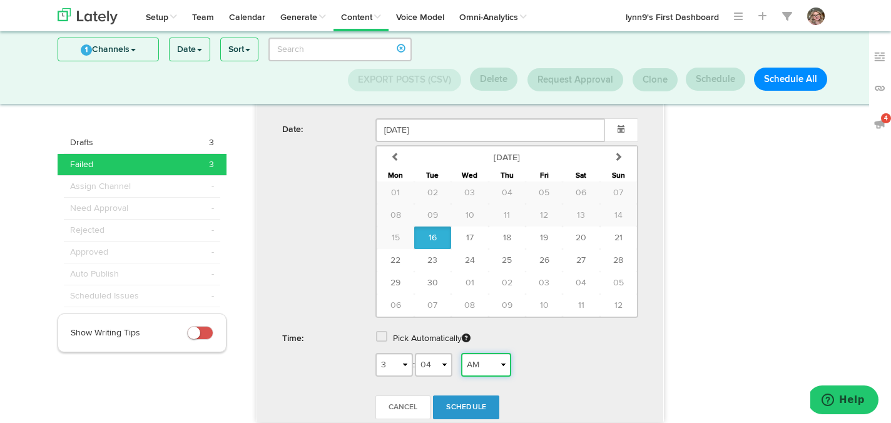
click at [488, 364] on select "AM PM" at bounding box center [486, 365] width 50 height 24
select select "PM"
click at [465, 353] on select "AM PM" at bounding box center [486, 365] width 50 height 24
click at [475, 403] on span "Schedule" at bounding box center [466, 407] width 40 height 8
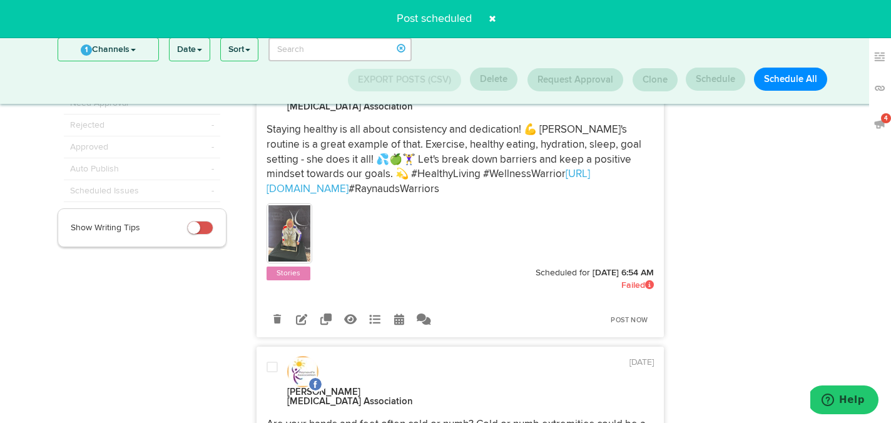
scroll to position [83, 0]
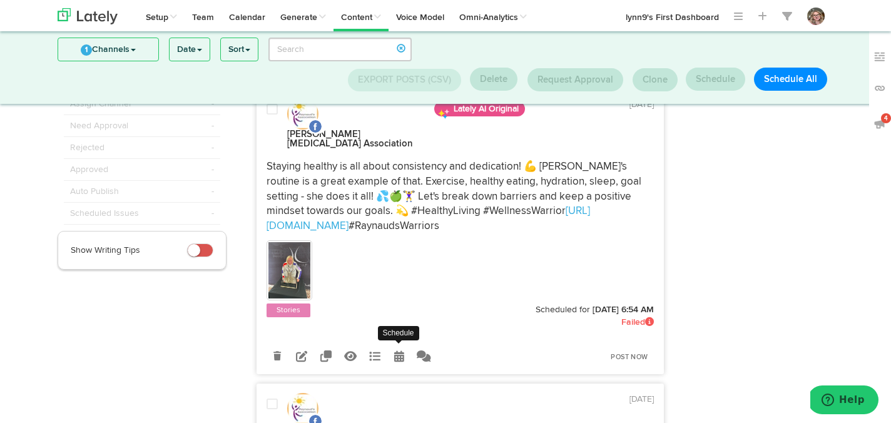
click at [397, 350] on icon at bounding box center [399, 355] width 10 height 11
radio input "true"
select select "6"
select select "54"
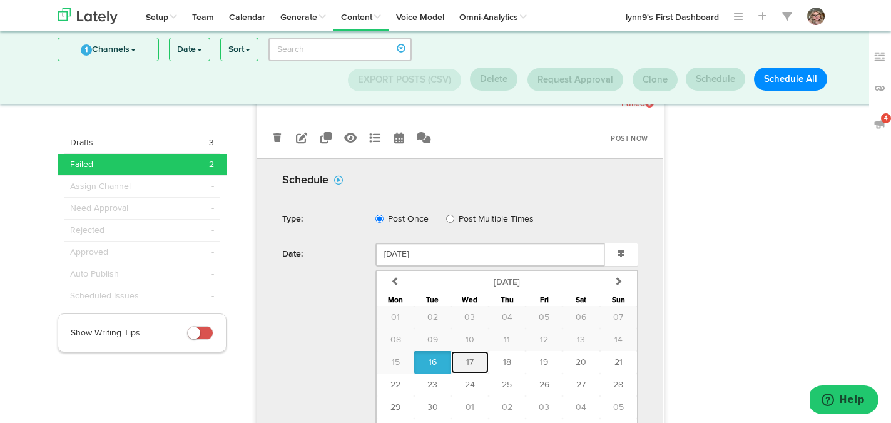
click at [462, 351] on button "17" at bounding box center [469, 362] width 37 height 23
type input "[DATE]"
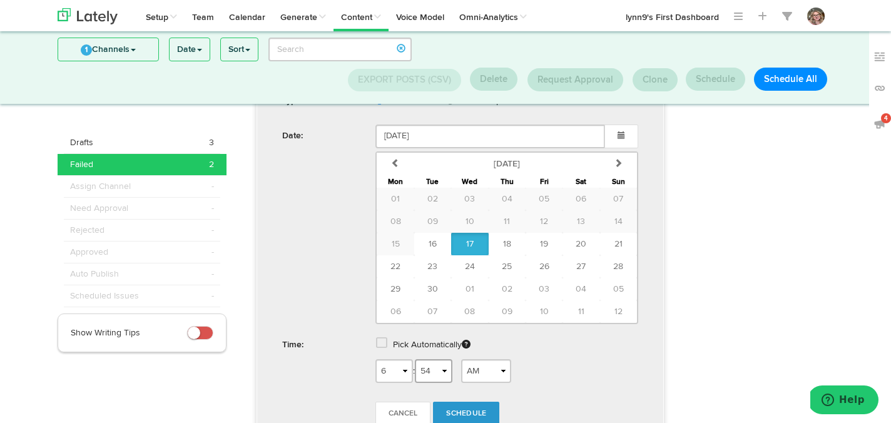
scroll to position [425, 0]
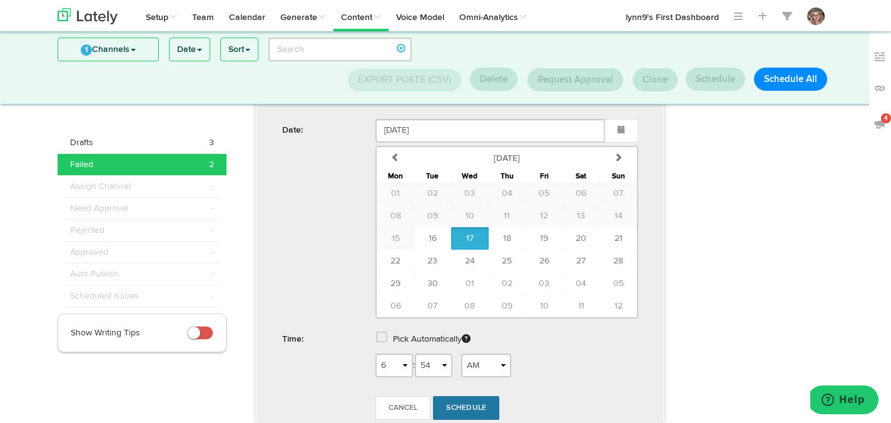
click at [472, 404] on span "Schedule" at bounding box center [466, 408] width 40 height 8
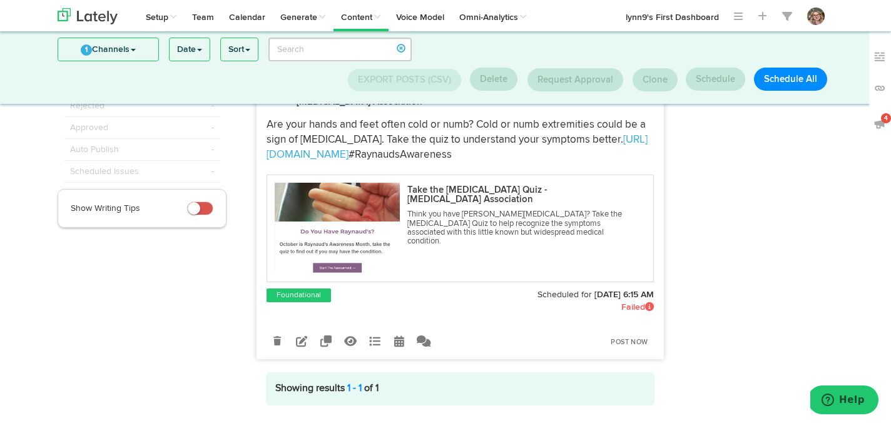
scroll to position [139, 0]
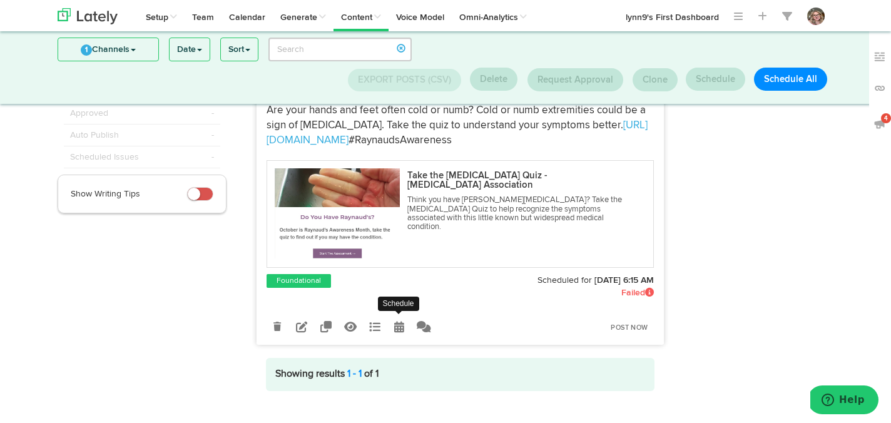
click at [400, 321] on icon at bounding box center [399, 326] width 10 height 11
radio input "true"
select select "6"
select select "15"
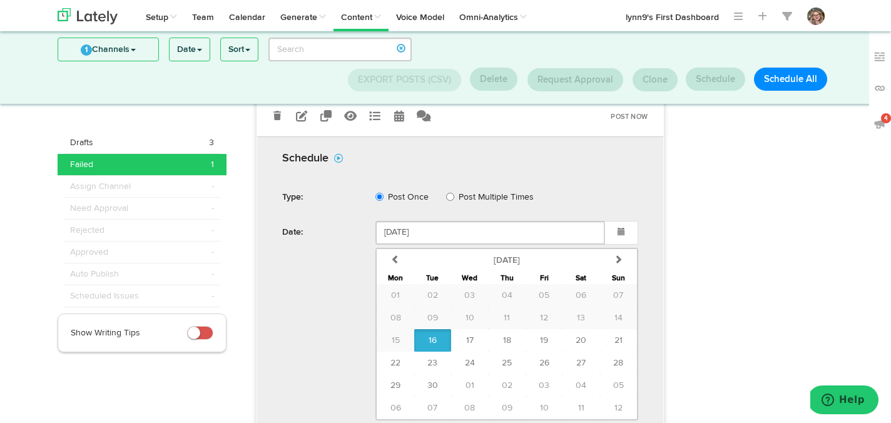
scroll to position [355, 0]
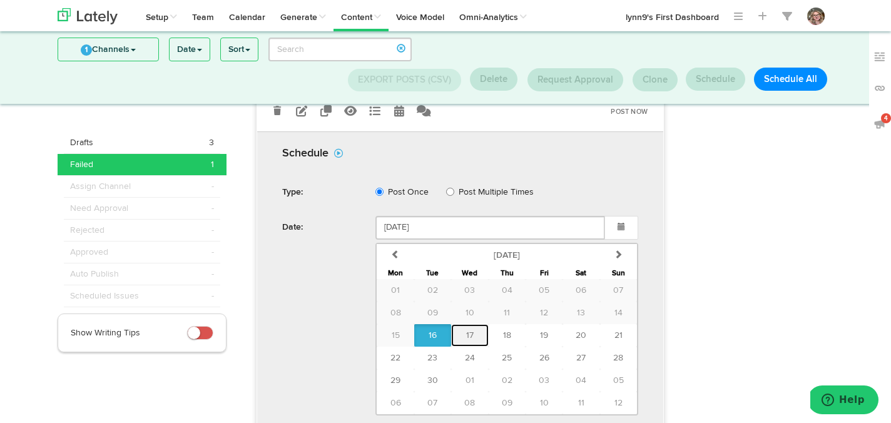
click at [465, 327] on button "17" at bounding box center [469, 335] width 37 height 23
type input "[DATE]"
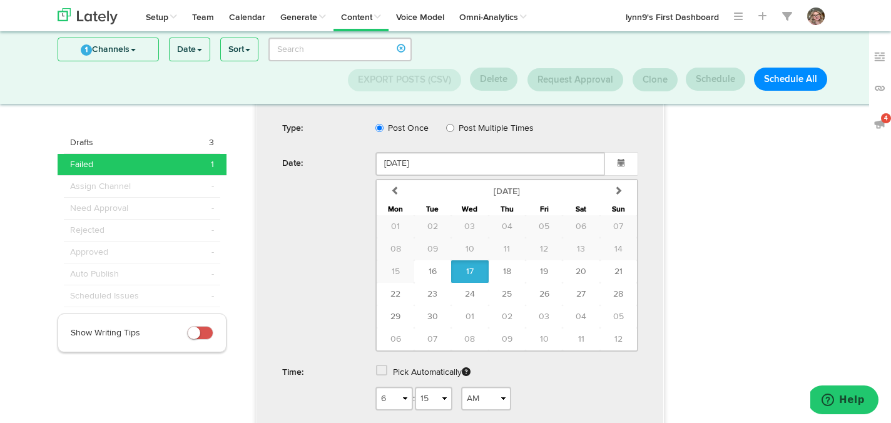
scroll to position [425, 0]
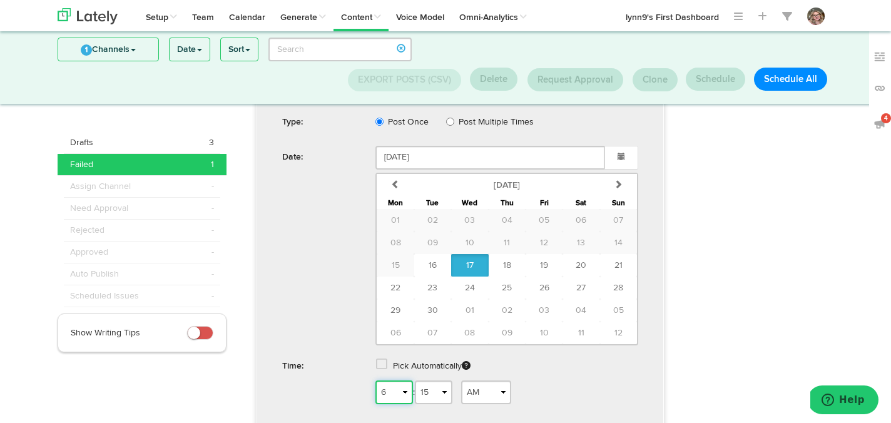
click at [408, 381] on select "1 2 3 4 5 6 7 8 9 10 11 12" at bounding box center [394, 392] width 38 height 24
select select "11"
click at [375, 380] on select "1 2 3 4 5 6 7 8 9 10 11 12" at bounding box center [394, 392] width 38 height 24
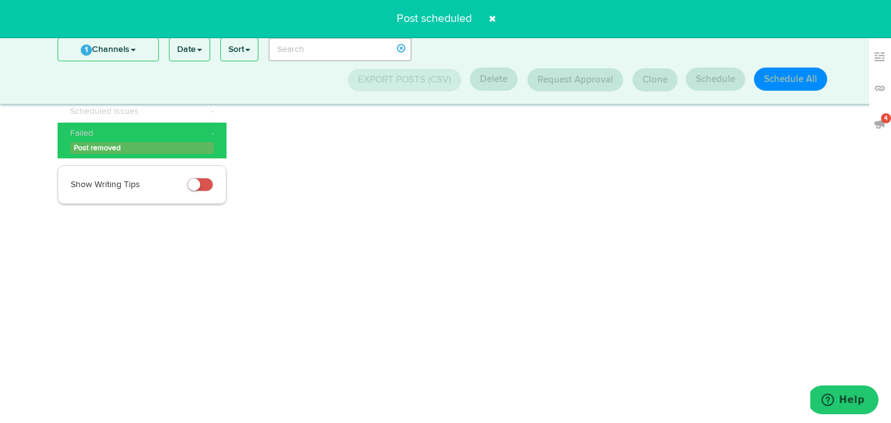
scroll to position [0, 0]
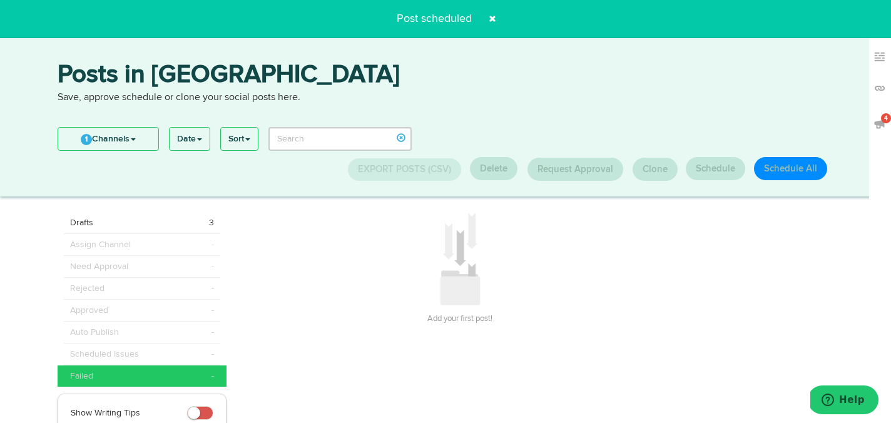
click at [488, 17] on span at bounding box center [492, 19] width 20 height 20
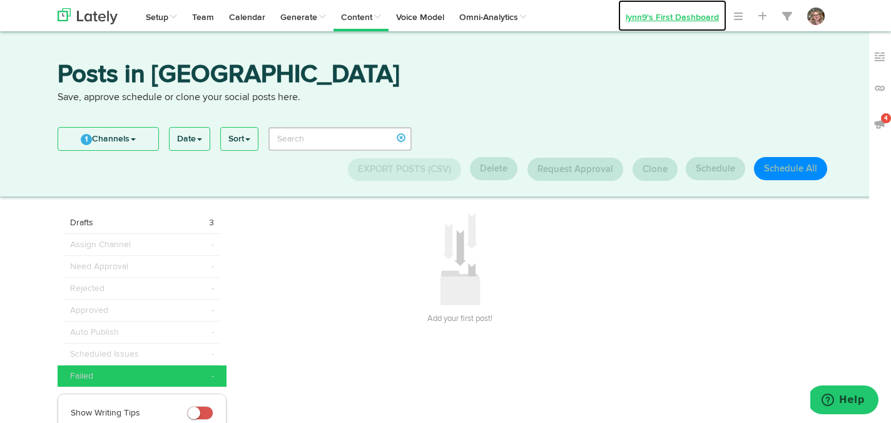
click at [671, 6] on link "lynn9's First Dashboard" at bounding box center [672, 15] width 108 height 31
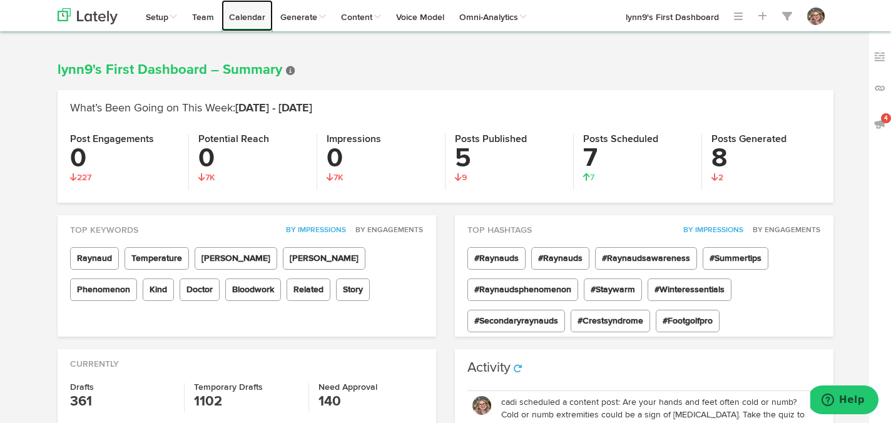
click at [251, 23] on link "Calendar" at bounding box center [246, 15] width 51 height 31
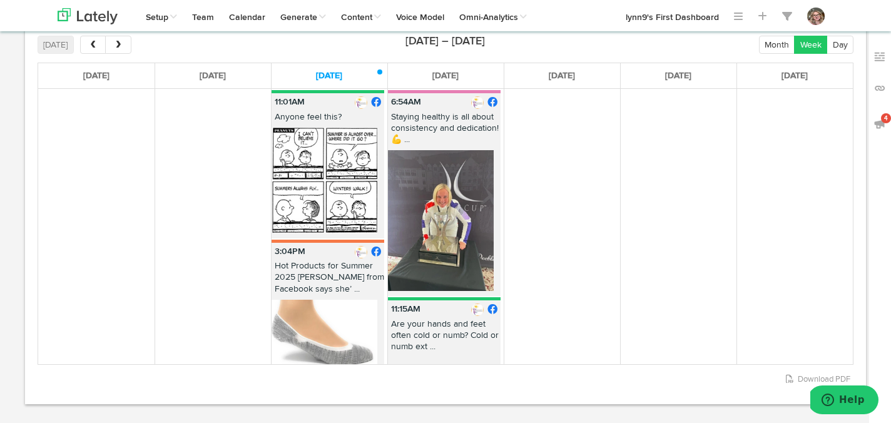
click at [124, 44] on button "next" at bounding box center [118, 45] width 26 height 18
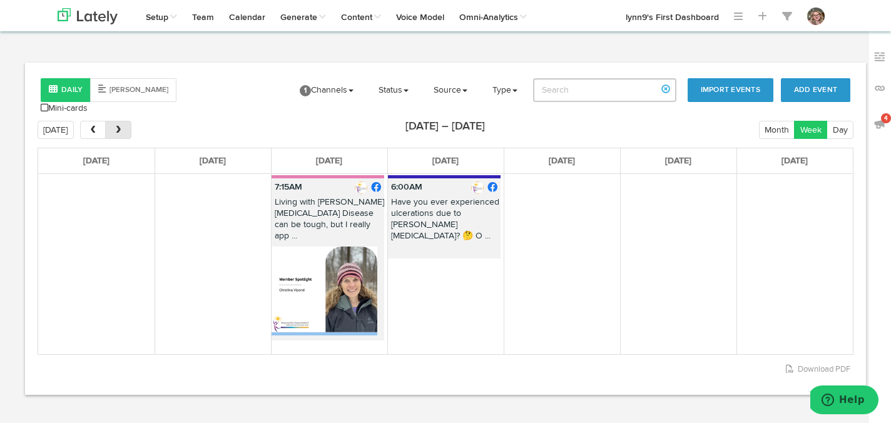
click at [124, 121] on button "next" at bounding box center [118, 130] width 26 height 18
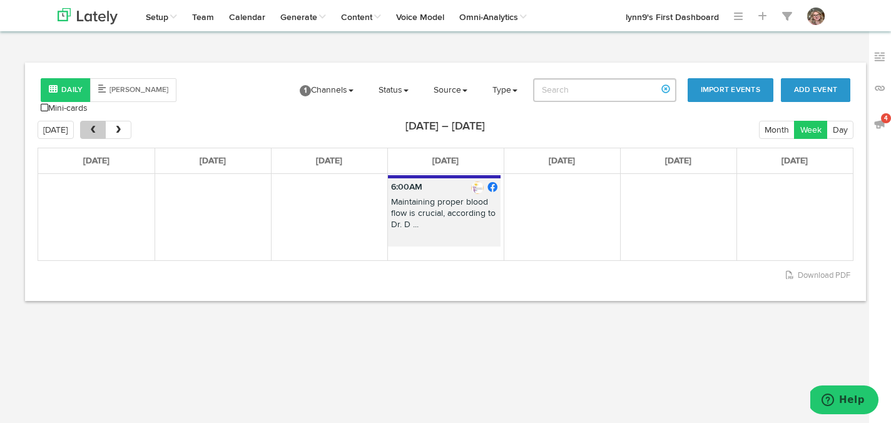
click at [92, 126] on span "prev" at bounding box center [93, 130] width 11 height 9
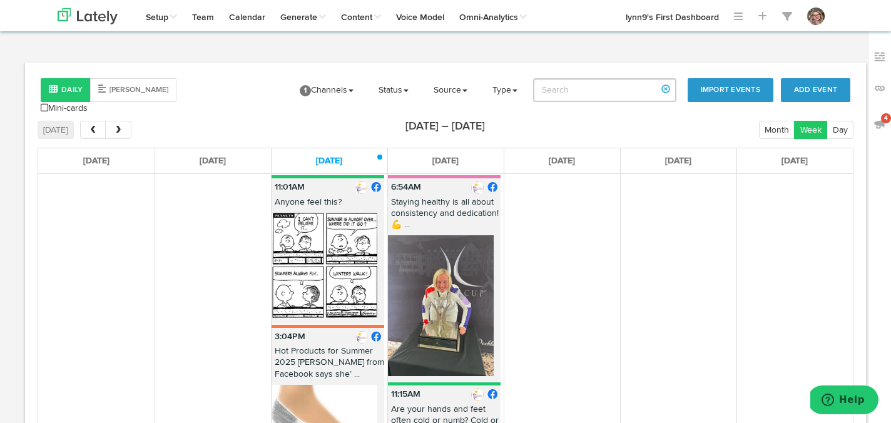
click at [530, 48] on body "Channels Create Generate Pipeline Team Basic Analytics (limited on mobile) Dash…" at bounding box center [445, 294] width 891 height 589
click at [699, 24] on link "lynn9's First Dashboard" at bounding box center [672, 15] width 108 height 31
